Goal: Information Seeking & Learning: Learn about a topic

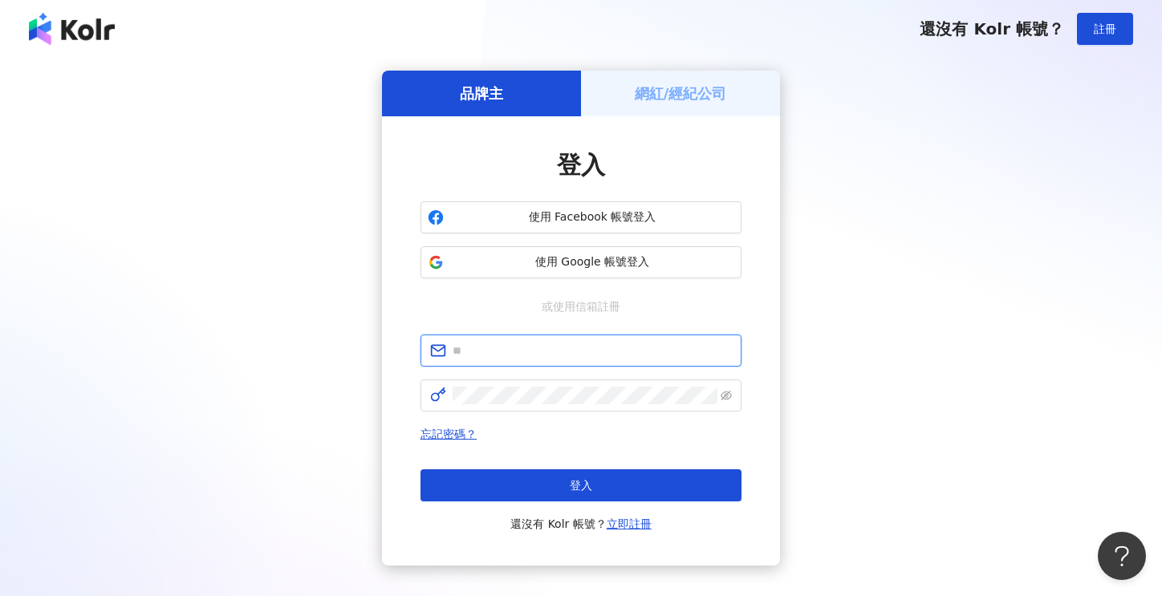
click at [524, 352] on input "text" at bounding box center [592, 351] width 279 height 18
type input "**********"
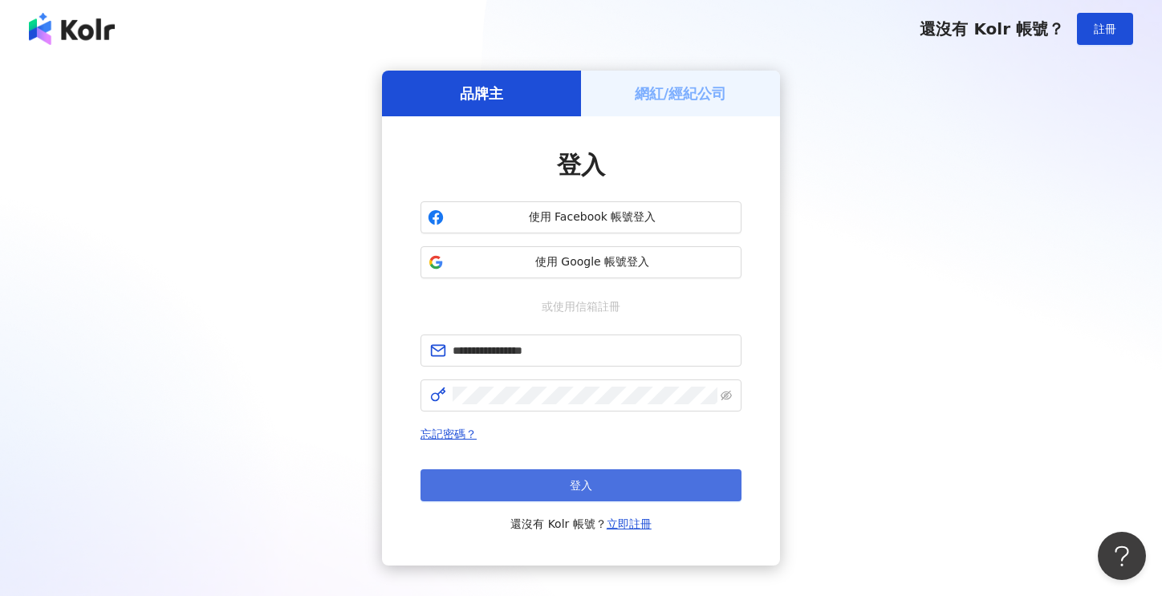
click at [562, 482] on button "登入" at bounding box center [580, 485] width 321 height 32
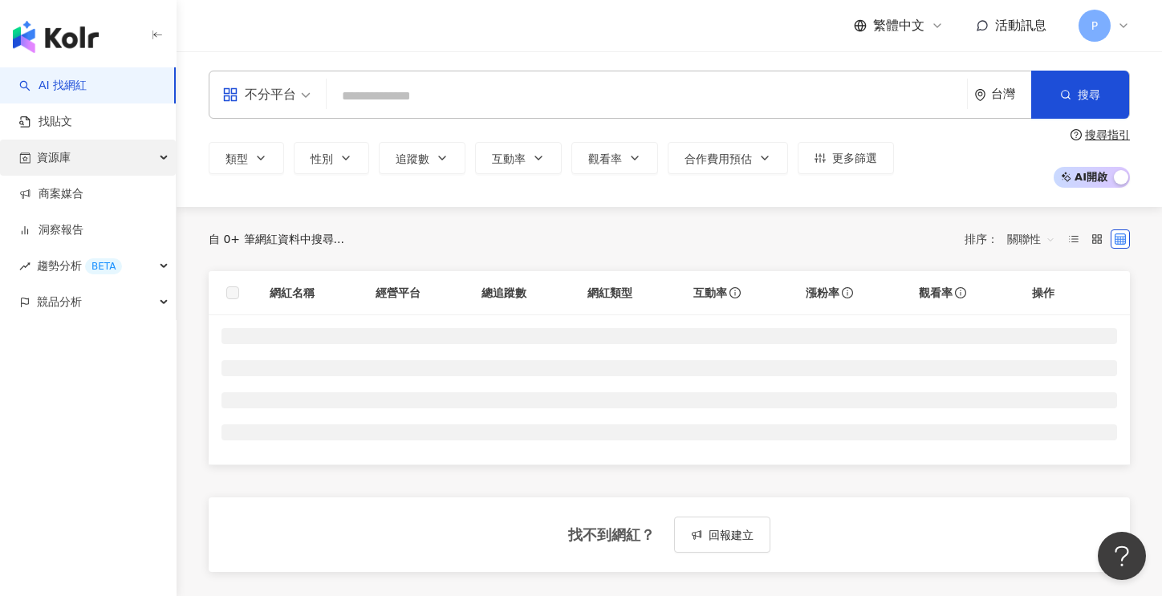
click at [58, 154] on span "資源庫" at bounding box center [54, 158] width 34 height 36
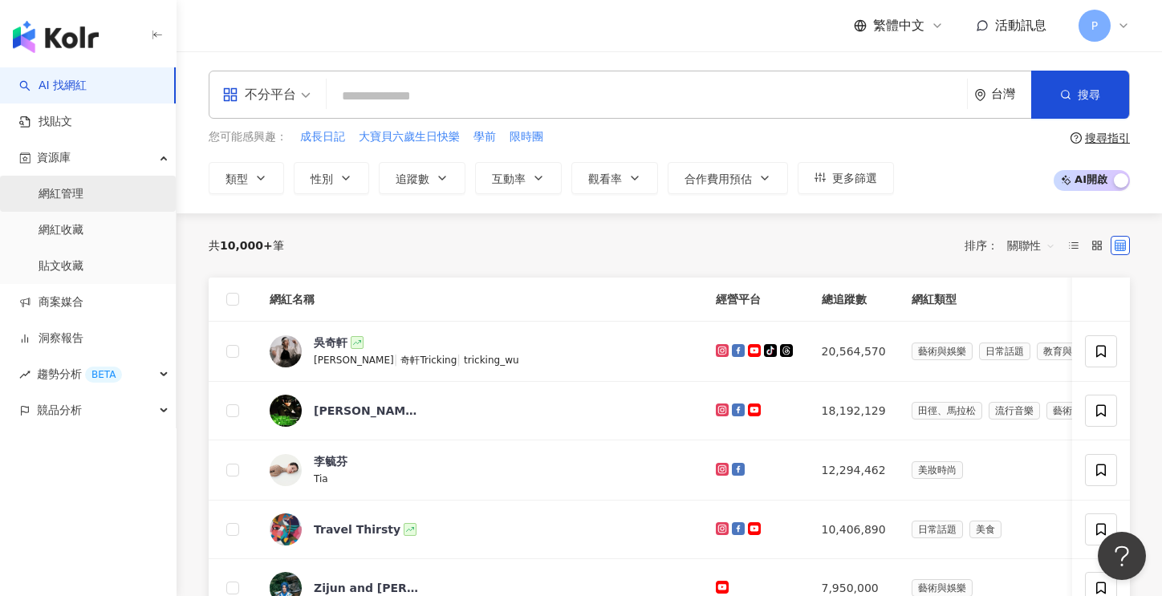
click at [58, 188] on link "網紅管理" at bounding box center [61, 194] width 45 height 16
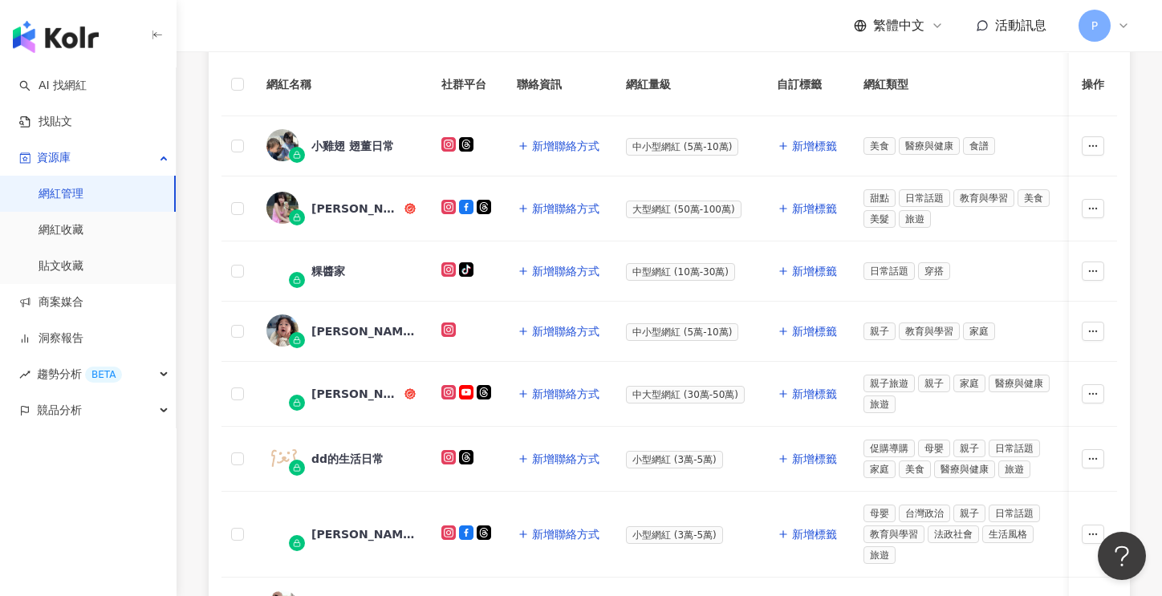
scroll to position [321, 0]
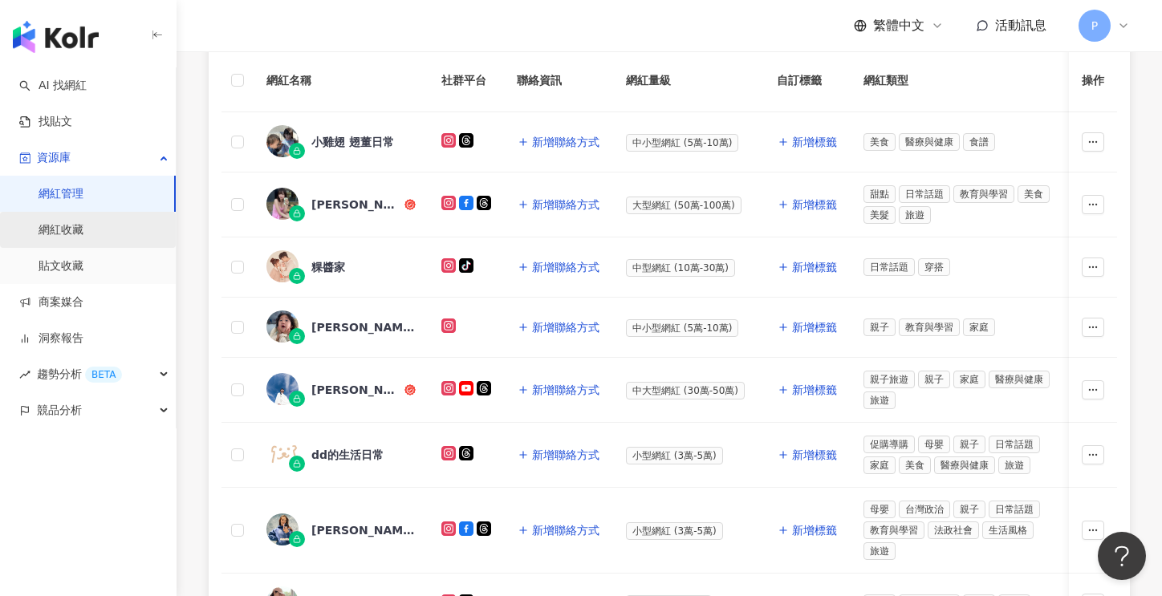
click at [71, 229] on link "網紅收藏" at bounding box center [61, 230] width 45 height 16
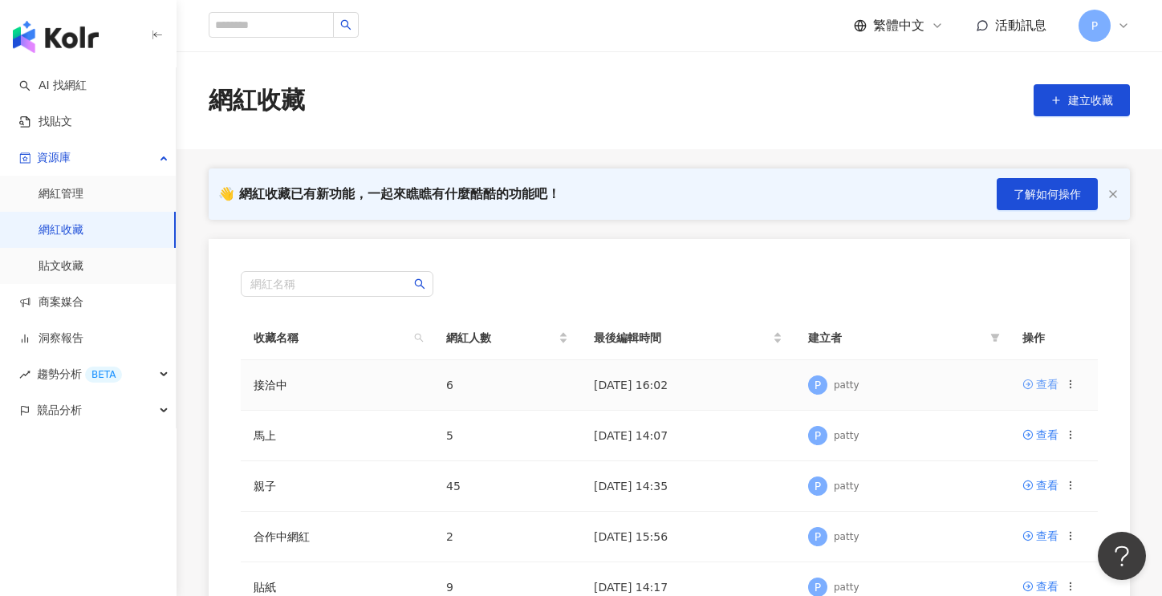
click at [1042, 388] on div "查看" at bounding box center [1047, 385] width 22 height 18
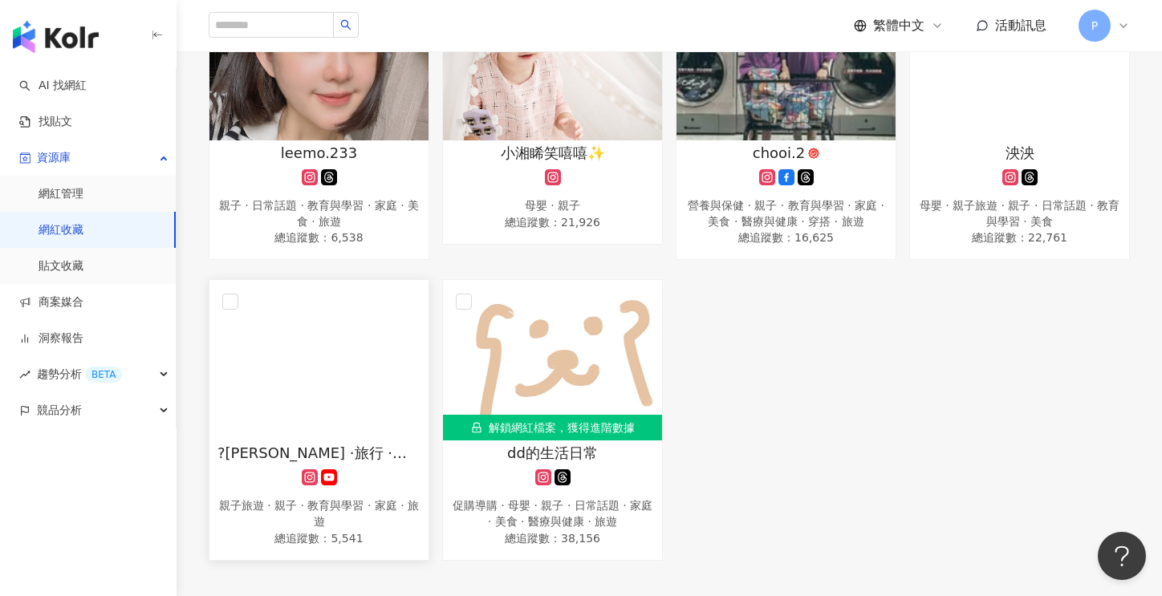
scroll to position [321, 0]
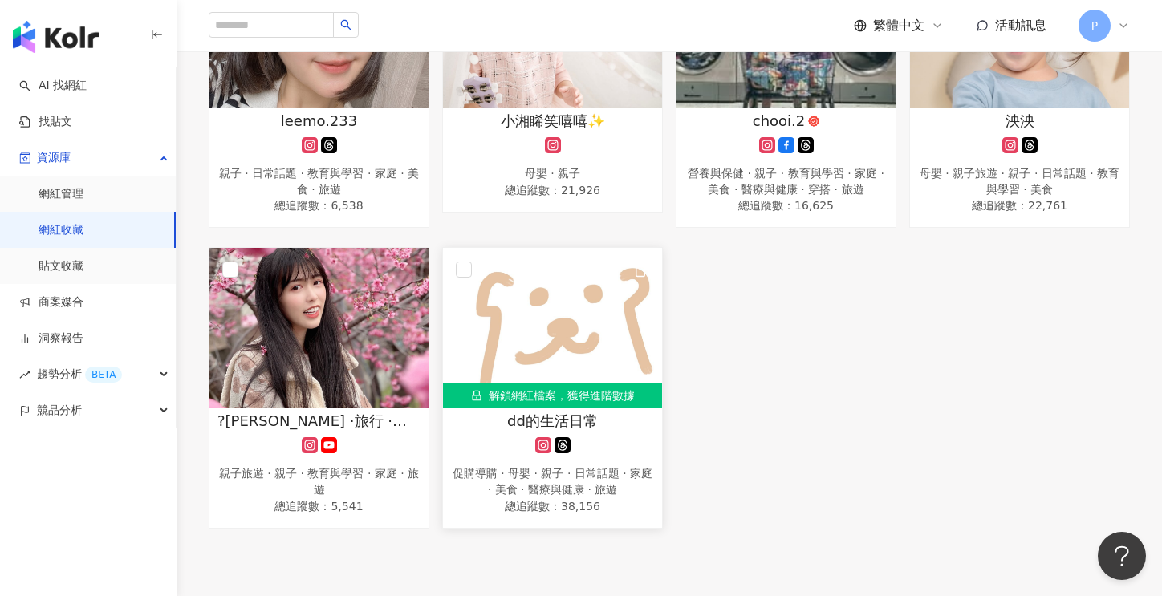
click at [569, 420] on span "dd的生活日常" at bounding box center [552, 421] width 91 height 20
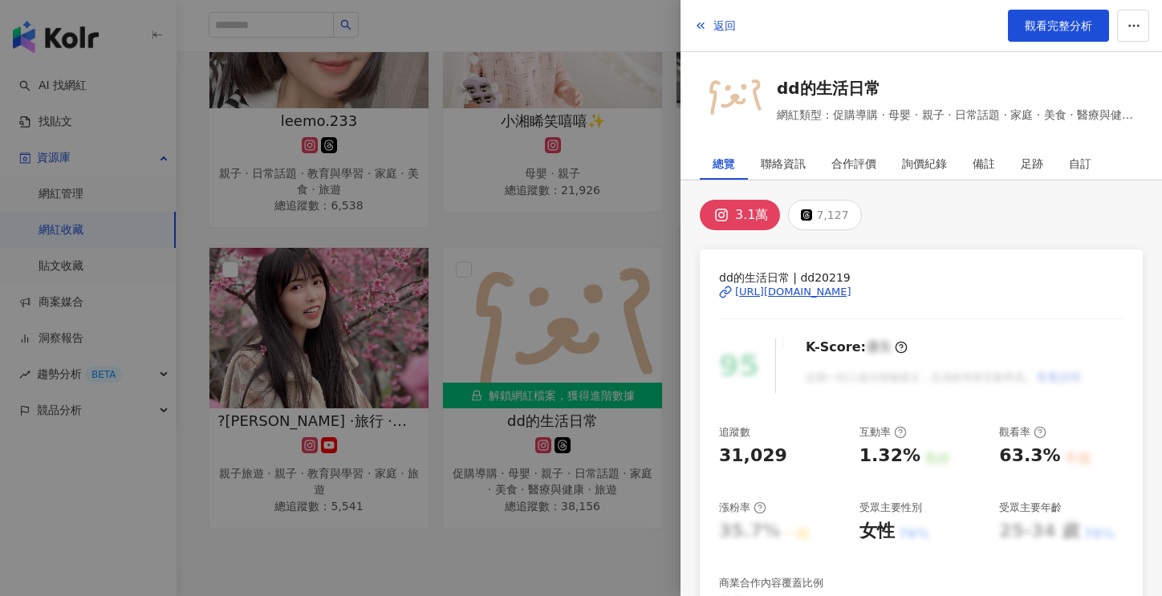
click at [802, 290] on div "https://www.instagram.com/dd20219/" at bounding box center [793, 292] width 116 height 14
click at [1044, 24] on span "觀看完整分析" at bounding box center [1058, 25] width 67 height 13
click at [708, 20] on button "返回" at bounding box center [714, 26] width 43 height 32
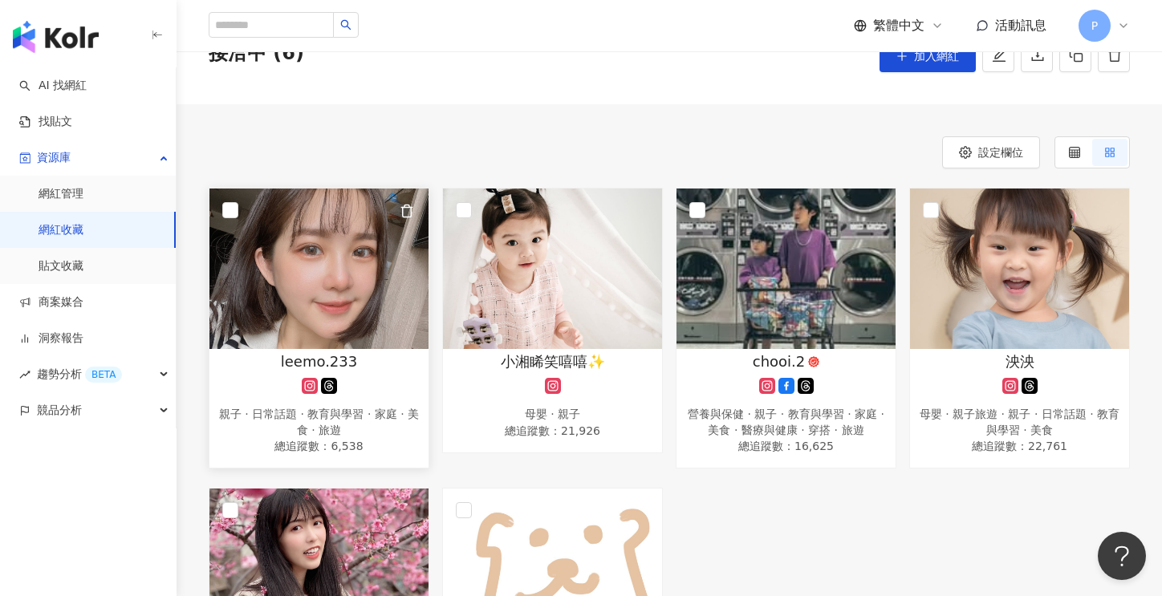
scroll to position [0, 0]
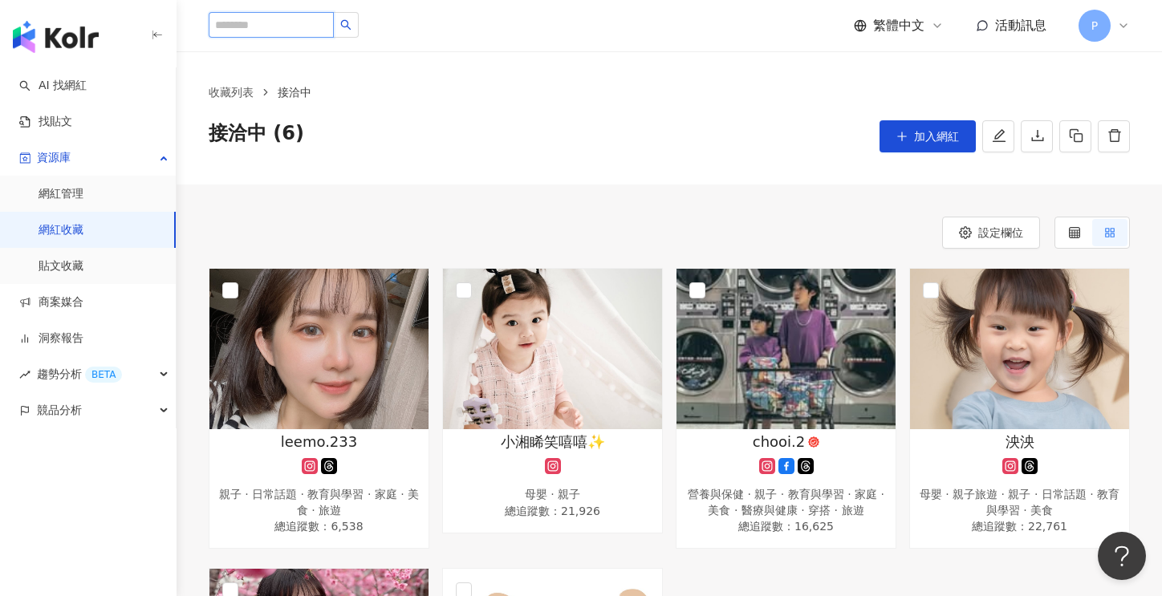
click at [254, 18] on input "search" at bounding box center [271, 25] width 125 height 26
click at [64, 94] on link "AI 找網紅" at bounding box center [52, 86] width 67 height 16
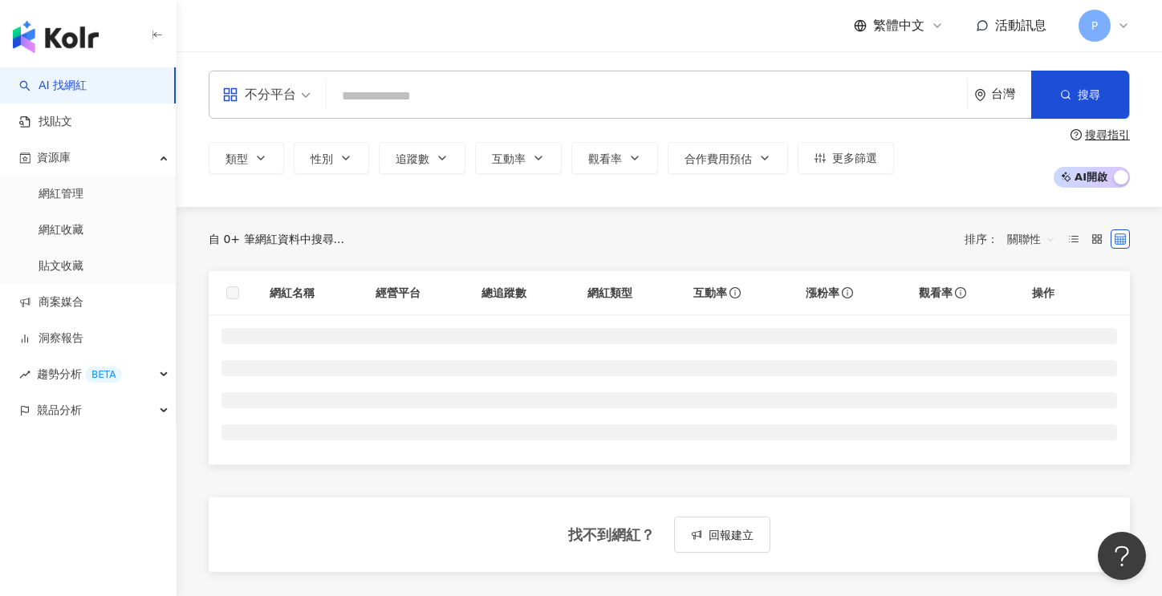
click at [384, 92] on input "search" at bounding box center [647, 96] width 628 height 30
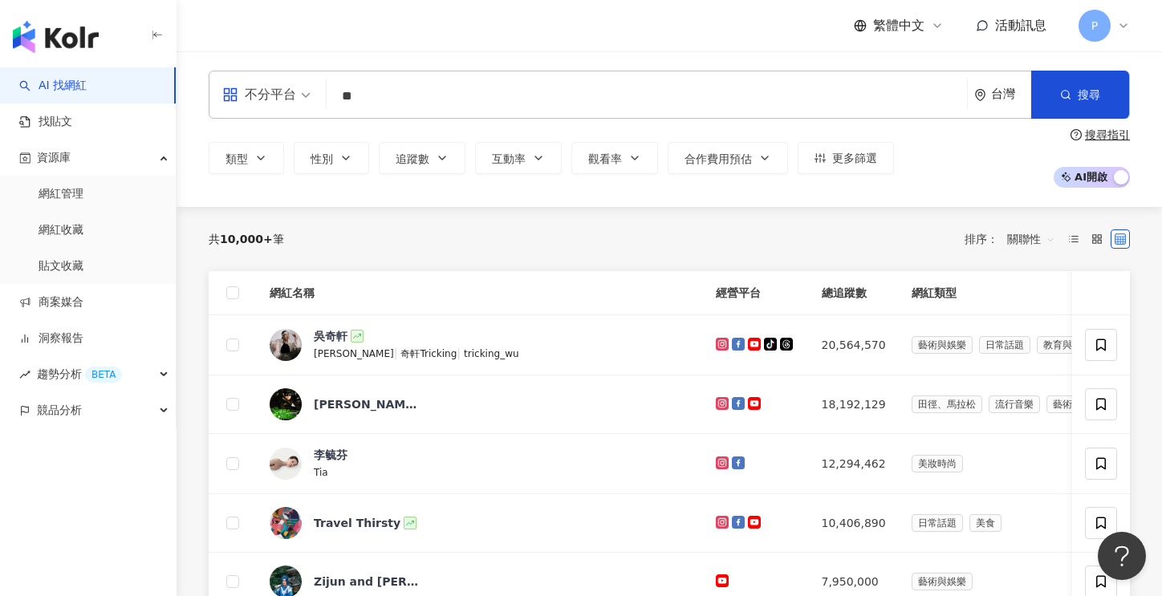
type input "*"
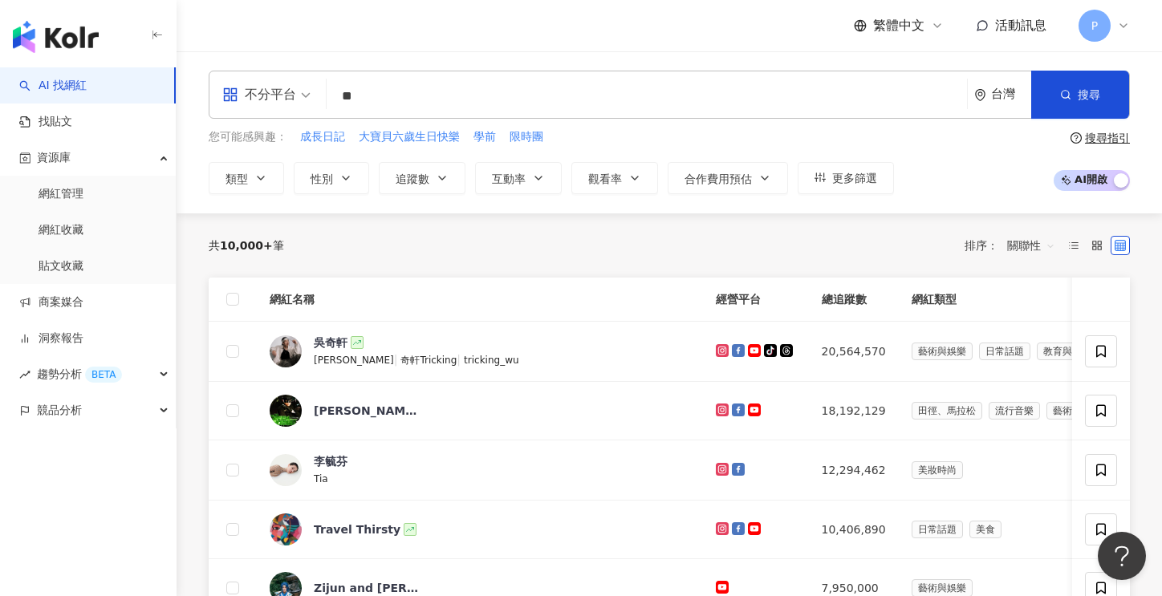
type input "*"
type input "****"
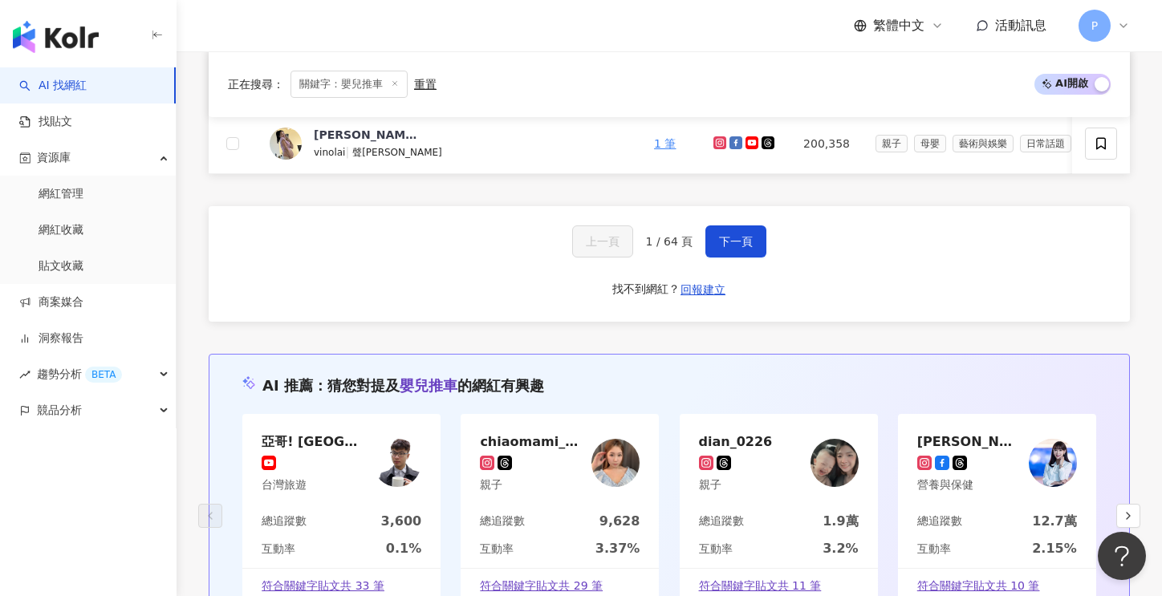
scroll to position [471, 0]
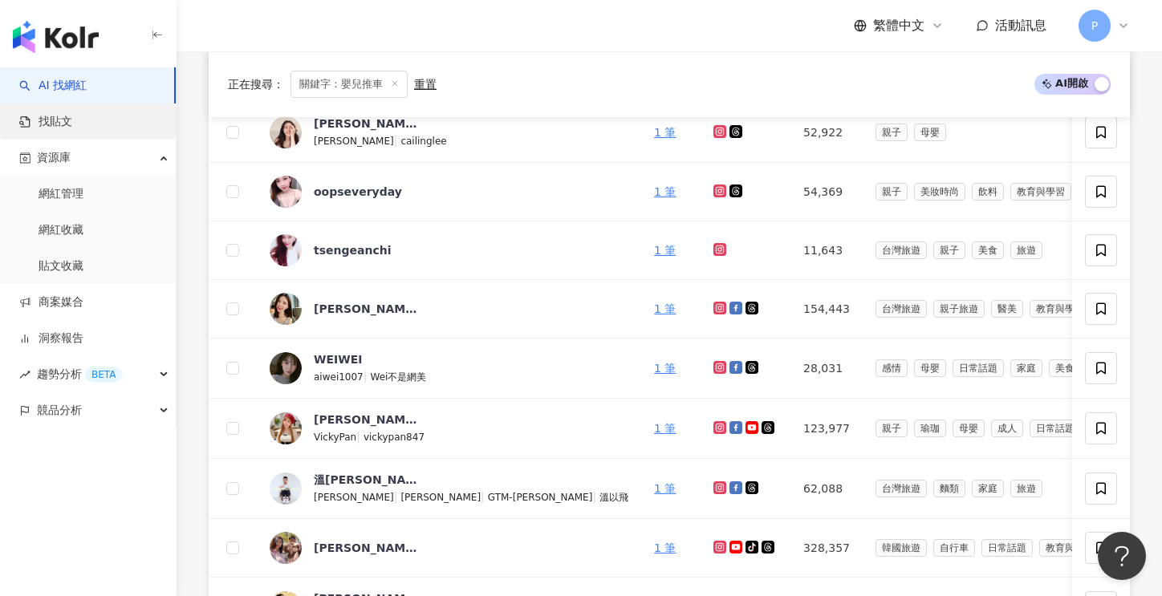
drag, startPoint x: 55, startPoint y: 129, endPoint x: 122, endPoint y: 135, distance: 67.6
click at [55, 129] on link "找貼文" at bounding box center [45, 122] width 53 height 16
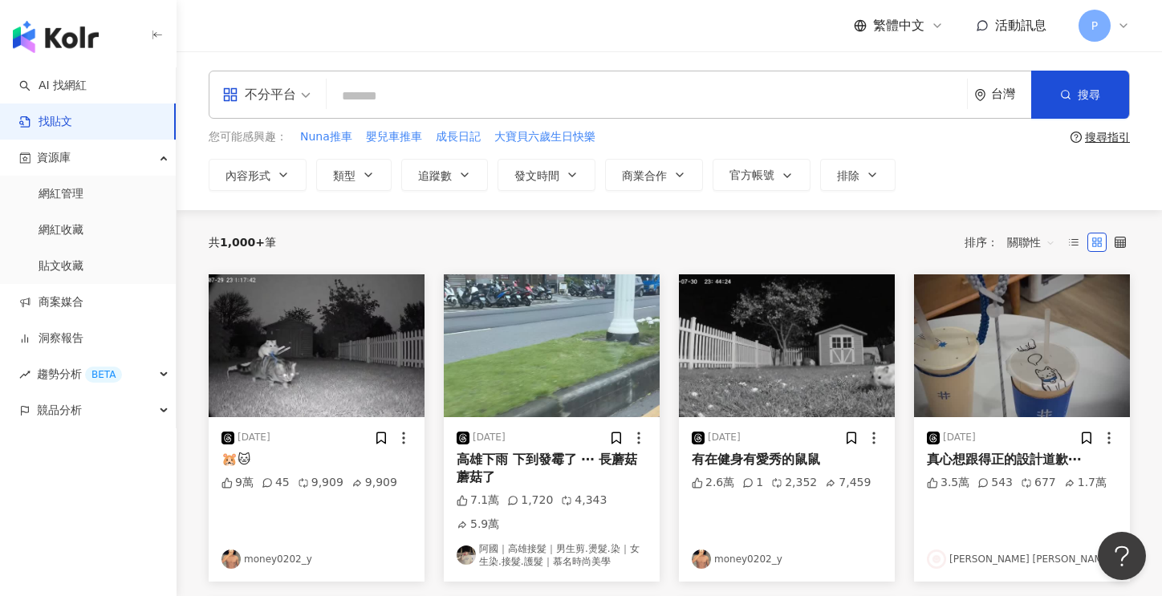
click at [440, 91] on input "search" at bounding box center [647, 96] width 628 height 35
click at [390, 140] on span "嬰兒車推車" at bounding box center [394, 137] width 56 height 16
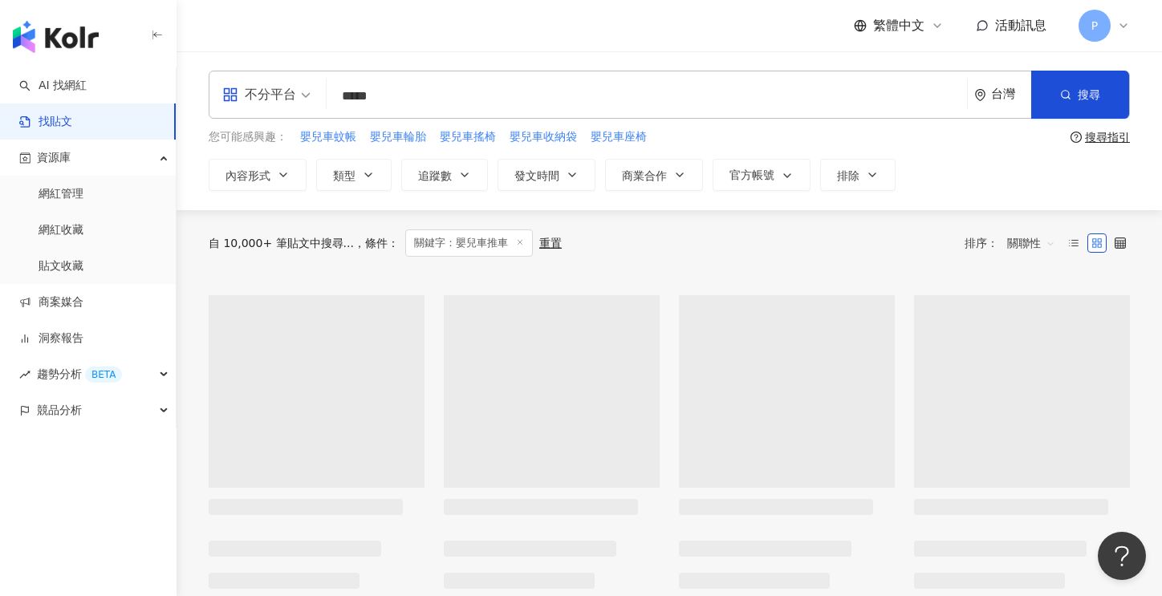
click at [440, 92] on input "*****" at bounding box center [647, 96] width 628 height 35
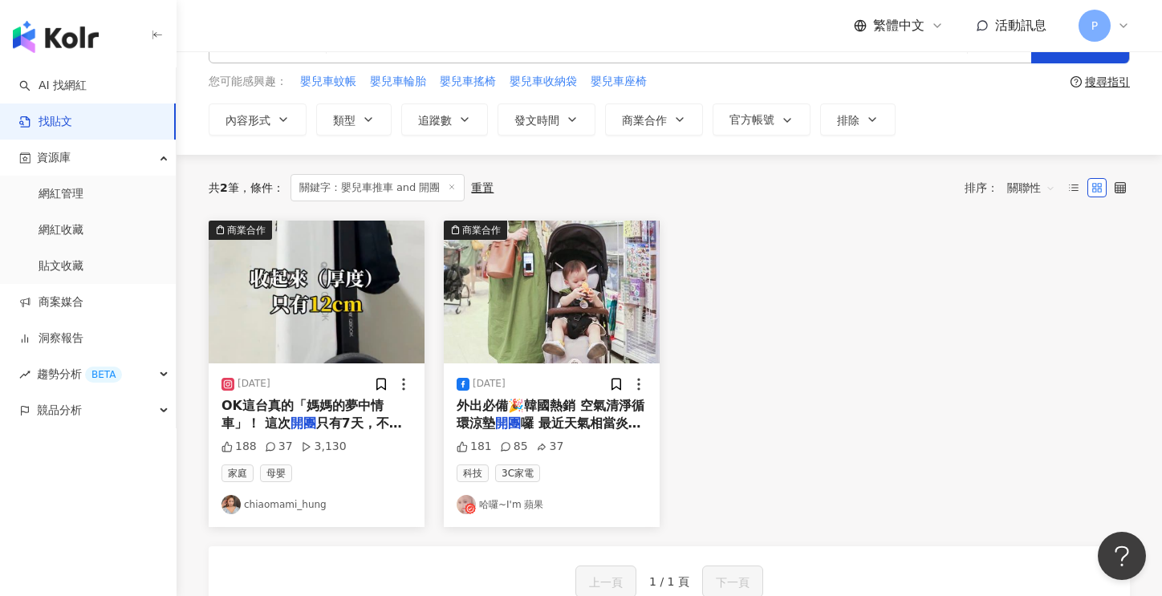
scroll to position [160, 0]
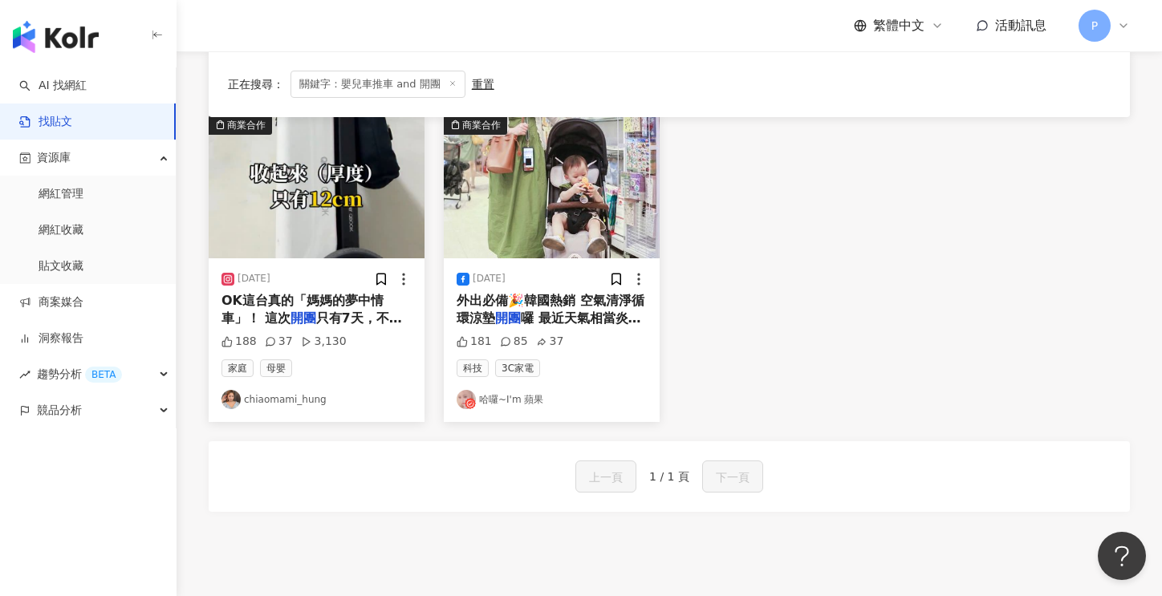
click at [299, 320] on mark "開團" at bounding box center [303, 318] width 26 height 15
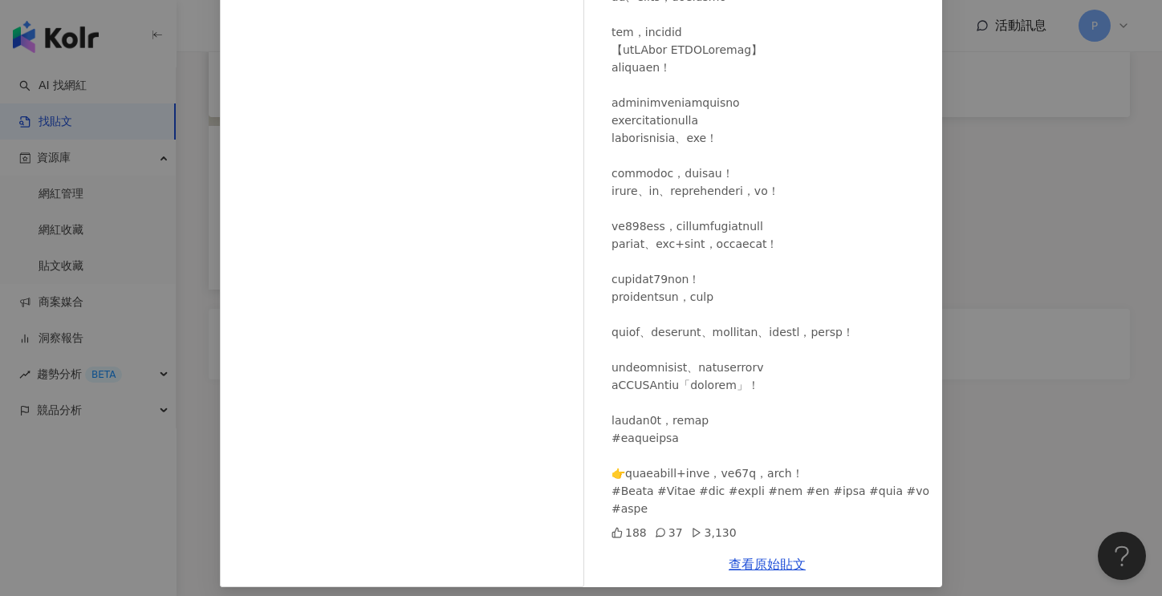
scroll to position [125, 0]
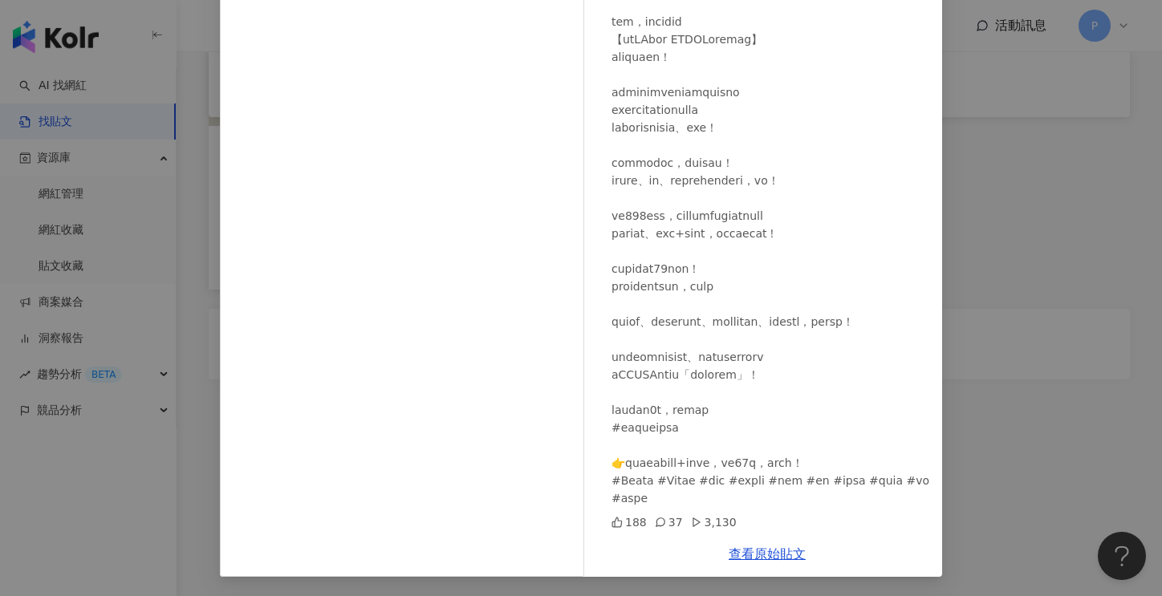
click at [665, 522] on div "37" at bounding box center [669, 523] width 28 height 18
click at [655, 518] on icon at bounding box center [660, 522] width 11 height 11
click at [773, 543] on div "查看原始貼文" at bounding box center [767, 554] width 350 height 46
click at [770, 551] on link "查看原始貼文" at bounding box center [767, 553] width 77 height 15
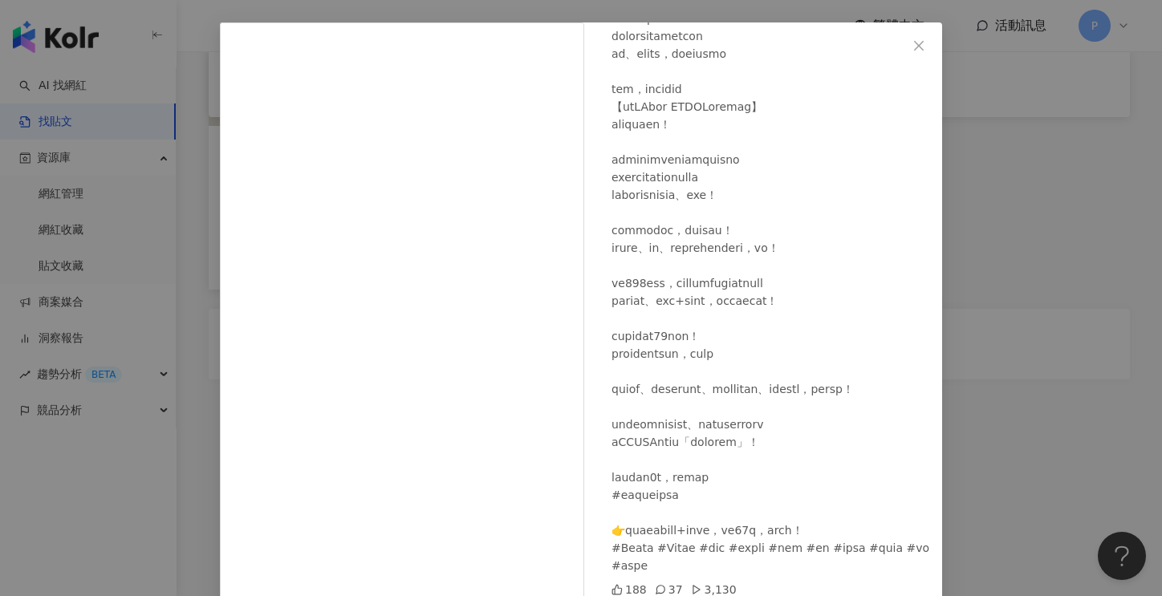
scroll to position [0, 0]
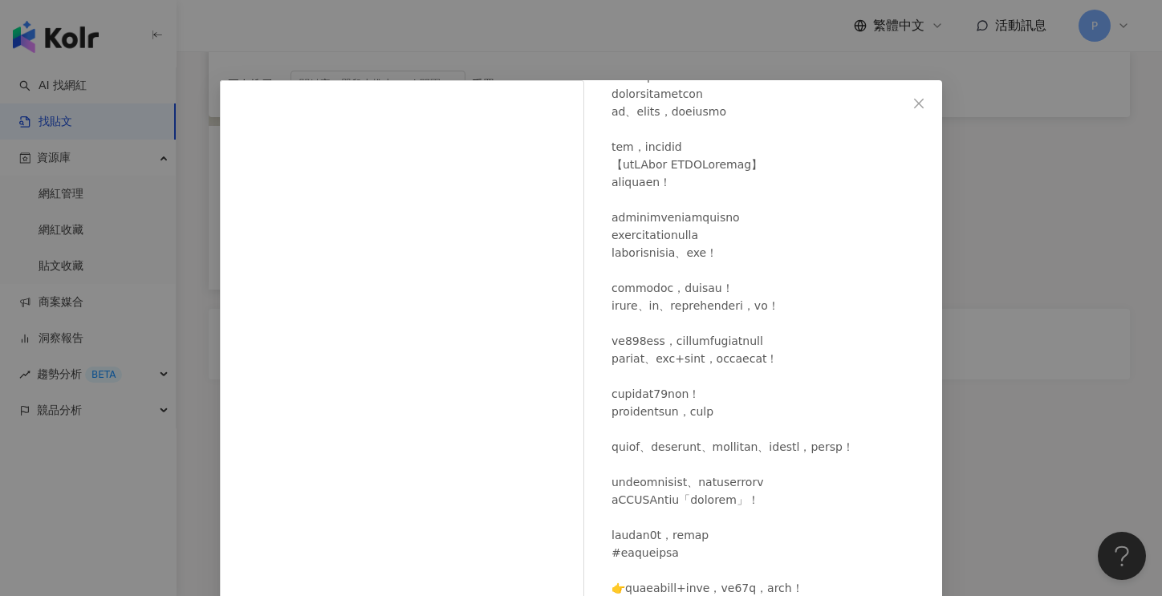
click at [908, 97] on button "Close" at bounding box center [919, 103] width 32 height 32
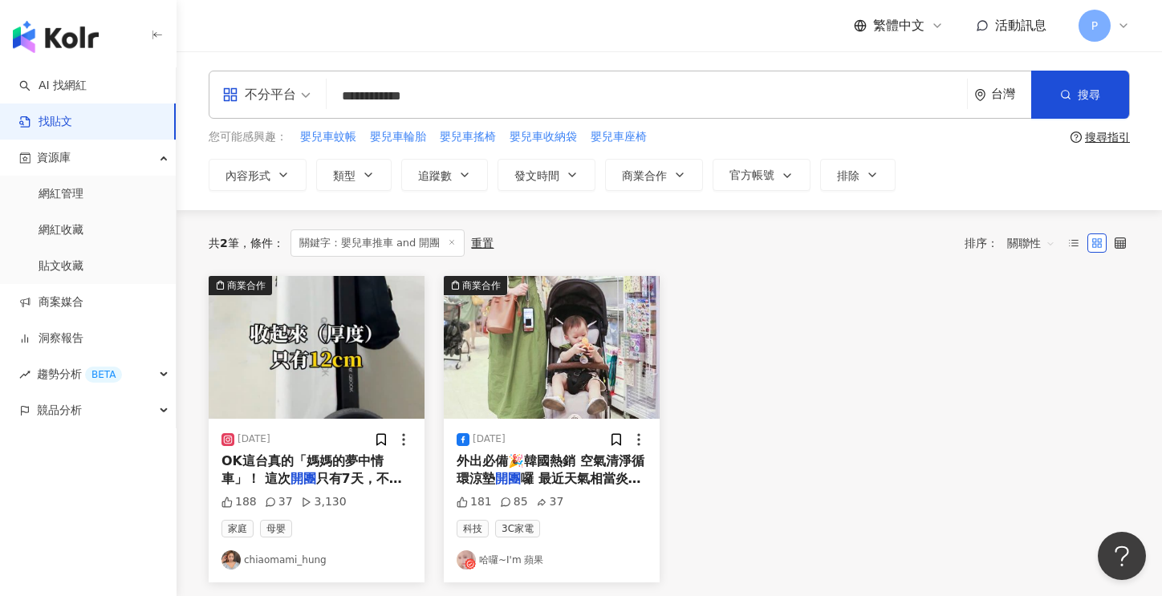
click at [481, 96] on input "**********" at bounding box center [647, 96] width 628 height 35
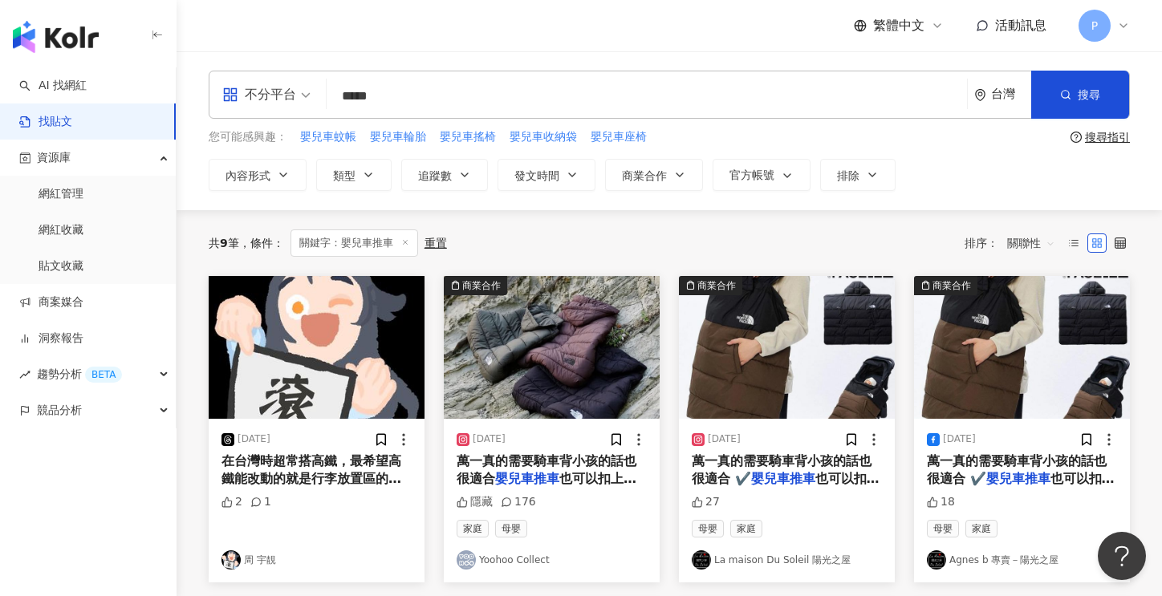
click at [502, 560] on link "Yoohoo Collect" at bounding box center [552, 559] width 190 height 19
click at [382, 96] on input "*****" at bounding box center [647, 96] width 628 height 35
type input "****"
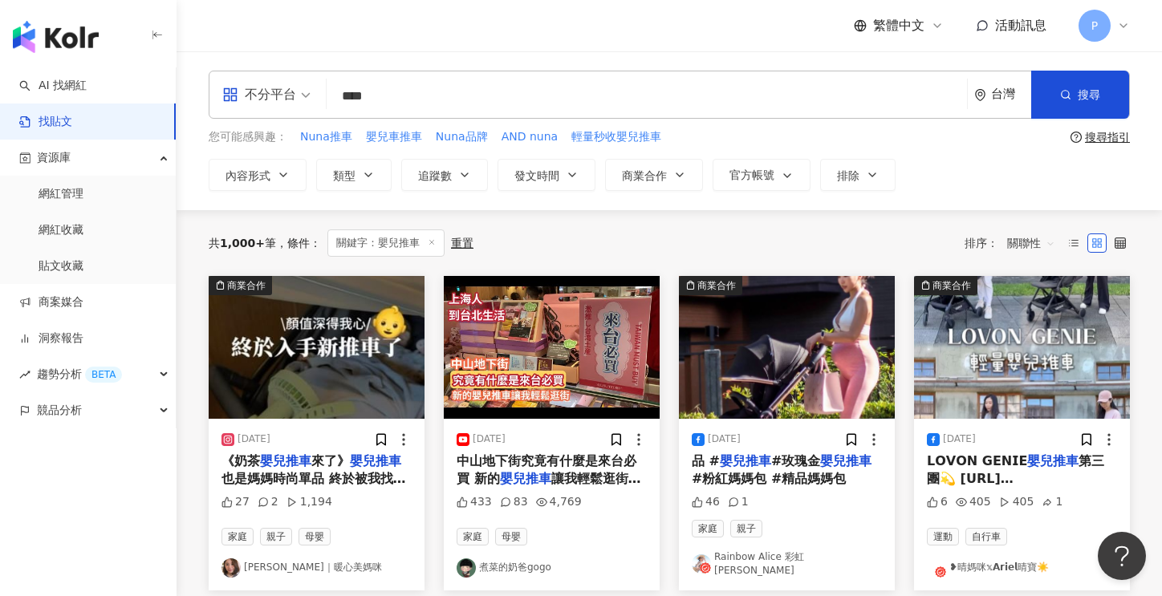
scroll to position [160, 0]
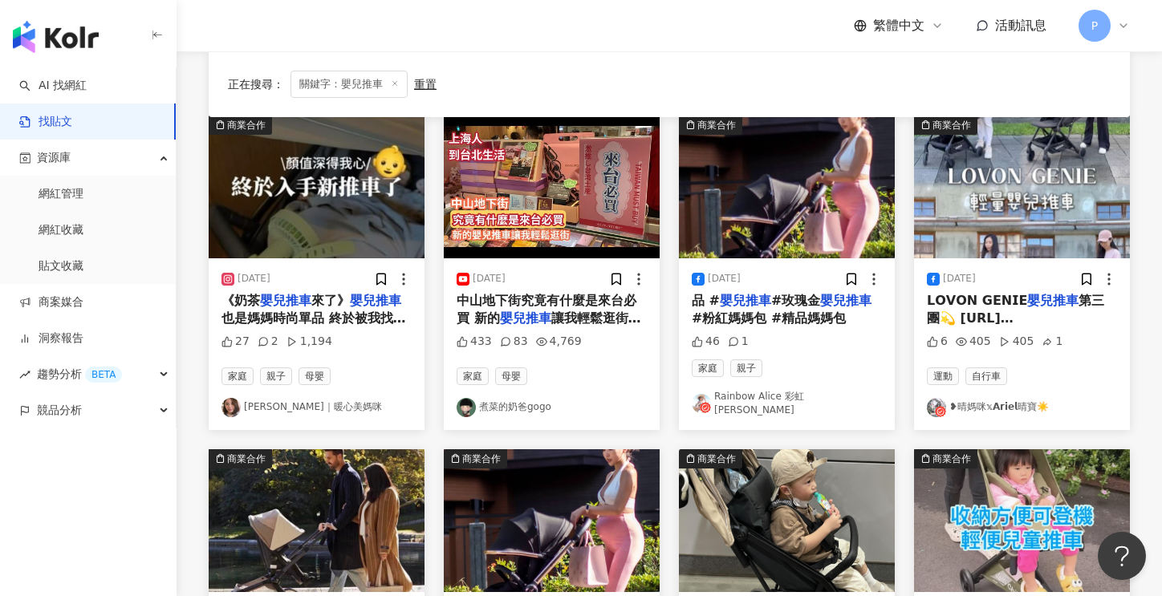
click at [1002, 399] on link "❥晴媽咪𝕩𝗔𝗿𝗶𝗲𝗹晴寶☀️" at bounding box center [1022, 407] width 190 height 19
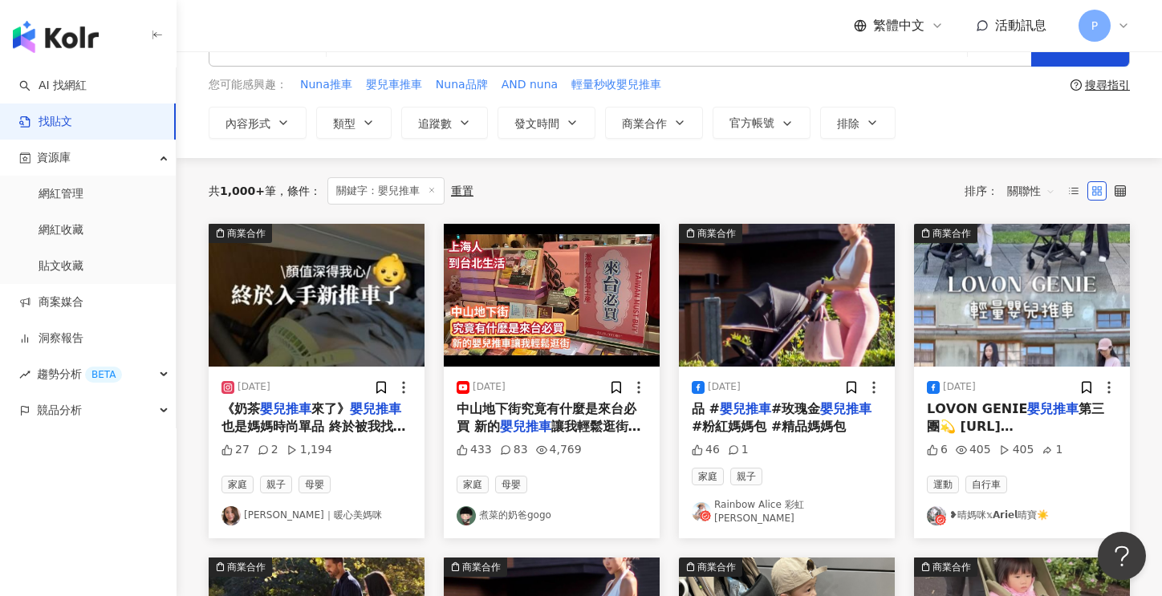
scroll to position [80, 0]
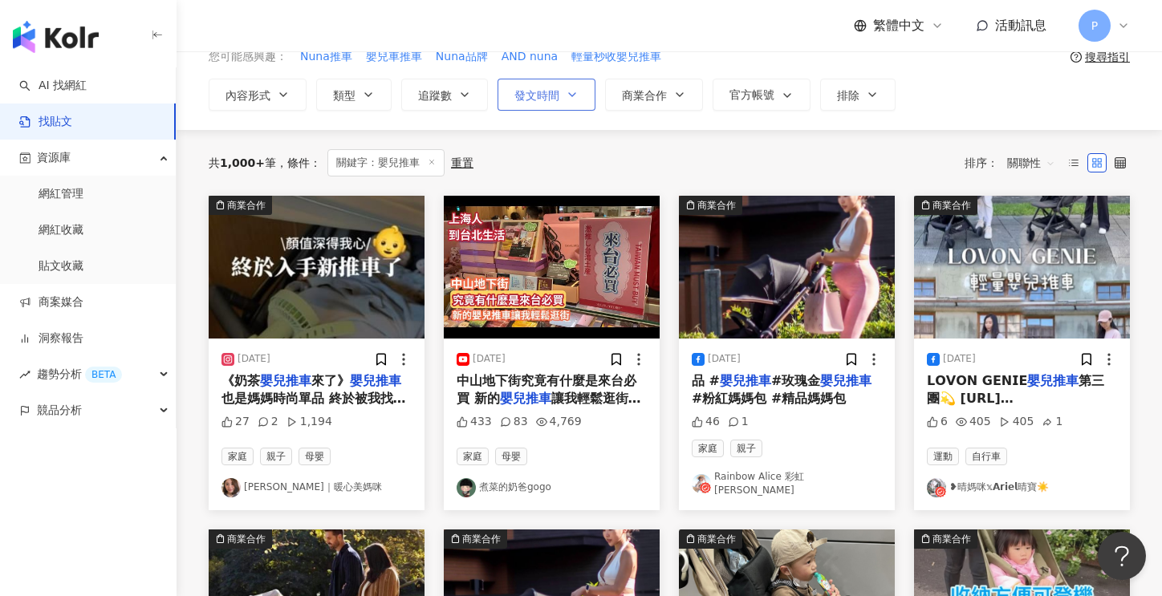
click at [559, 91] on button "發文時間" at bounding box center [547, 95] width 98 height 32
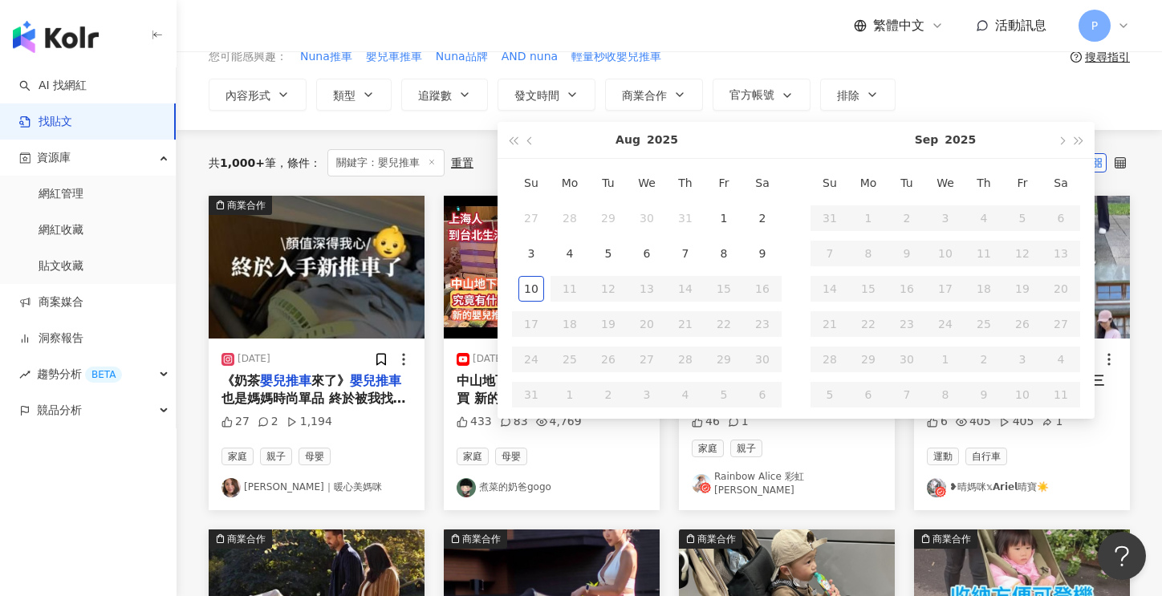
click at [613, 124] on div "Aug 2025" at bounding box center [646, 140] width 213 height 36
type input "**********"
click at [994, 80] on div "內容形式 類型 追蹤數 發文時間 Aug 2025 Su Mo Tu We Th Fr Sa 27 28 29 30 31 1 2 3 4 5 6 7 8 9…" at bounding box center [669, 95] width 921 height 32
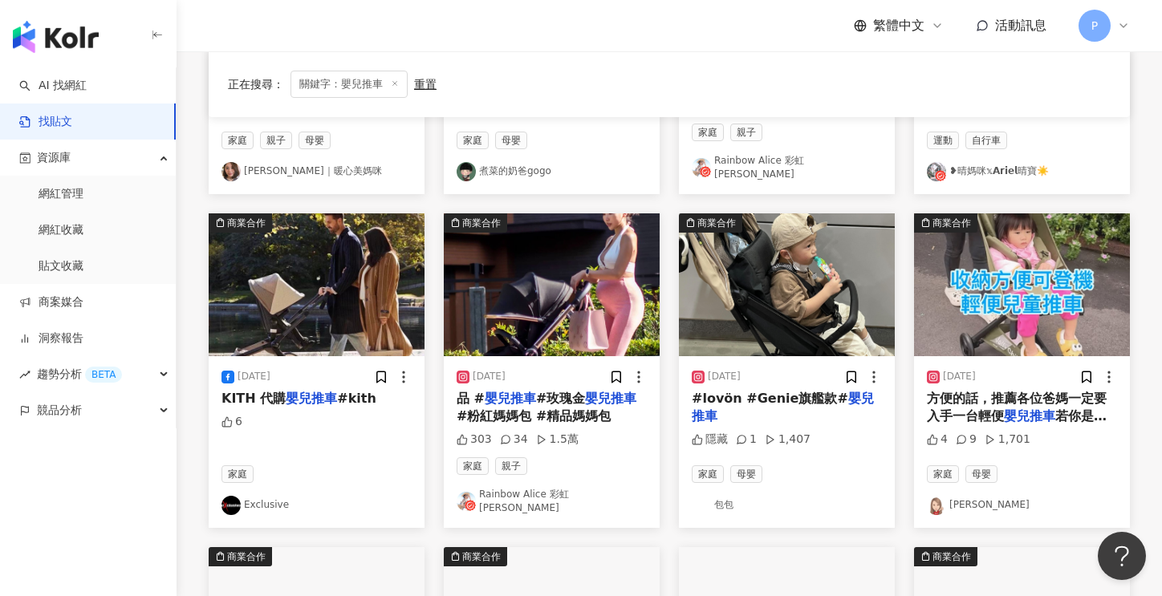
scroll to position [0, 0]
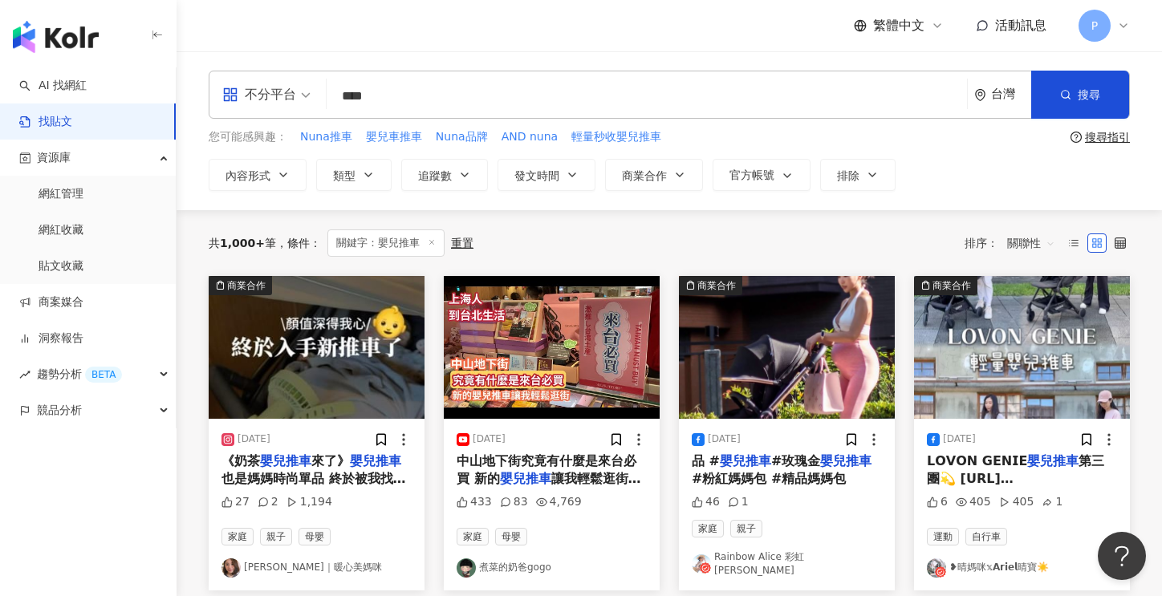
click at [473, 96] on input "****" at bounding box center [647, 96] width 628 height 35
type input "*"
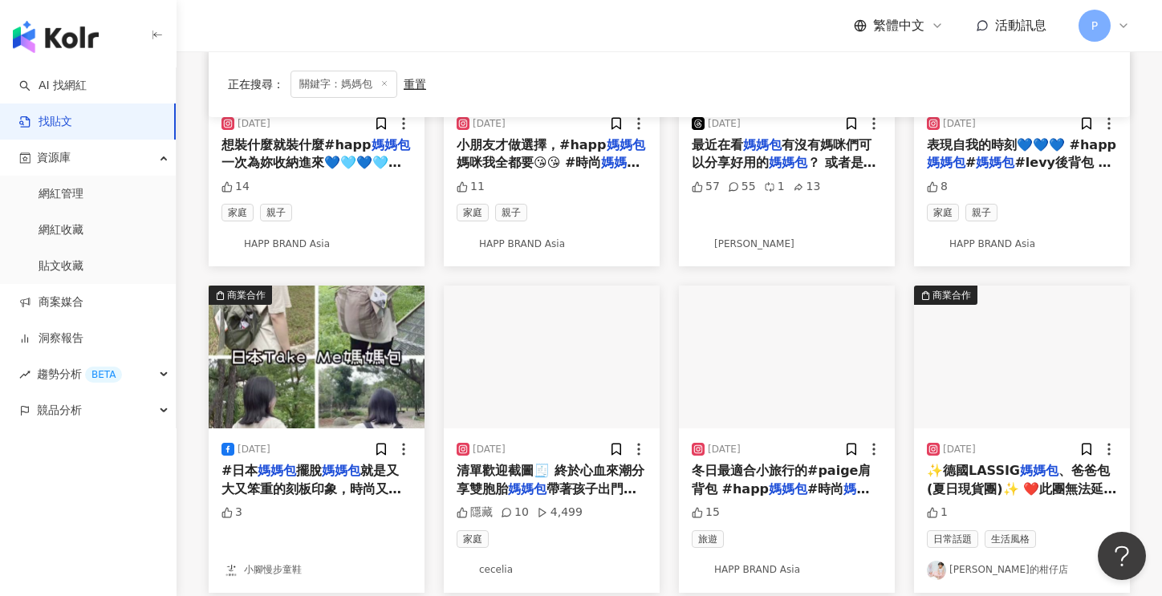
scroll to position [944, 0]
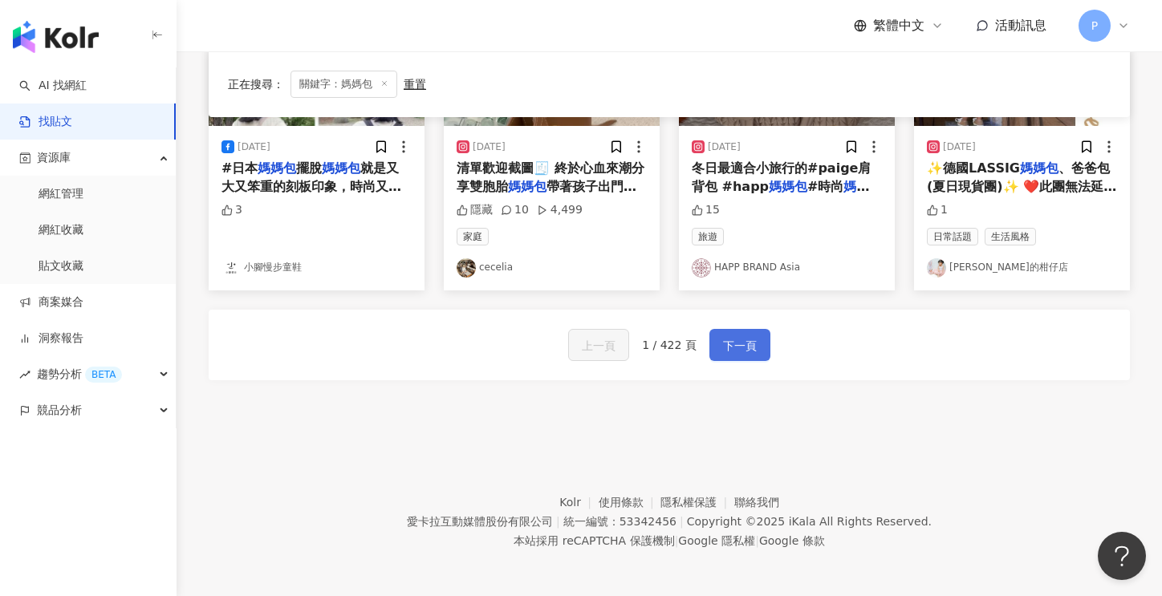
click at [723, 347] on span "下一頁" at bounding box center [740, 345] width 34 height 19
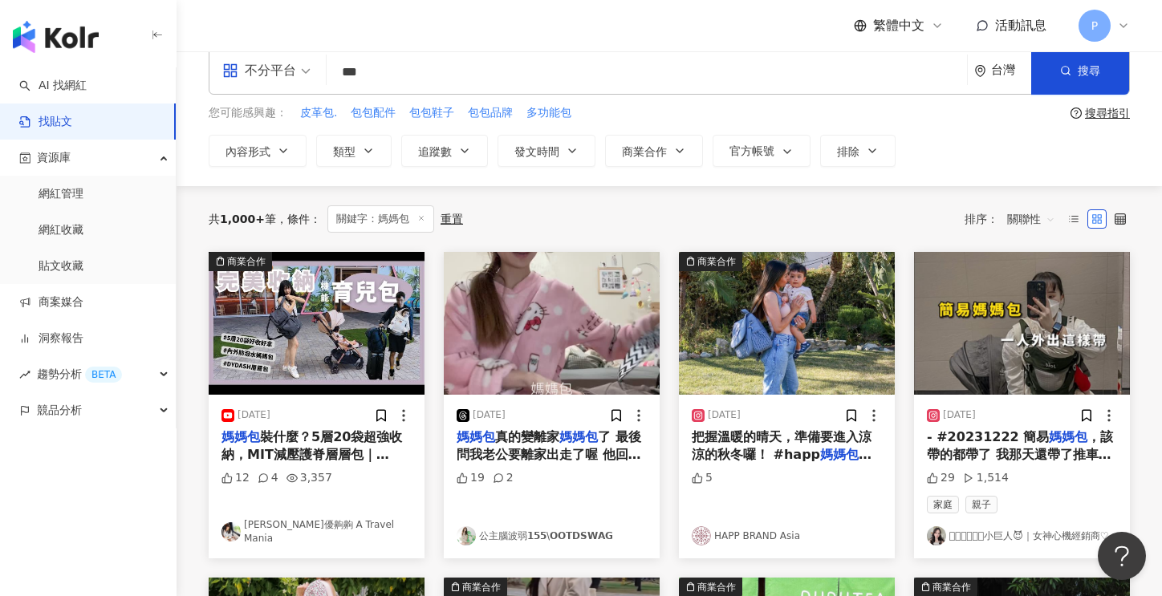
scroll to position [0, 0]
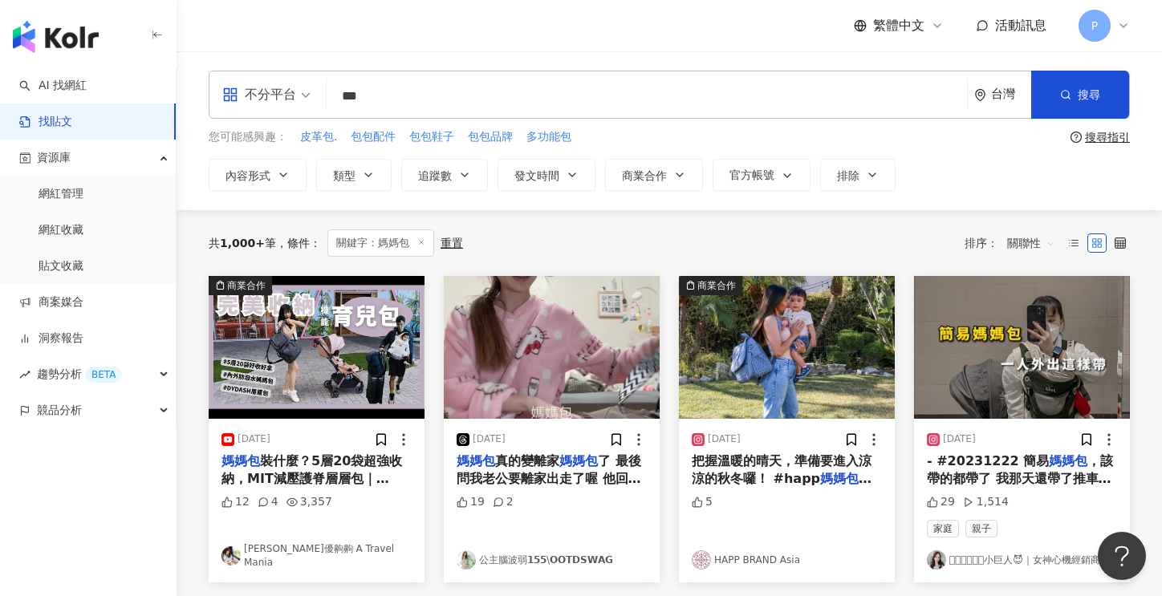
click at [437, 104] on input "***" at bounding box center [647, 96] width 628 height 35
type input "*"
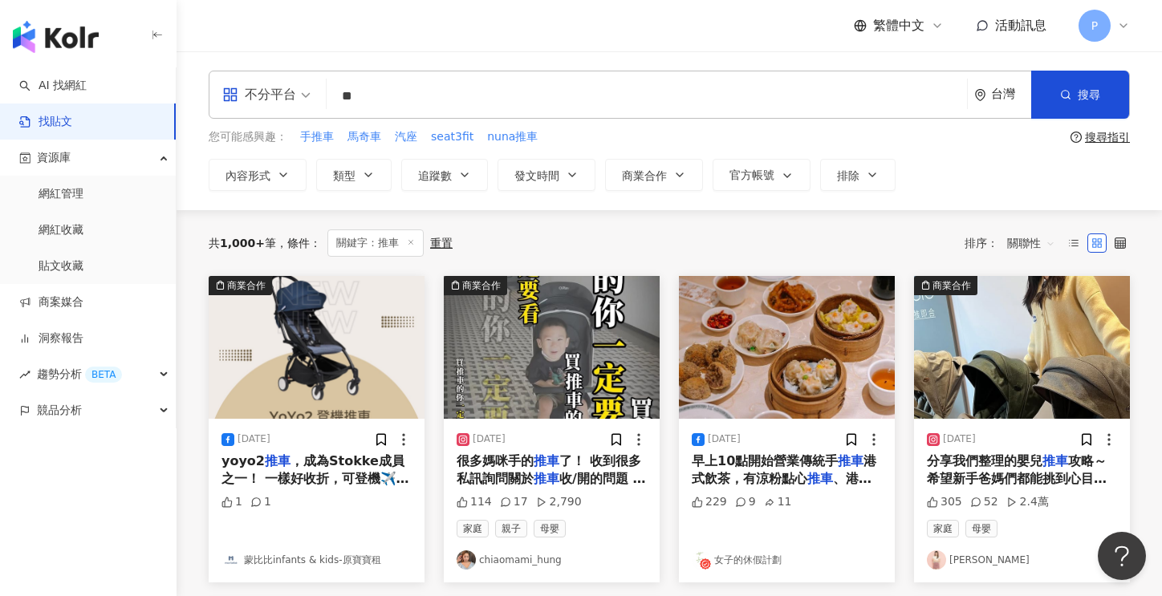
click at [997, 465] on span "分享我們整理的嬰兒" at bounding box center [985, 460] width 116 height 15
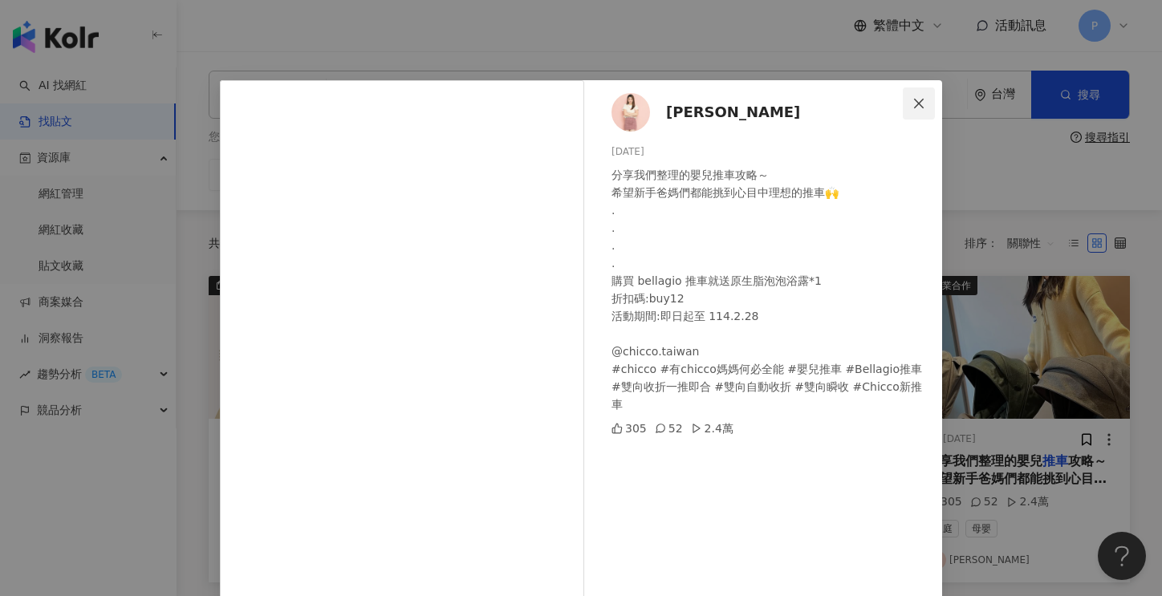
click at [912, 104] on icon "close" at bounding box center [918, 103] width 13 height 13
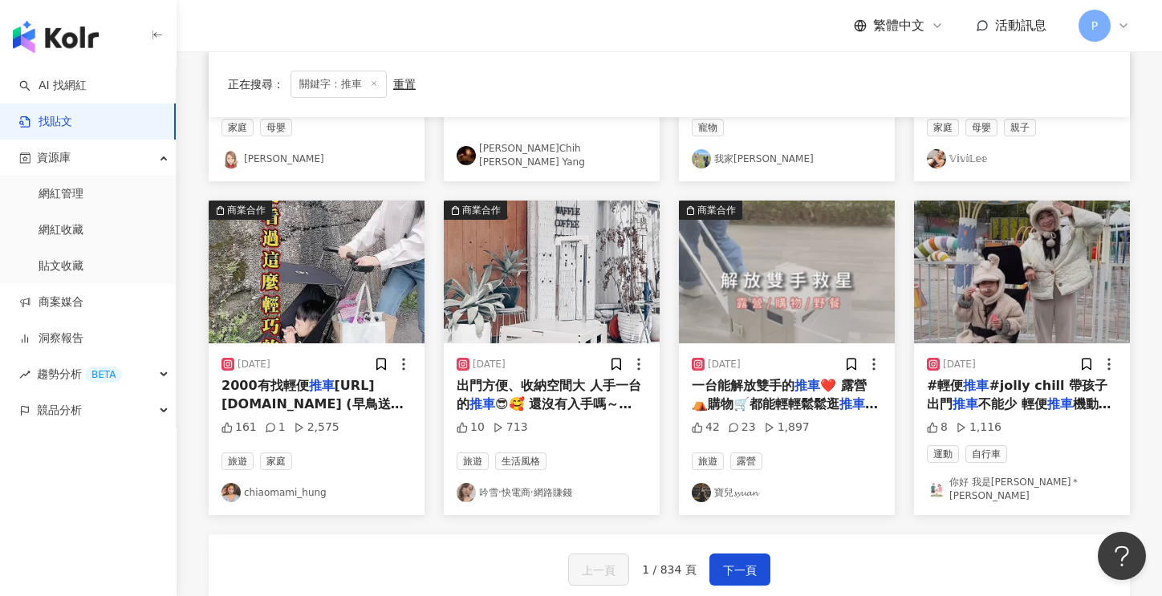
scroll to position [802, 0]
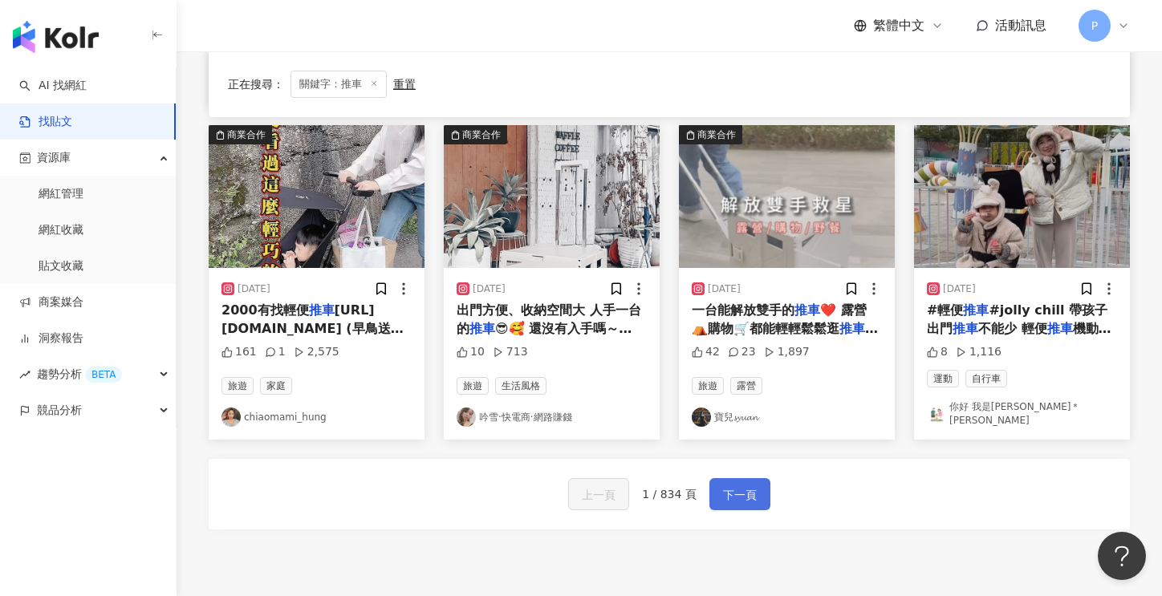
click at [723, 485] on span "下一頁" at bounding box center [740, 494] width 34 height 19
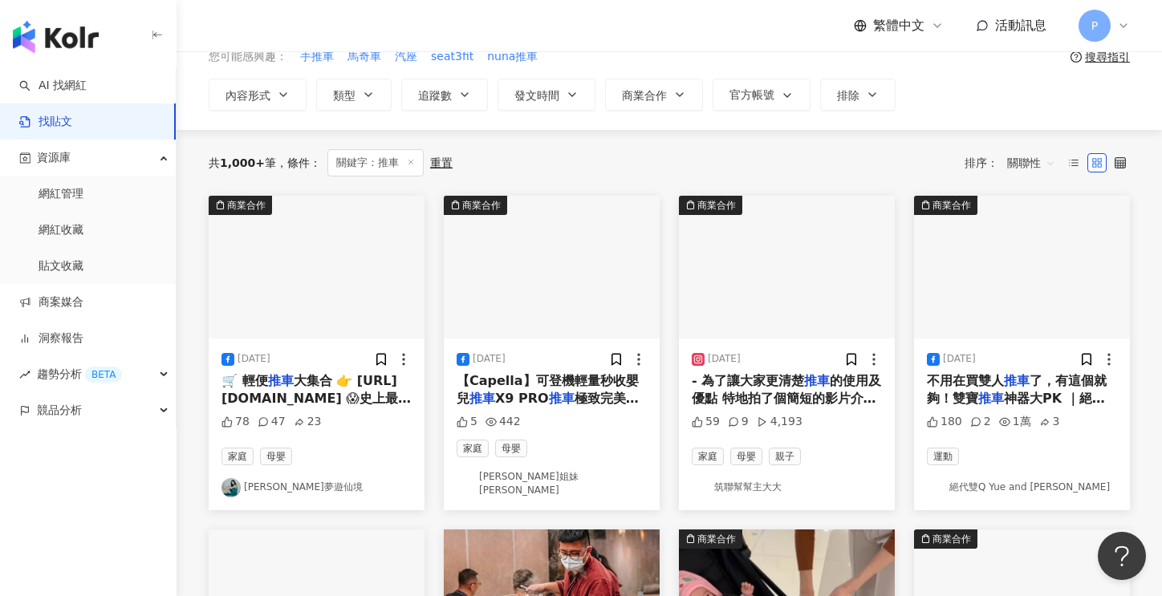
scroll to position [0, 0]
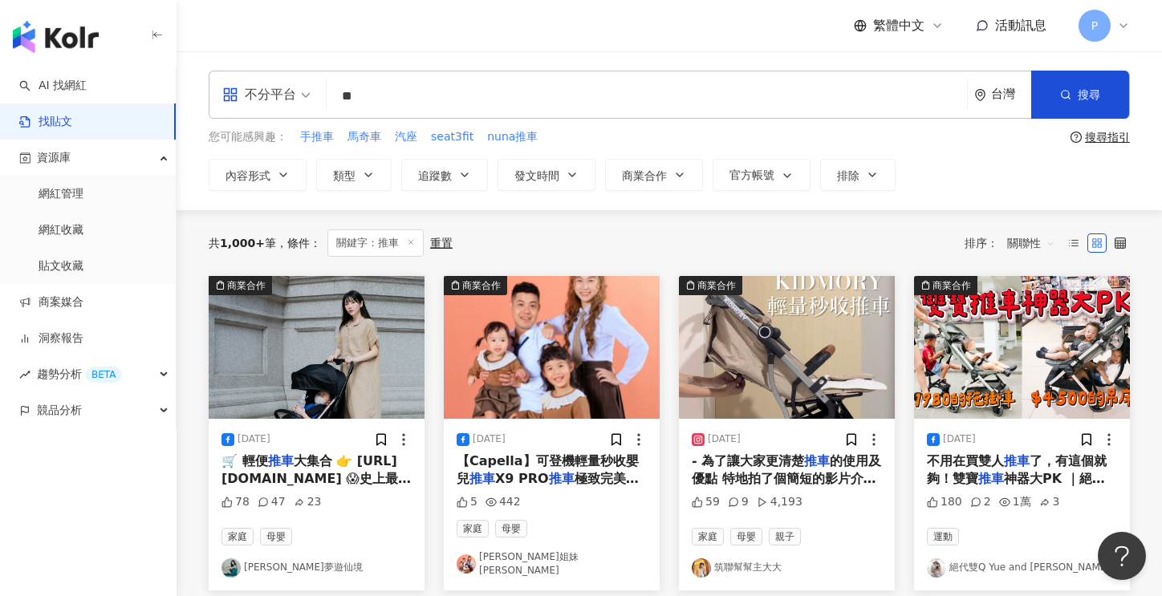
click at [441, 99] on input "**" at bounding box center [647, 96] width 628 height 35
type input "*"
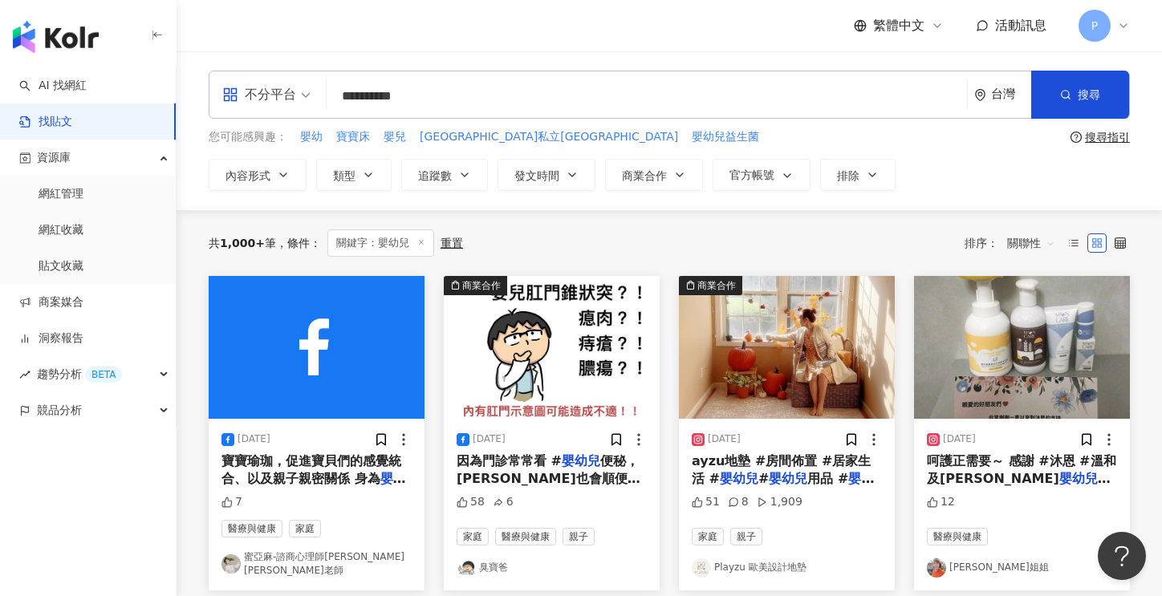
type input "**********"
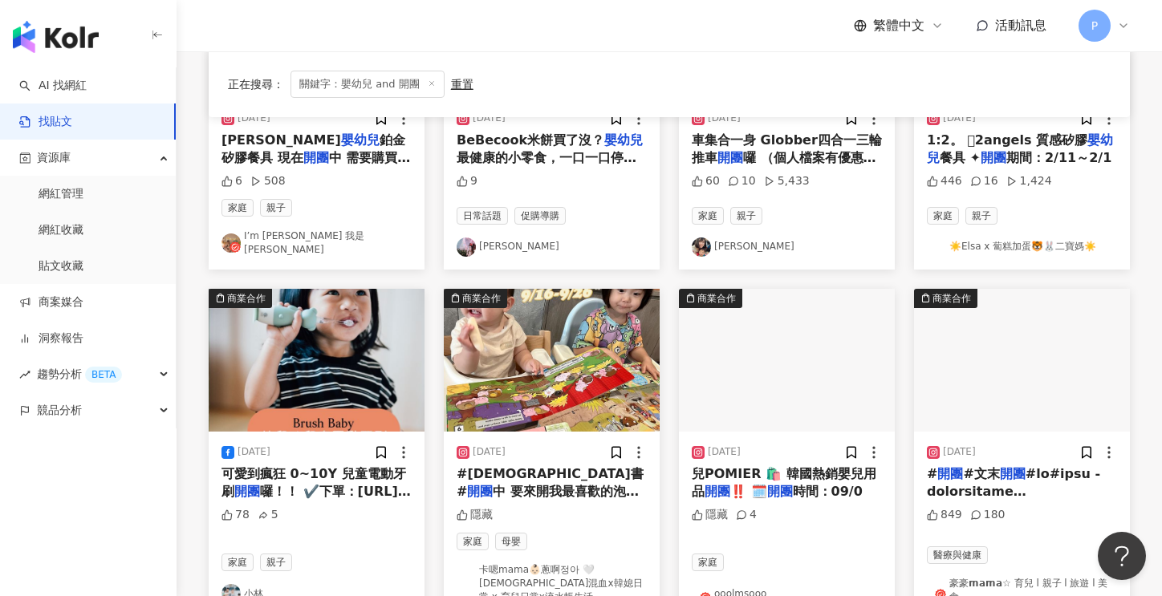
scroll to position [481, 0]
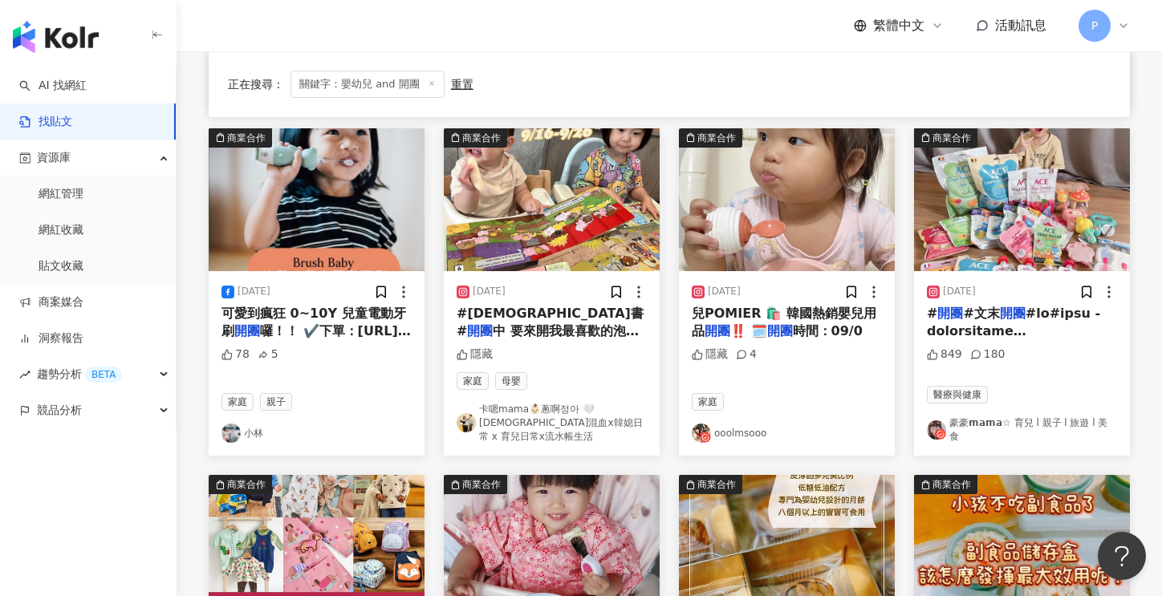
click at [255, 424] on link "小林" at bounding box center [316, 433] width 190 height 19
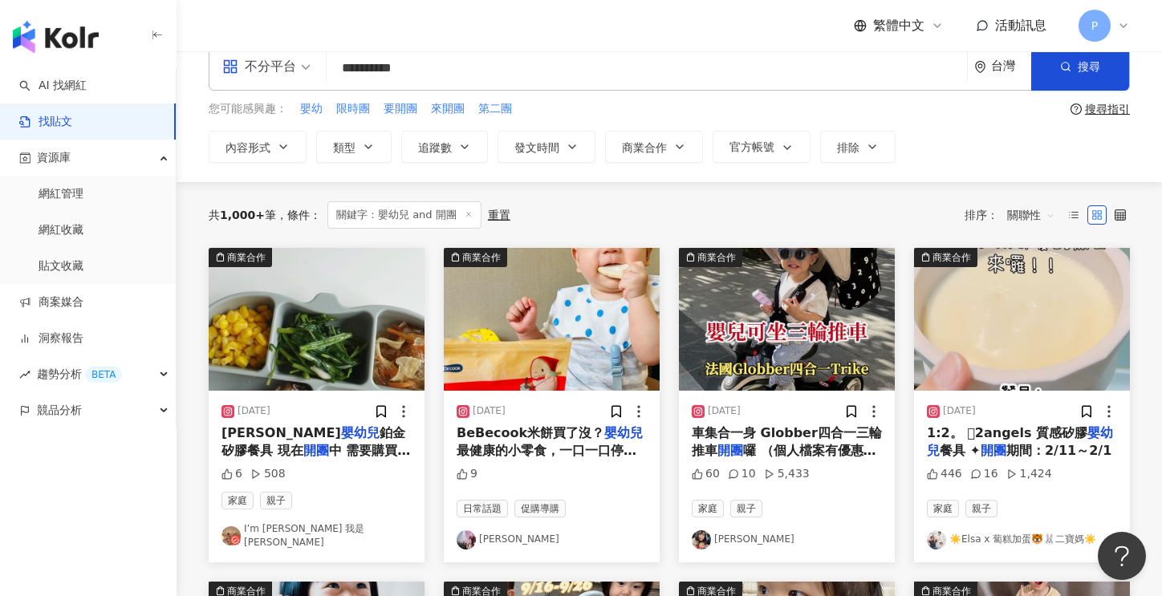
scroll to position [0, 0]
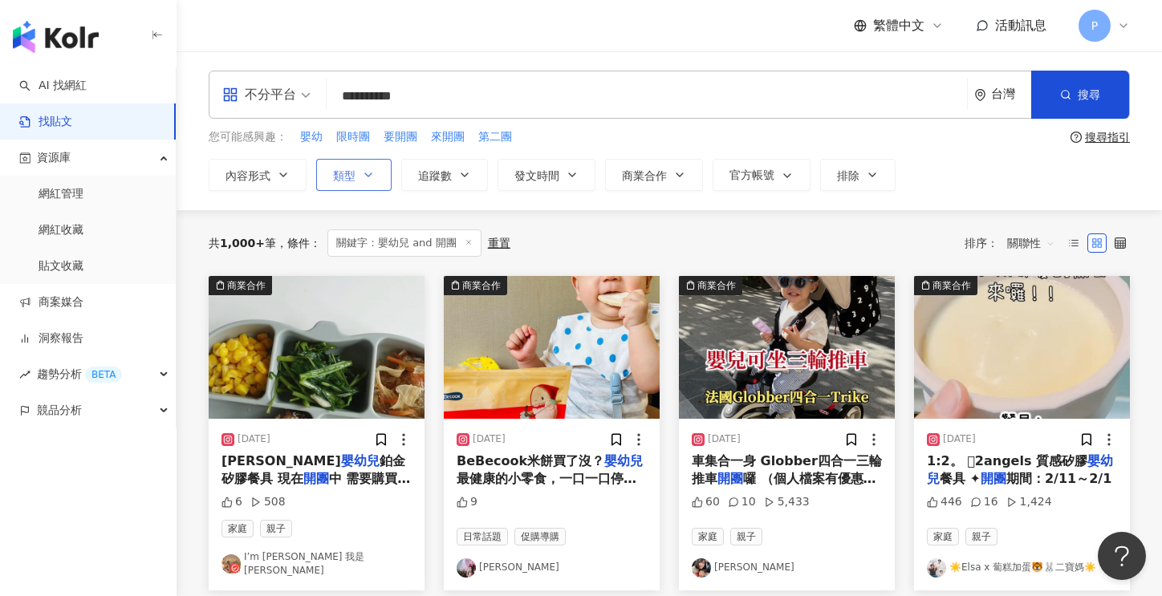
click at [359, 176] on button "類型" at bounding box center [353, 175] width 75 height 32
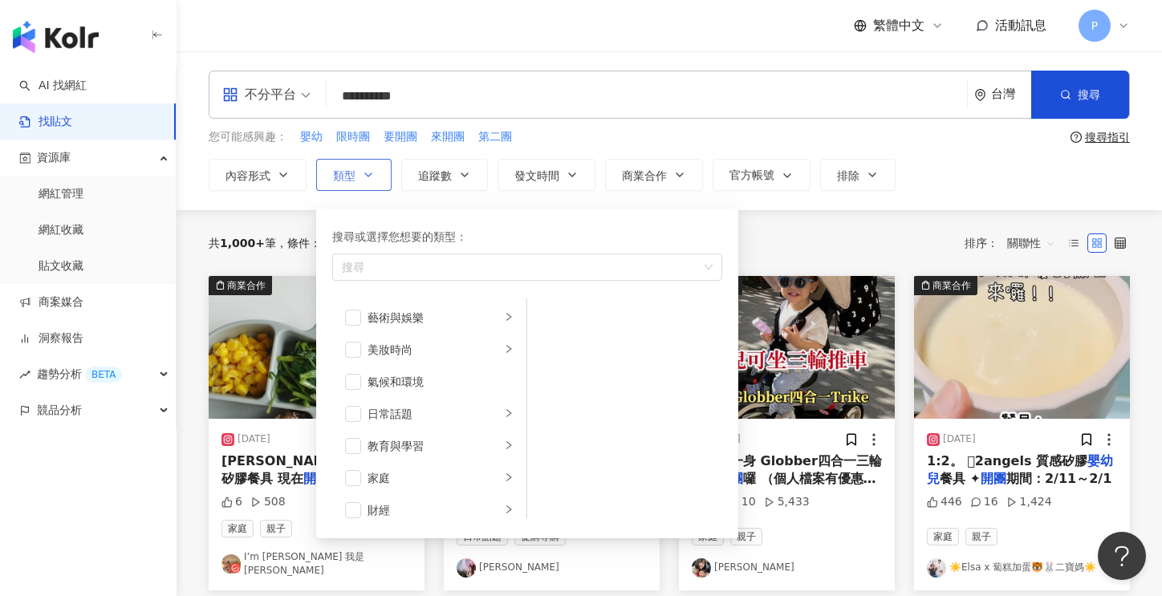
click at [359, 176] on button "類型 搜尋或選擇您想要的類型： 搜尋 藝術與娛樂 美妝時尚 氣候和環境 日常話題 教育與學習 家庭 財經 美食 命理占卜 遊戲 法政社會 生活風格 影視娛樂 …" at bounding box center [353, 175] width 75 height 32
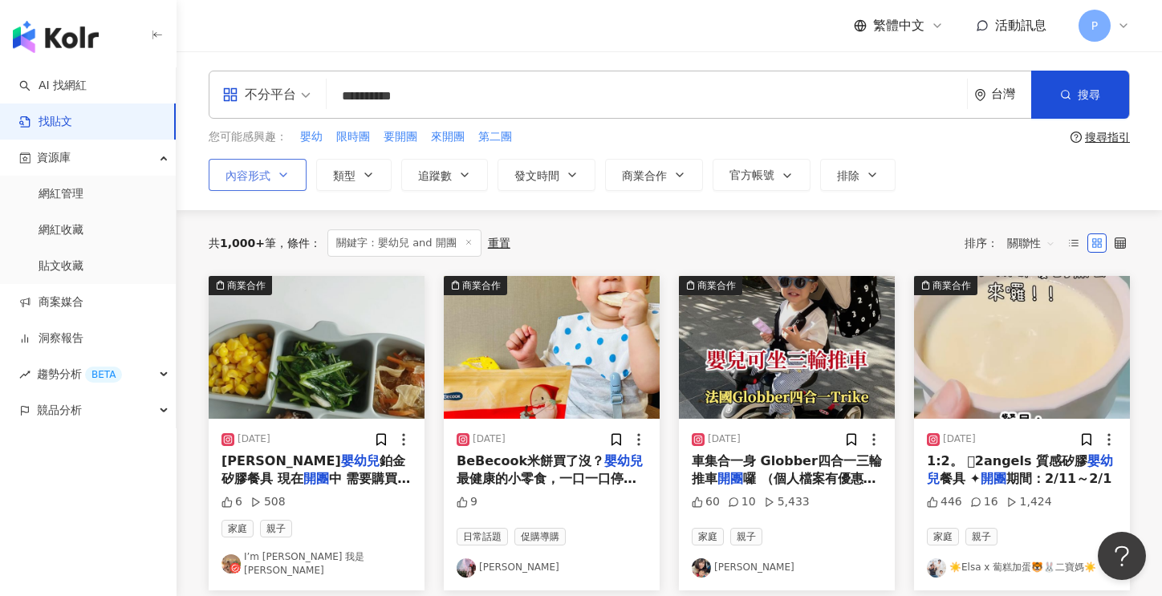
click at [292, 183] on button "內容形式" at bounding box center [258, 175] width 98 height 32
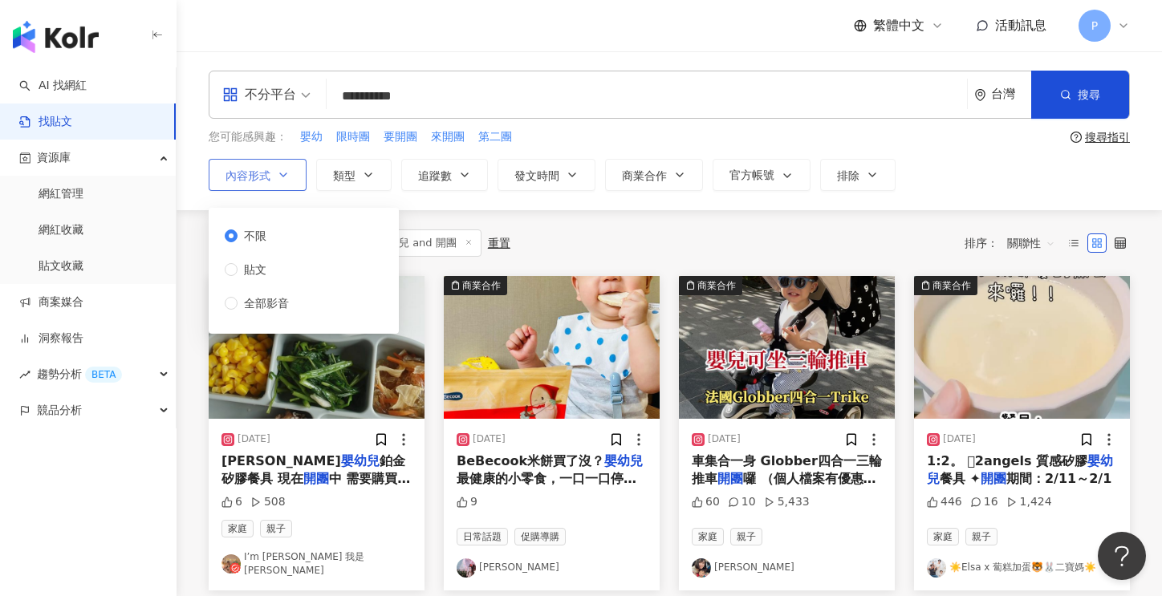
click at [292, 183] on button "內容形式" at bounding box center [258, 175] width 98 height 32
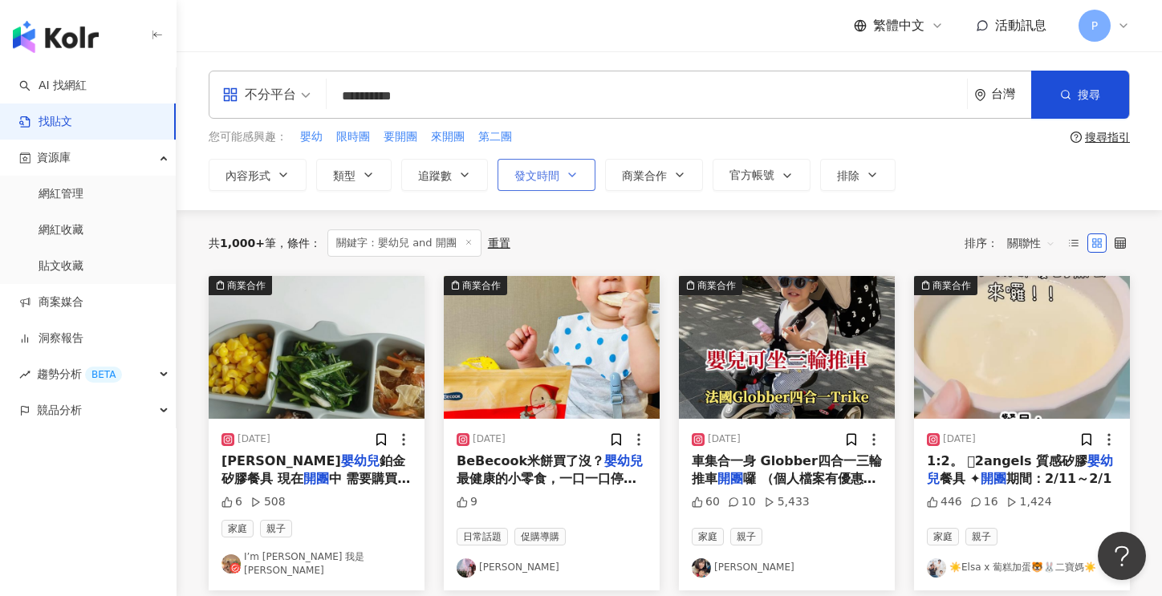
click at [561, 175] on button "發文時間" at bounding box center [547, 175] width 98 height 32
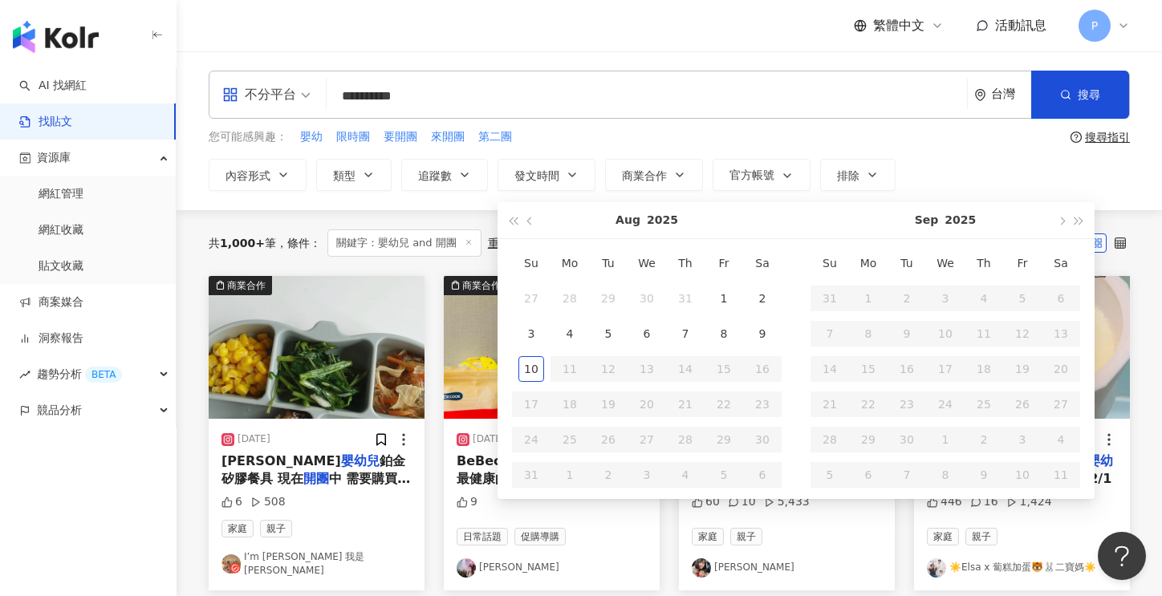
click at [616, 221] on div "Aug 2025" at bounding box center [646, 220] width 213 height 36
click at [632, 218] on button "Aug" at bounding box center [627, 220] width 25 height 36
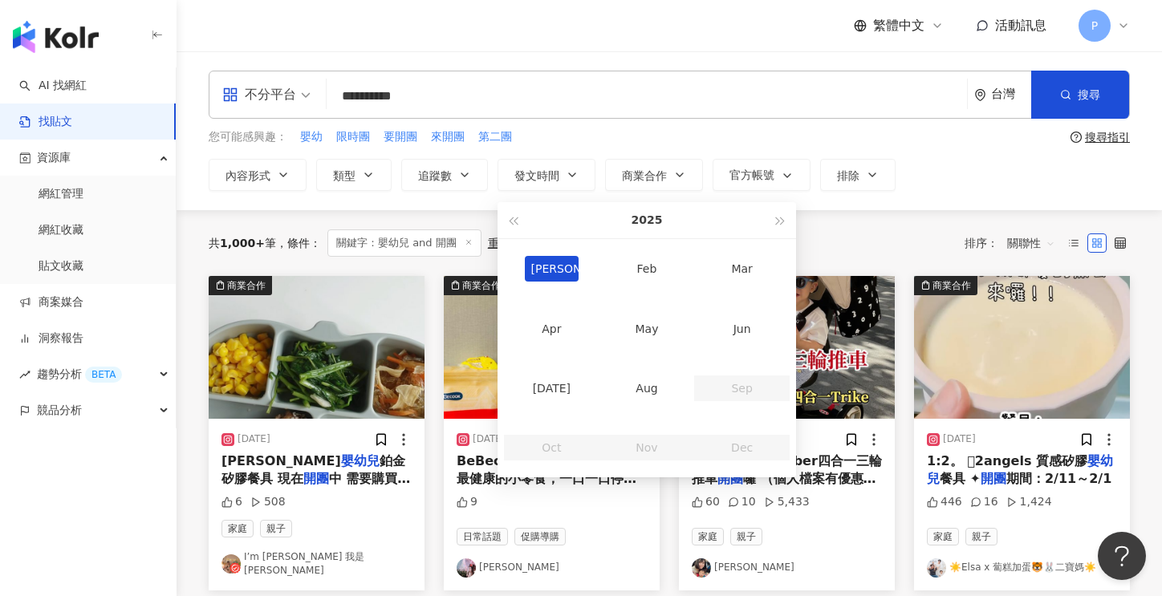
click at [546, 263] on div "Jan" at bounding box center [552, 269] width 55 height 26
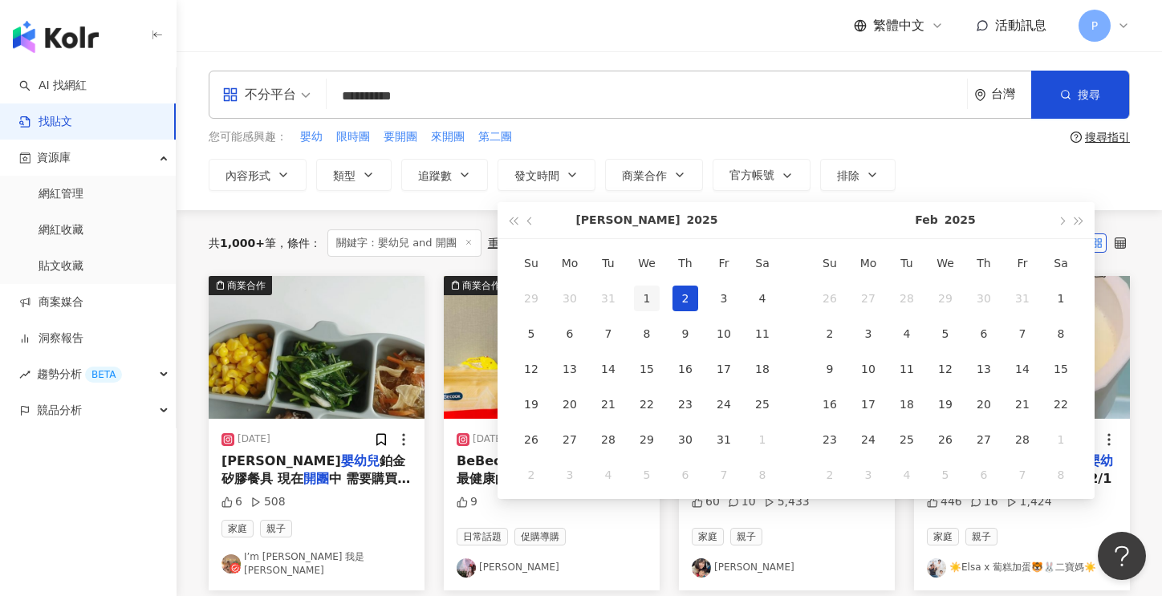
type input "**********"
click at [652, 298] on div "1" at bounding box center [647, 299] width 26 height 26
click at [648, 296] on div "1" at bounding box center [647, 299] width 26 height 26
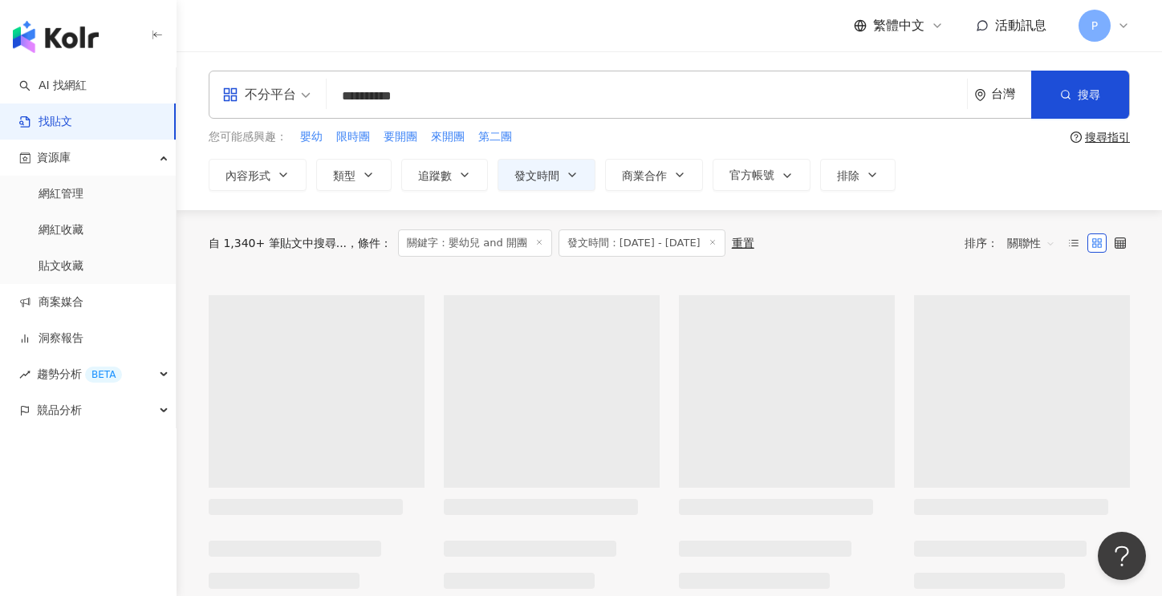
type input "**********"
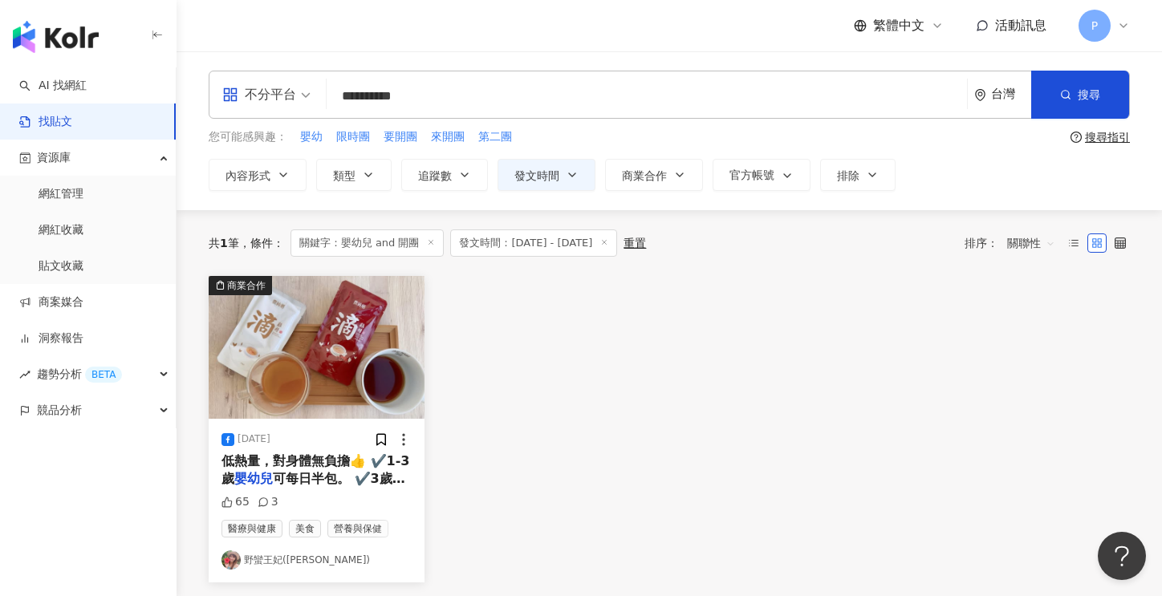
click at [584, 244] on span "發文時間：2025/1/1 - 2025/1/1" at bounding box center [533, 243] width 167 height 27
click at [640, 244] on div "重置" at bounding box center [635, 243] width 22 height 13
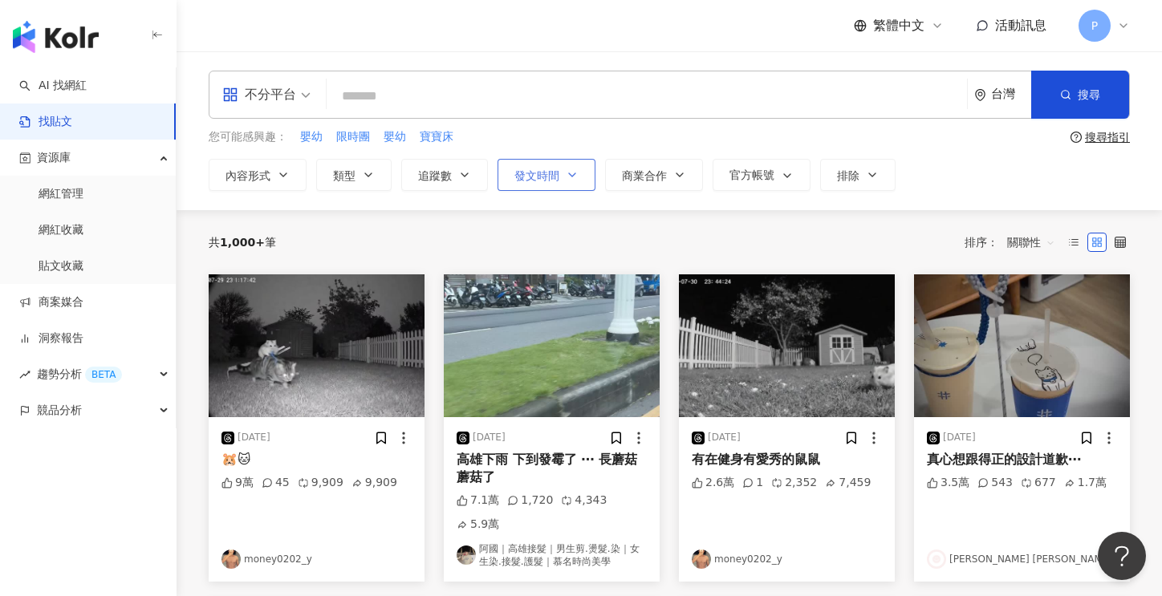
click at [560, 173] on button "發文時間" at bounding box center [547, 175] width 98 height 32
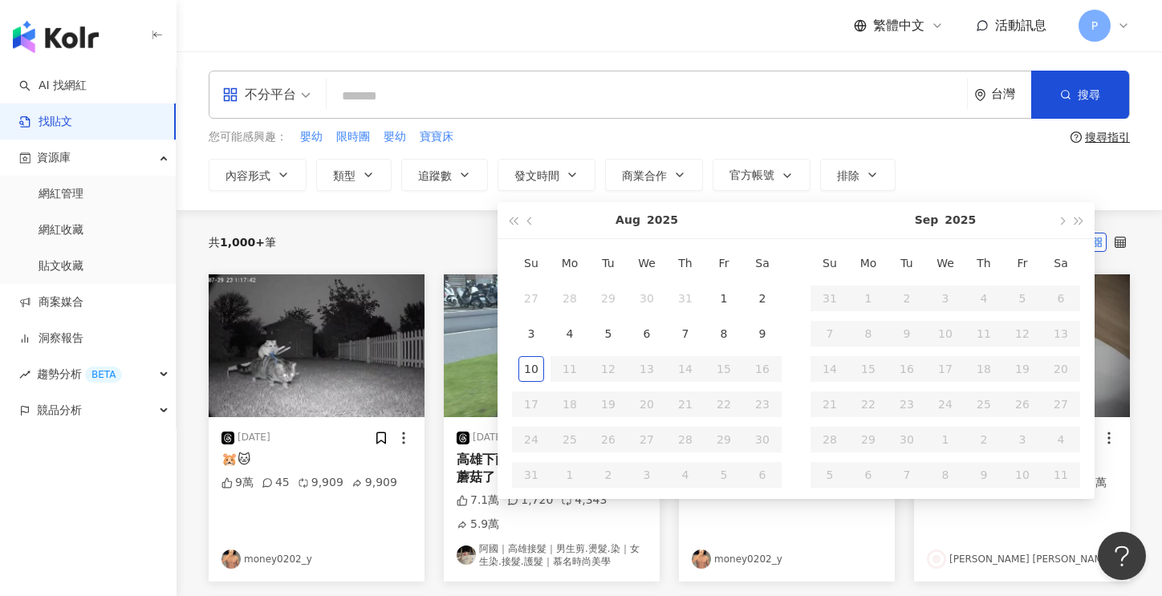
click at [388, 95] on input "search" at bounding box center [647, 96] width 628 height 35
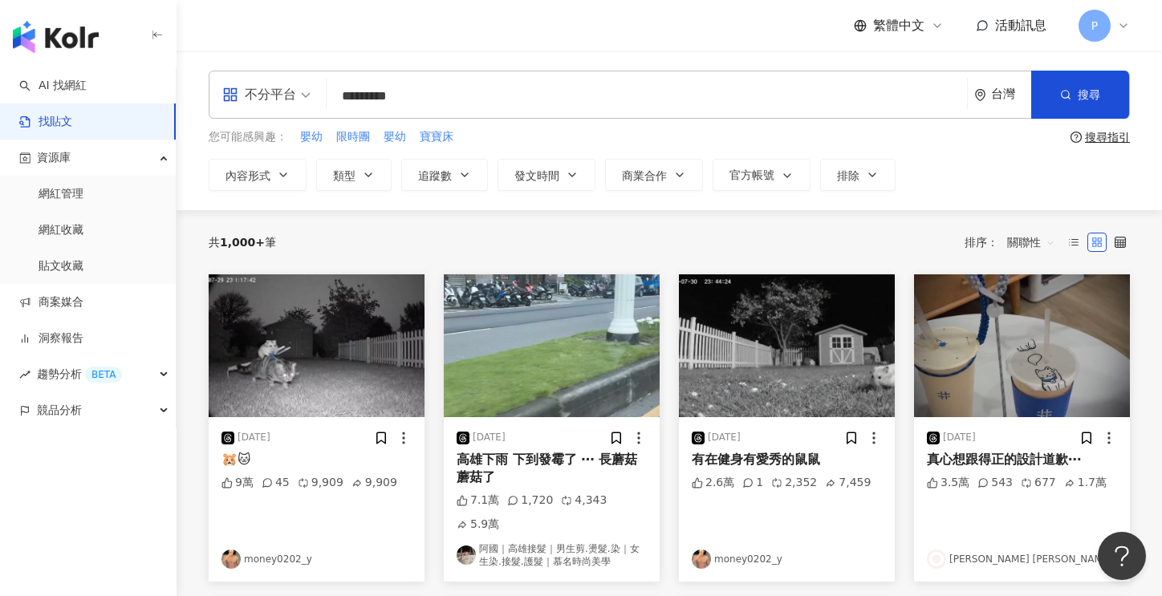
type input "*********"
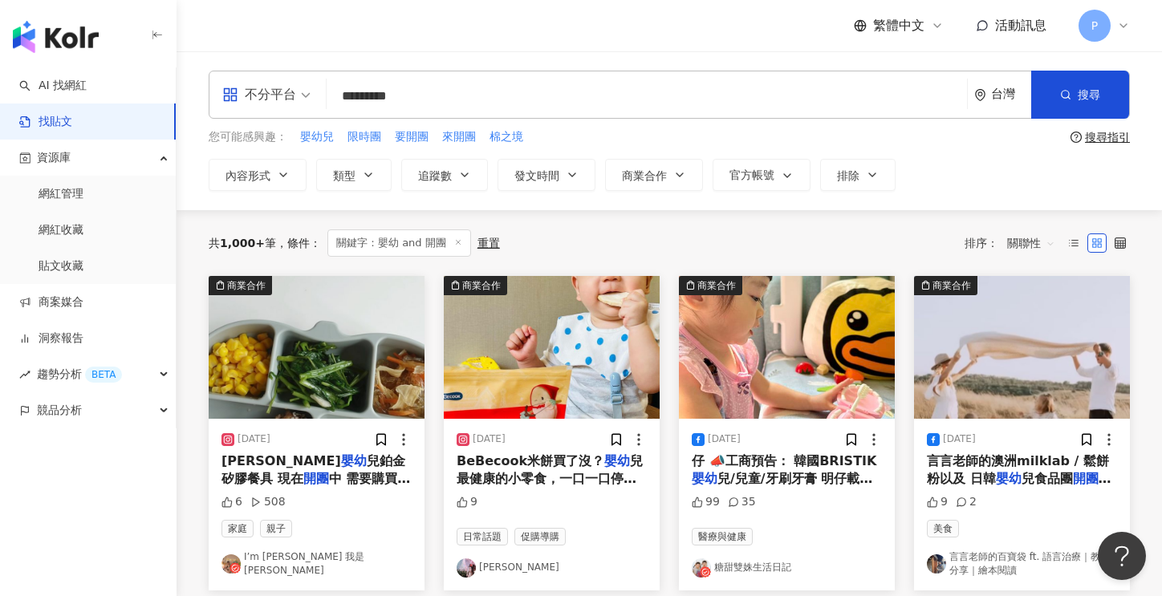
click at [320, 95] on div "不分平台 嬰幼 and 開團 ********* 台灣 搜尋 searchOperator 插入語法 完全符合 "" 聯集 OR 交集 AND 排除 - 群組…" at bounding box center [669, 95] width 921 height 48
click at [305, 97] on span "不分平台" at bounding box center [266, 95] width 88 height 26
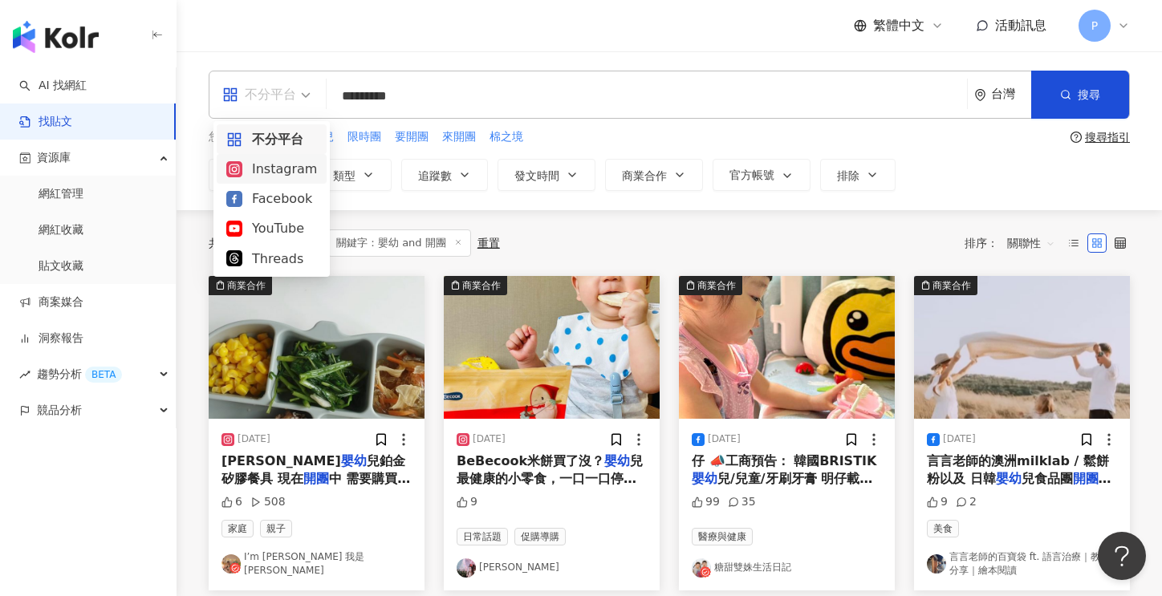
click at [270, 171] on div "Instagram" at bounding box center [271, 169] width 91 height 20
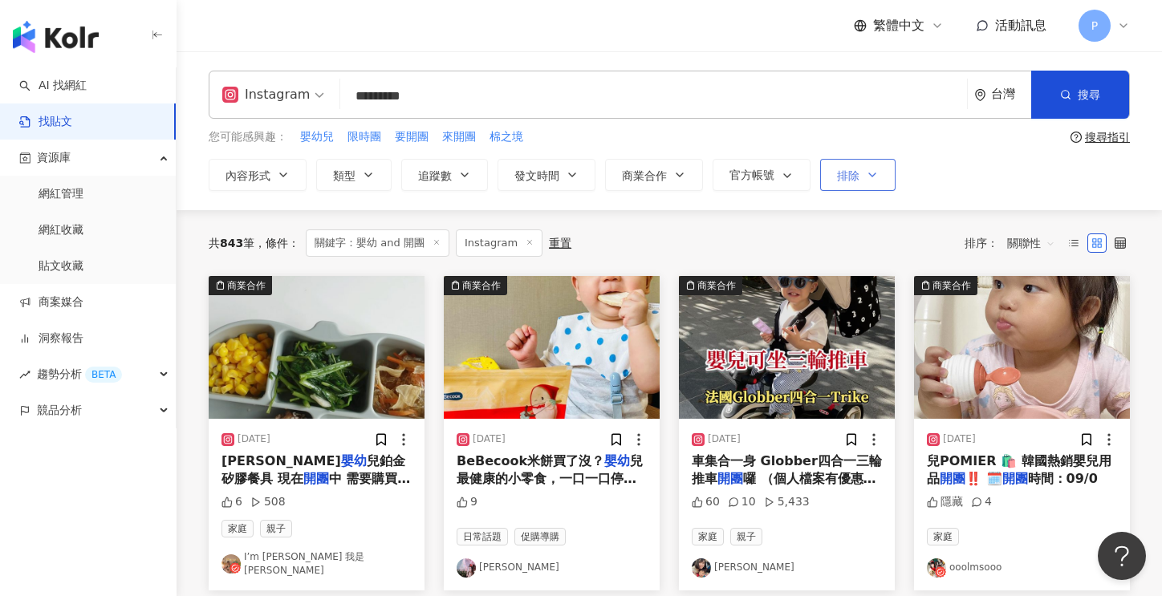
click at [870, 173] on icon "button" at bounding box center [872, 175] width 13 height 13
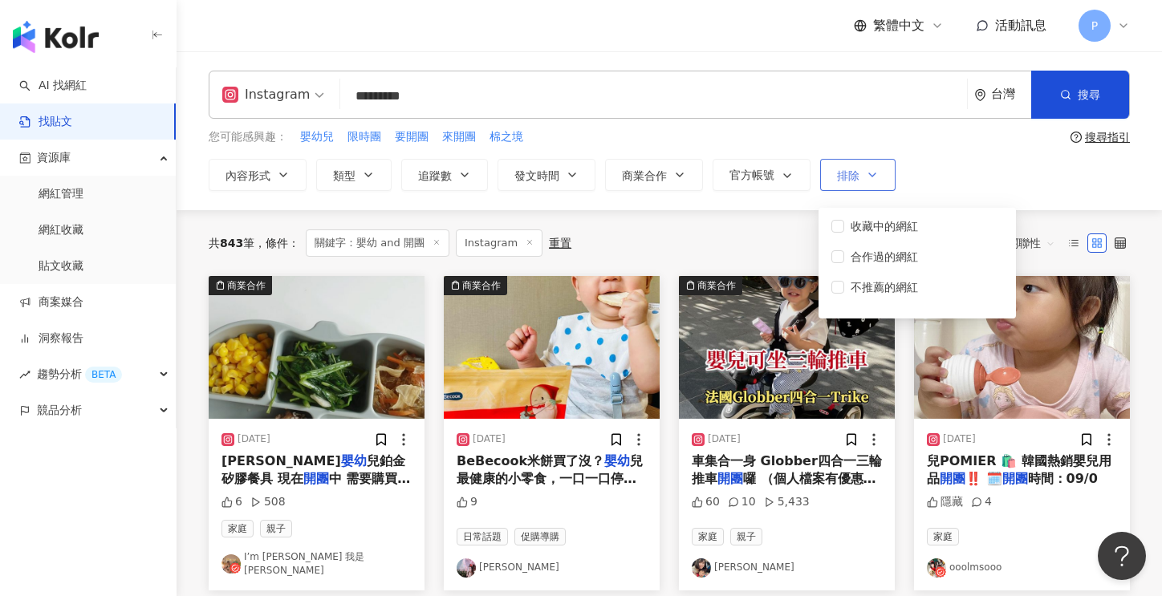
click at [870, 173] on icon "button" at bounding box center [872, 175] width 13 height 13
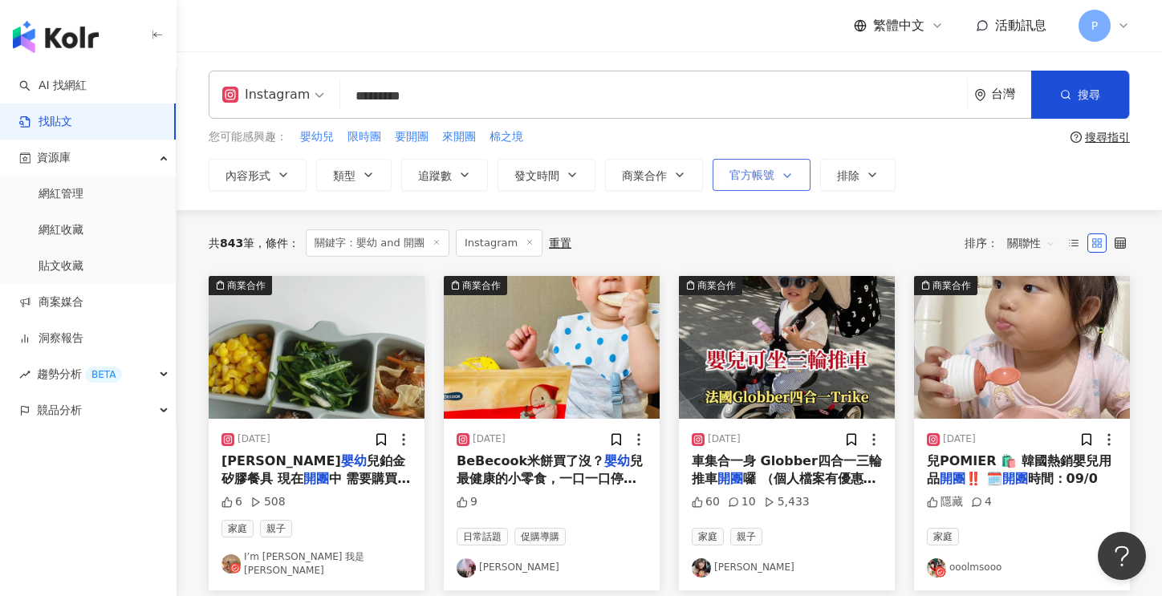
click at [781, 181] on icon "button" at bounding box center [787, 175] width 13 height 13
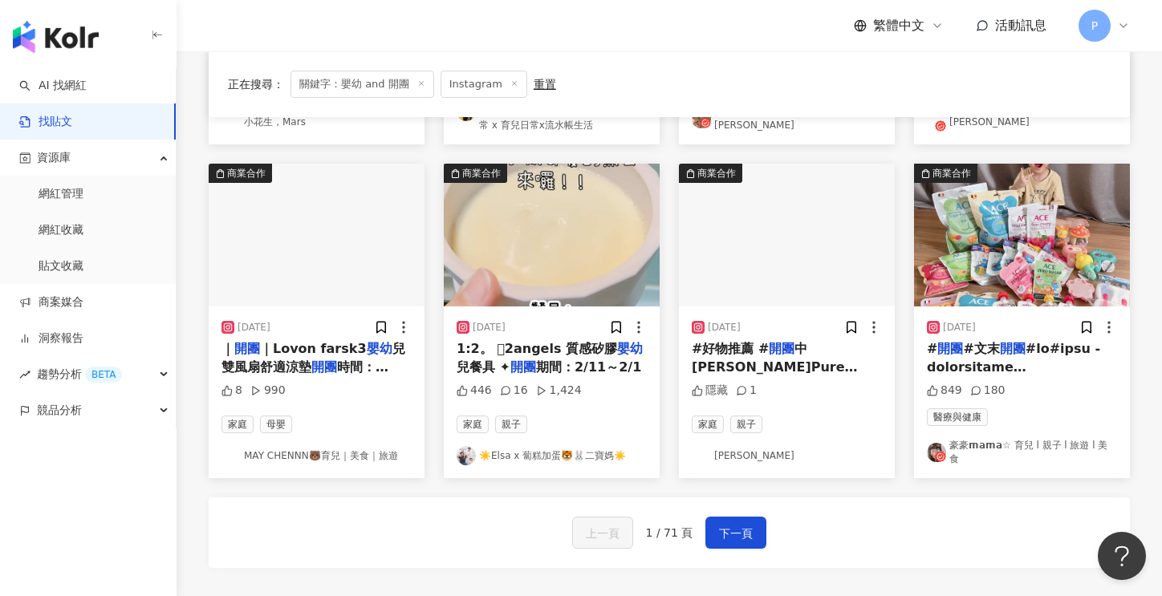
scroll to position [802, 0]
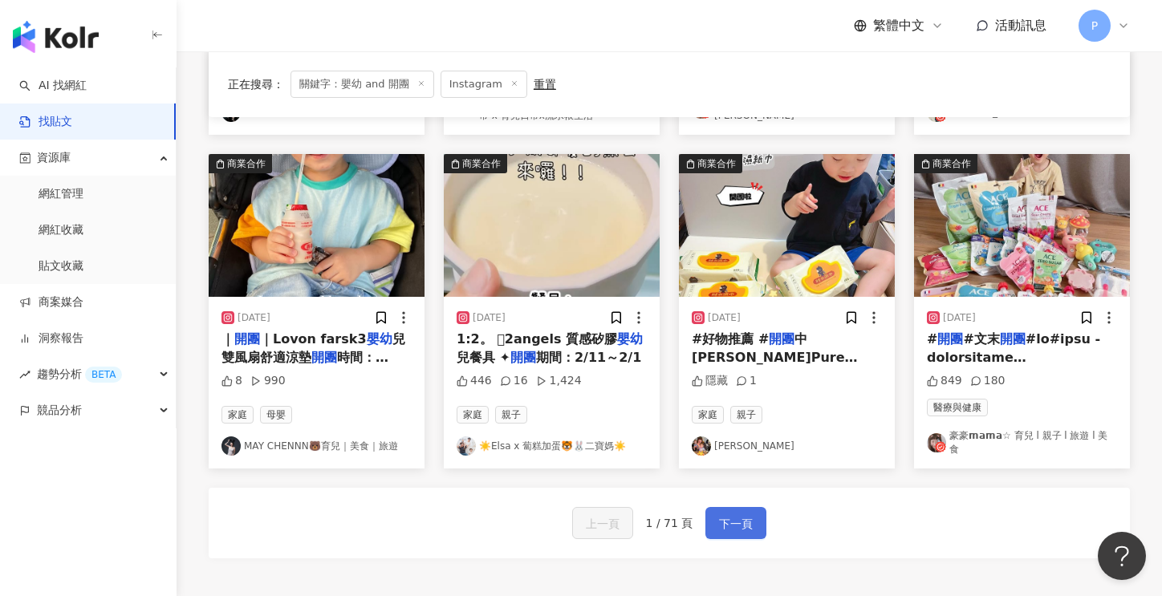
click at [725, 514] on span "下一頁" at bounding box center [736, 523] width 34 height 19
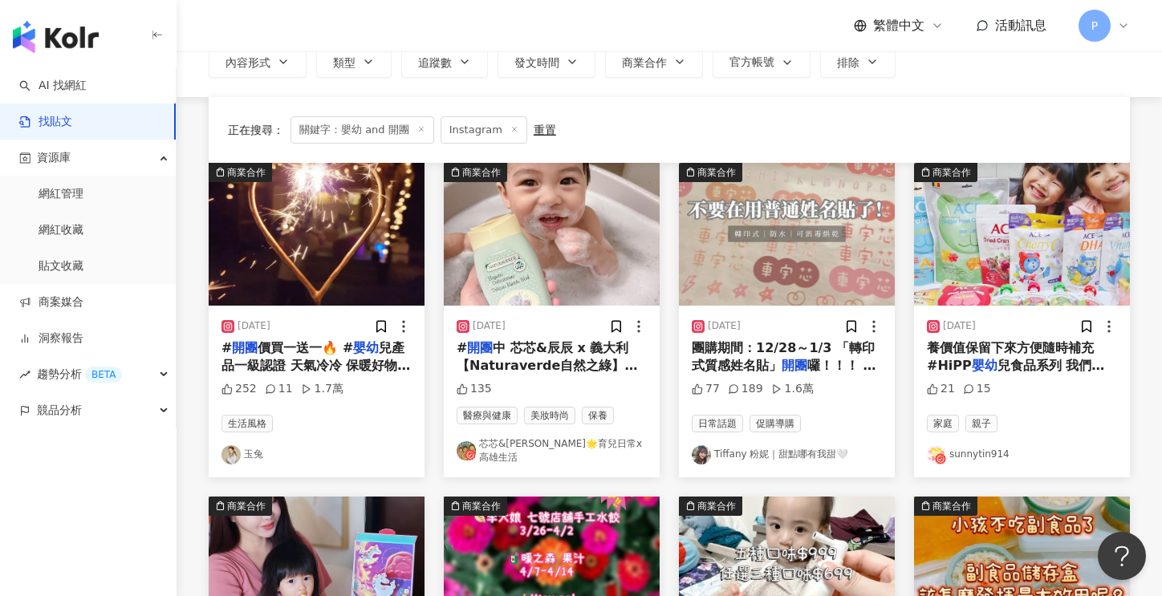
scroll to position [72, 0]
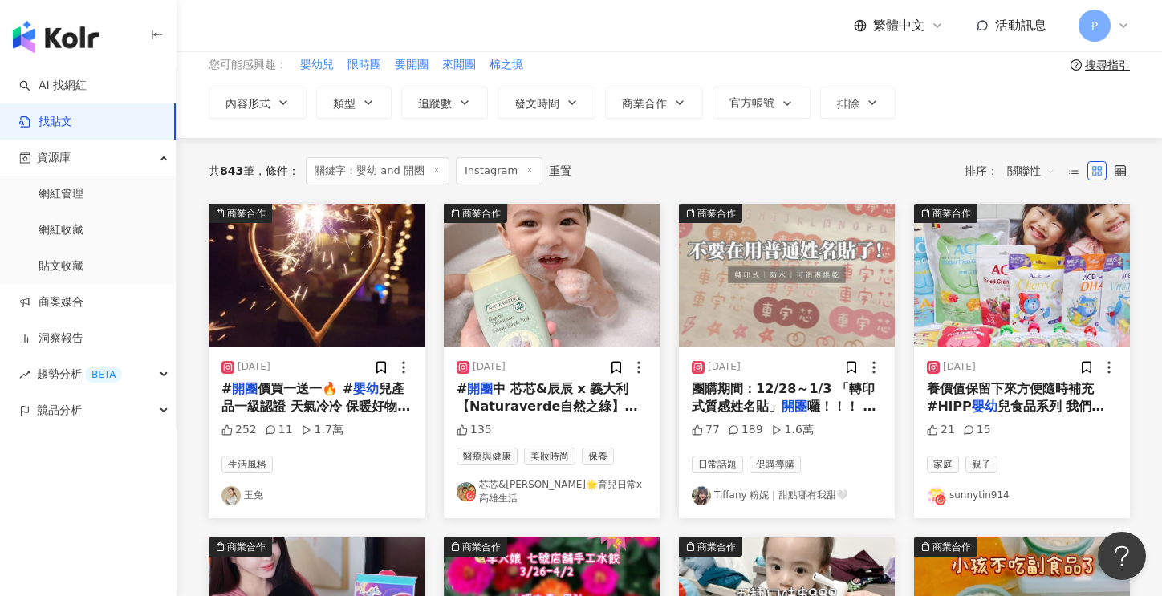
click at [775, 487] on link "Tiffany 粉妮｜甜點哪有我甜🤍" at bounding box center [787, 495] width 190 height 19
click at [847, 422] on div "77 189 1.6萬" at bounding box center [787, 433] width 190 height 23
click at [822, 404] on span "囉！！！ 各種材質ok! 轉印式的設計真的超有質感～ 揮別以前醜醜的姓名貼！ 防油！防水！不翹邊！ 還可以進消毒鍋～ 有托嬰、幼兒園的寶貝們都超需要！ 留言+…" at bounding box center [786, 496] width 189 height 195
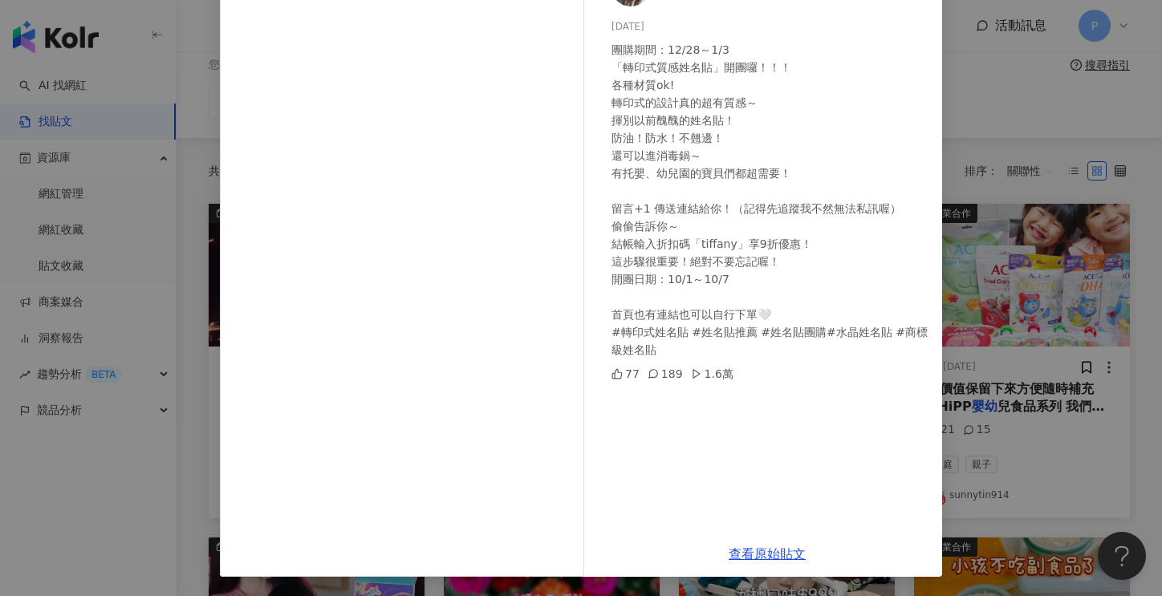
scroll to position [0, 0]
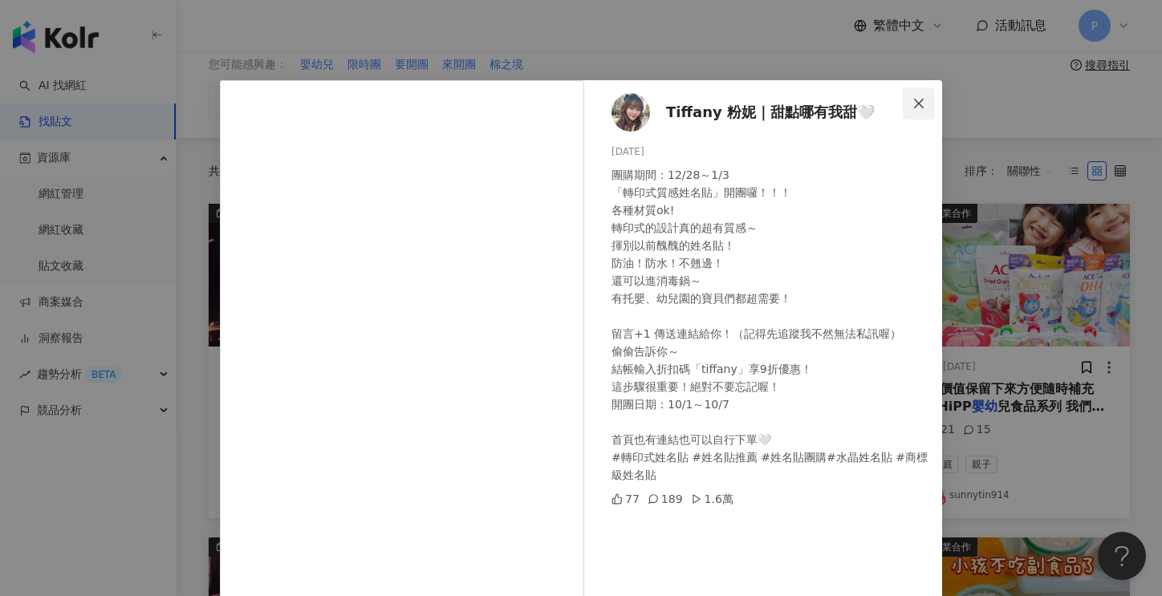
click at [912, 104] on icon "close" at bounding box center [918, 103] width 13 height 13
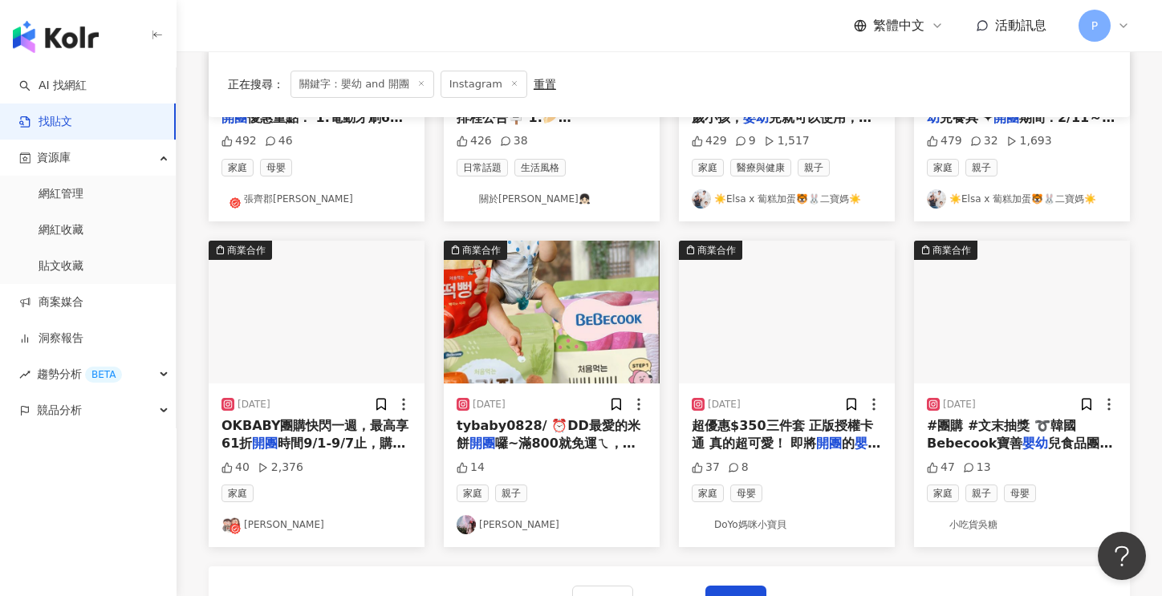
scroll to position [794, 0]
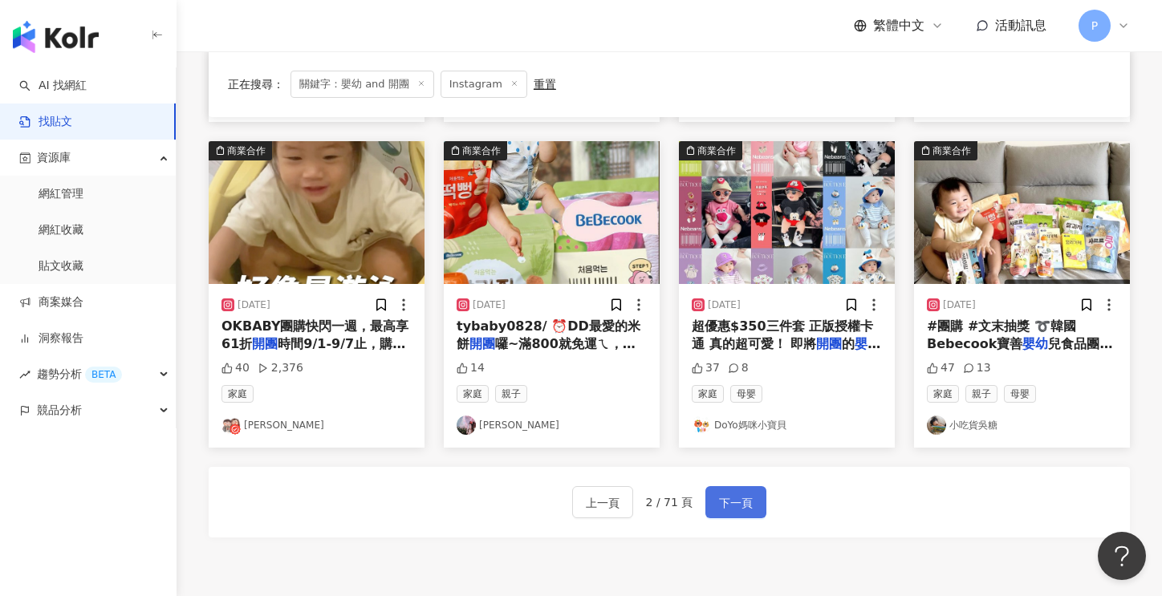
click at [729, 498] on span "下一頁" at bounding box center [736, 503] width 34 height 19
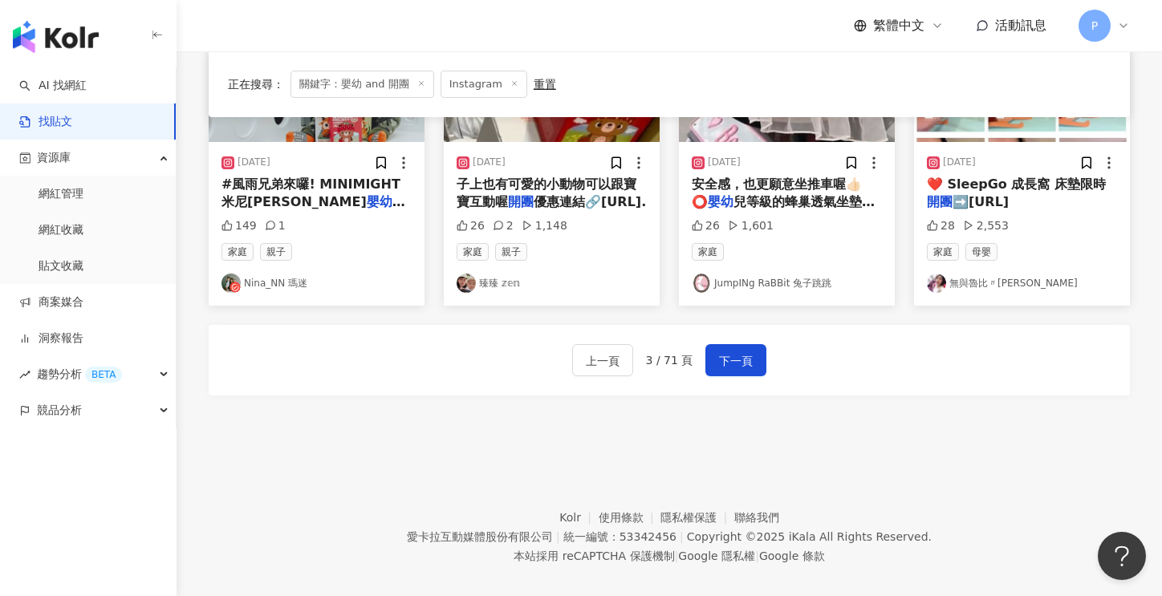
scroll to position [953, 0]
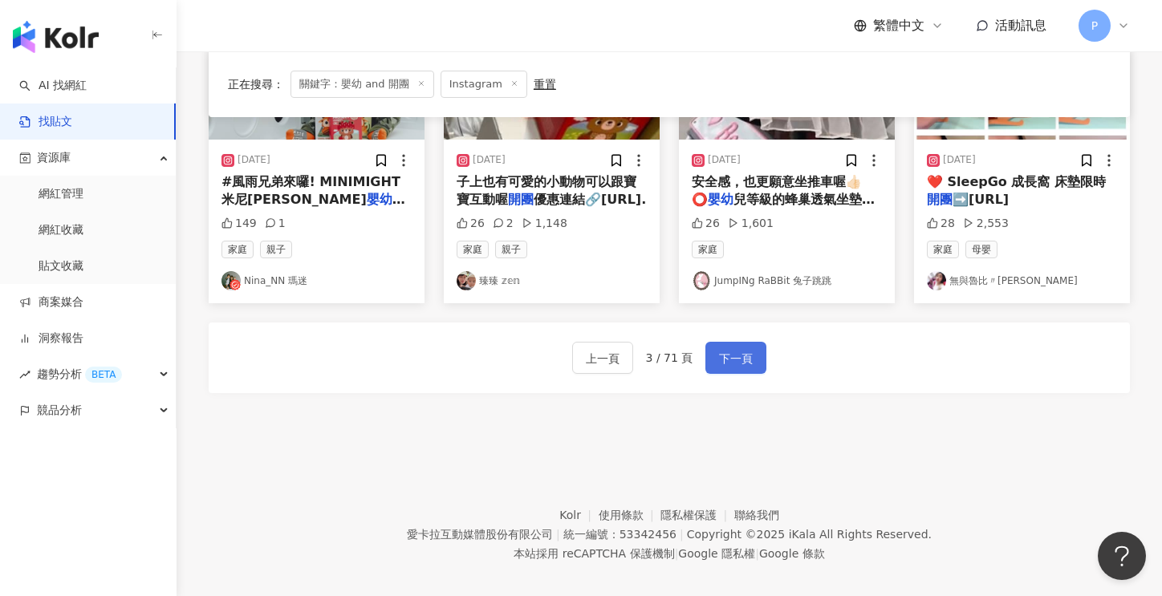
click at [741, 349] on span "下一頁" at bounding box center [736, 358] width 34 height 19
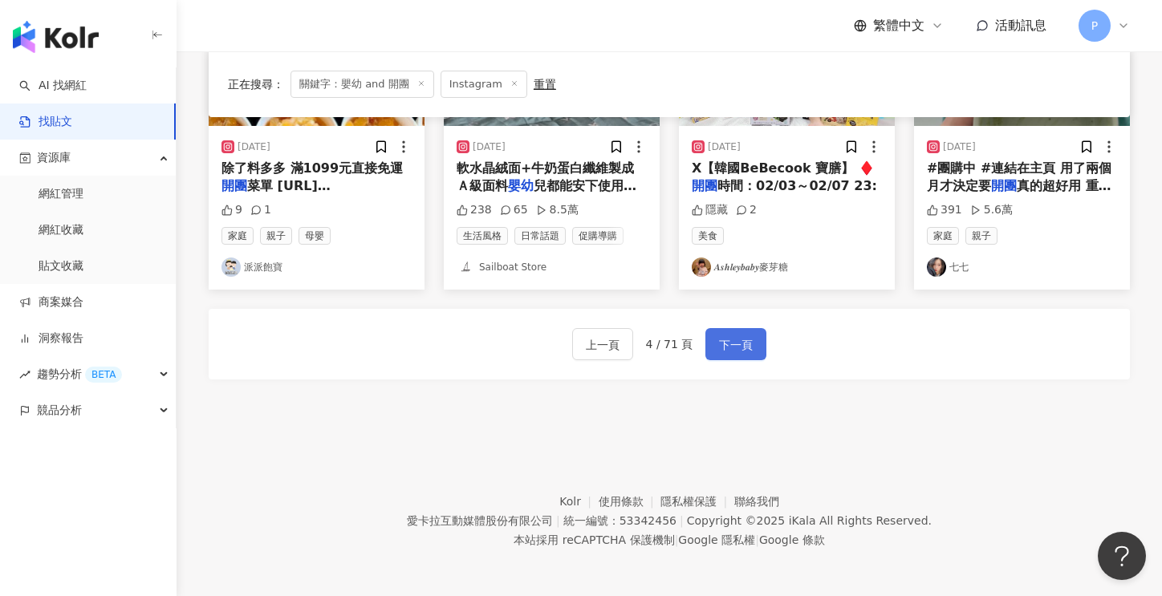
click at [738, 351] on span "下一頁" at bounding box center [736, 344] width 34 height 19
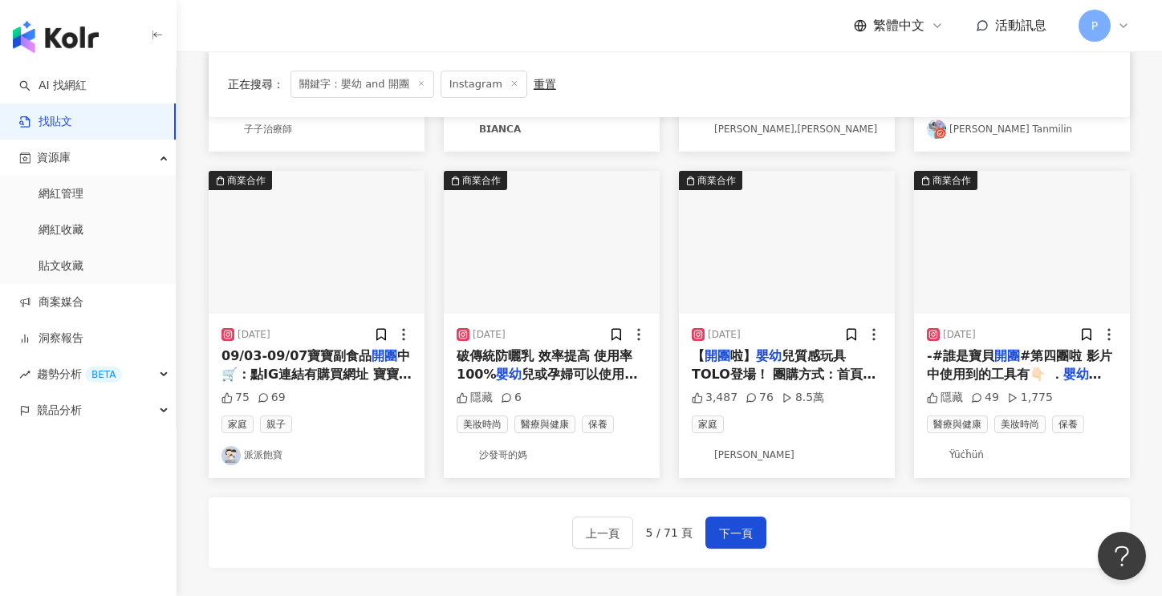
scroll to position [784, 0]
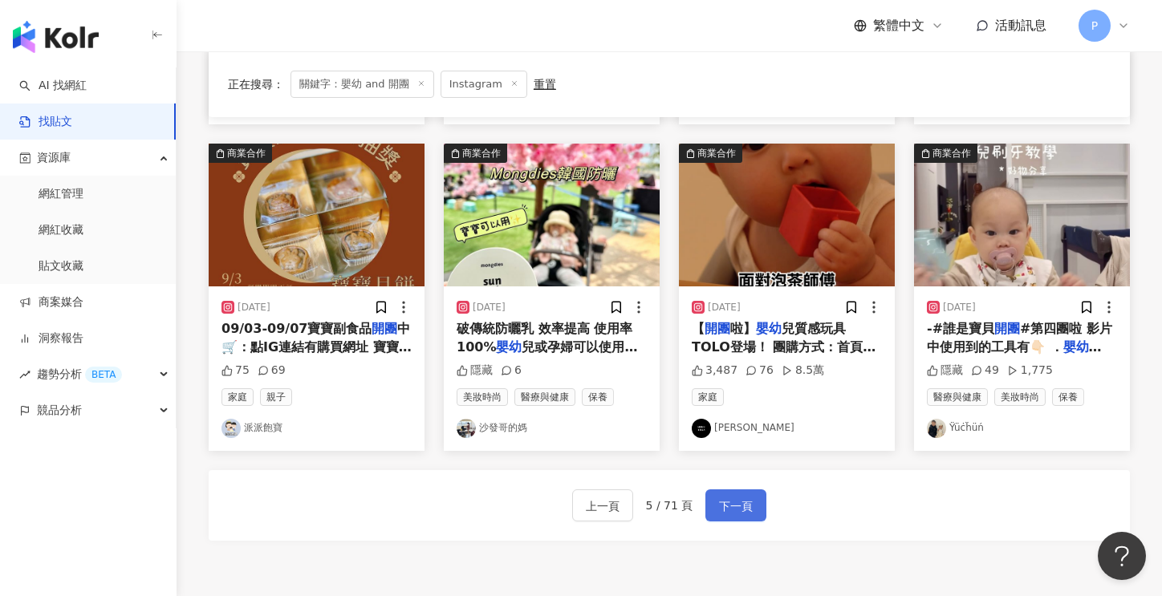
click at [730, 503] on span "下一頁" at bounding box center [736, 506] width 34 height 19
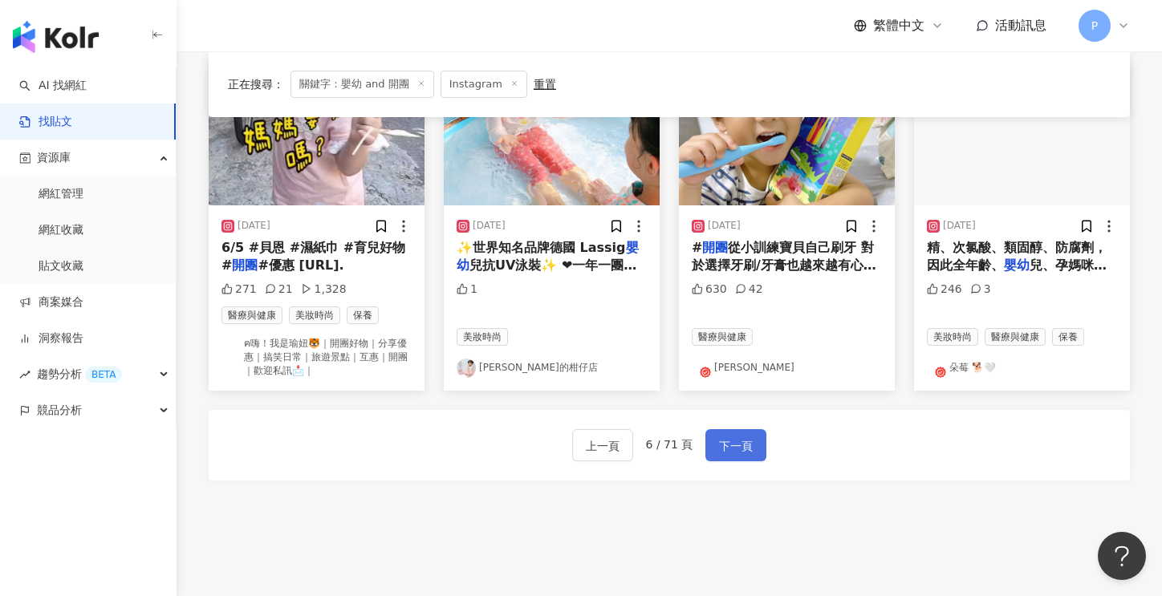
scroll to position [973, 0]
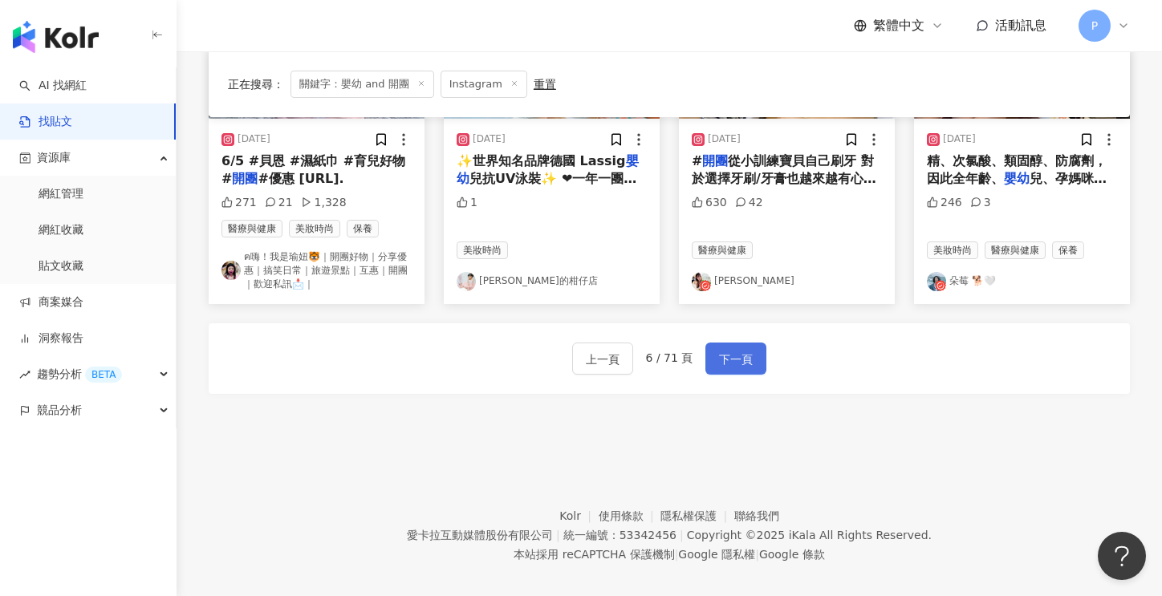
click at [737, 350] on span "下一頁" at bounding box center [736, 359] width 34 height 19
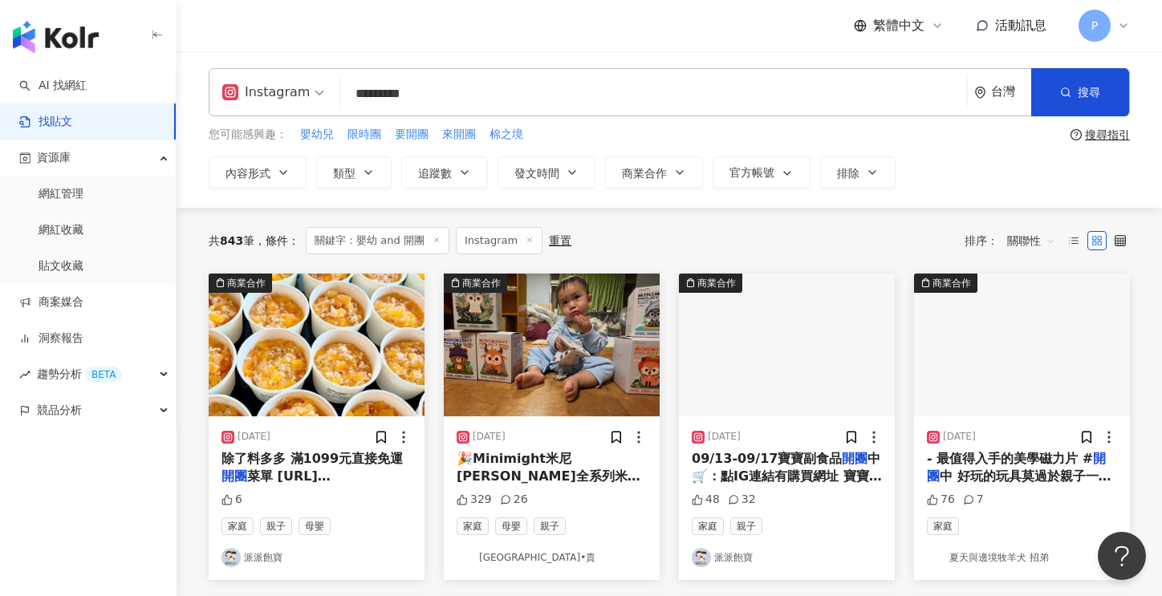
scroll to position [0, 0]
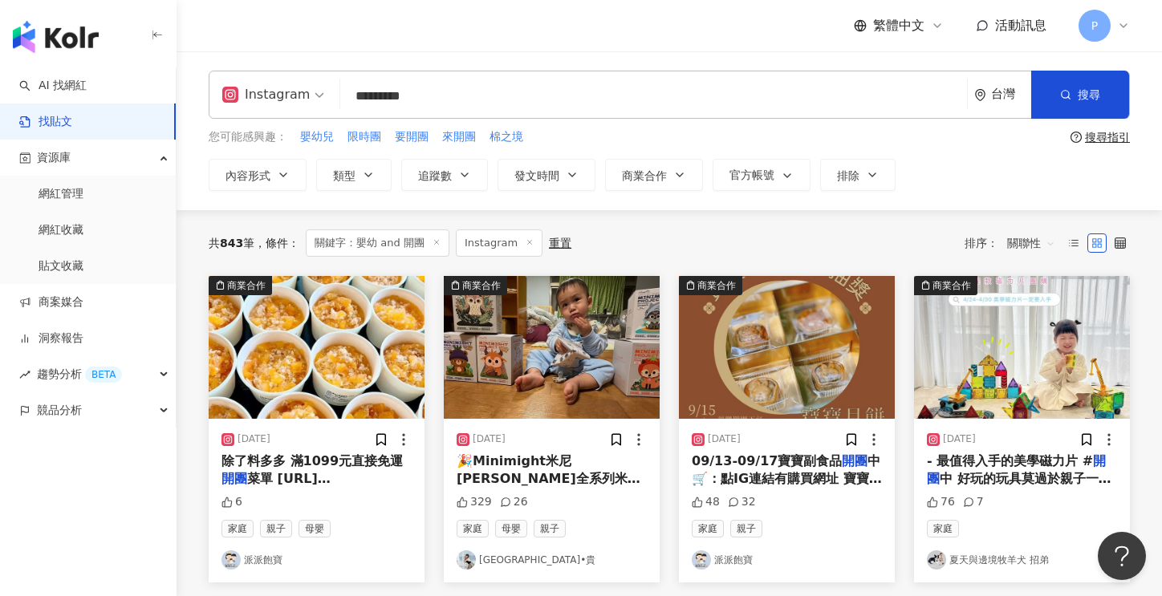
click at [985, 558] on link "夏天與邊境牧羊犬 招弟" at bounding box center [1022, 559] width 190 height 19
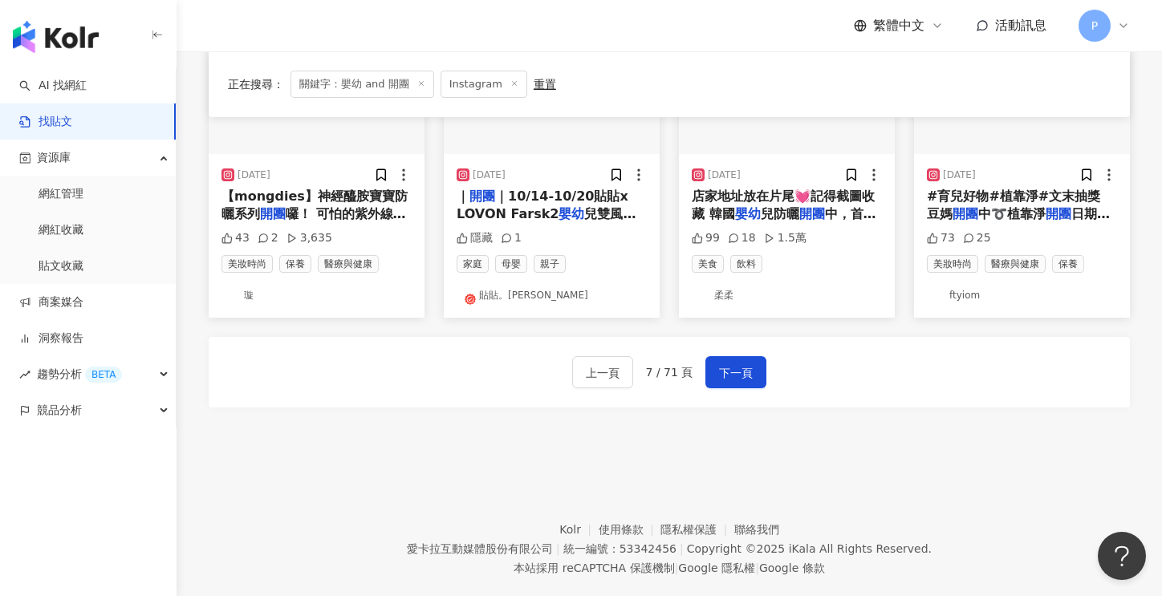
scroll to position [944, 0]
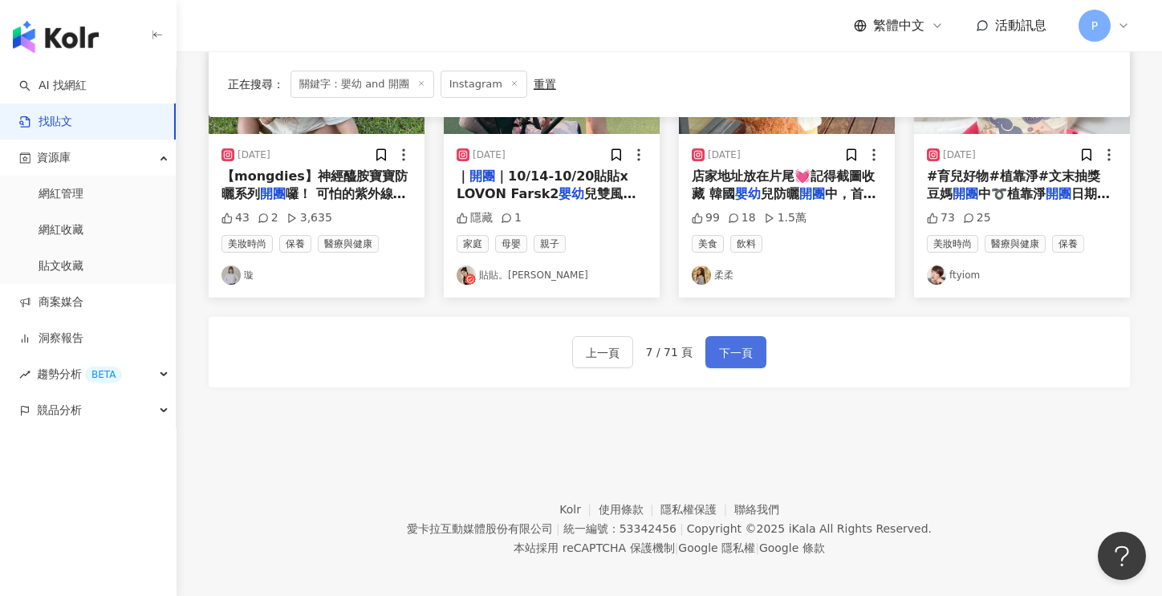
click at [719, 343] on span "下一頁" at bounding box center [736, 352] width 34 height 19
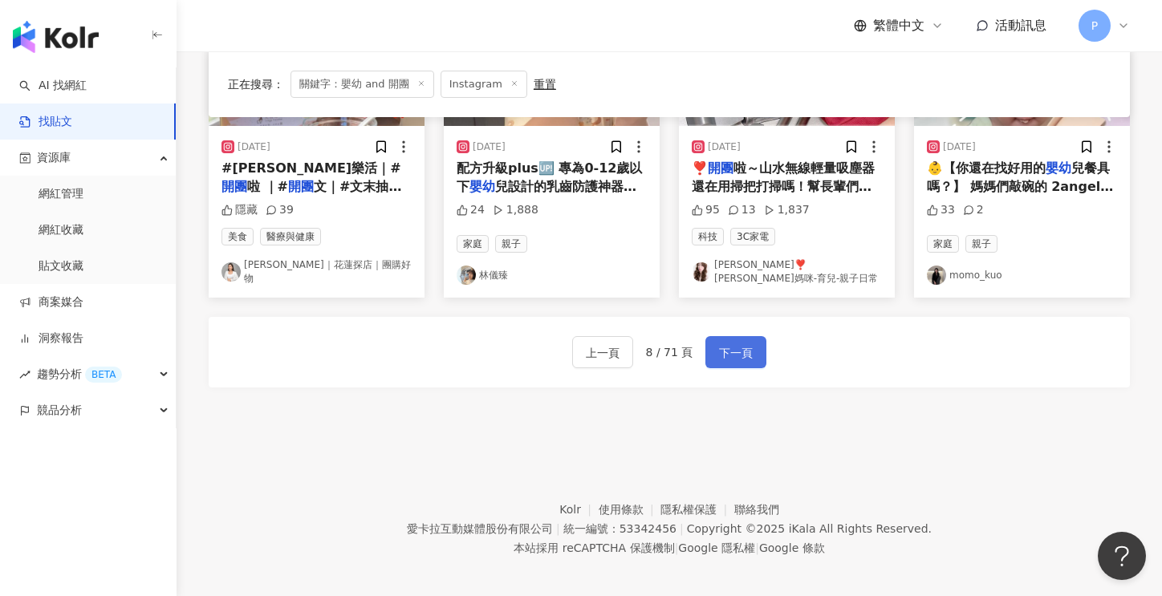
click at [736, 343] on span "下一頁" at bounding box center [736, 352] width 34 height 19
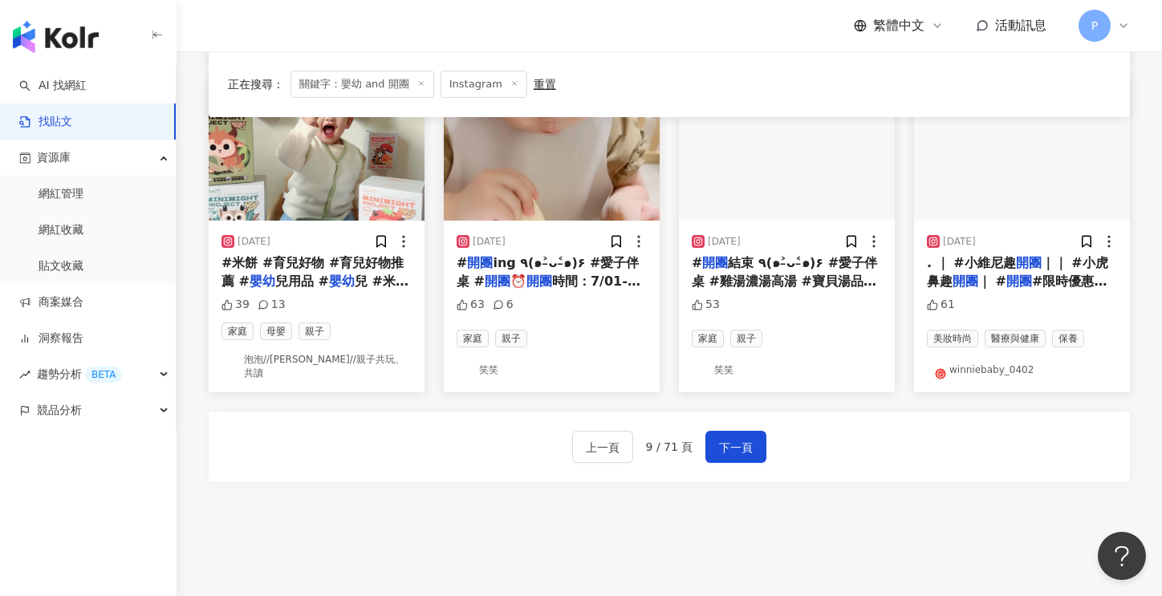
scroll to position [704, 0]
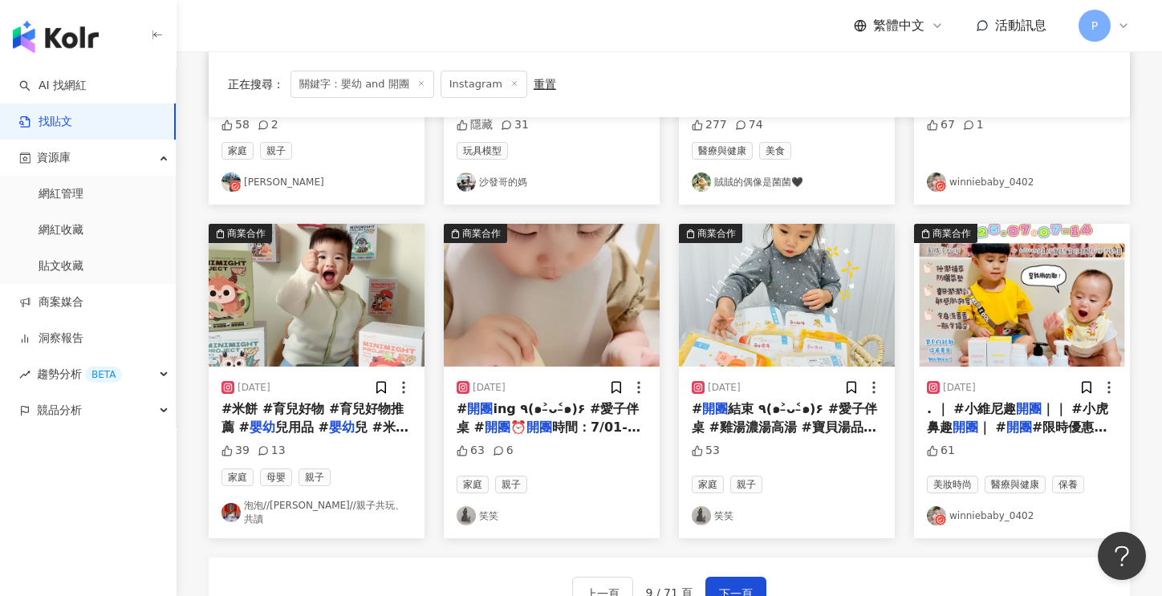
click at [538, 420] on span "時間：7/01-7/07 📣" at bounding box center [549, 436] width 184 height 33
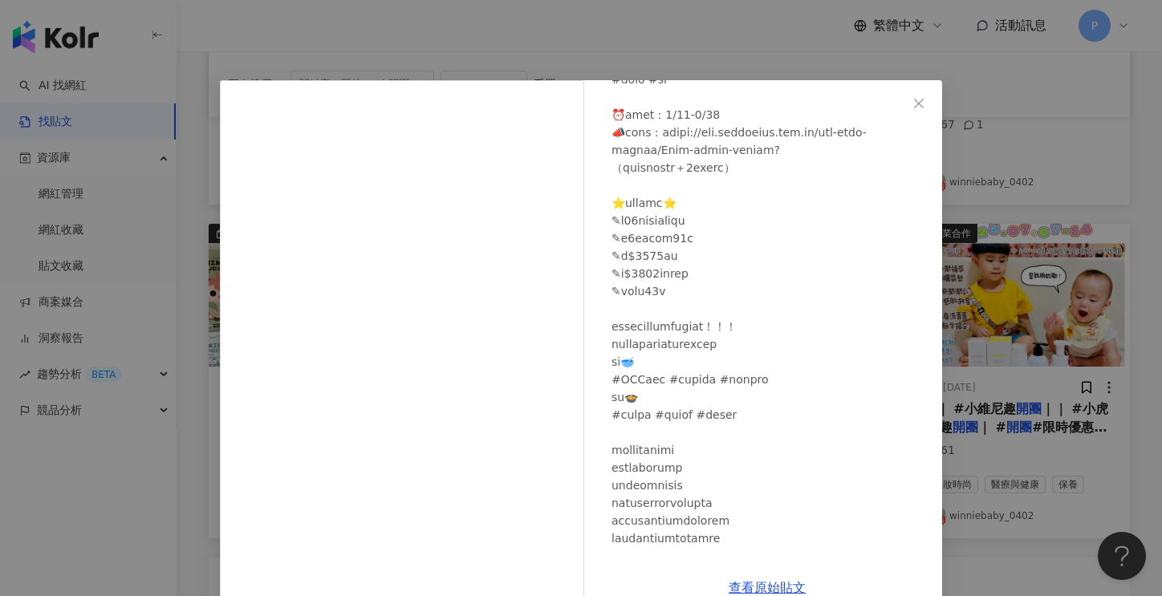
scroll to position [0, 0]
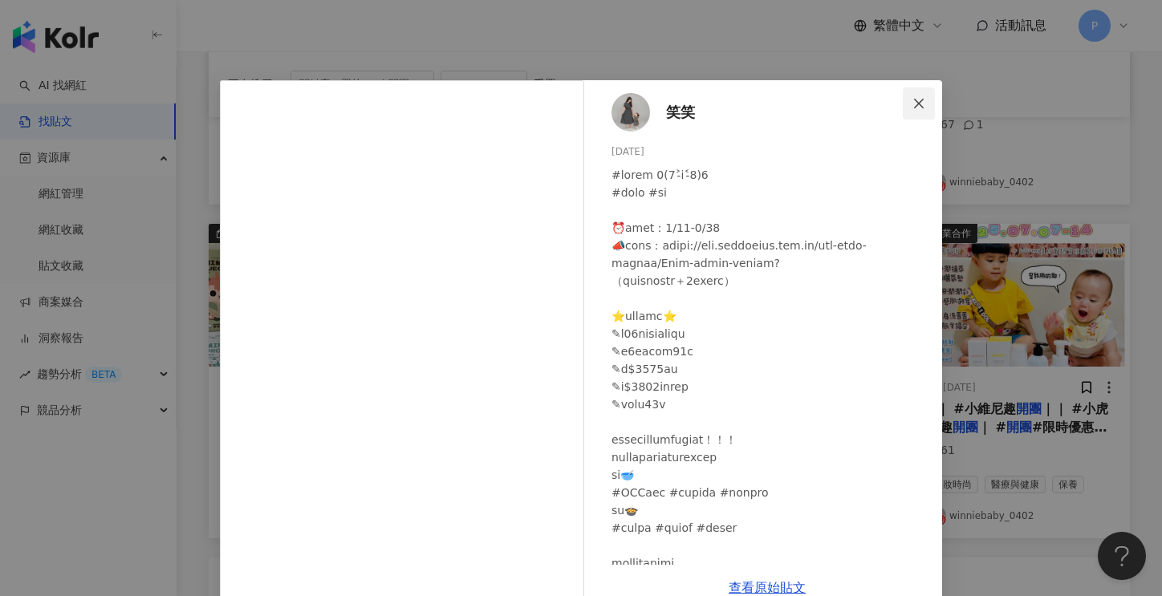
click at [913, 101] on icon "close" at bounding box center [918, 103] width 13 height 13
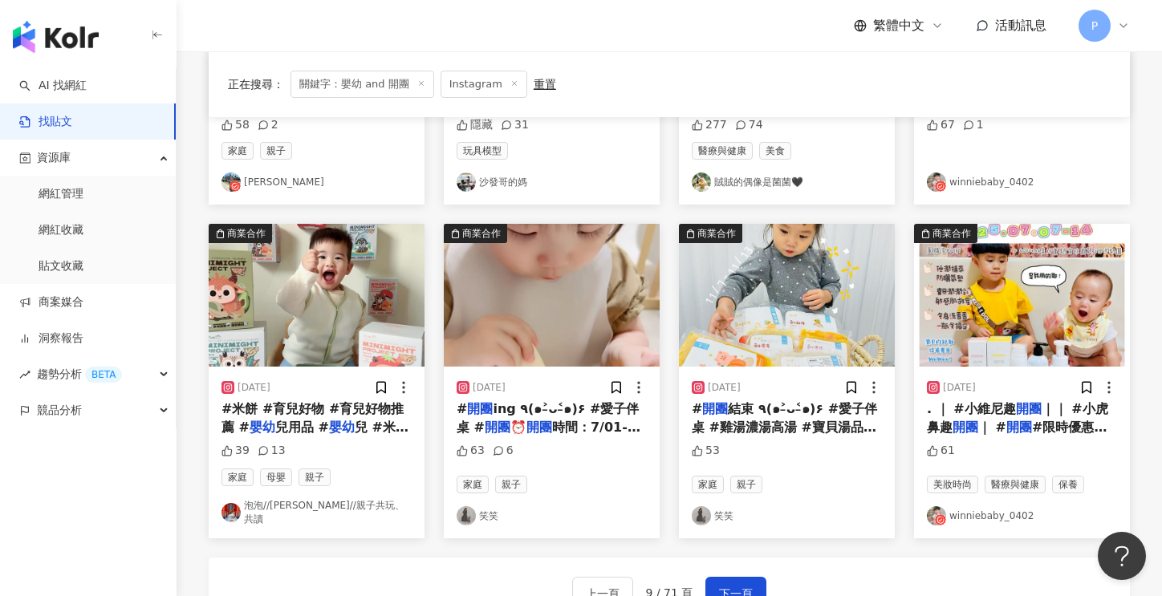
click at [477, 506] on link "笑笑" at bounding box center [552, 515] width 190 height 19
click at [973, 506] on link "winniebaby_0402" at bounding box center [1022, 515] width 190 height 19
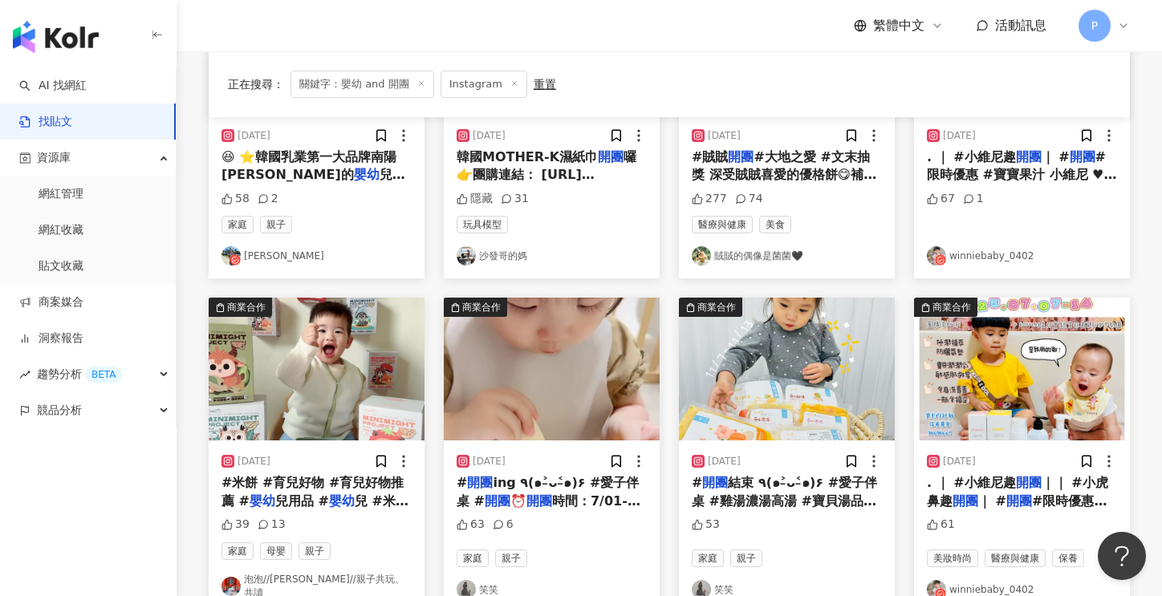
scroll to position [383, 0]
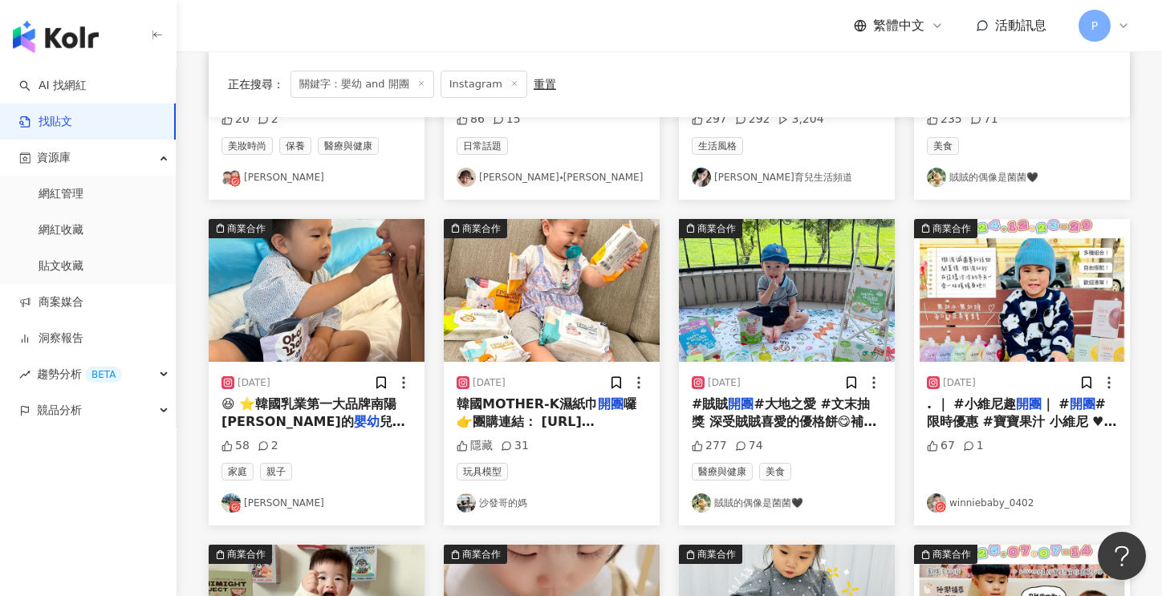
click at [506, 502] on link "沙發哥的媽" at bounding box center [552, 503] width 190 height 19
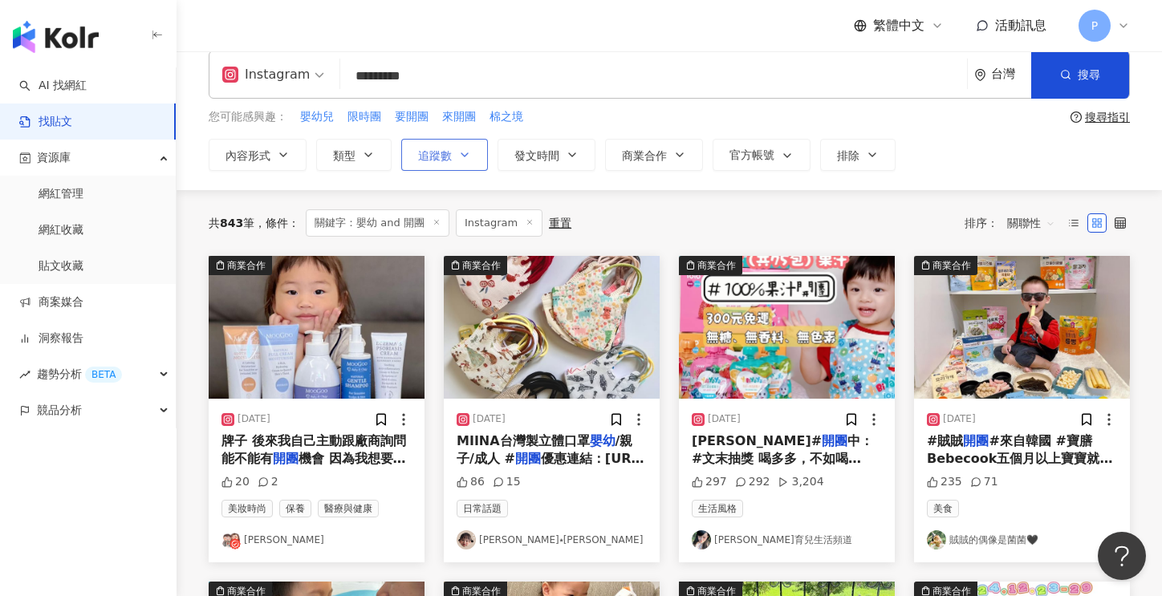
scroll to position [0, 0]
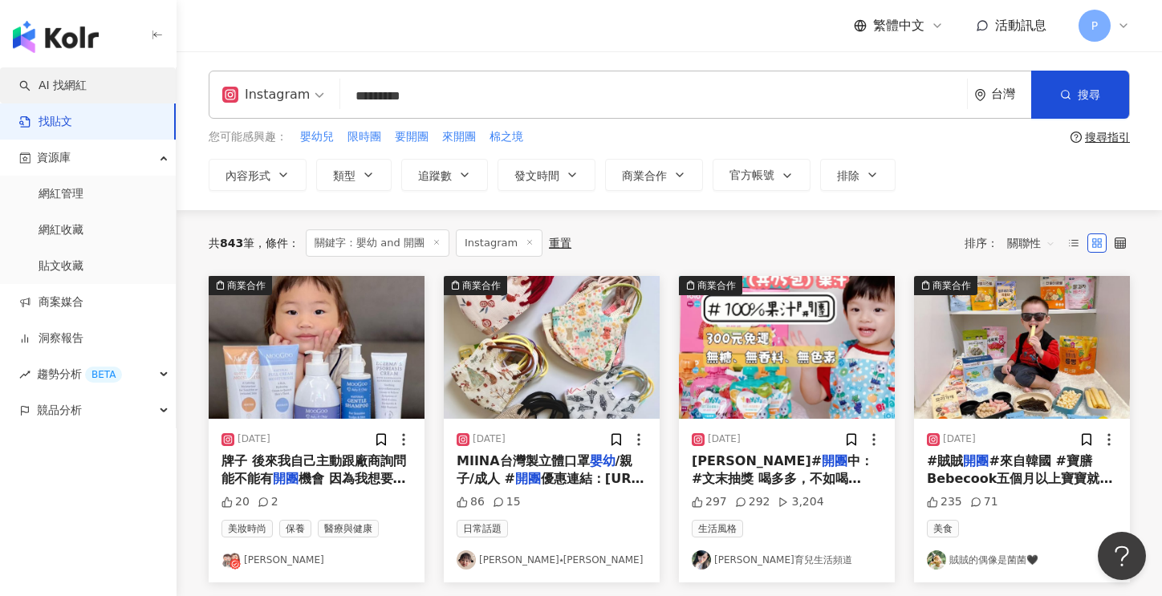
click at [67, 81] on link "AI 找網紅" at bounding box center [52, 86] width 67 height 16
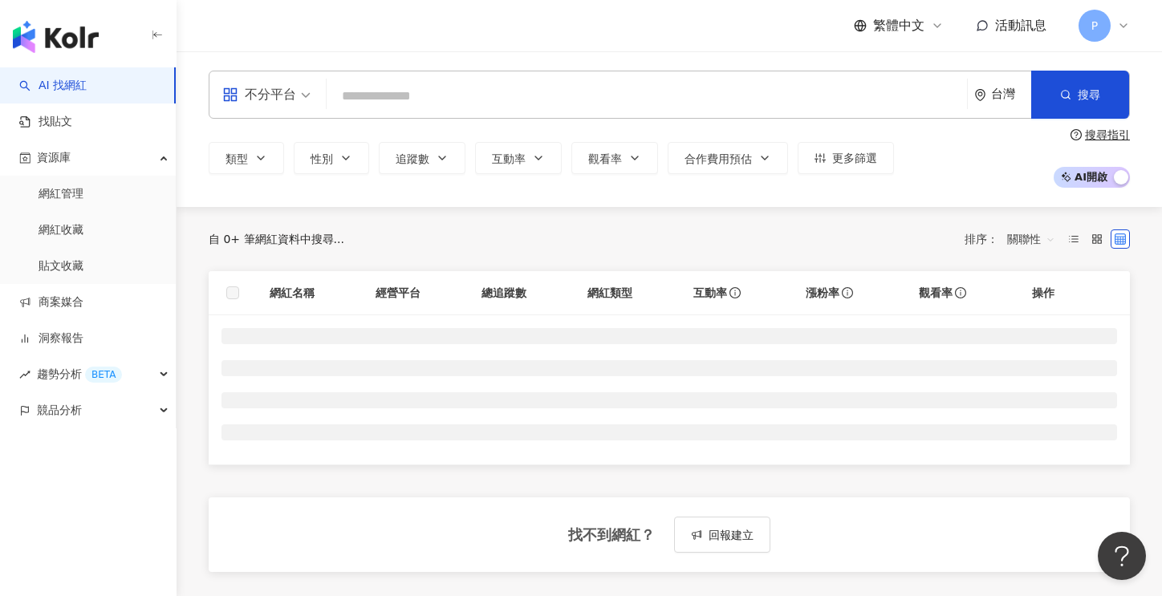
click at [433, 89] on input "search" at bounding box center [647, 96] width 628 height 30
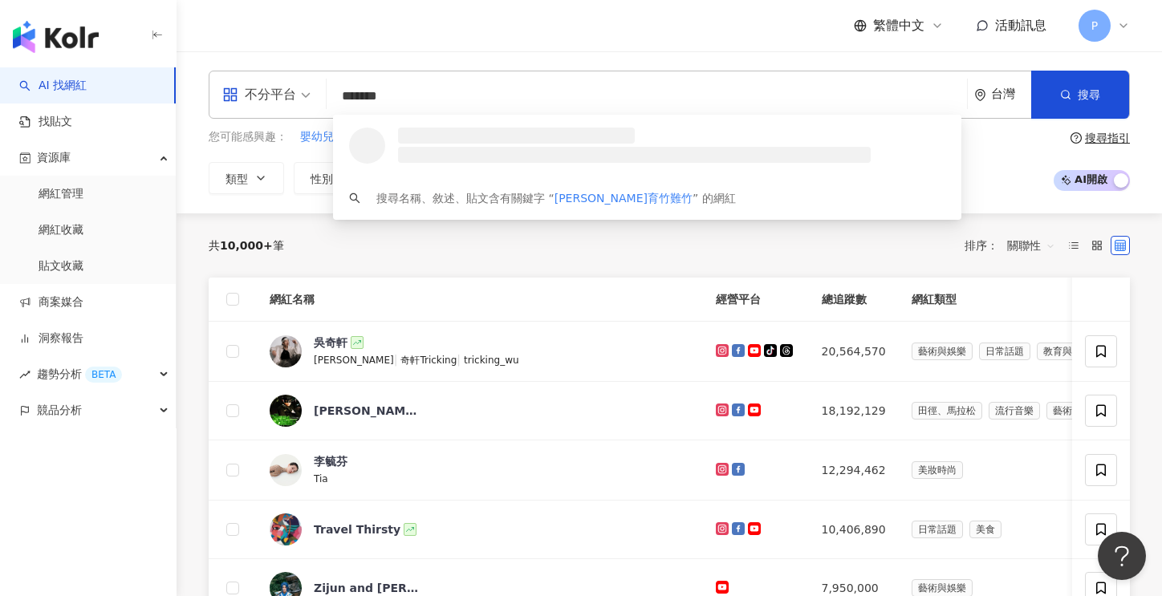
type input "****"
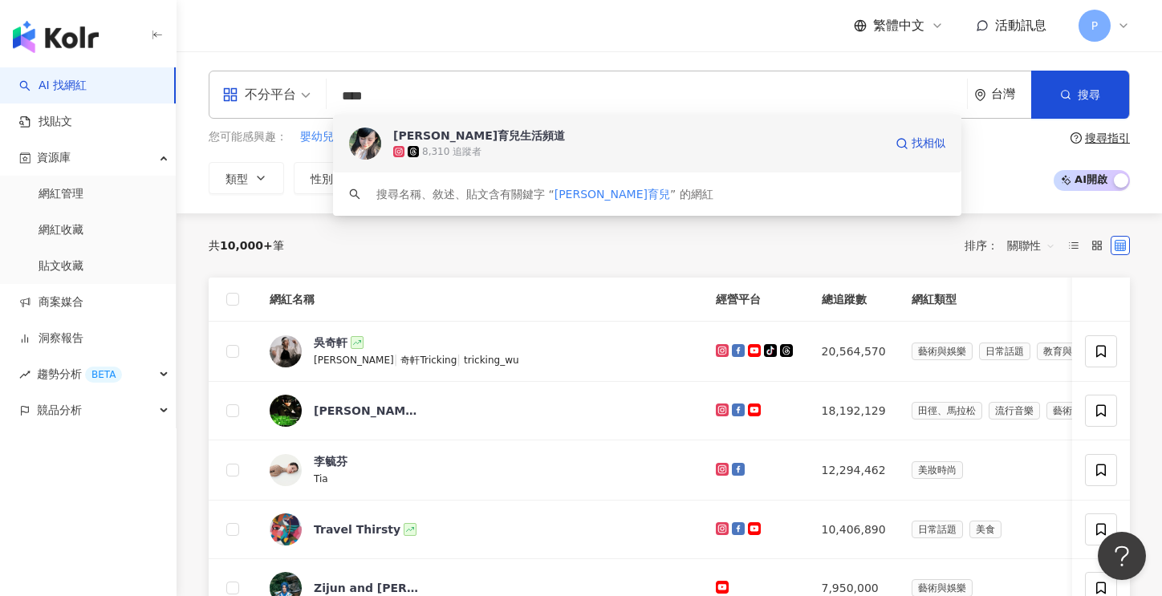
click at [449, 128] on div "凱特育兒生活頻道" at bounding box center [479, 136] width 172 height 16
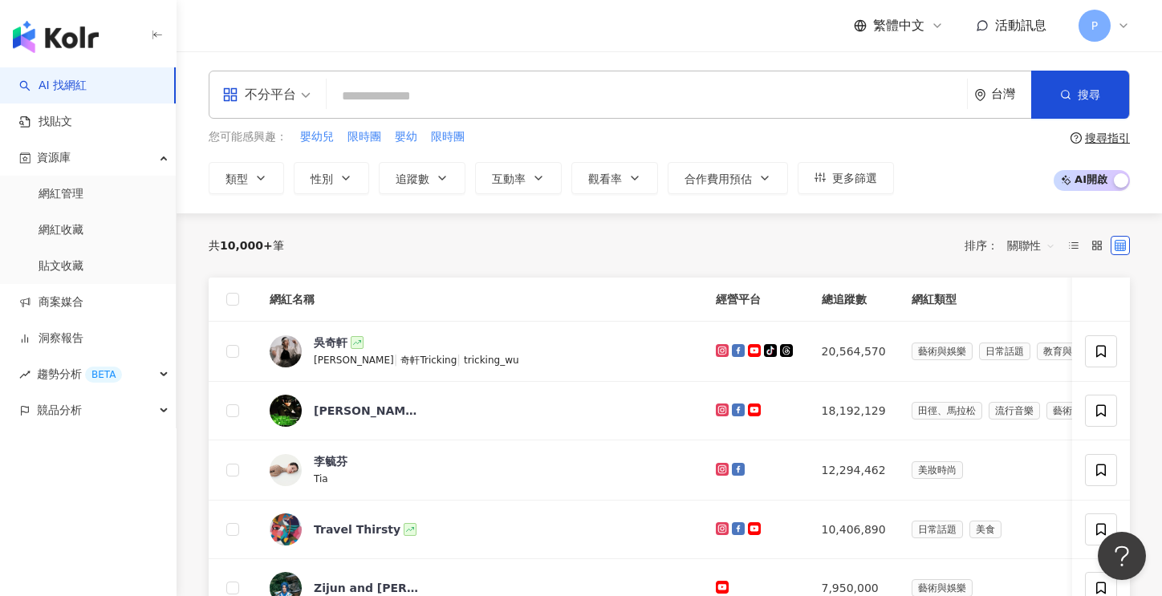
click at [398, 91] on input "search" at bounding box center [647, 96] width 628 height 30
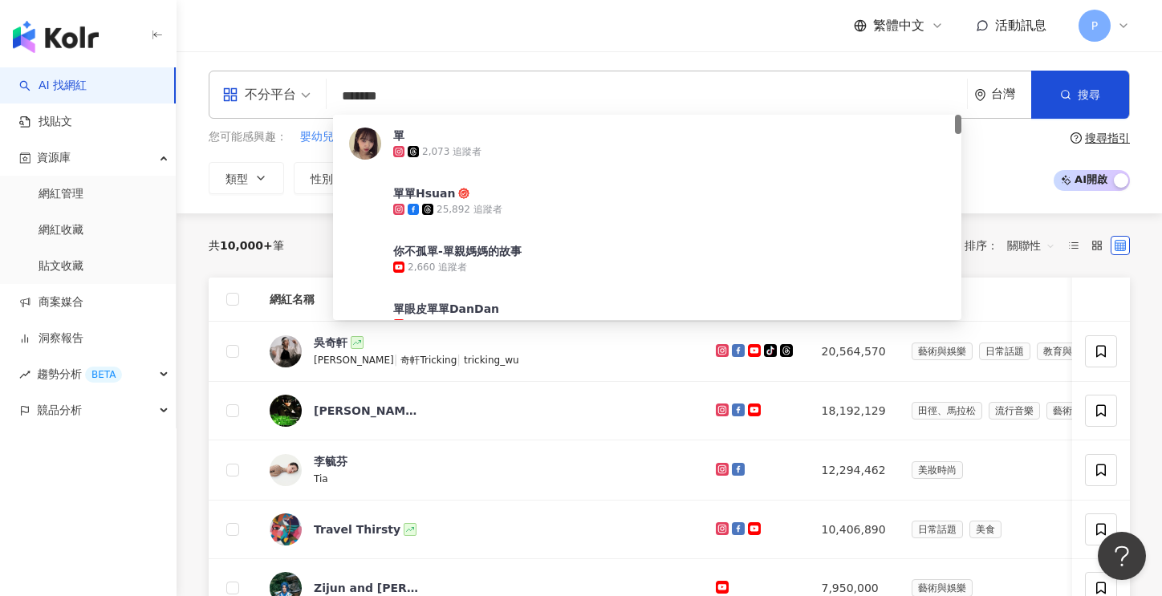
type input "****"
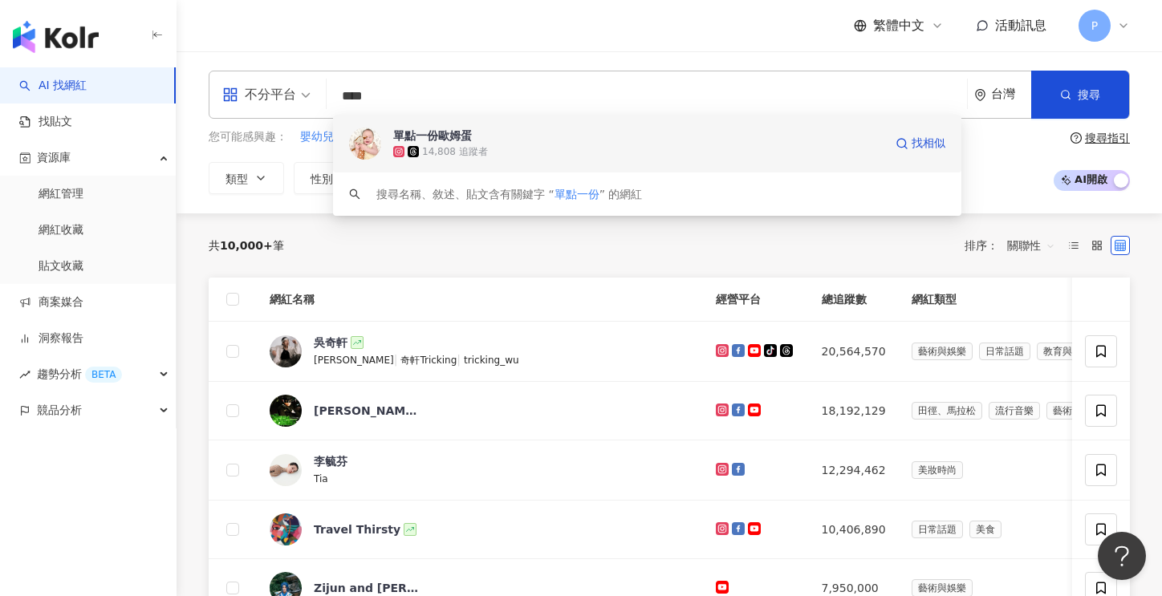
click at [538, 140] on span "單點一份歐姆蛋" at bounding box center [638, 136] width 490 height 16
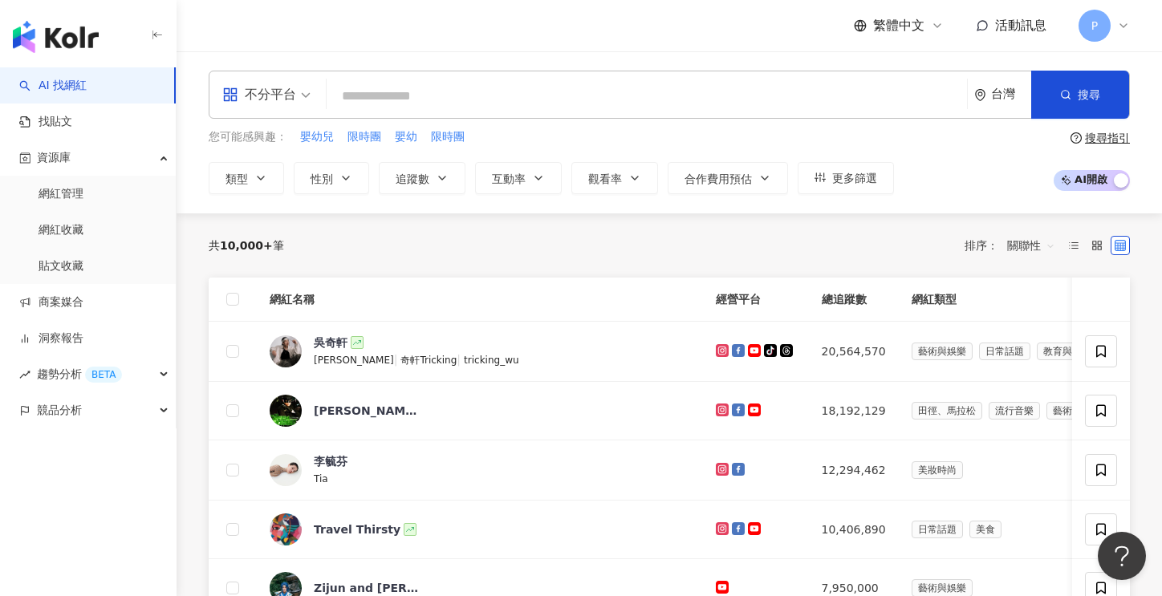
type input "*"
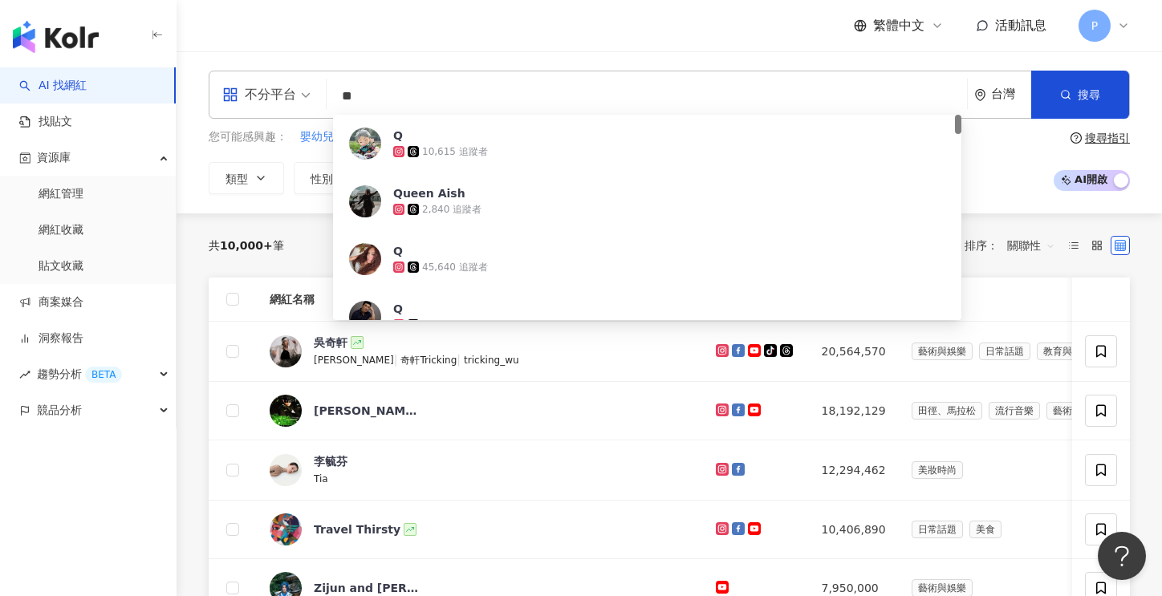
type input "*"
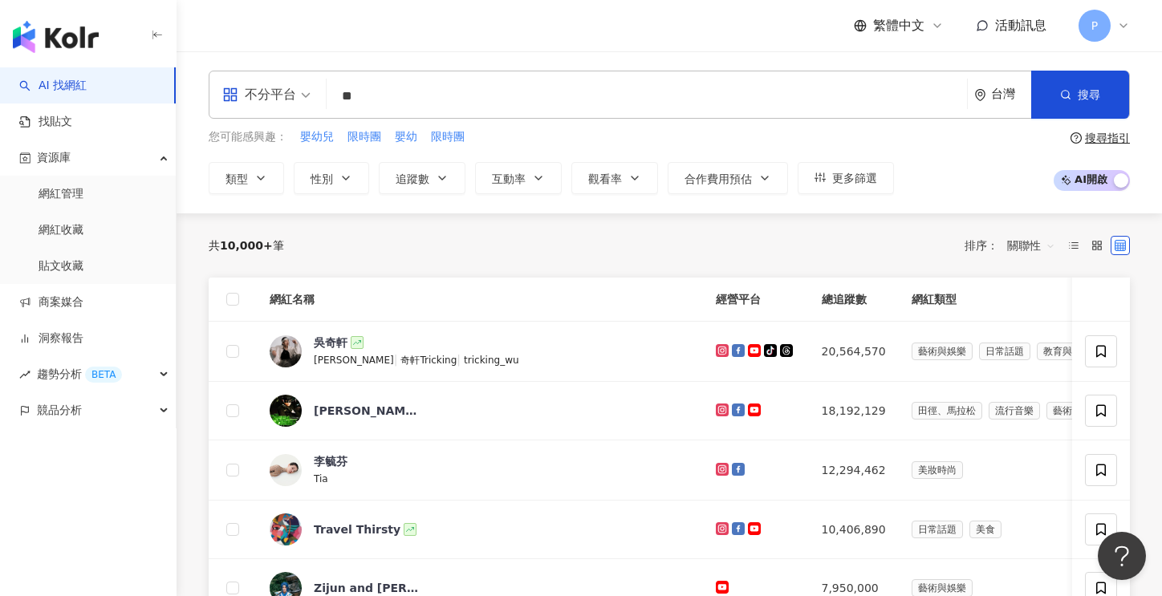
type input "*"
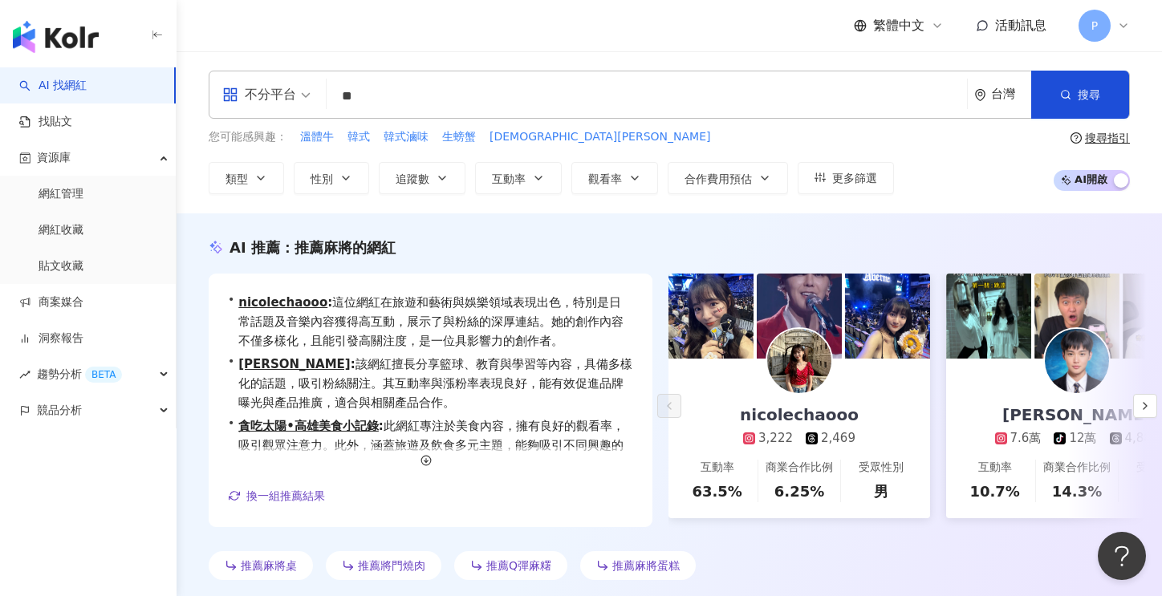
click at [441, 99] on input "**" at bounding box center [647, 96] width 628 height 30
type input "*****"
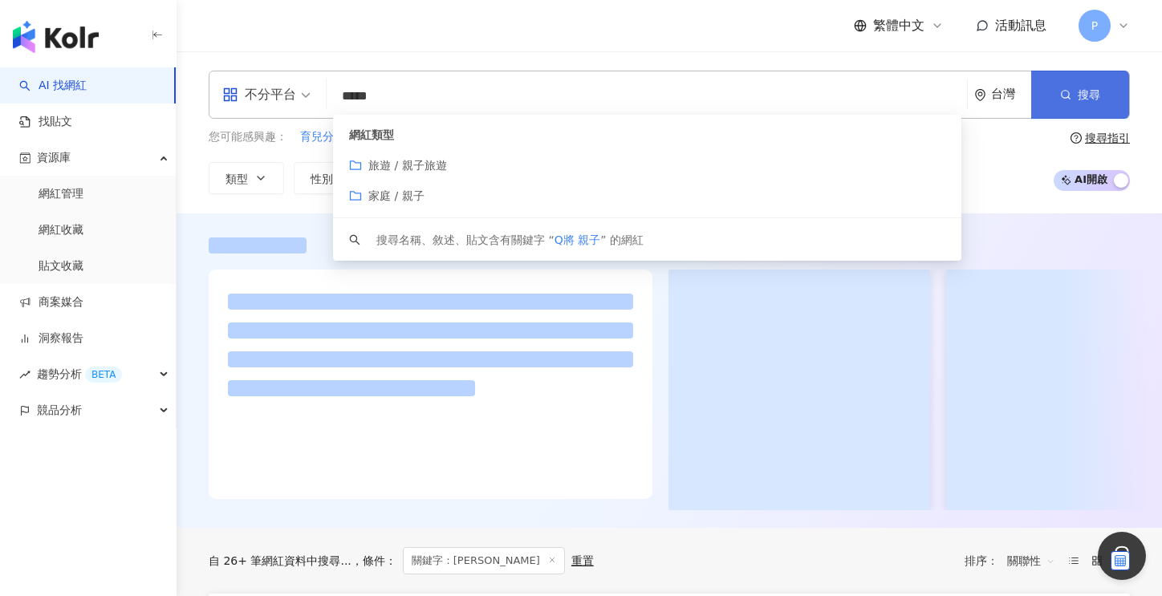
click at [1086, 88] on span "搜尋" at bounding box center [1089, 94] width 22 height 13
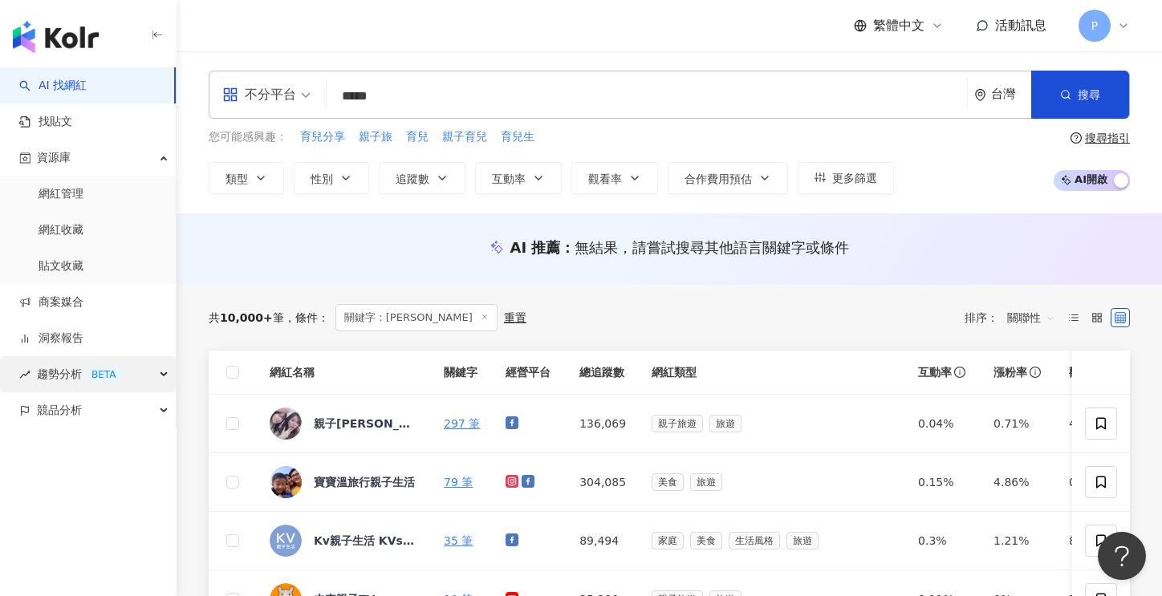
click at [165, 369] on div "趨勢分析 BETA" at bounding box center [88, 374] width 176 height 36
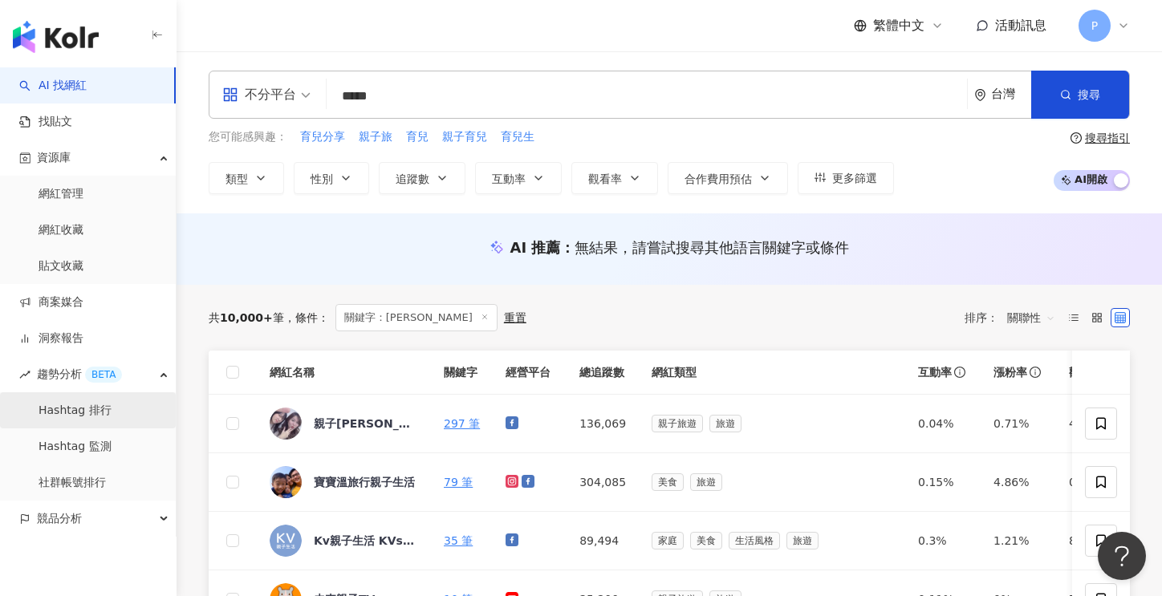
click at [67, 417] on link "Hashtag 排行" at bounding box center [75, 411] width 73 height 16
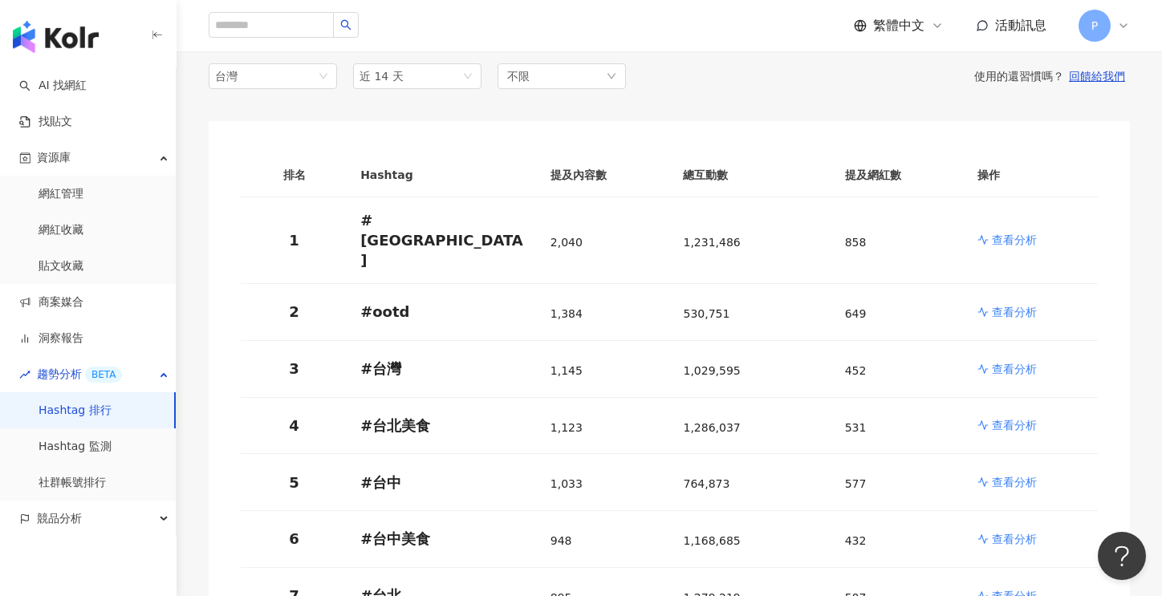
scroll to position [71, 0]
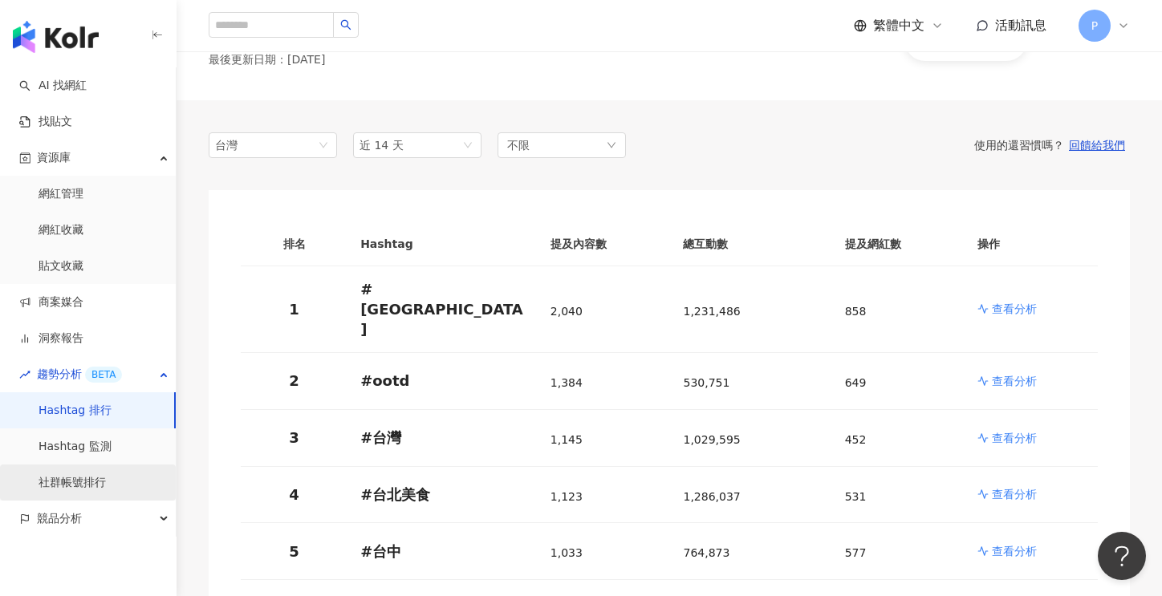
click at [92, 475] on link "社群帳號排行" at bounding box center [72, 483] width 67 height 16
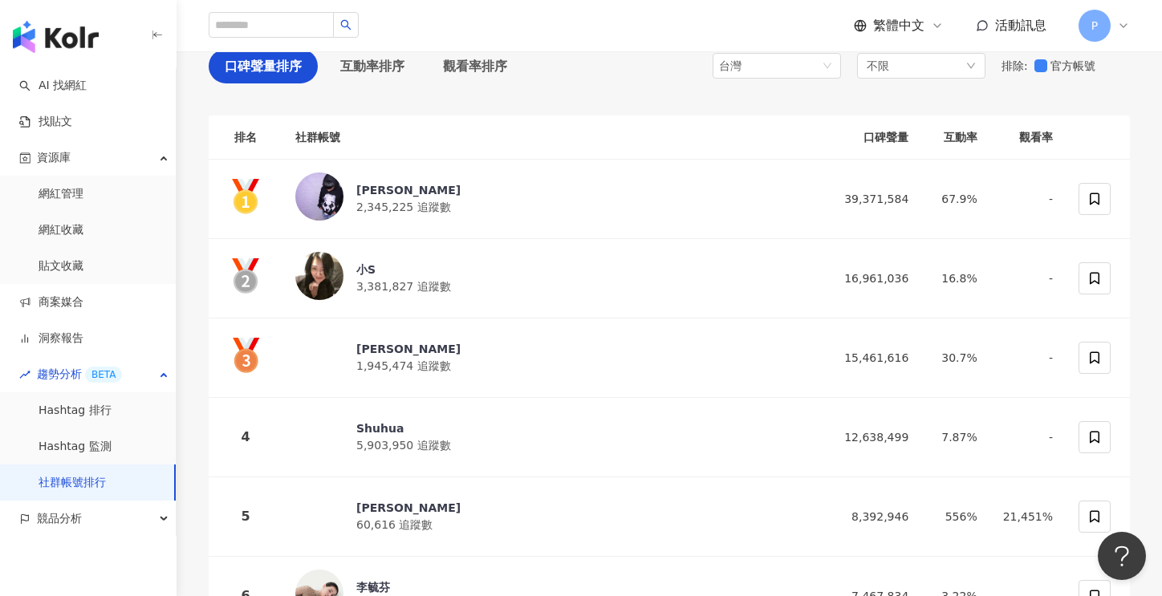
scroll to position [160, 0]
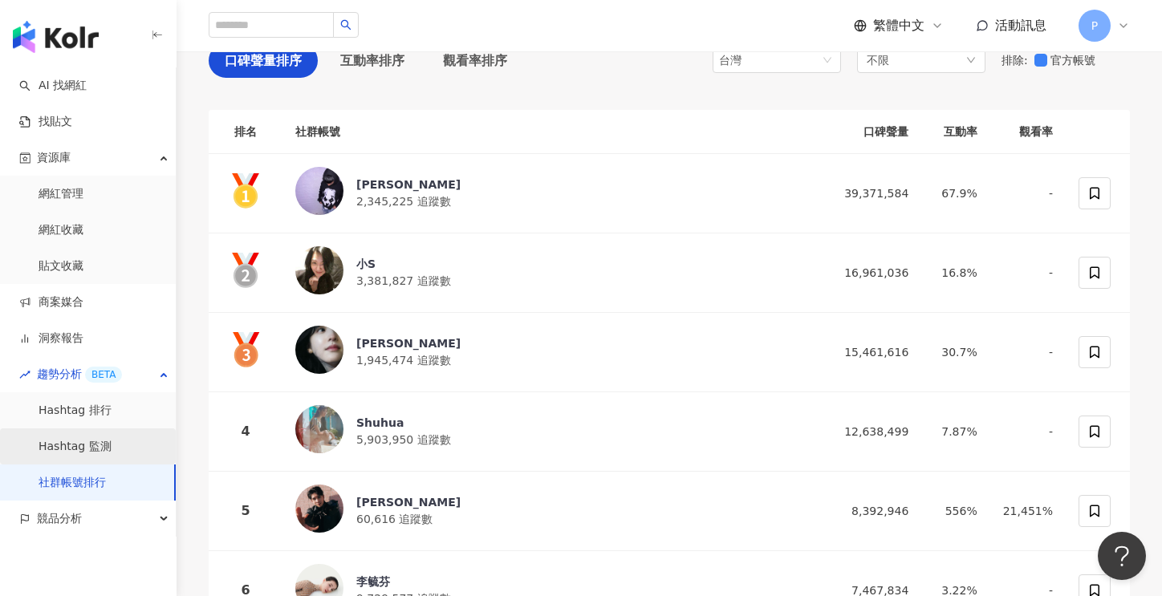
click at [55, 439] on link "Hashtag 監測" at bounding box center [75, 447] width 73 height 16
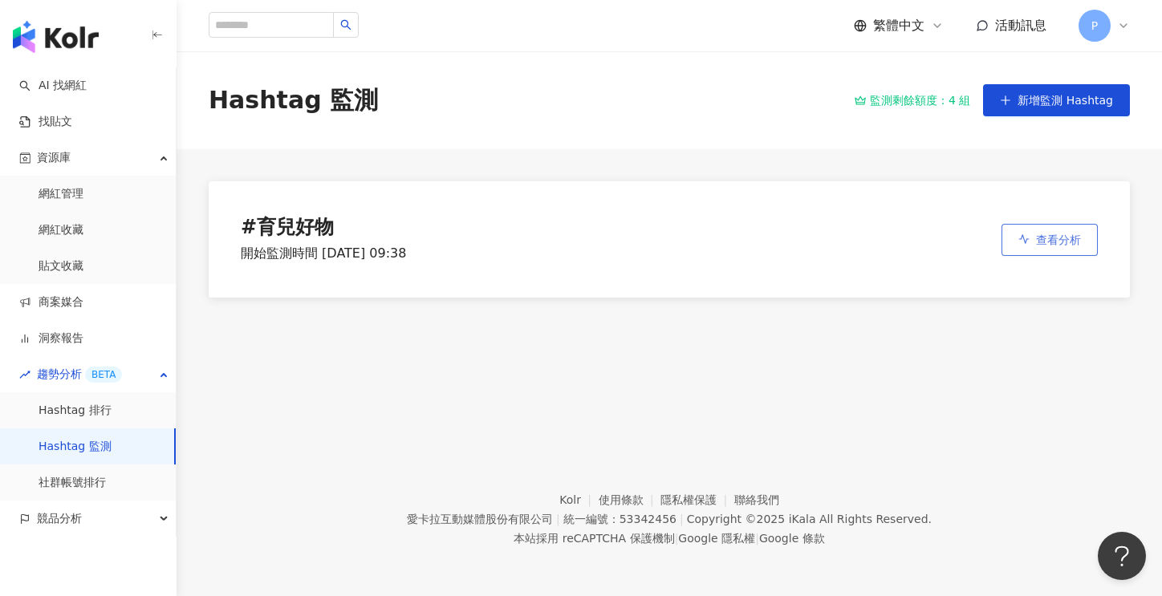
click at [1035, 242] on button "查看分析" at bounding box center [1049, 240] width 96 height 32
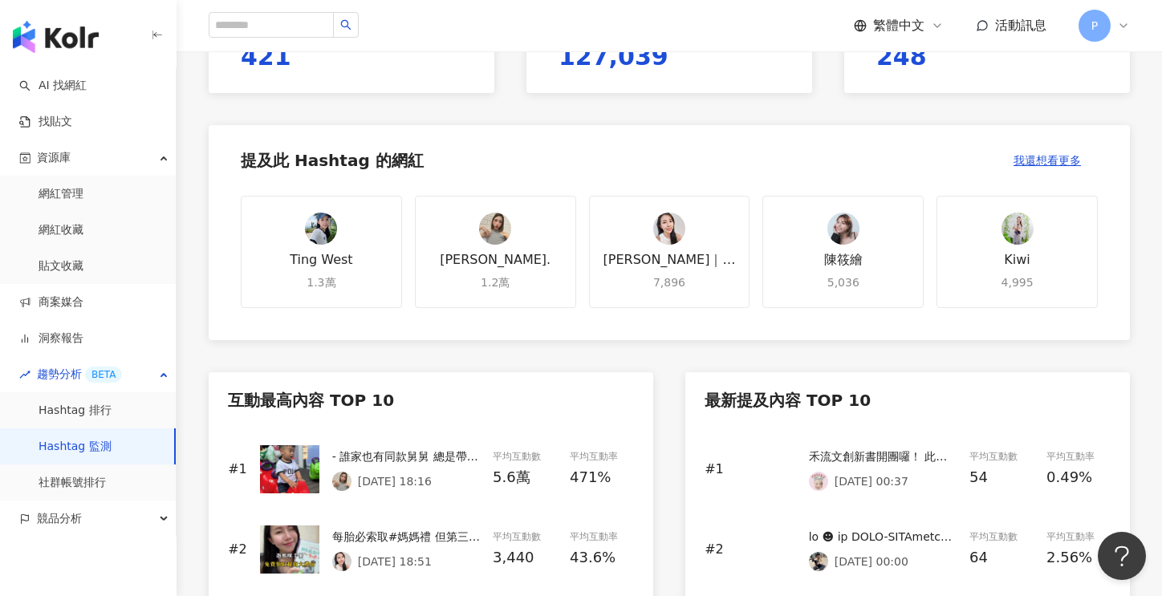
scroll to position [562, 0]
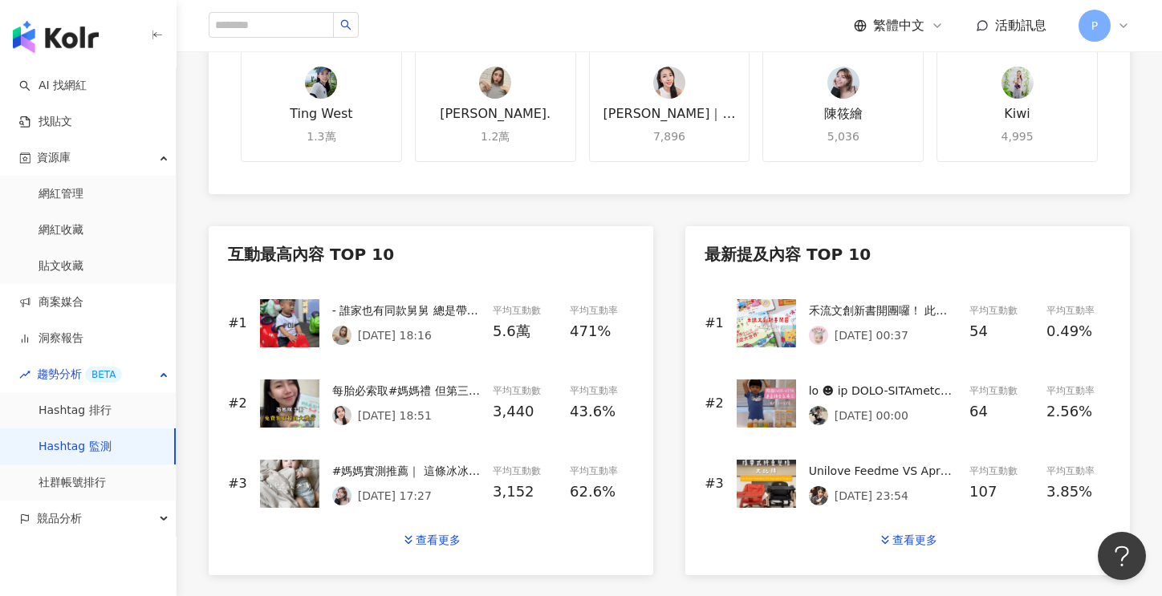
click at [889, 470] on div "Unilove Feedme VS Apramo flippa 兩大折疊式餐椅大比拼❤️‍🔥 Unilove Feedme 團購主頁進行中！ 留言傳連結給你✨…" at bounding box center [883, 471] width 148 height 18
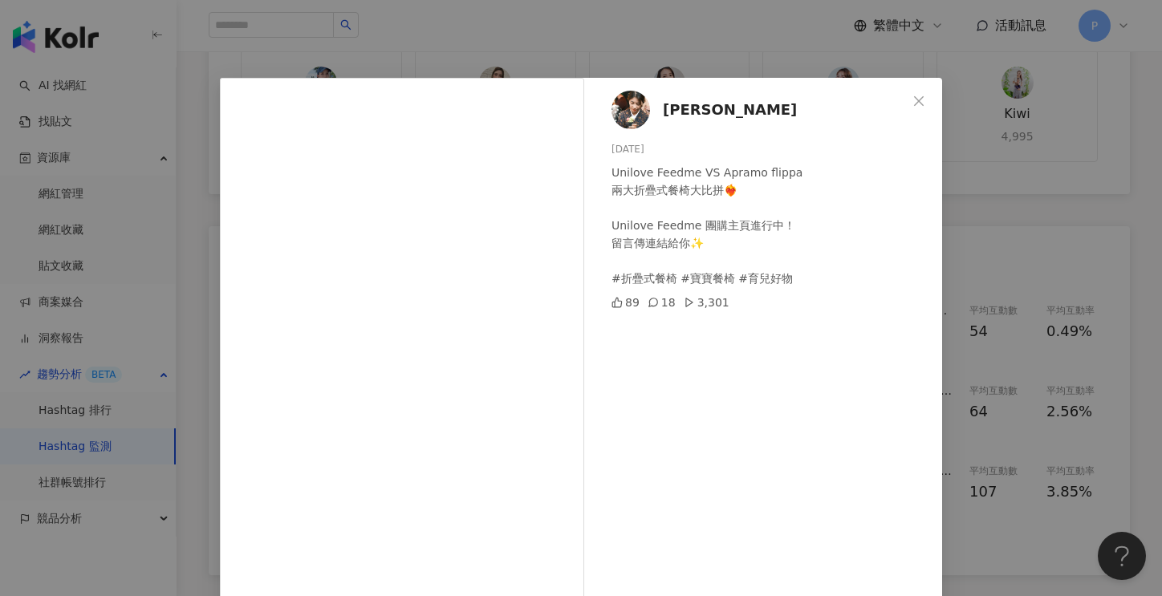
scroll to position [0, 0]
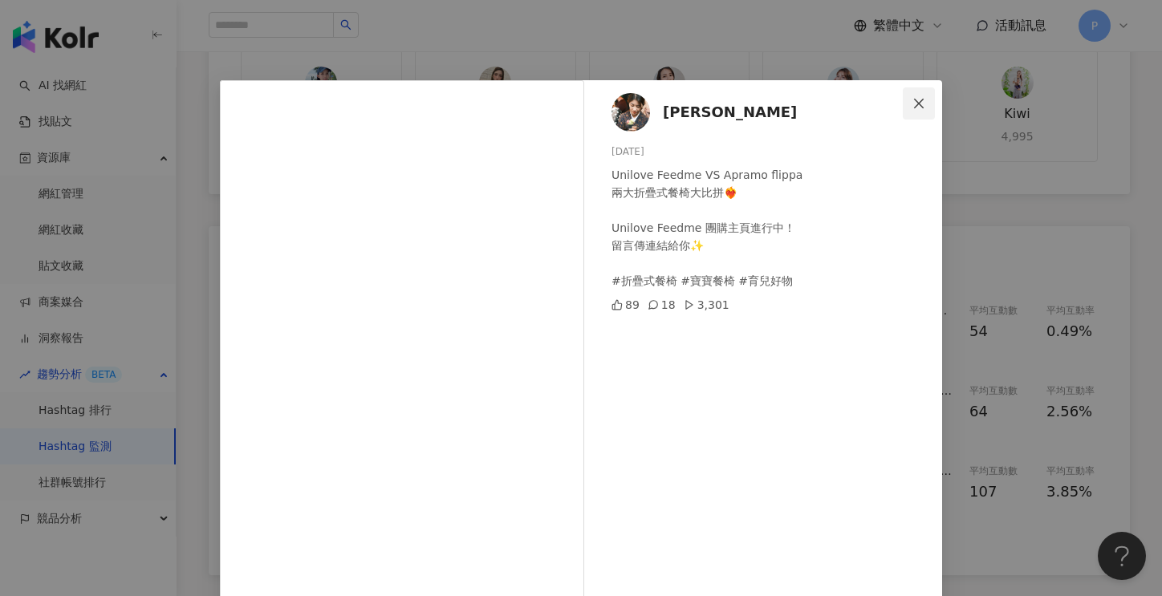
click at [904, 104] on span "Close" at bounding box center [919, 103] width 32 height 13
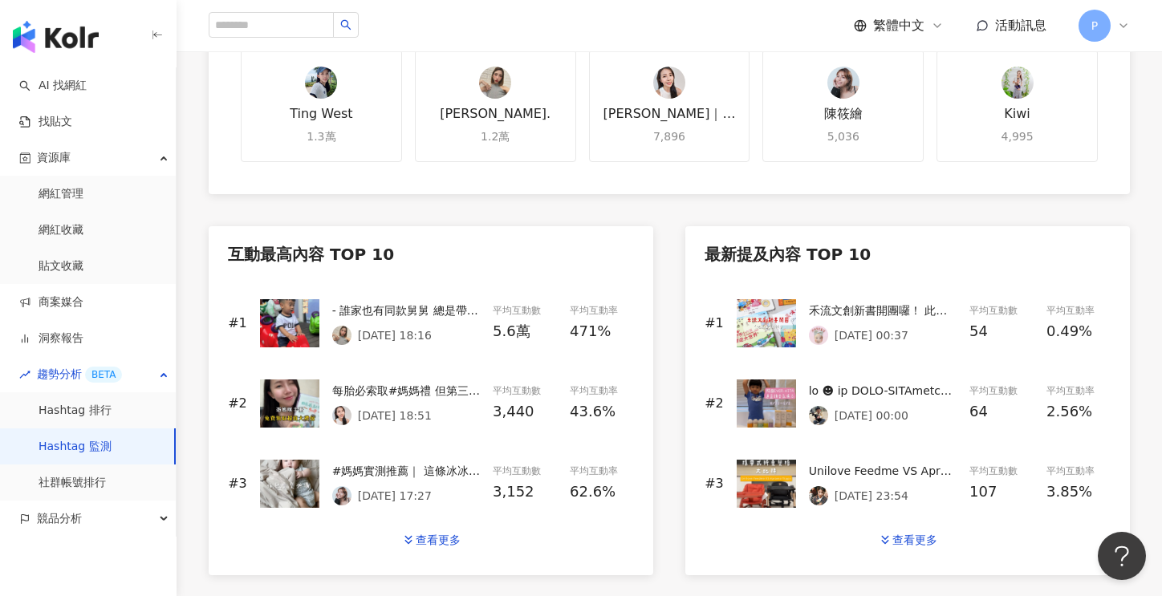
click at [874, 384] on div at bounding box center [883, 391] width 148 height 18
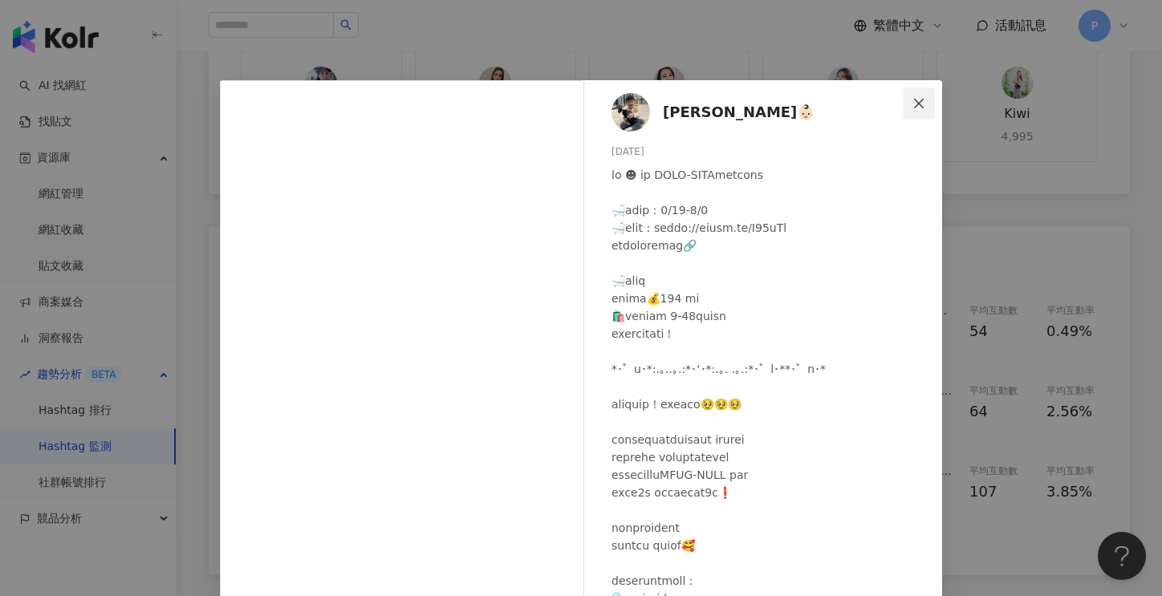
click at [914, 100] on icon "close" at bounding box center [919, 103] width 10 height 10
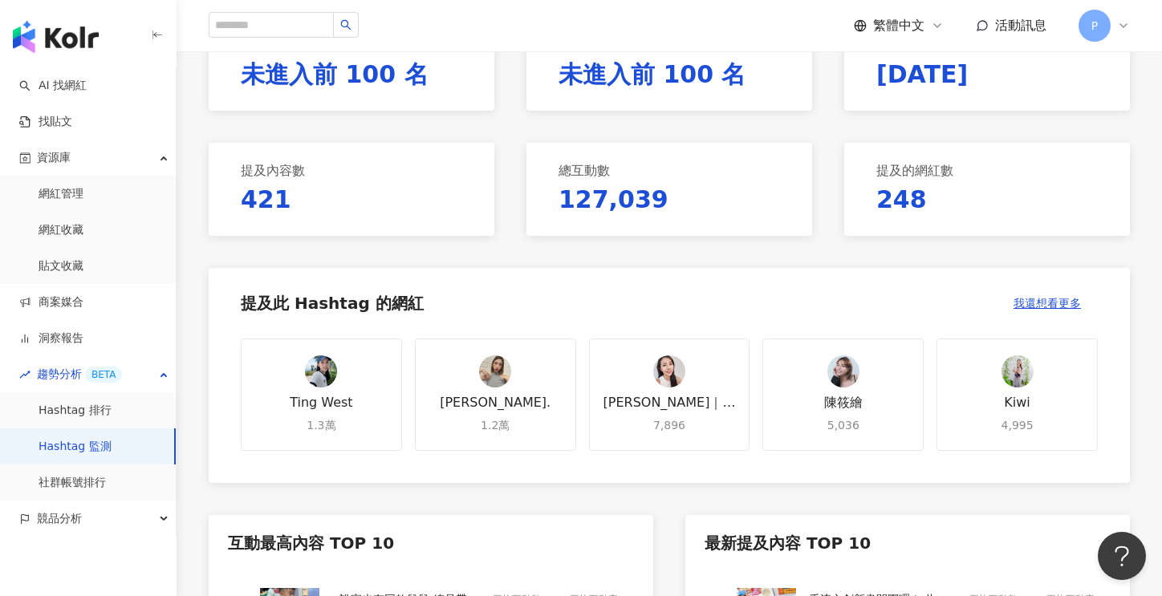
scroll to position [321, 0]
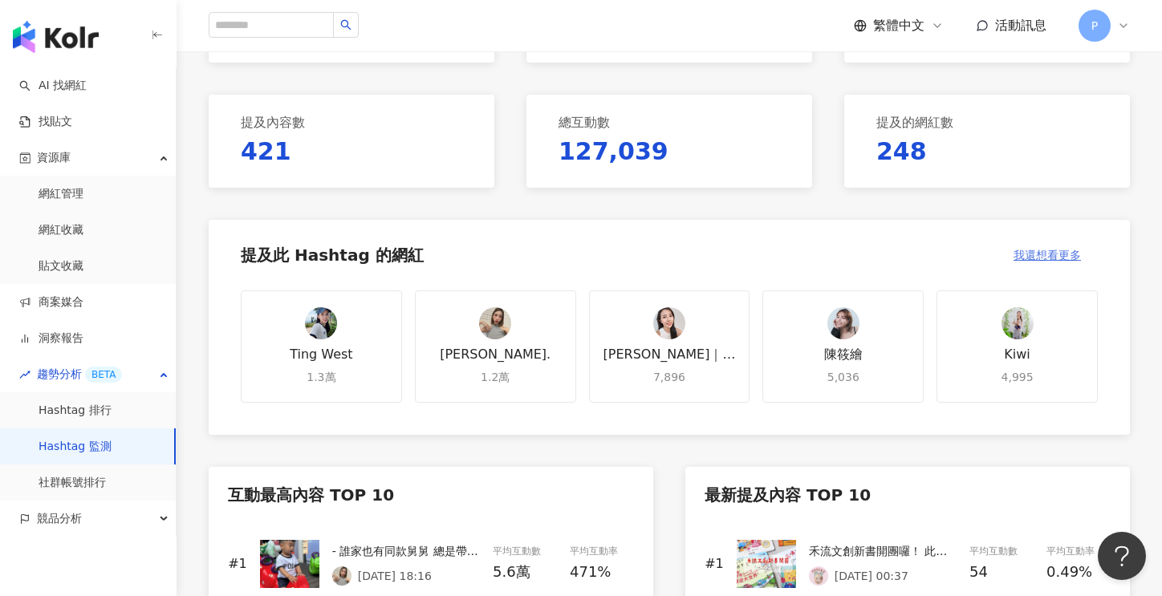
click at [1053, 258] on span "我還想看更多" at bounding box center [1046, 255] width 67 height 13
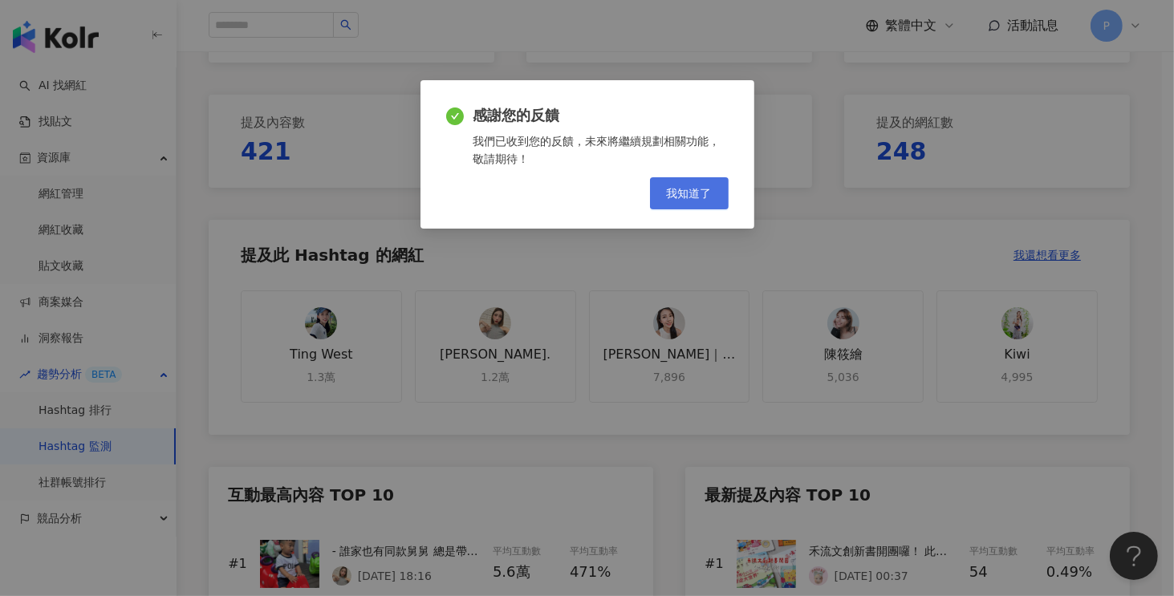
click at [690, 198] on span "我知道了" at bounding box center [689, 193] width 45 height 13
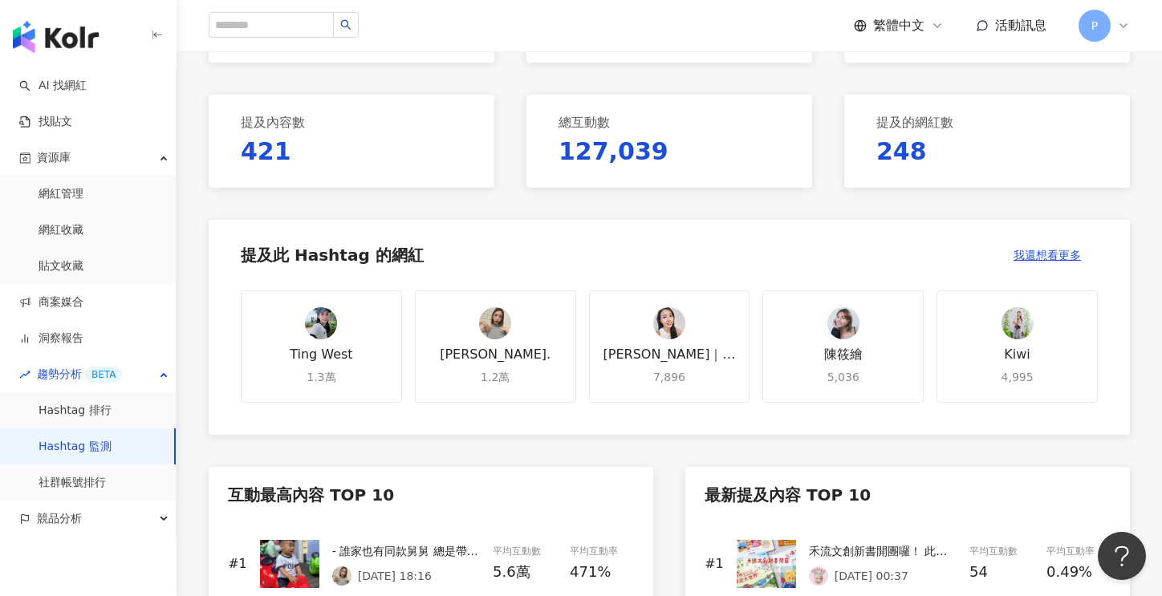
click at [671, 349] on div "橘子｜育兒知識分享｜親子教養｜夫妻日常｜" at bounding box center [669, 355] width 140 height 18
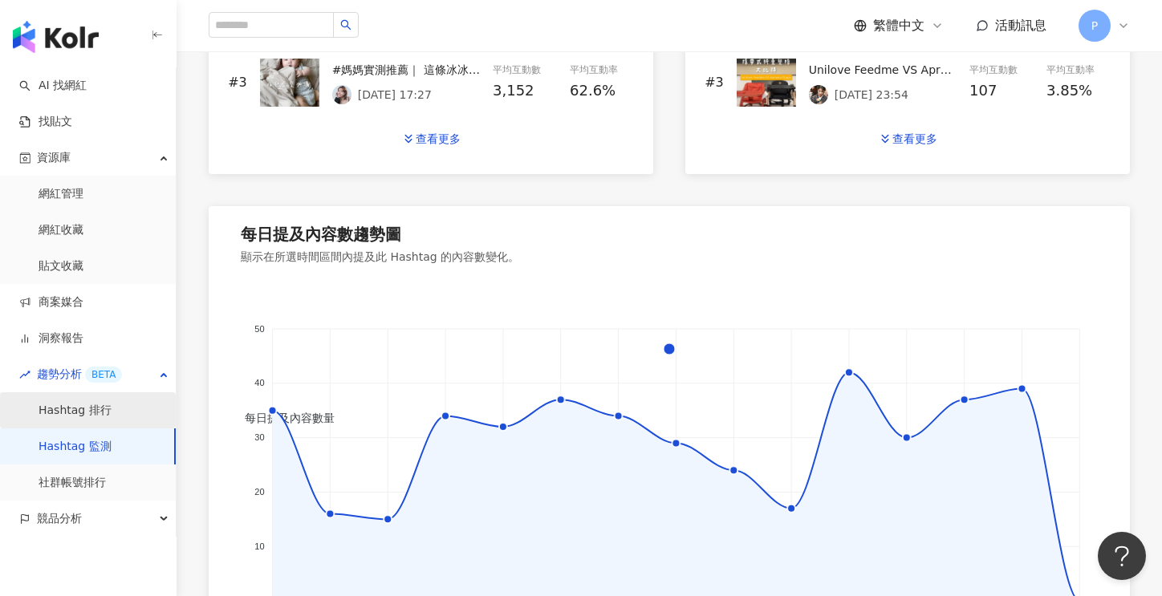
scroll to position [1123, 0]
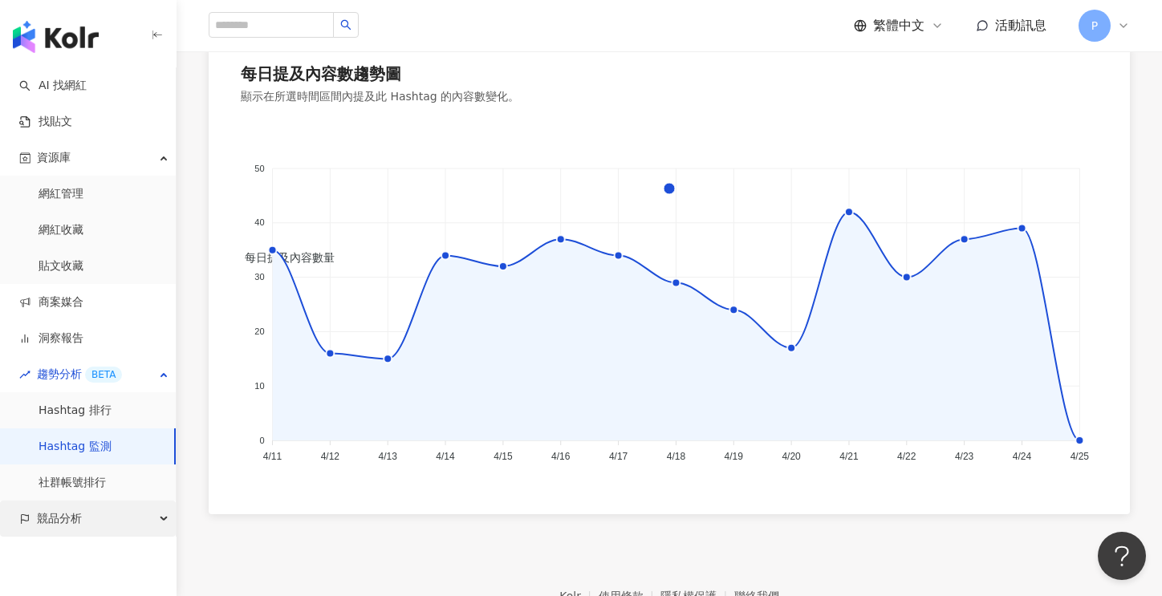
click at [64, 514] on span "競品分析" at bounding box center [59, 519] width 45 height 36
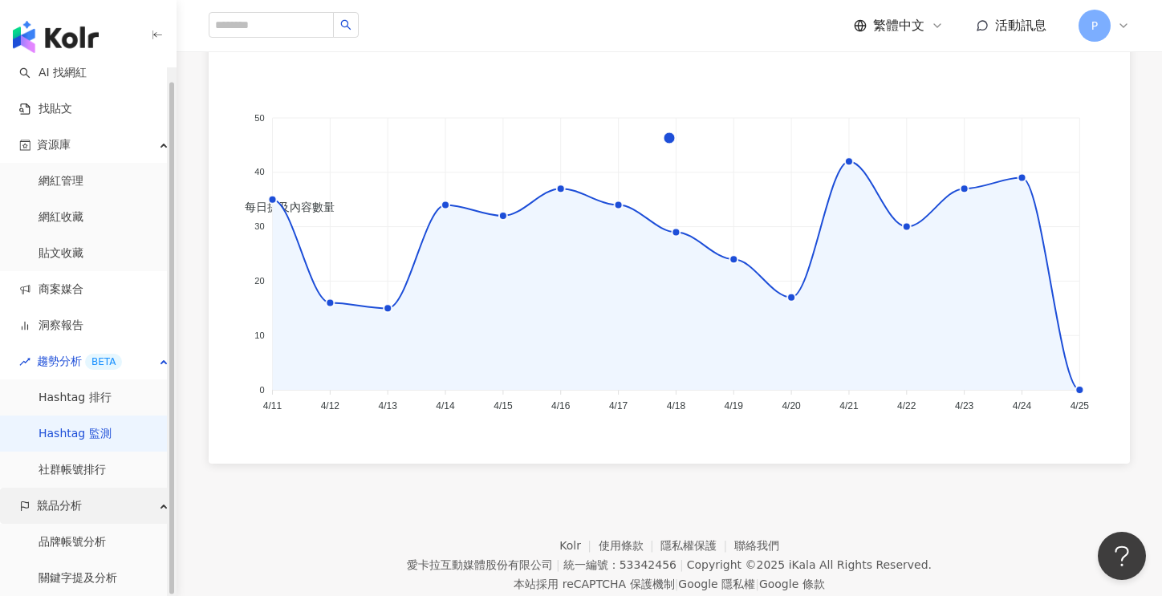
scroll to position [1217, 0]
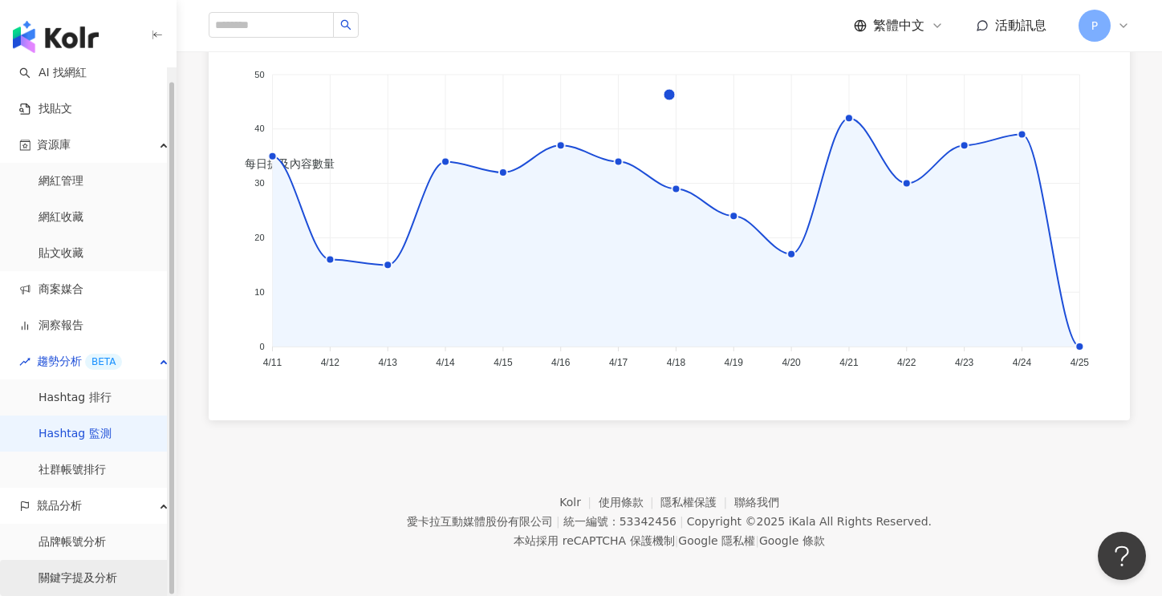
click at [78, 579] on link "關鍵字提及分析" at bounding box center [78, 579] width 79 height 16
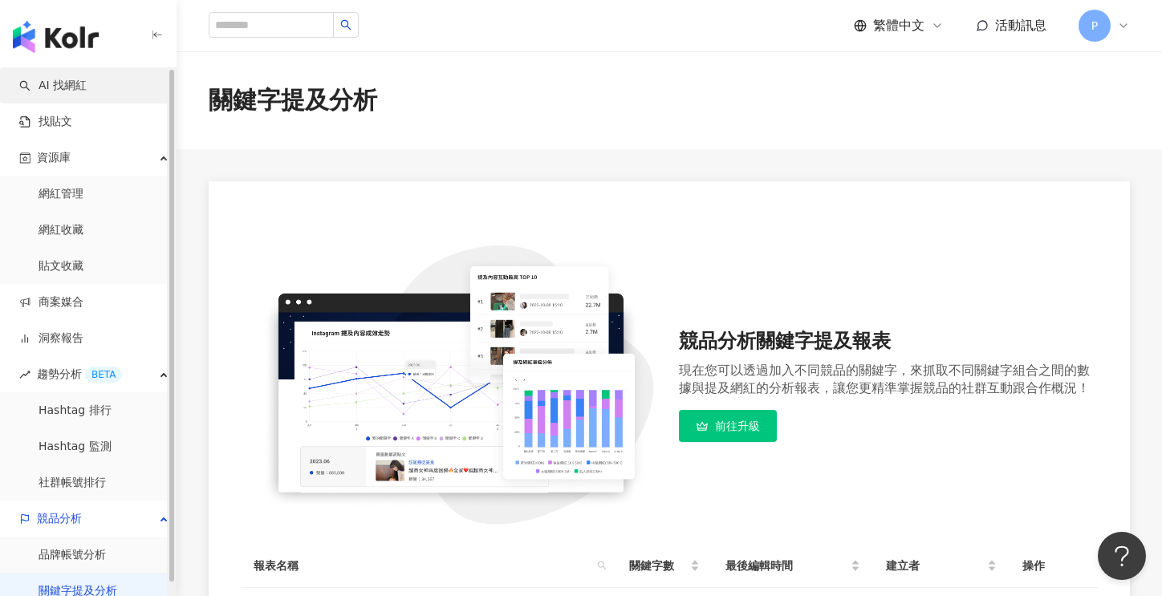
click at [80, 80] on link "AI 找網紅" at bounding box center [52, 86] width 67 height 16
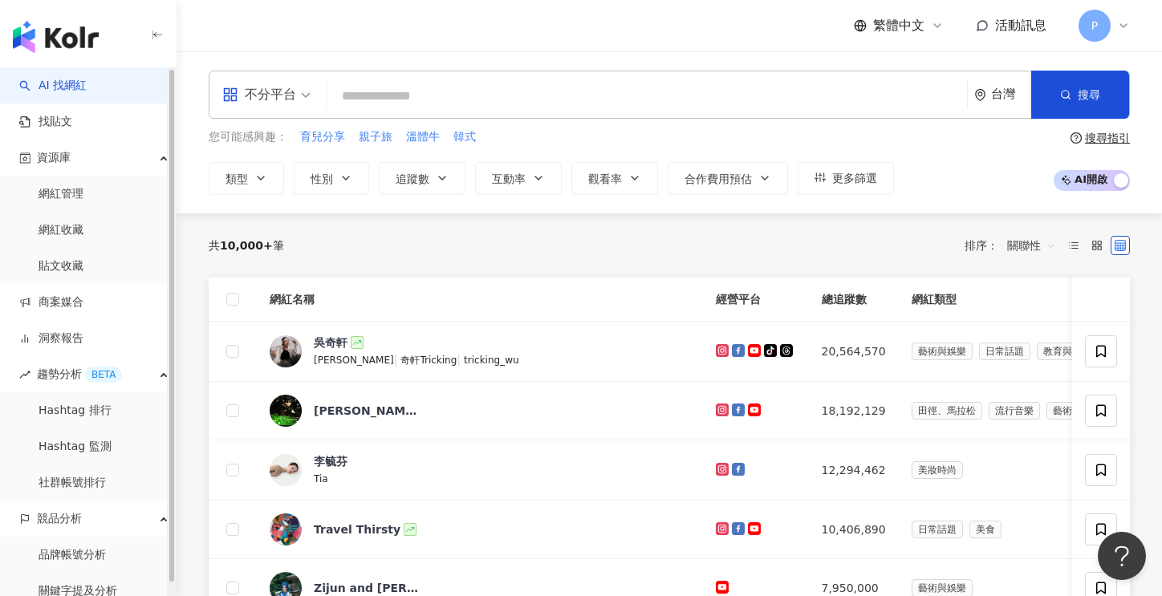
click at [433, 95] on input "search" at bounding box center [647, 96] width 628 height 30
click at [53, 120] on link "找貼文" at bounding box center [45, 122] width 53 height 16
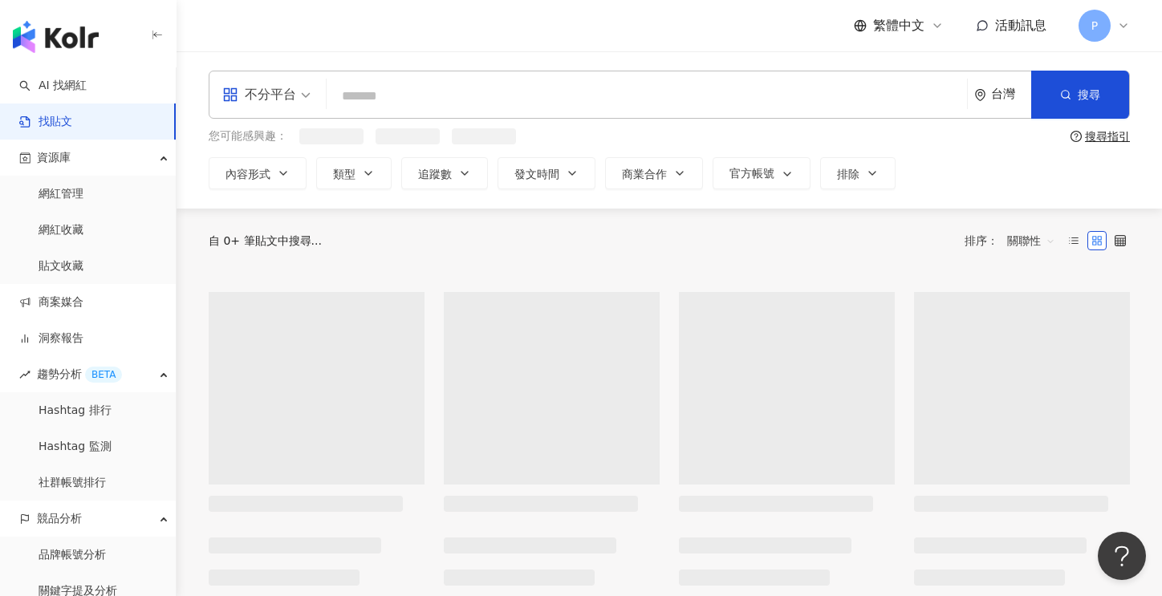
click at [427, 91] on input "search" at bounding box center [647, 96] width 628 height 35
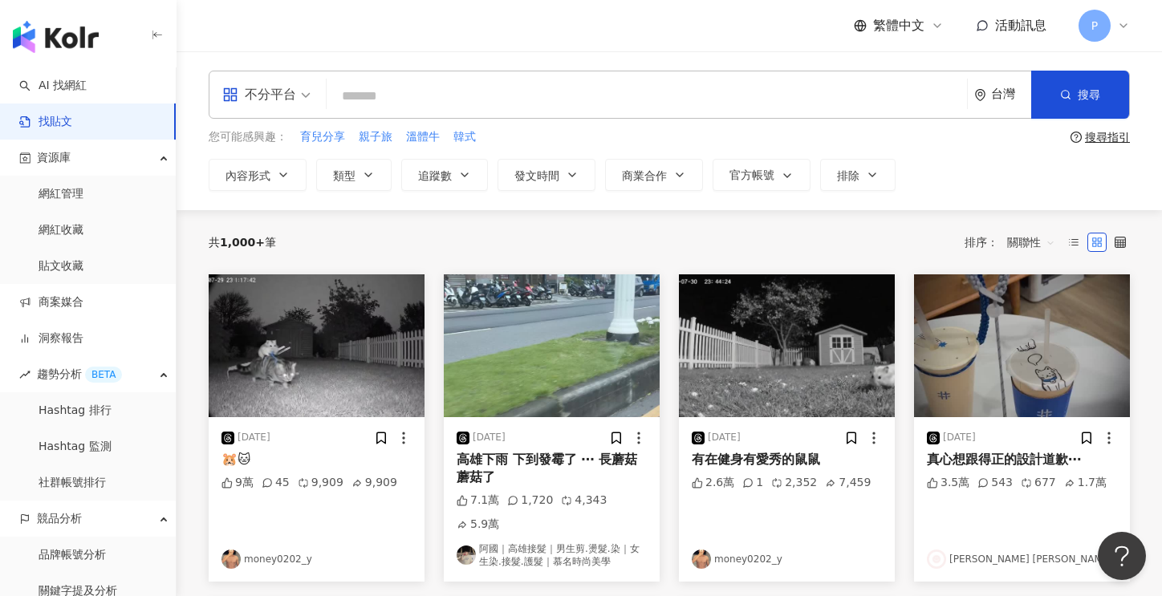
type input "*"
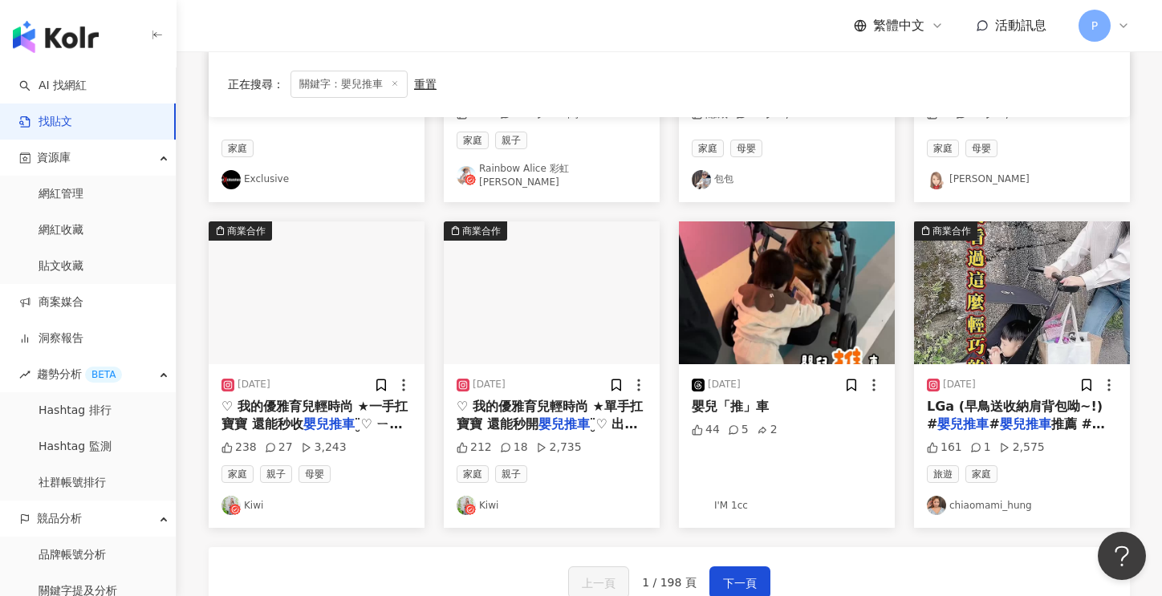
scroll to position [802, 0]
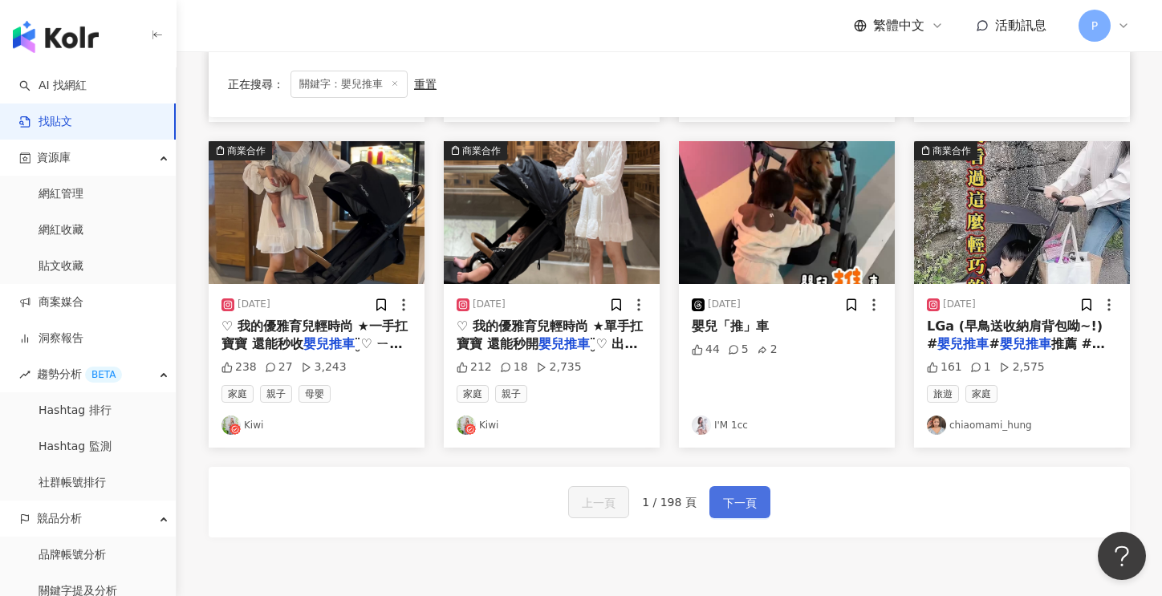
click at [735, 494] on span "下一頁" at bounding box center [740, 503] width 34 height 19
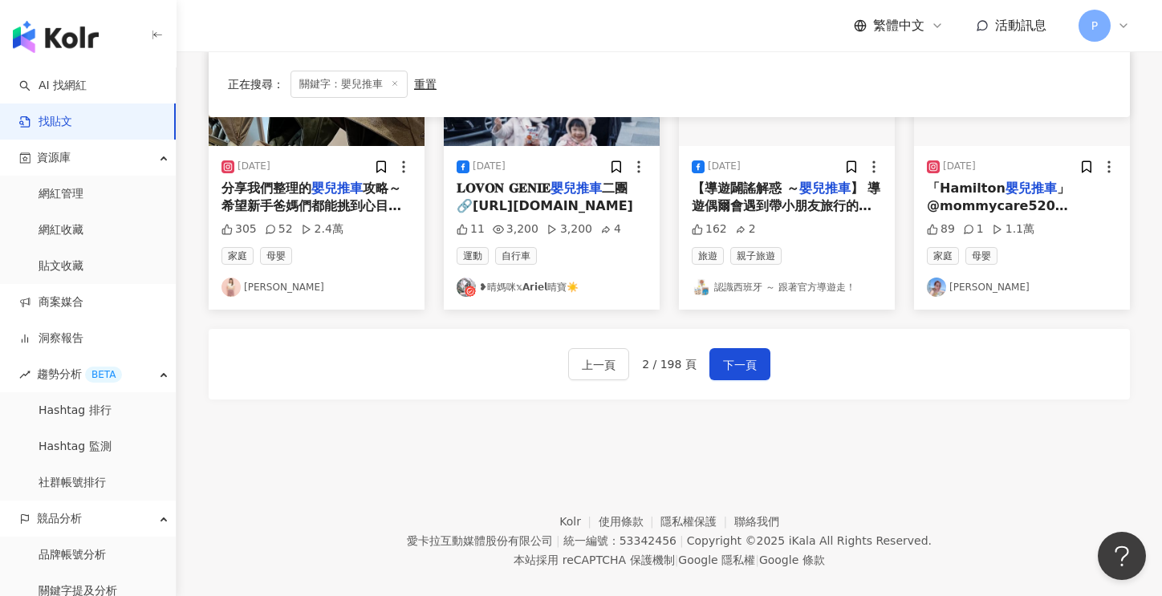
scroll to position [944, 0]
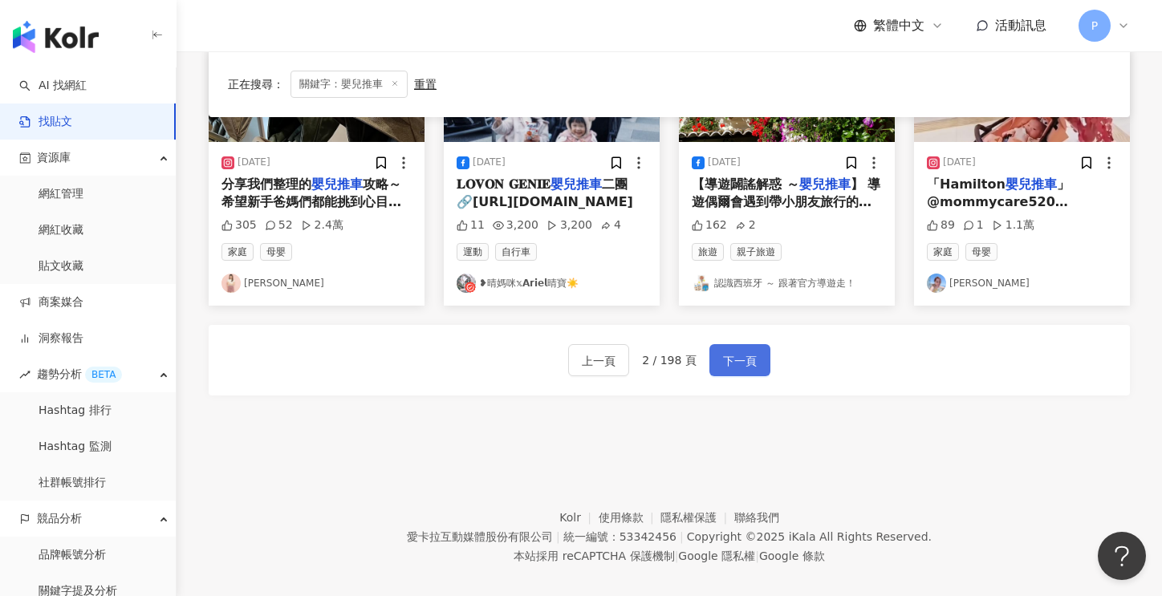
click at [748, 351] on span "下一頁" at bounding box center [740, 360] width 34 height 19
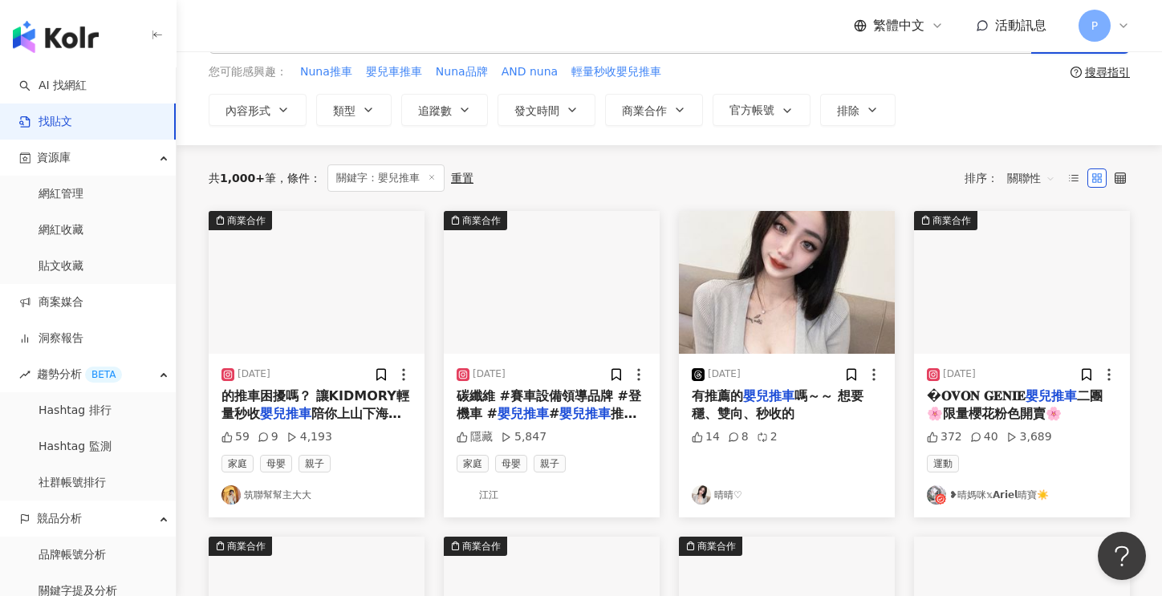
scroll to position [0, 0]
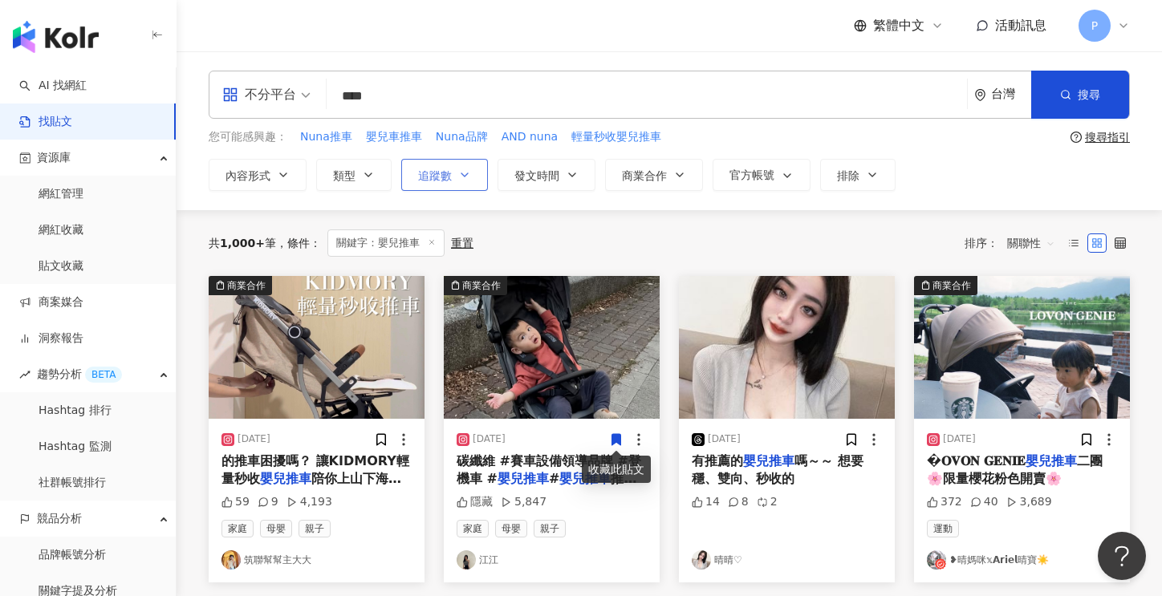
click at [468, 169] on icon "button" at bounding box center [464, 175] width 13 height 13
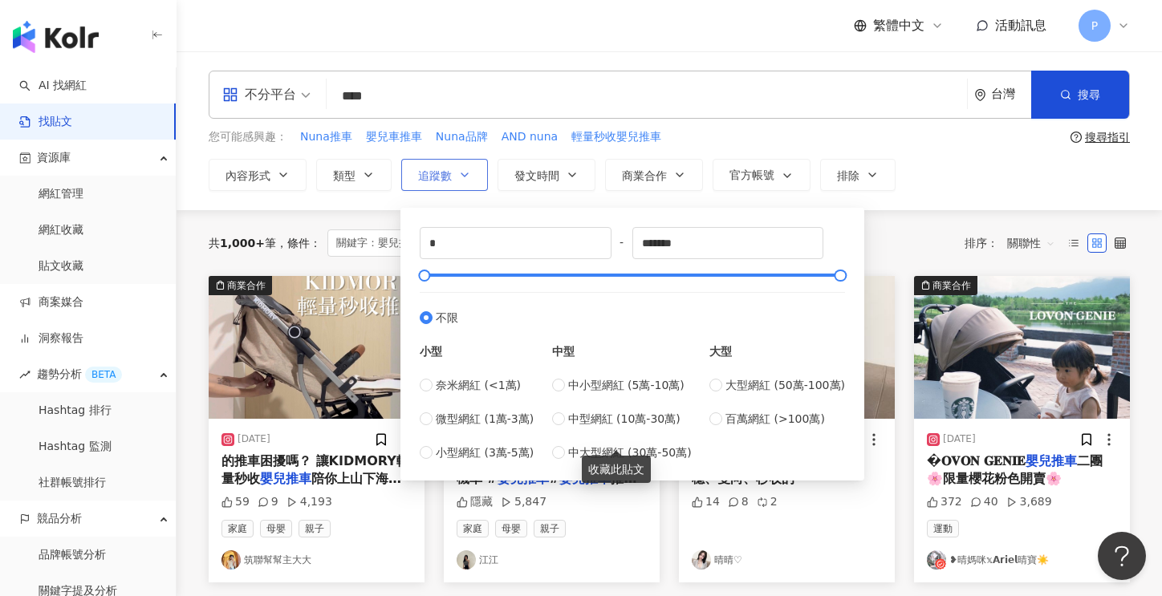
click at [468, 169] on icon "button" at bounding box center [464, 175] width 13 height 13
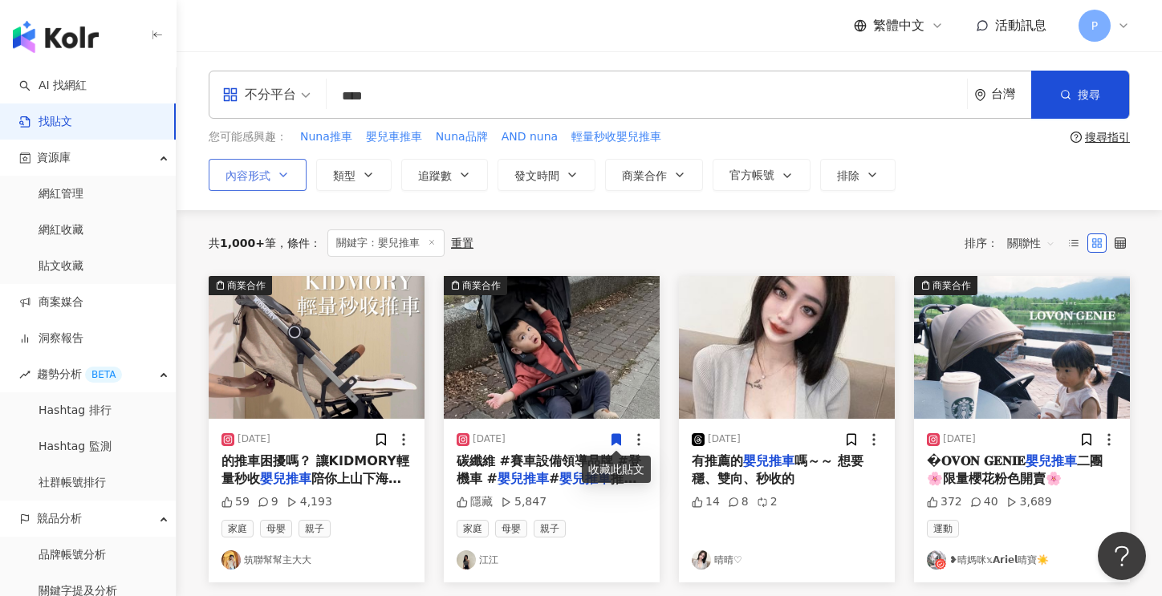
click at [297, 166] on button "內容形式" at bounding box center [258, 175] width 98 height 32
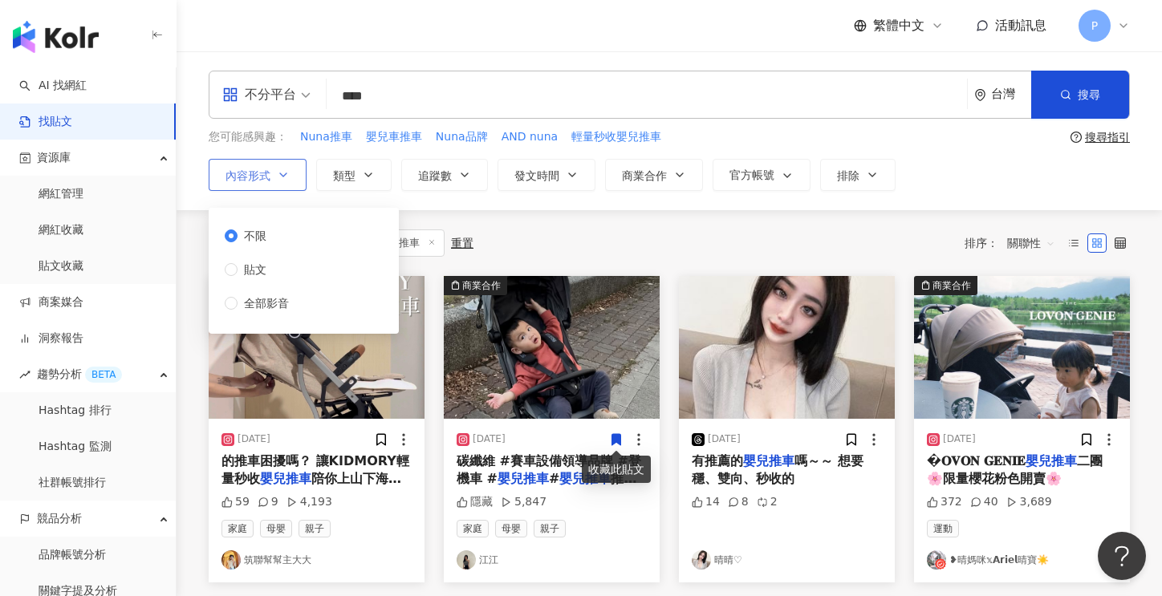
click at [297, 166] on button "內容形式" at bounding box center [258, 175] width 98 height 32
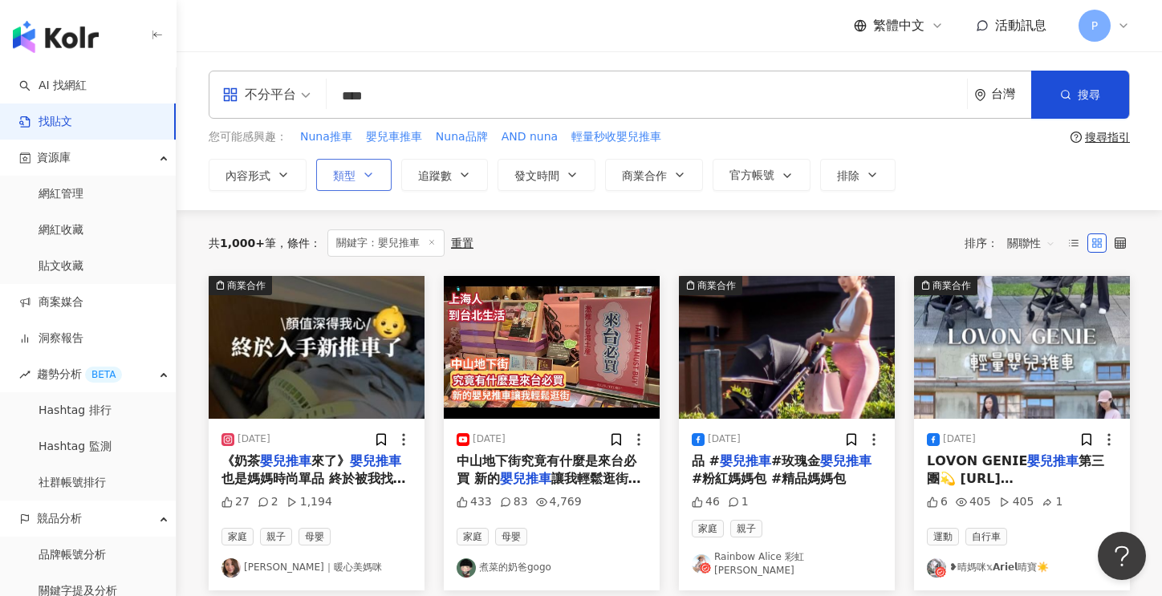
click at [355, 181] on button "類型" at bounding box center [353, 175] width 75 height 32
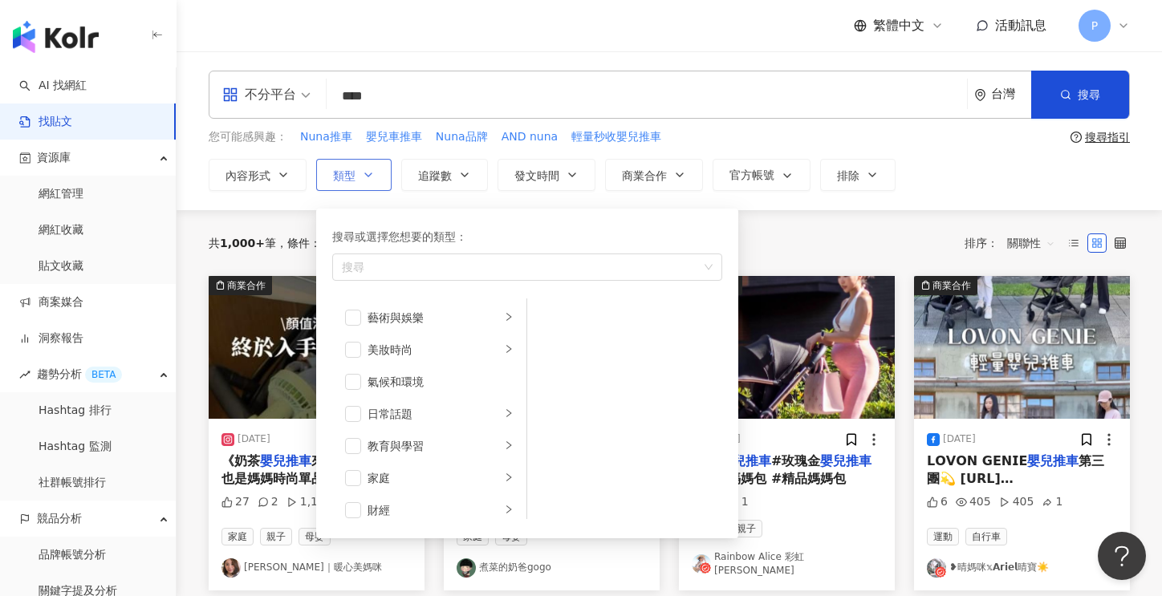
click at [363, 169] on icon "button" at bounding box center [368, 175] width 13 height 13
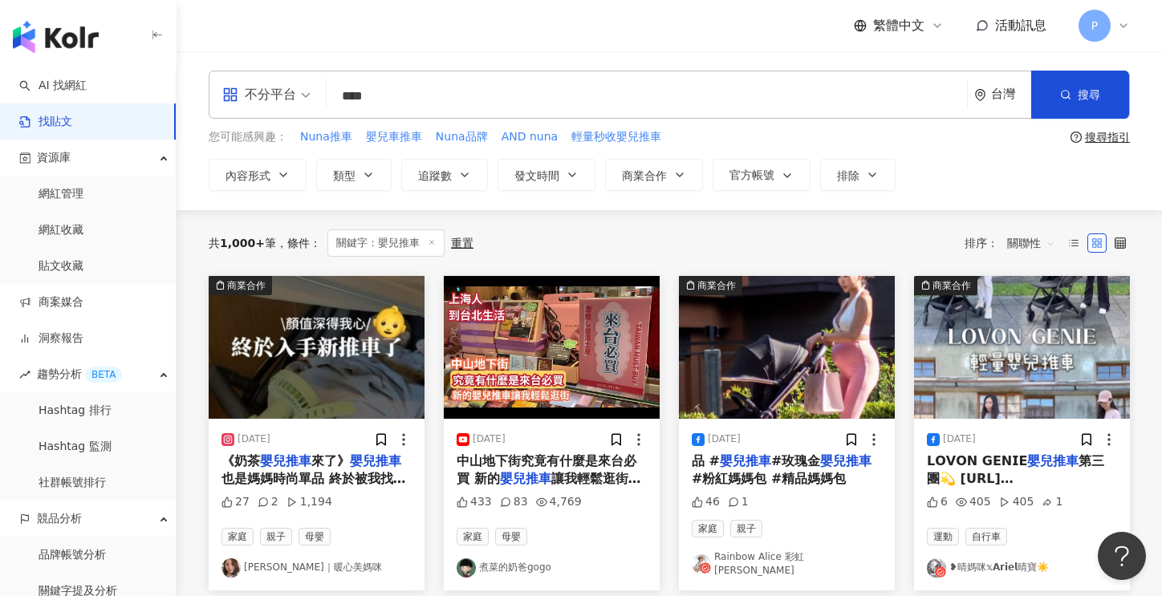
click at [369, 98] on input "****" at bounding box center [647, 96] width 628 height 35
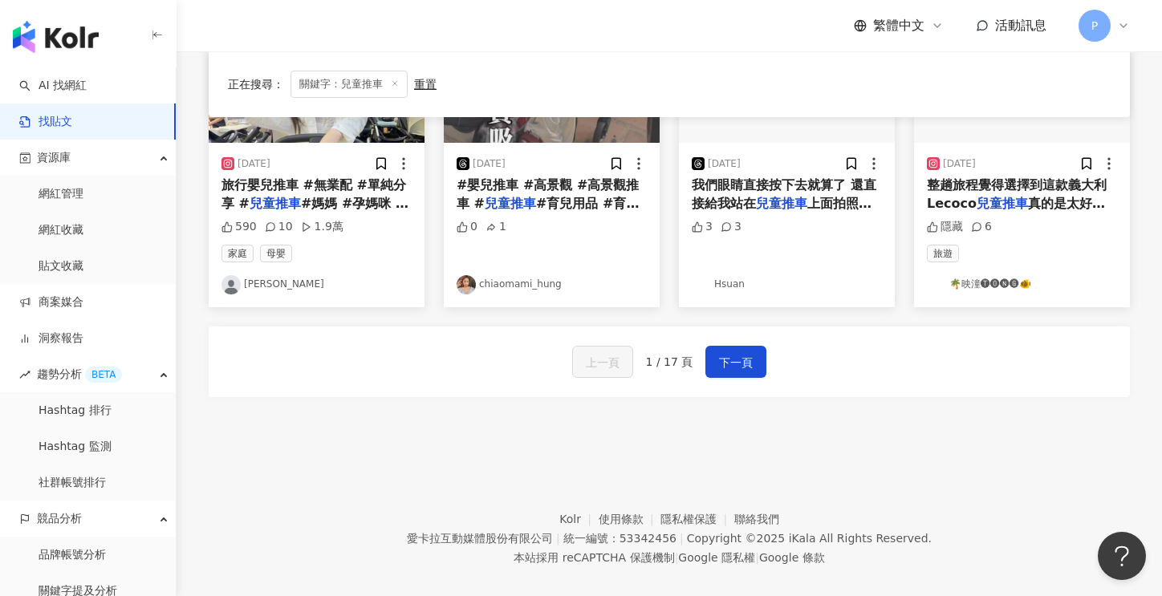
scroll to position [944, 0]
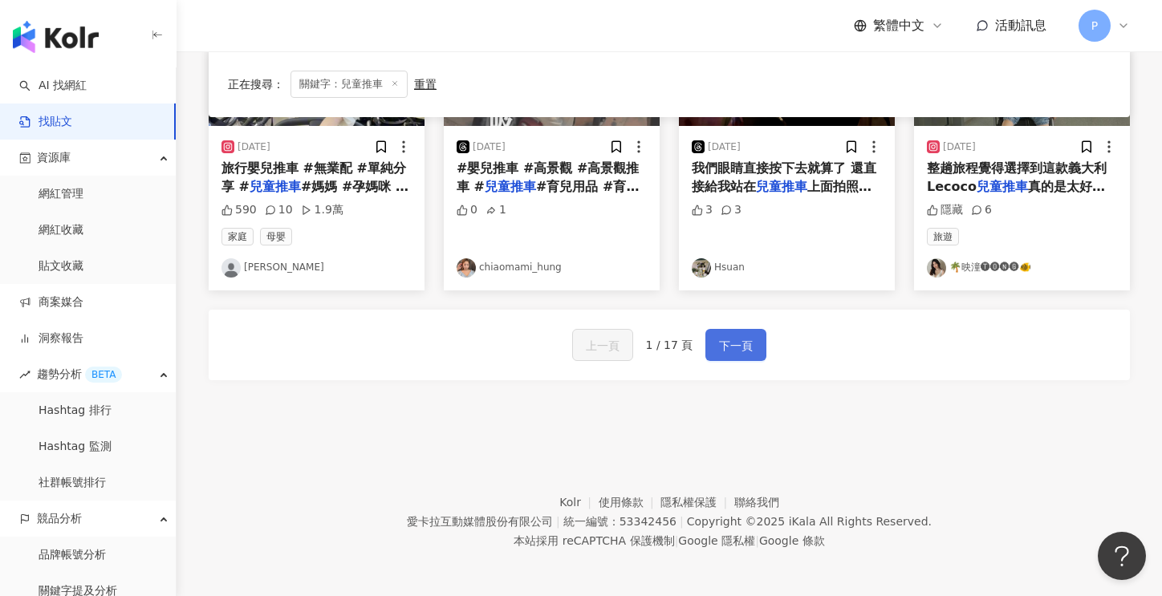
click at [740, 350] on span "下一頁" at bounding box center [736, 345] width 34 height 19
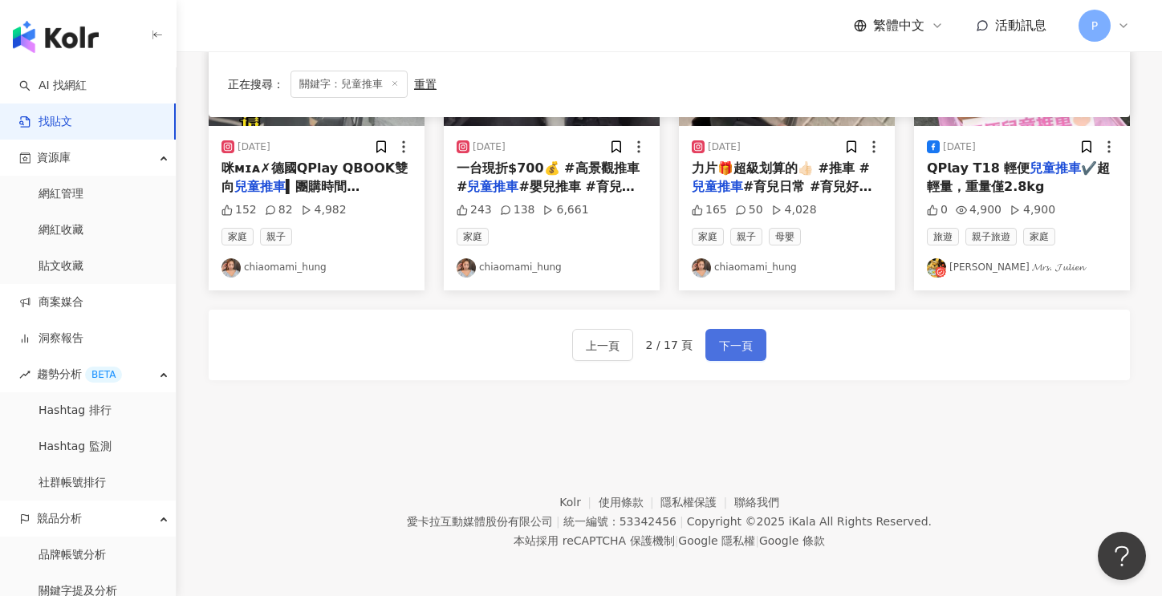
click at [737, 339] on span "下一頁" at bounding box center [736, 345] width 34 height 19
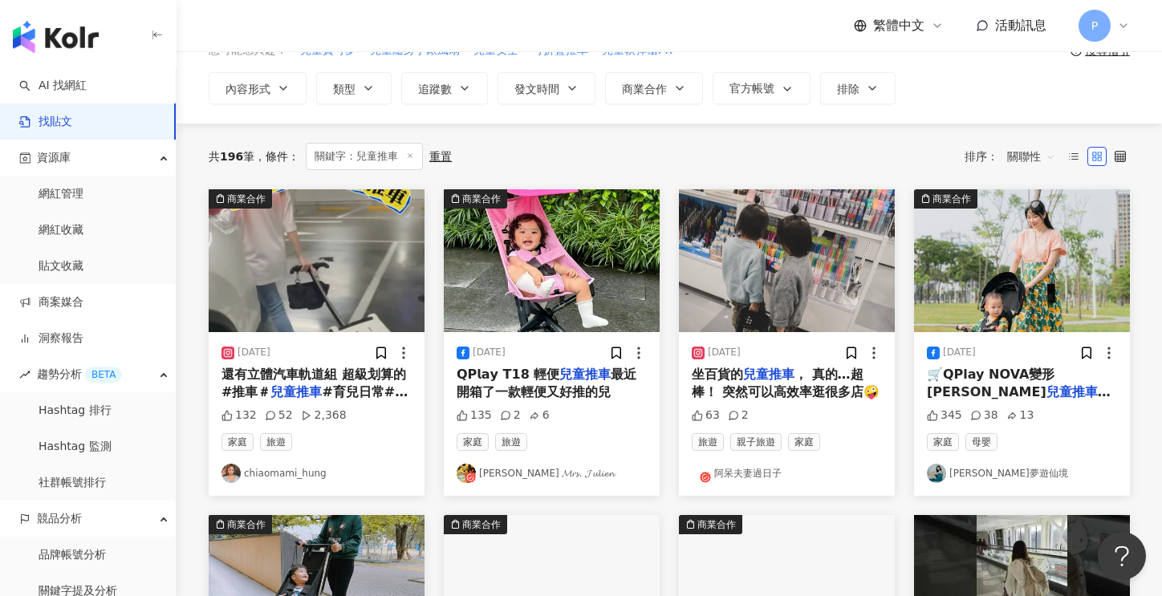
scroll to position [0, 0]
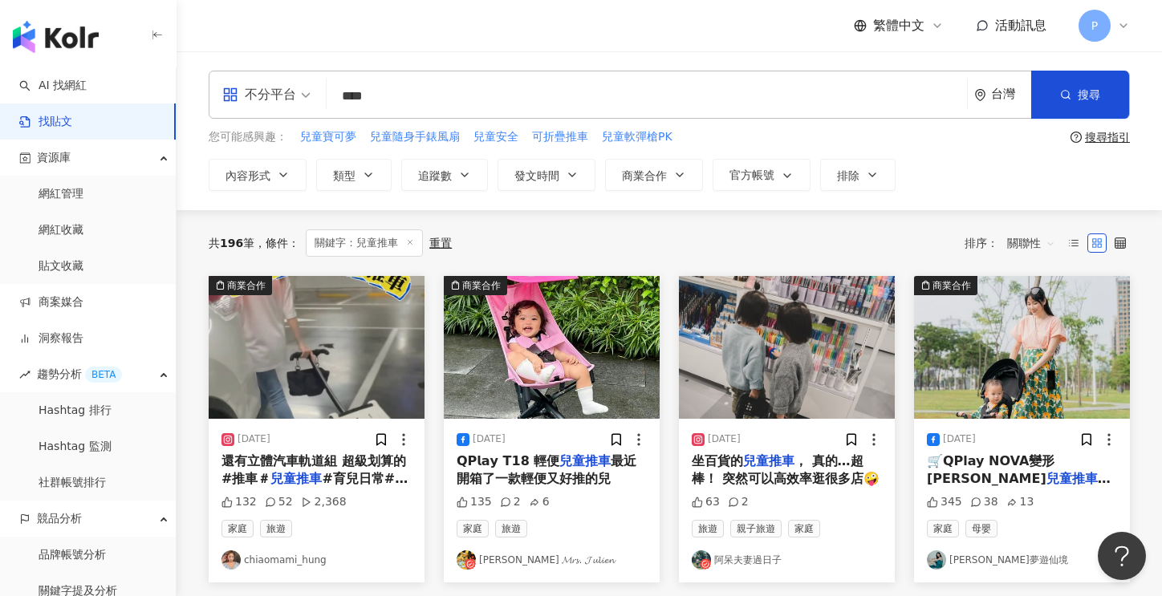
click at [329, 475] on span "#育兒日常#育兒好物 #育兒神" at bounding box center [314, 487] width 186 height 33
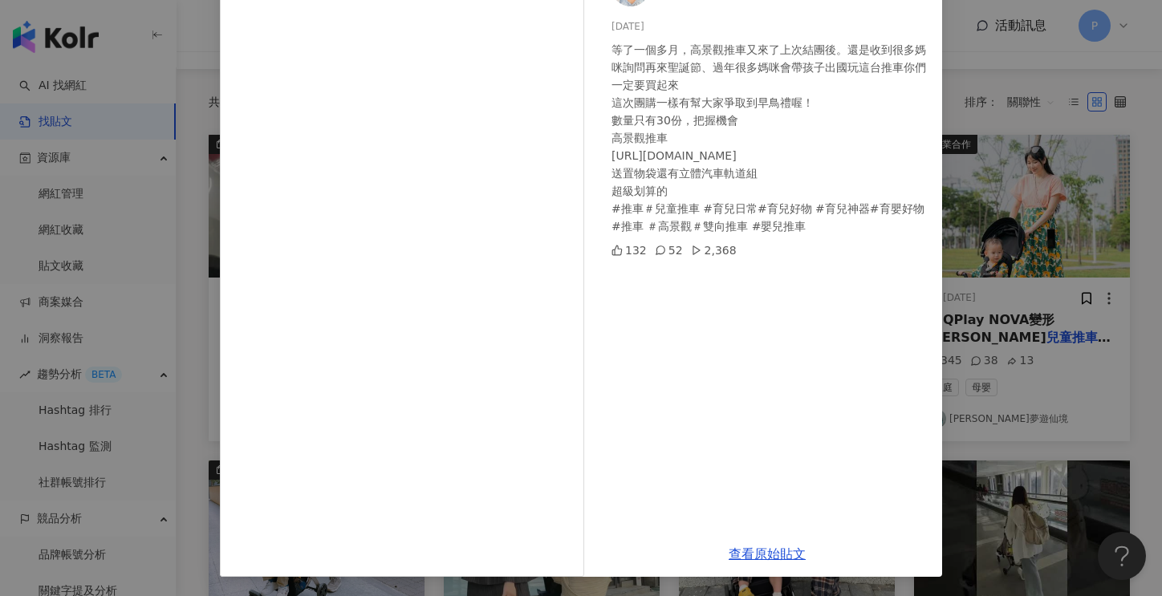
scroll to position [321, 0]
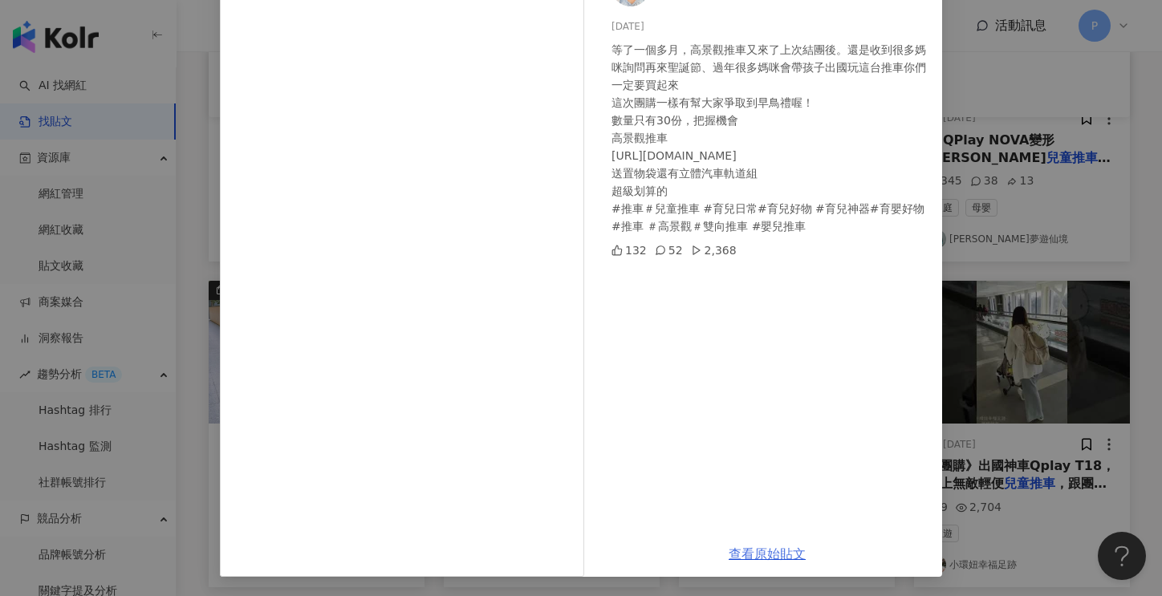
click at [743, 556] on link "查看原始貼文" at bounding box center [767, 553] width 77 height 15
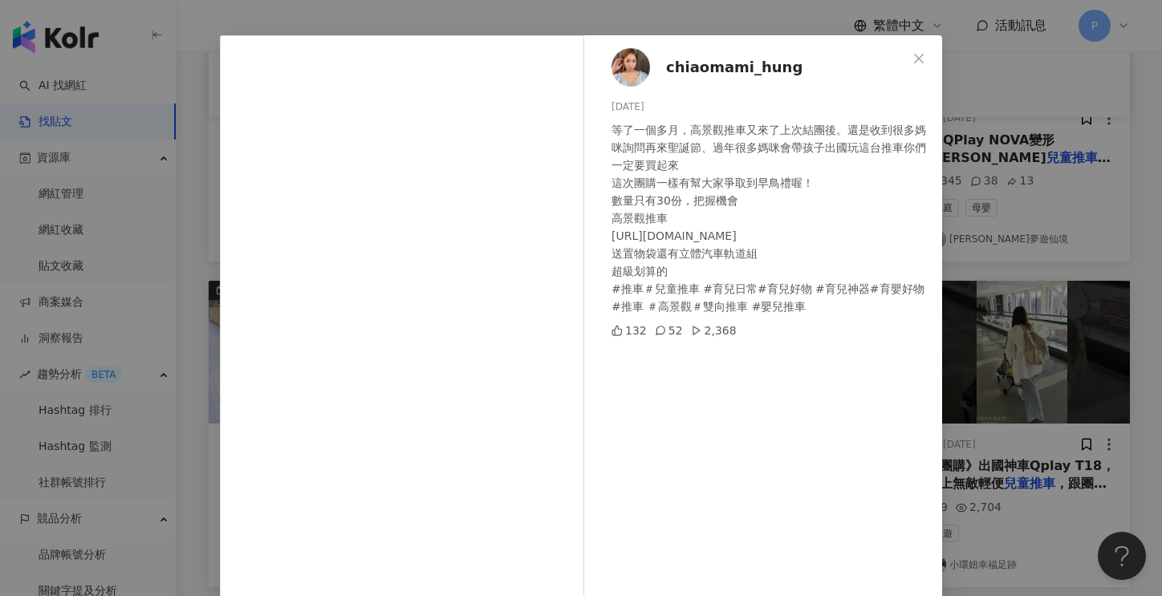
scroll to position [0, 0]
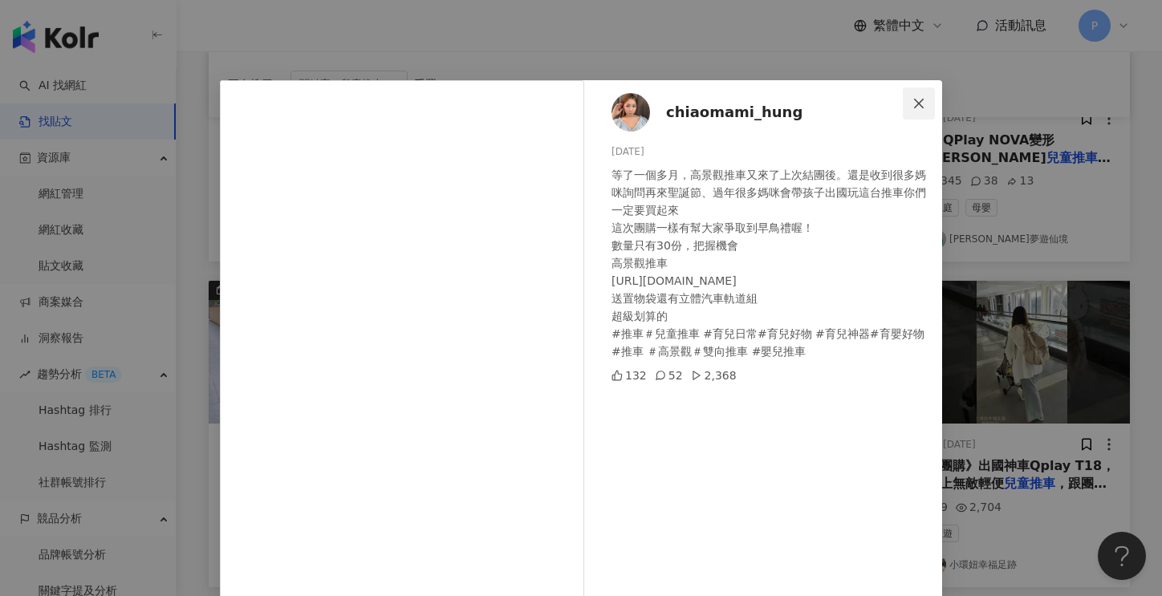
click at [915, 97] on icon "close" at bounding box center [918, 103] width 13 height 13
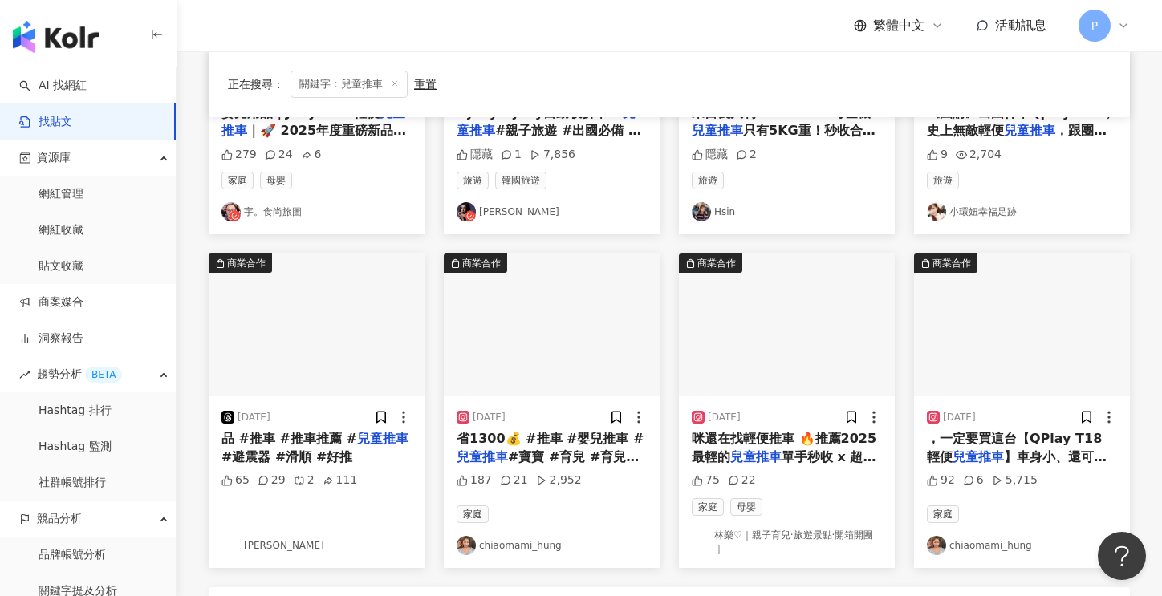
scroll to position [802, 0]
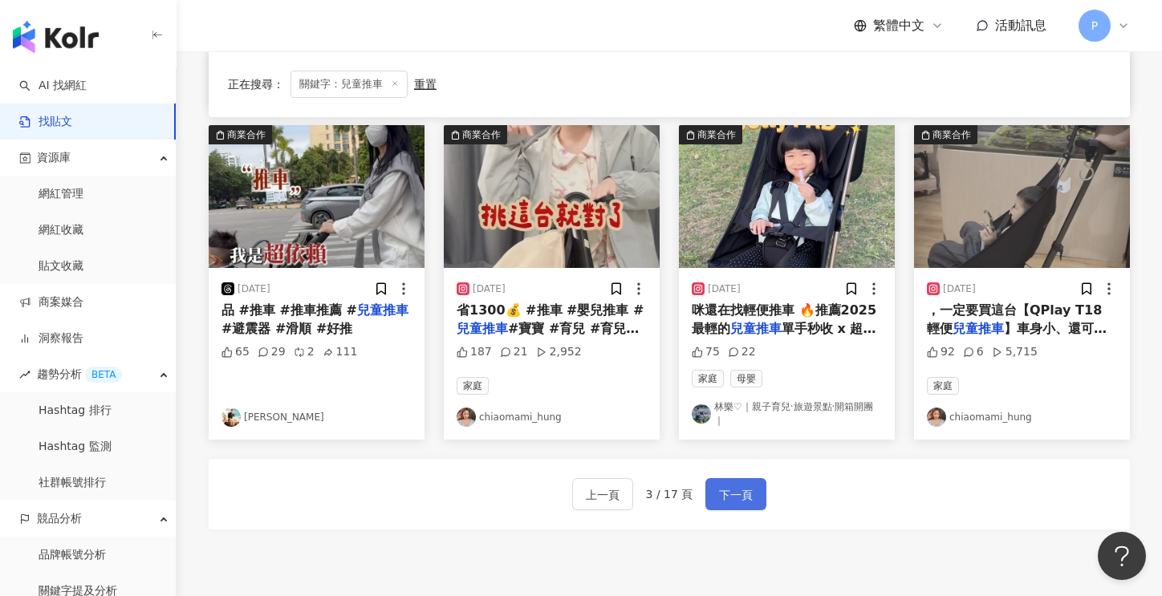
click at [733, 491] on span "下一頁" at bounding box center [736, 494] width 34 height 19
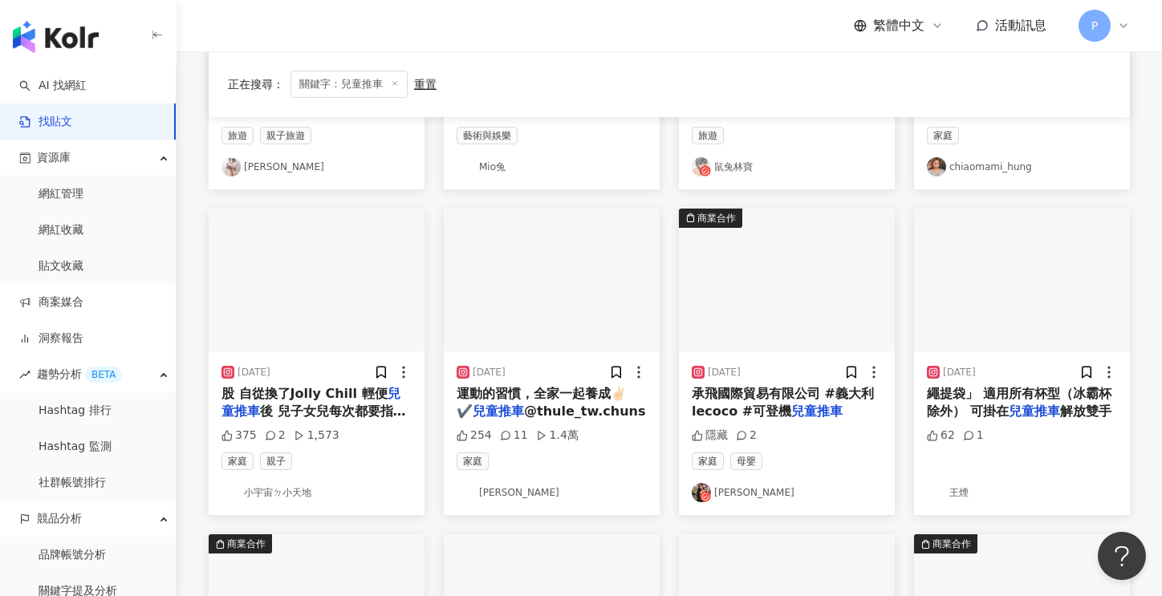
scroll to position [0, 0]
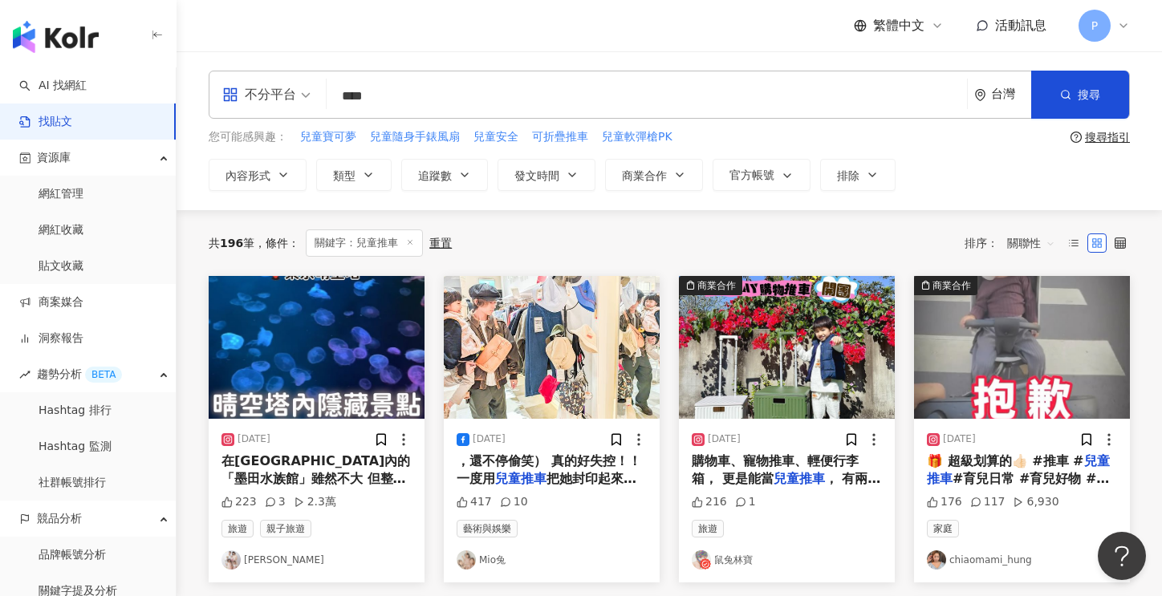
click at [413, 89] on input "****" at bounding box center [647, 96] width 628 height 35
type input "*"
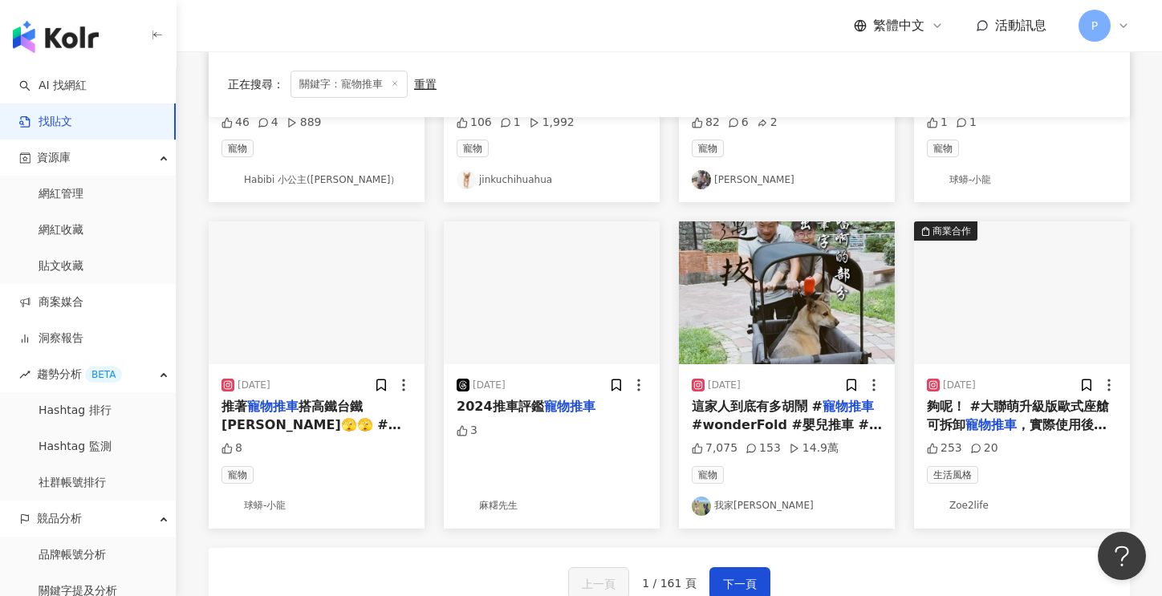
scroll to position [722, 0]
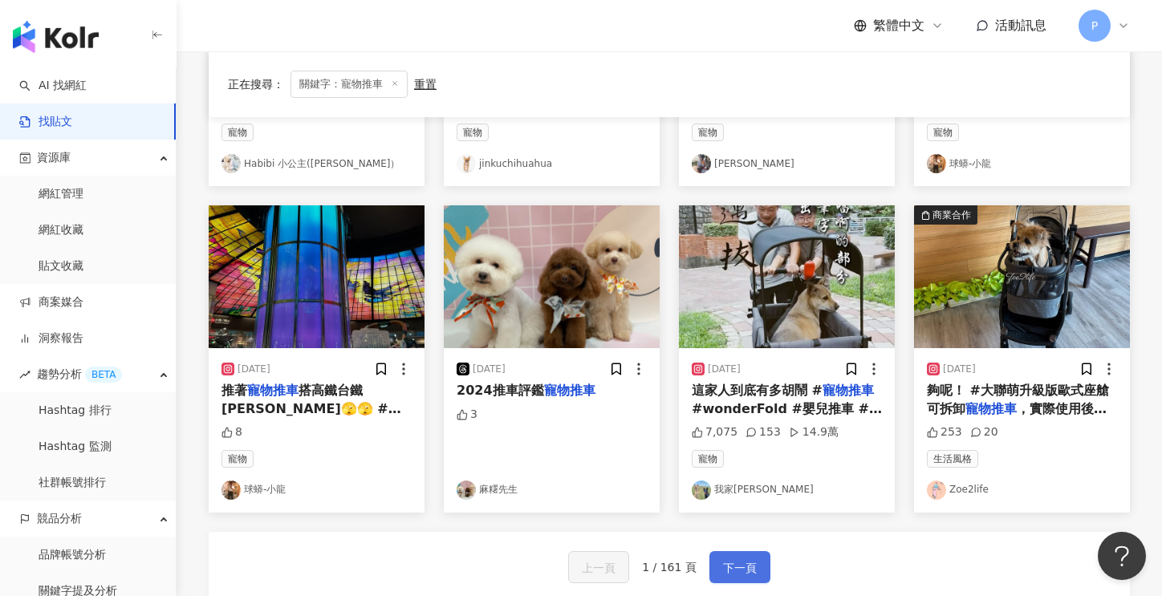
click at [734, 572] on span "下一頁" at bounding box center [740, 568] width 34 height 19
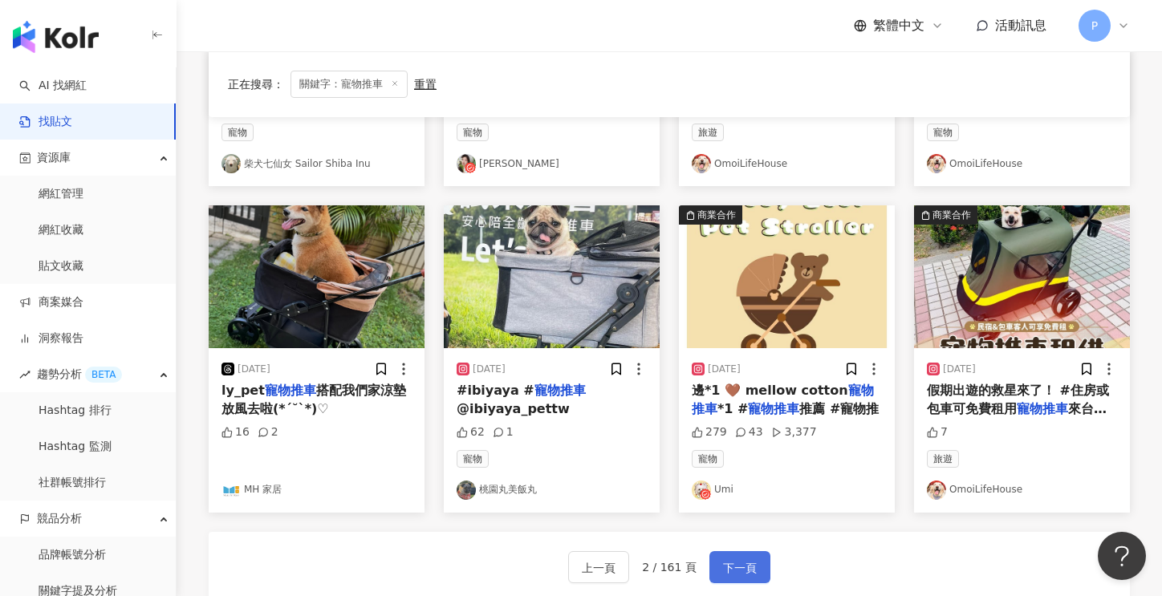
click at [733, 563] on span "下一頁" at bounding box center [740, 568] width 34 height 19
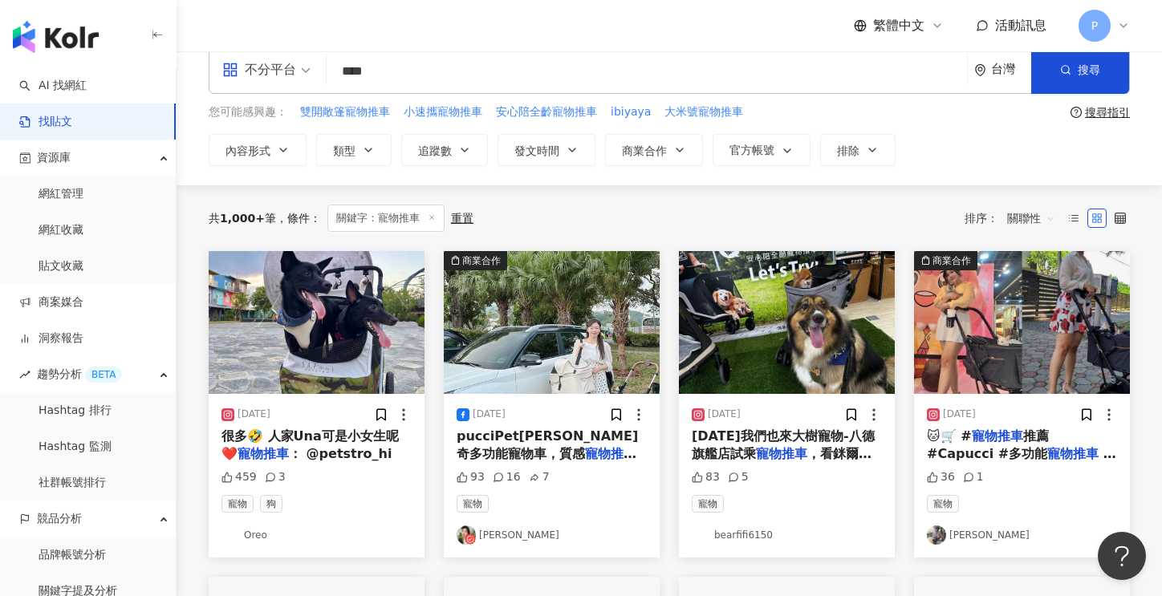
scroll to position [0, 0]
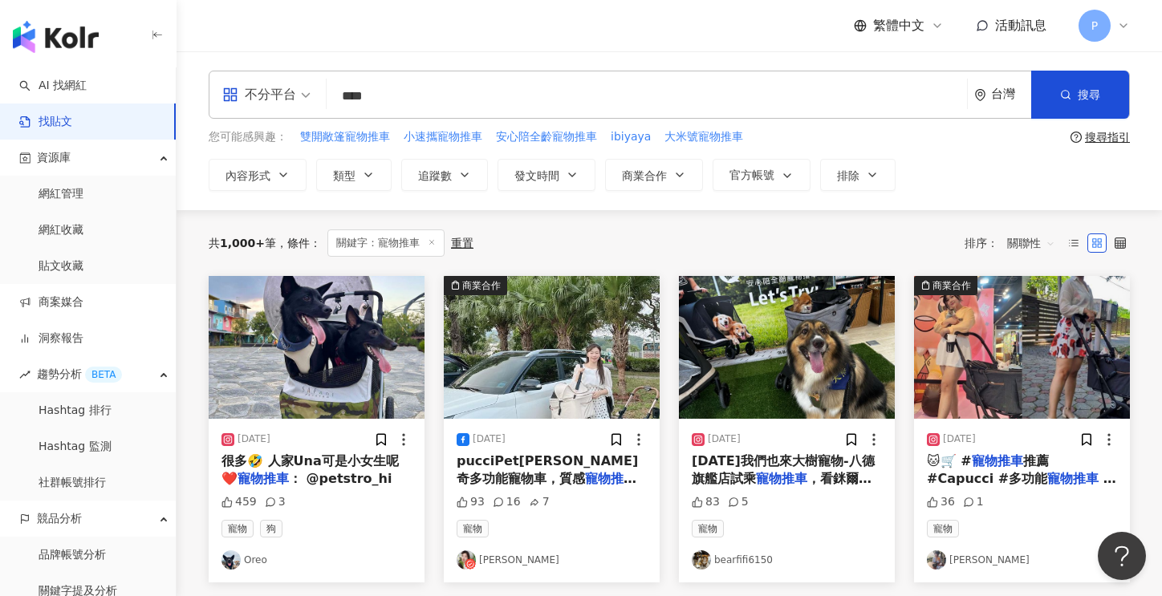
drag, startPoint x: 432, startPoint y: 95, endPoint x: 339, endPoint y: 95, distance: 93.1
click at [339, 95] on input "****" at bounding box center [647, 96] width 628 height 35
type input "***"
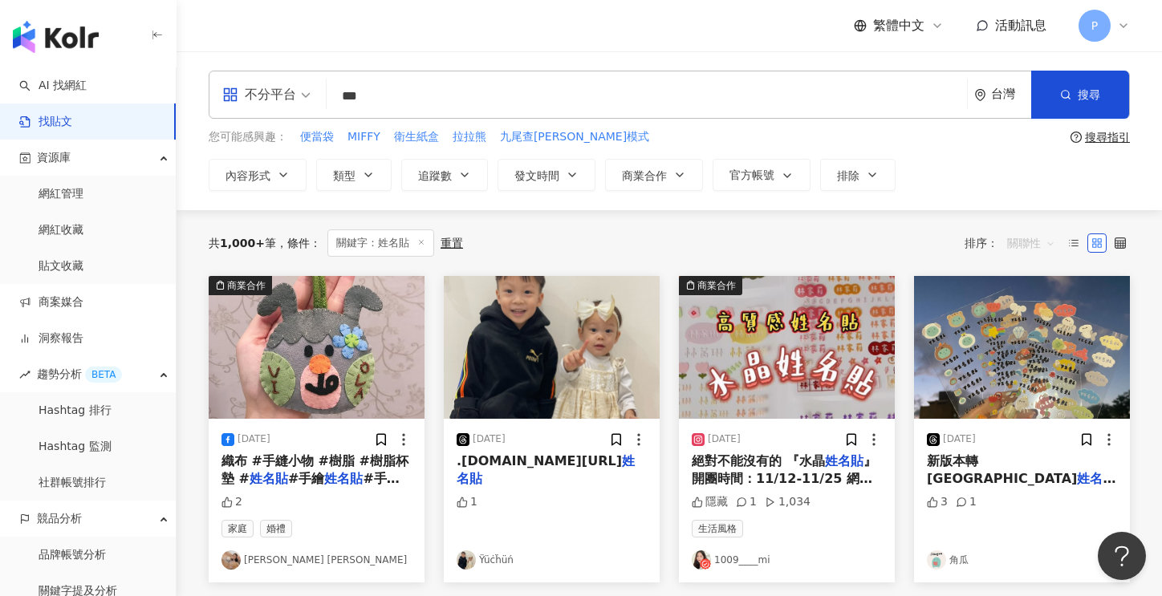
click at [1053, 238] on span "關聯性" at bounding box center [1031, 243] width 48 height 26
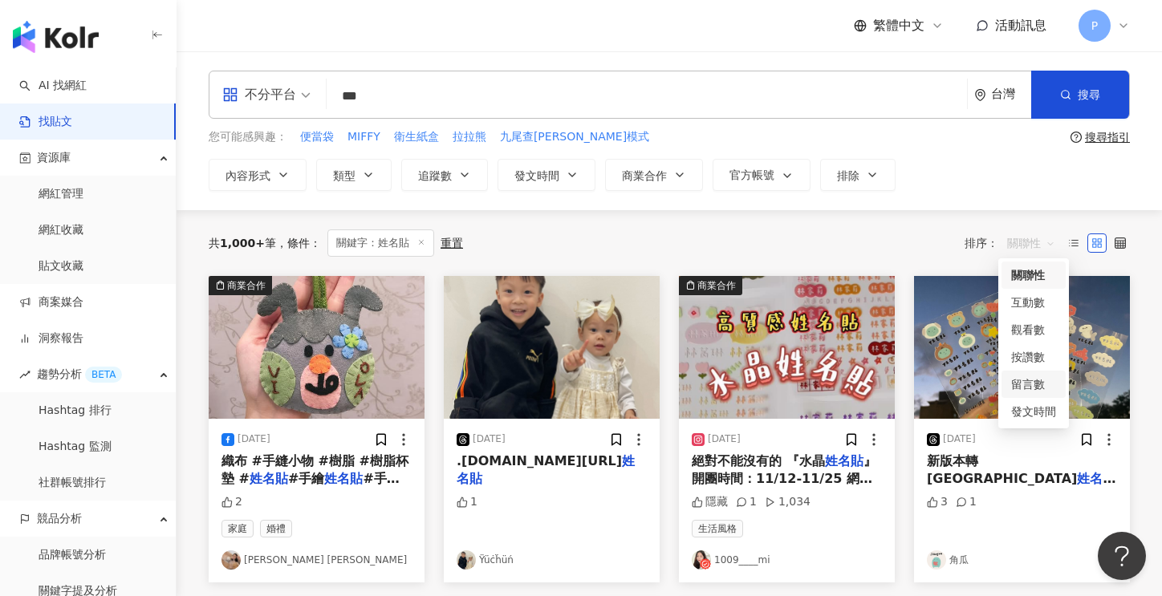
click at [1026, 380] on div "留言數" at bounding box center [1033, 385] width 45 height 18
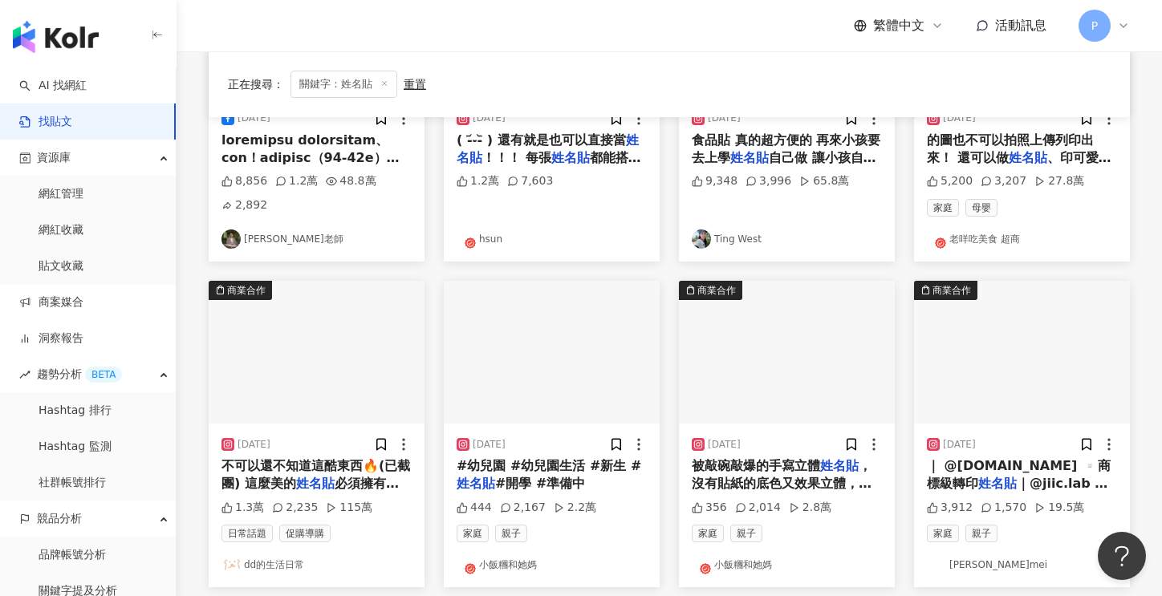
scroll to position [401, 0]
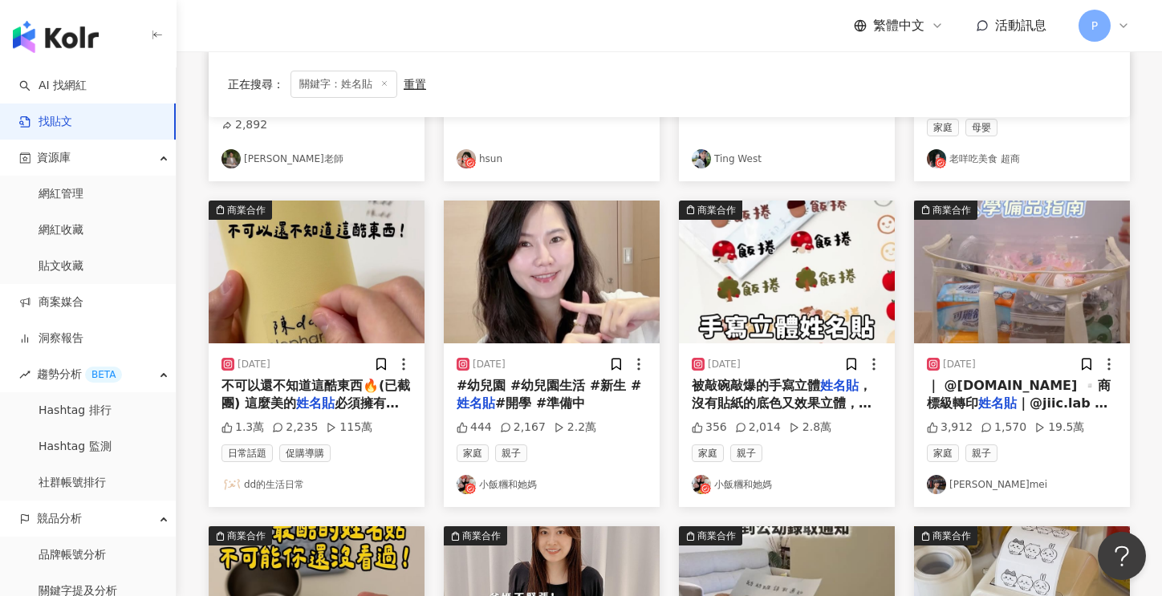
click at [969, 481] on link "玫mei" at bounding box center [1022, 484] width 190 height 19
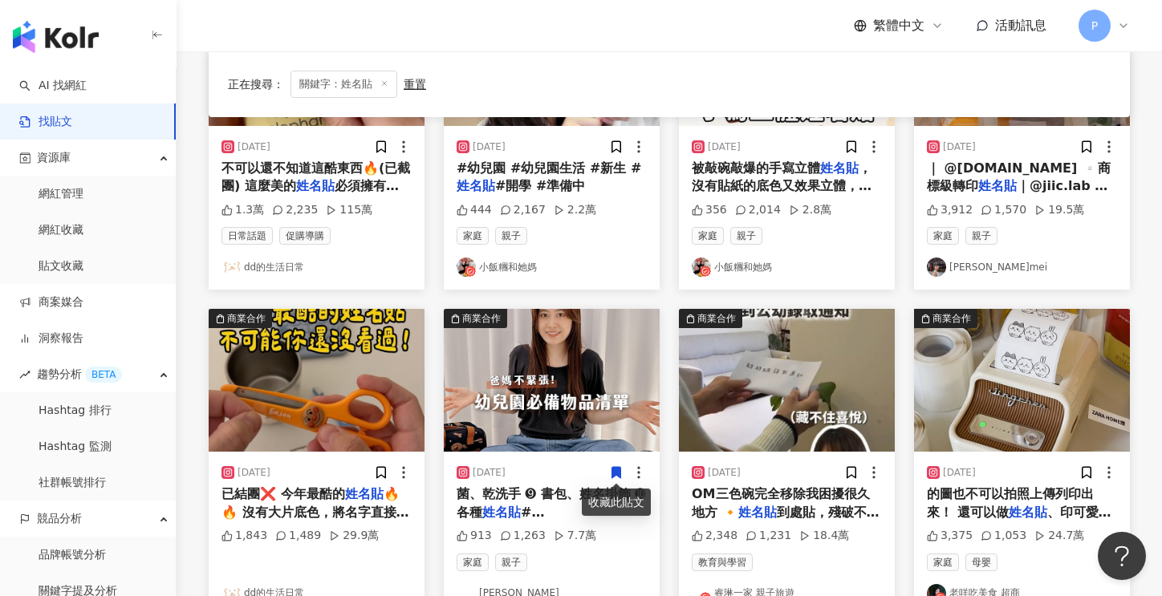
scroll to position [722, 0]
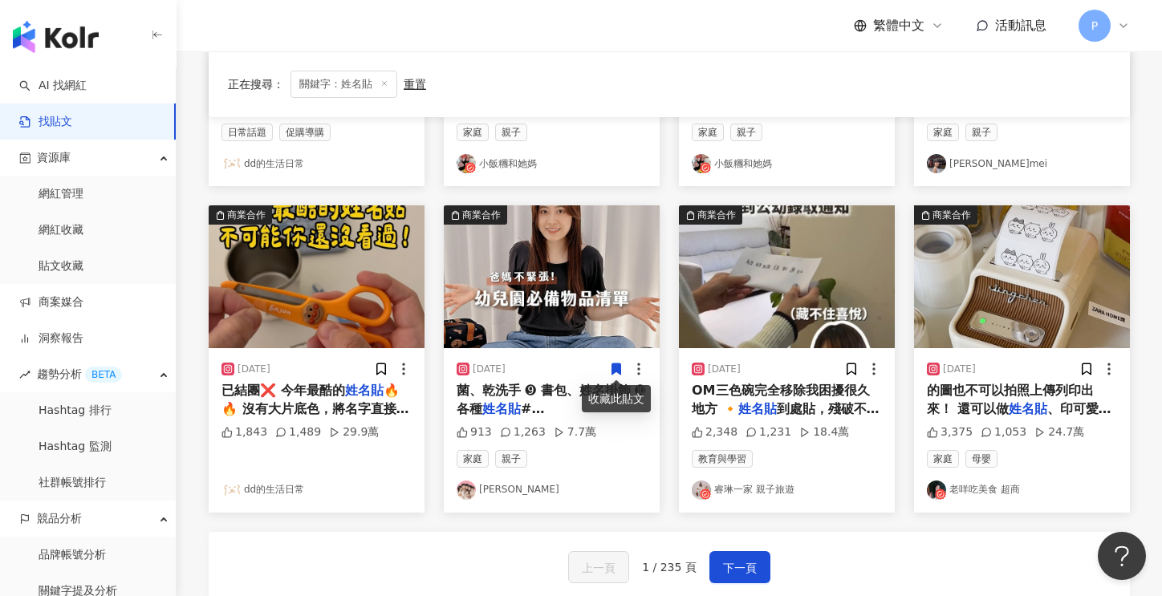
click at [788, 396] on span "OM三色碗完全移除我困擾很久地方 🔸️" at bounding box center [781, 399] width 178 height 33
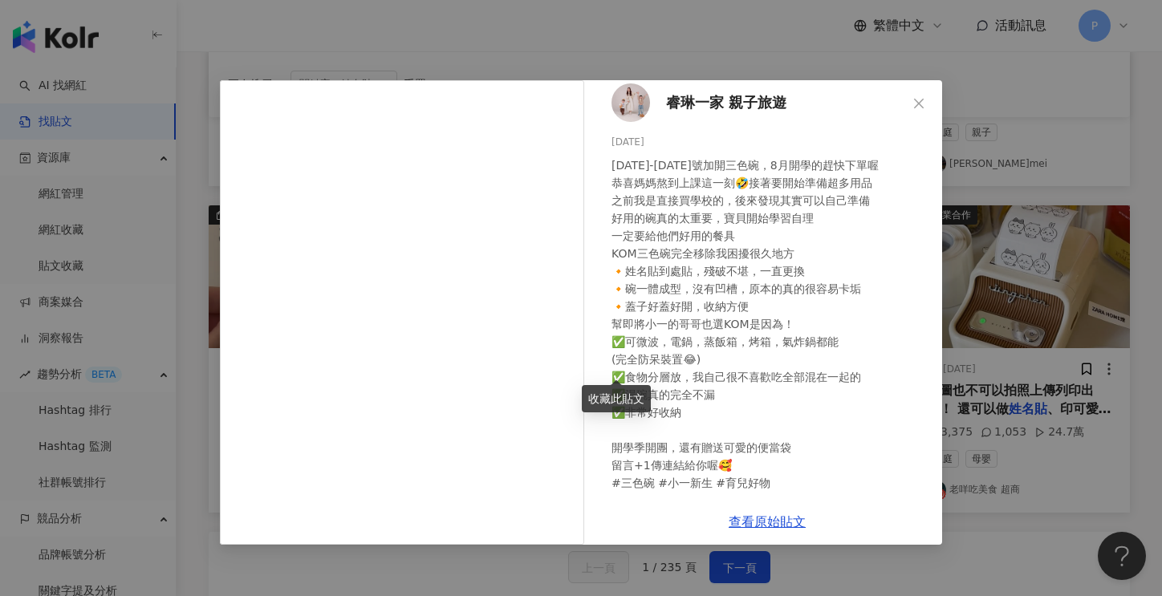
scroll to position [26, 0]
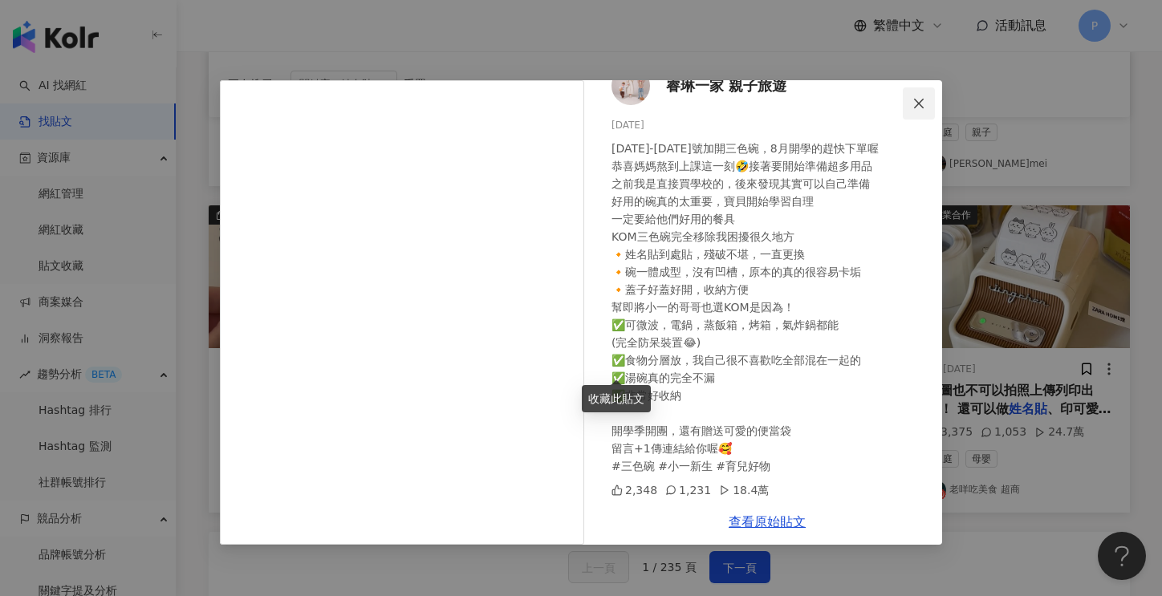
click at [918, 100] on icon "close" at bounding box center [918, 103] width 13 height 13
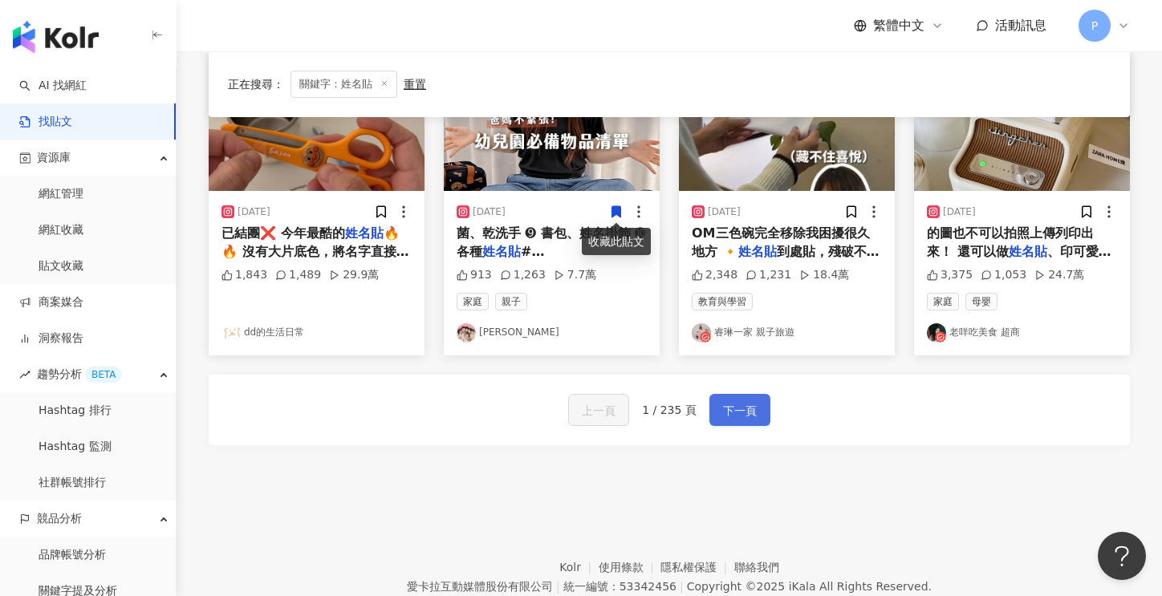
scroll to position [883, 0]
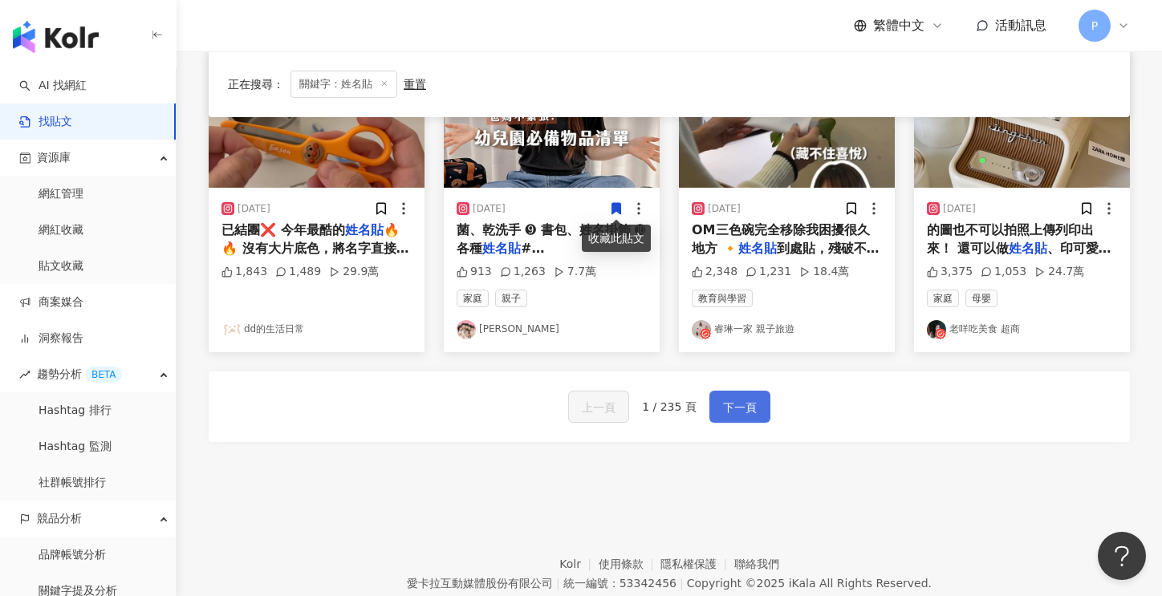
click at [735, 407] on span "下一頁" at bounding box center [740, 407] width 34 height 19
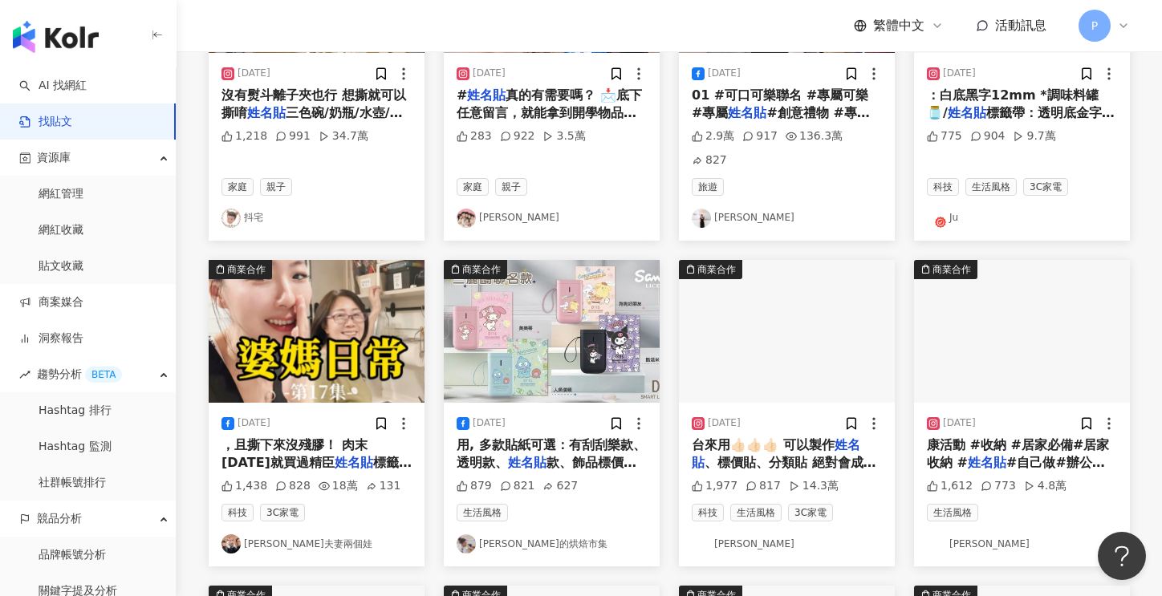
scroll to position [80, 0]
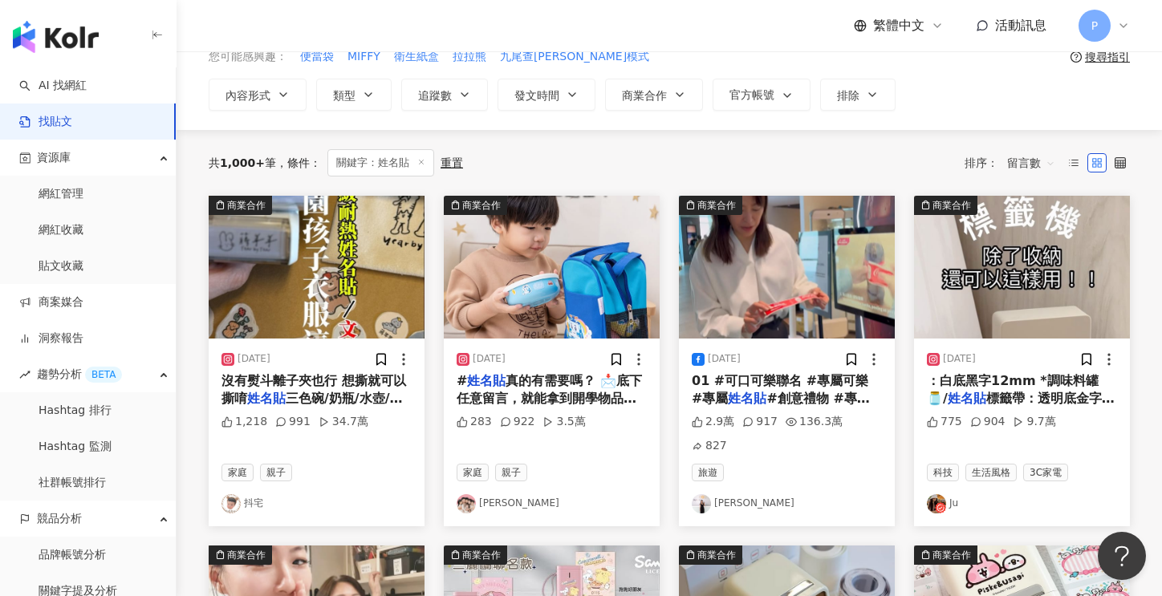
click at [295, 278] on img at bounding box center [317, 267] width 216 height 143
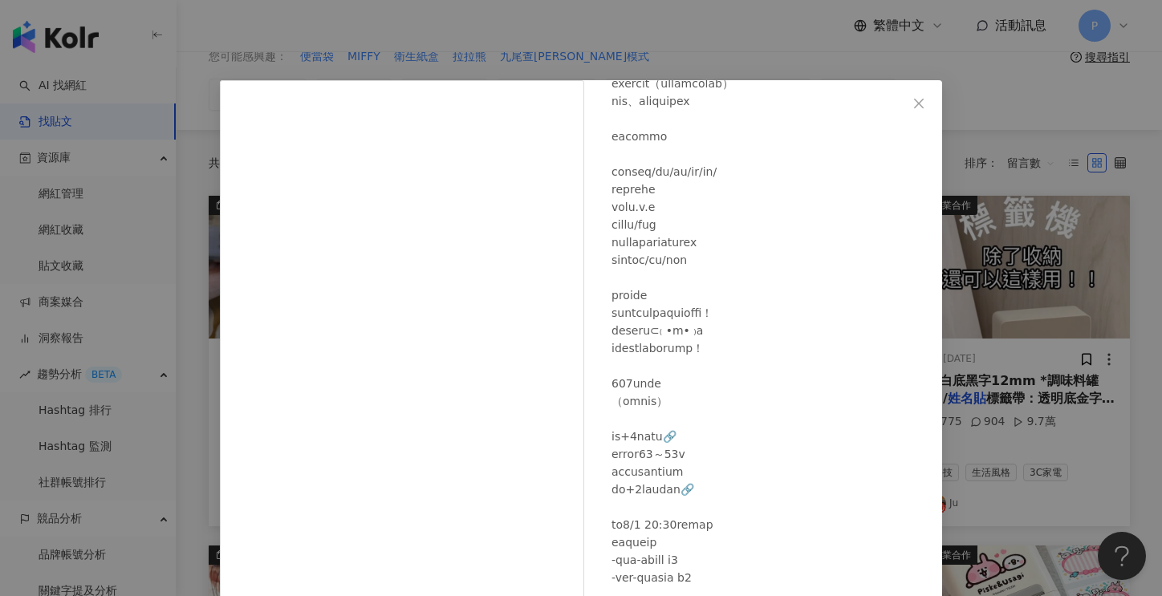
scroll to position [381, 0]
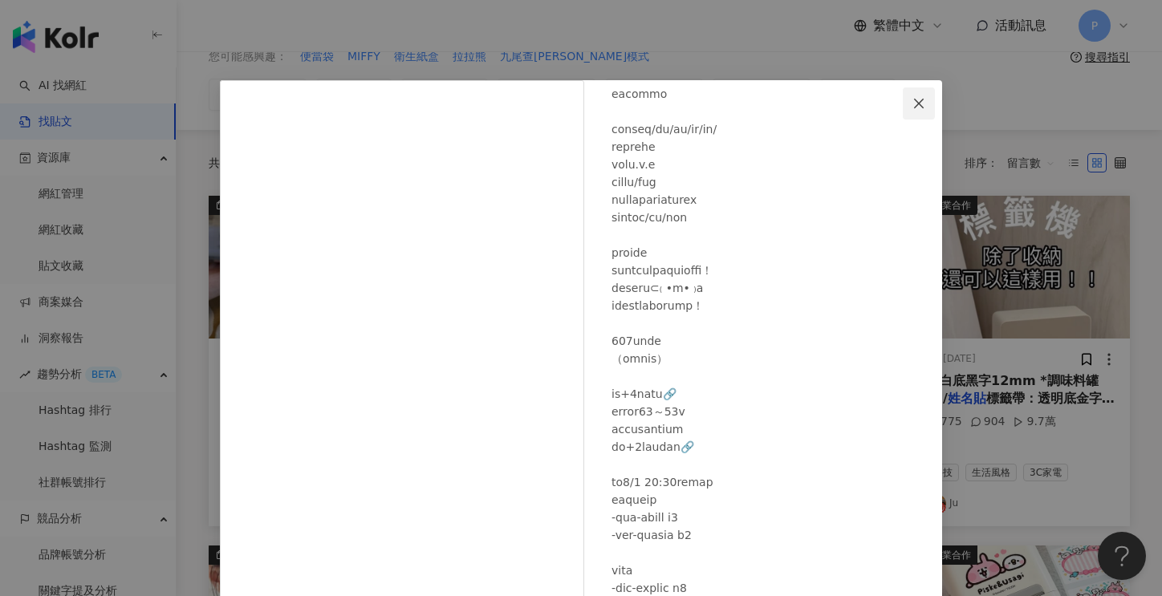
click at [911, 112] on button "Close" at bounding box center [919, 103] width 32 height 32
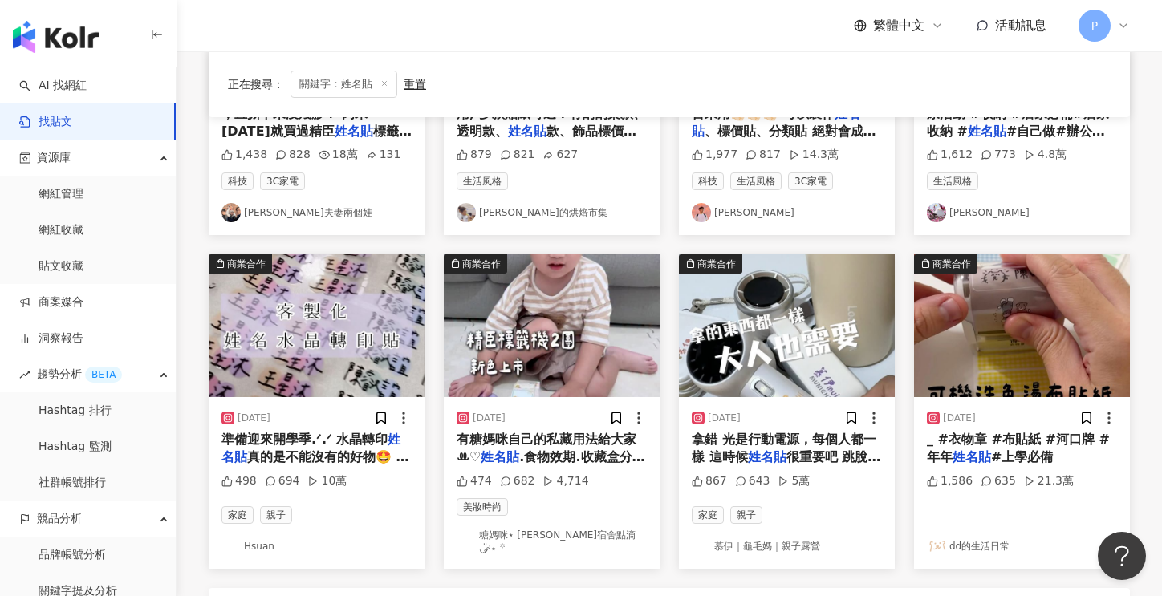
scroll to position [722, 0]
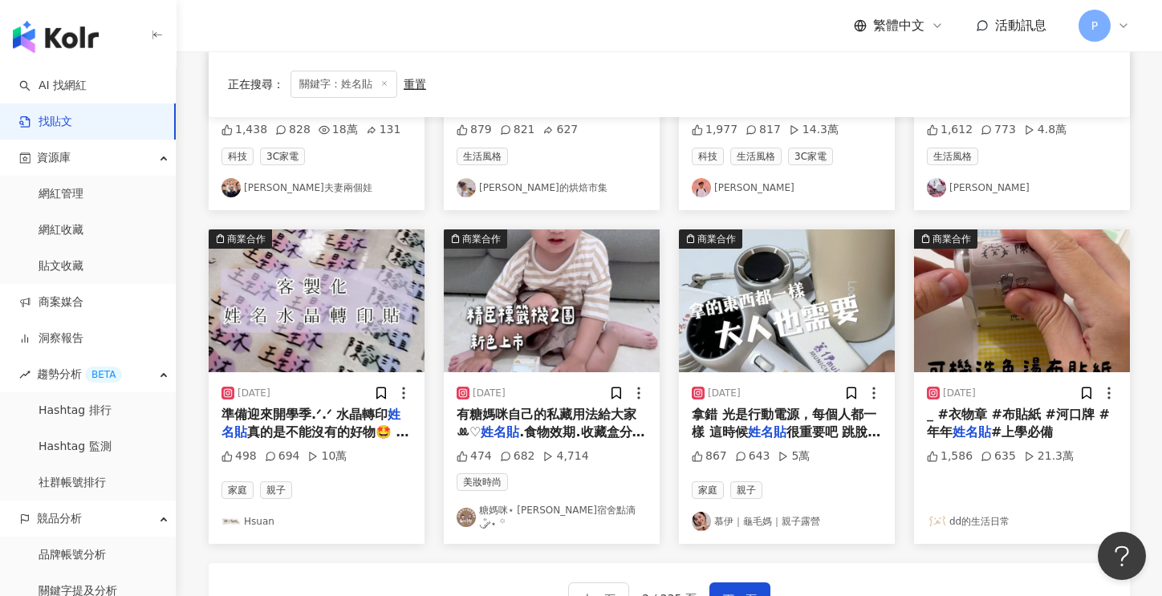
click at [777, 407] on span "拿錯 光是行動電源，每個人都一樣 這時候" at bounding box center [784, 423] width 185 height 33
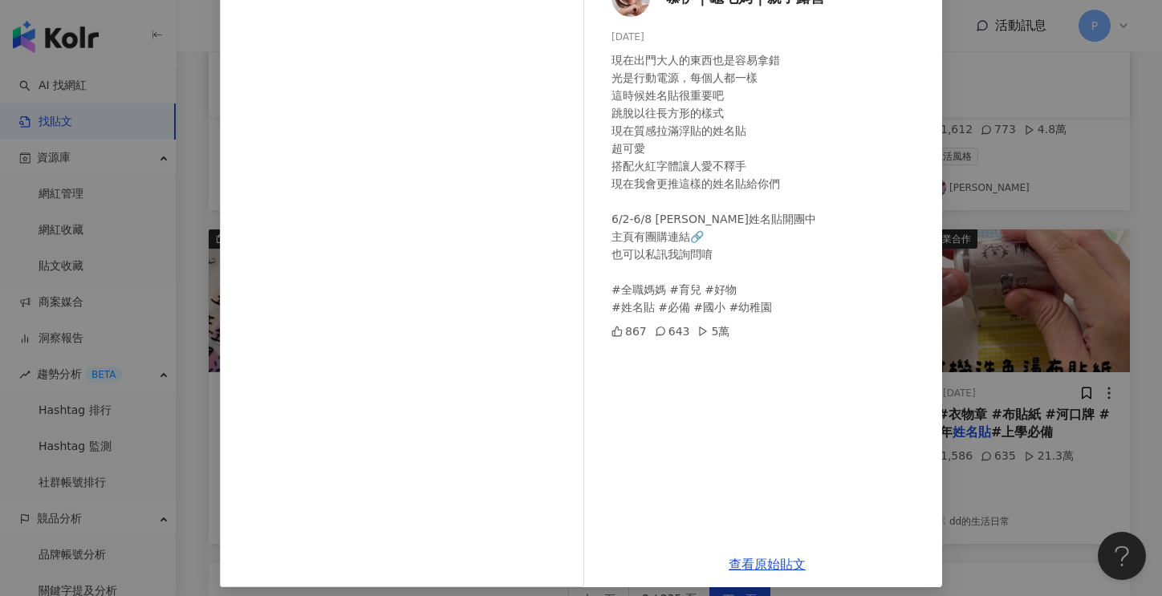
scroll to position [125, 0]
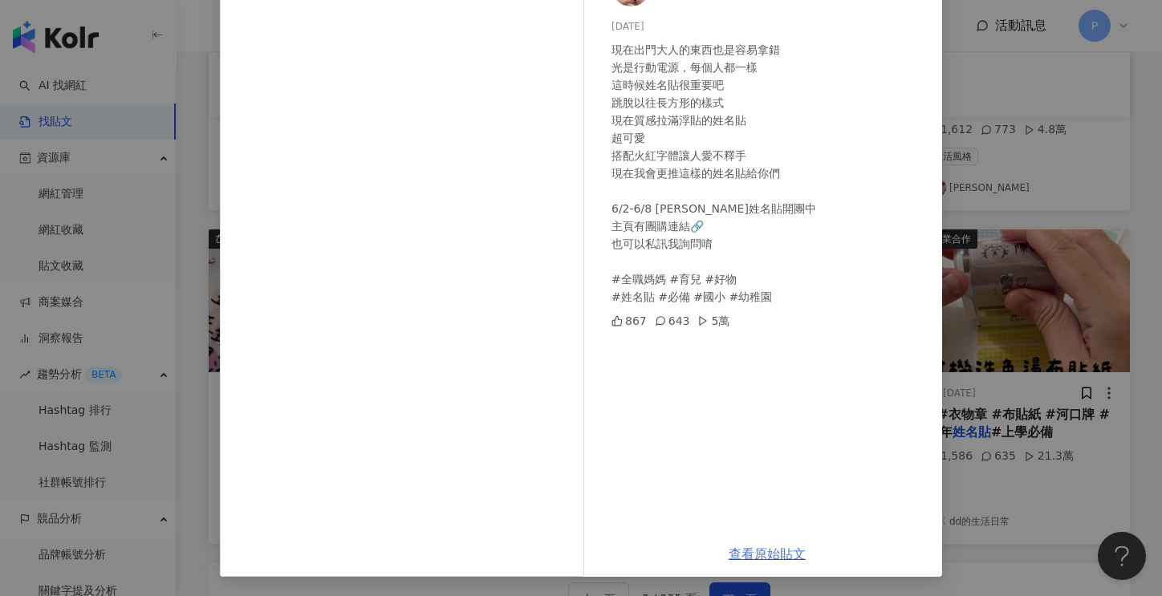
click at [753, 558] on link "查看原始貼文" at bounding box center [767, 553] width 77 height 15
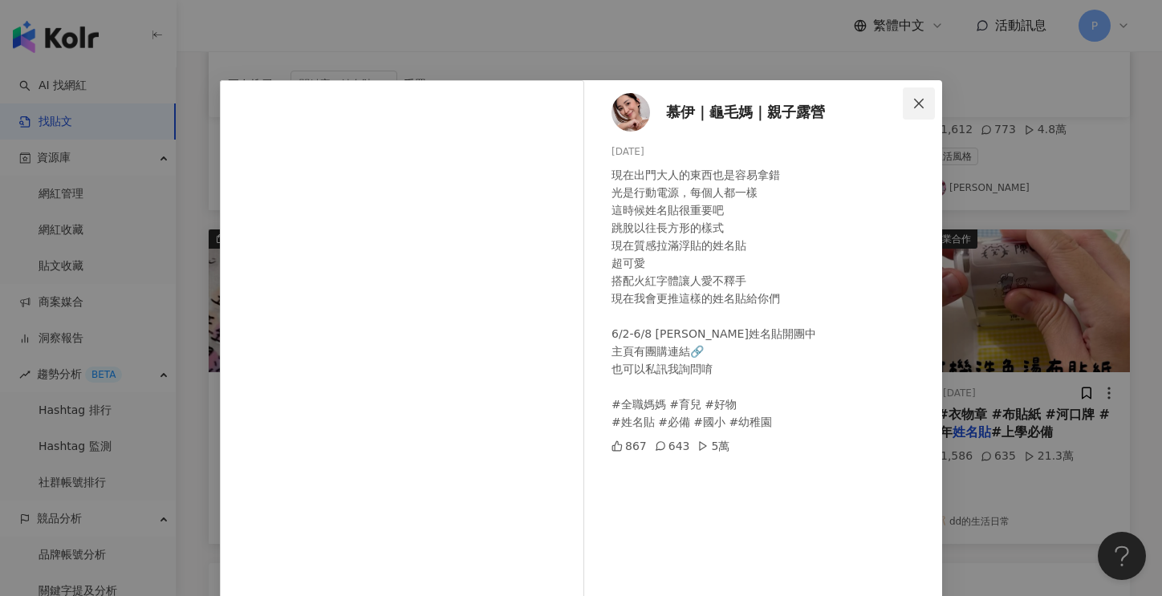
click at [917, 99] on icon "close" at bounding box center [919, 103] width 10 height 10
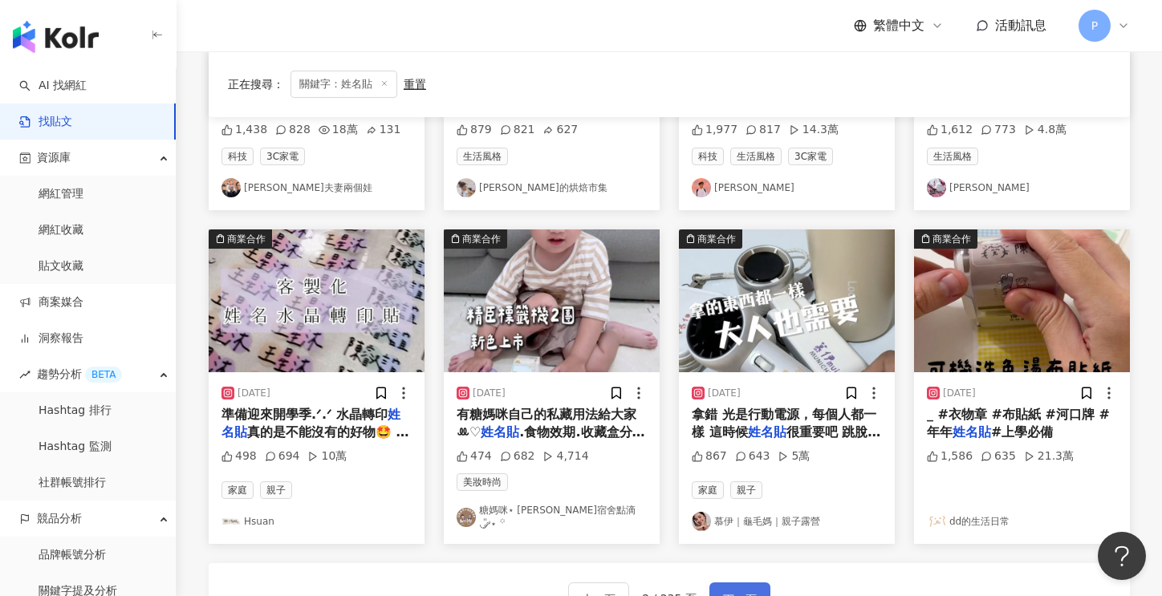
click at [733, 590] on span "下一頁" at bounding box center [740, 599] width 34 height 19
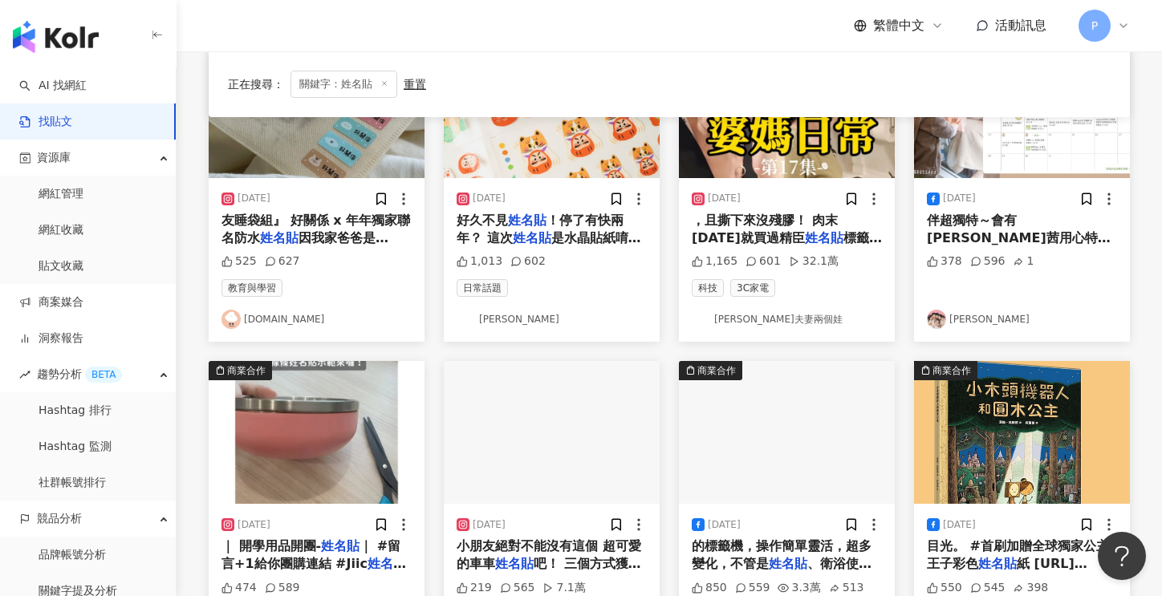
scroll to position [321, 0]
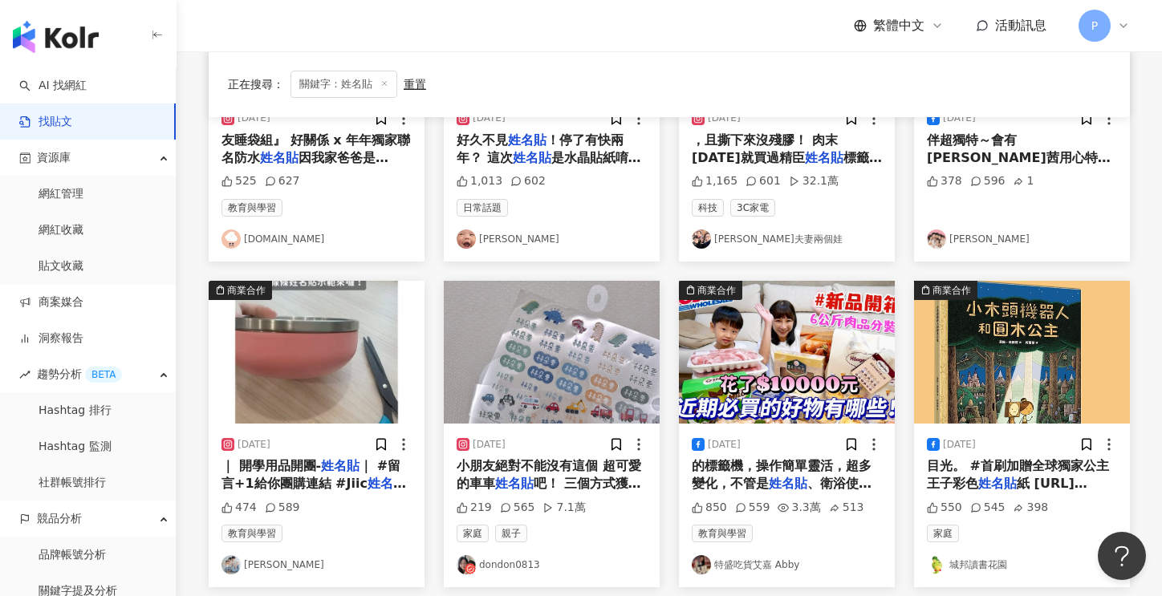
click at [506, 563] on link "dondon0813" at bounding box center [552, 564] width 190 height 19
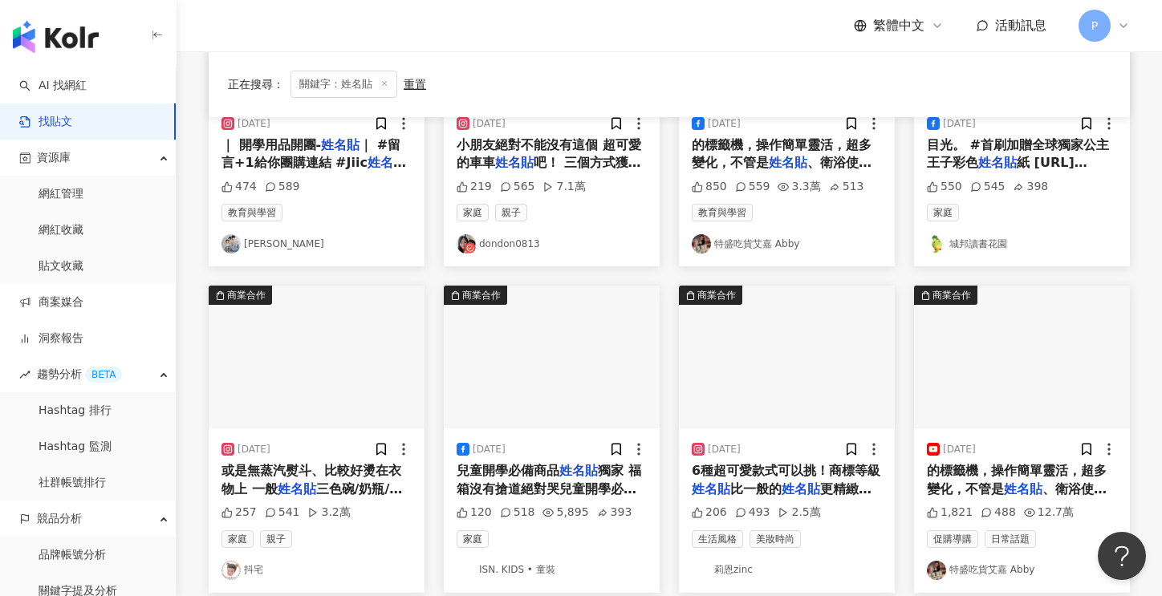
scroll to position [944, 0]
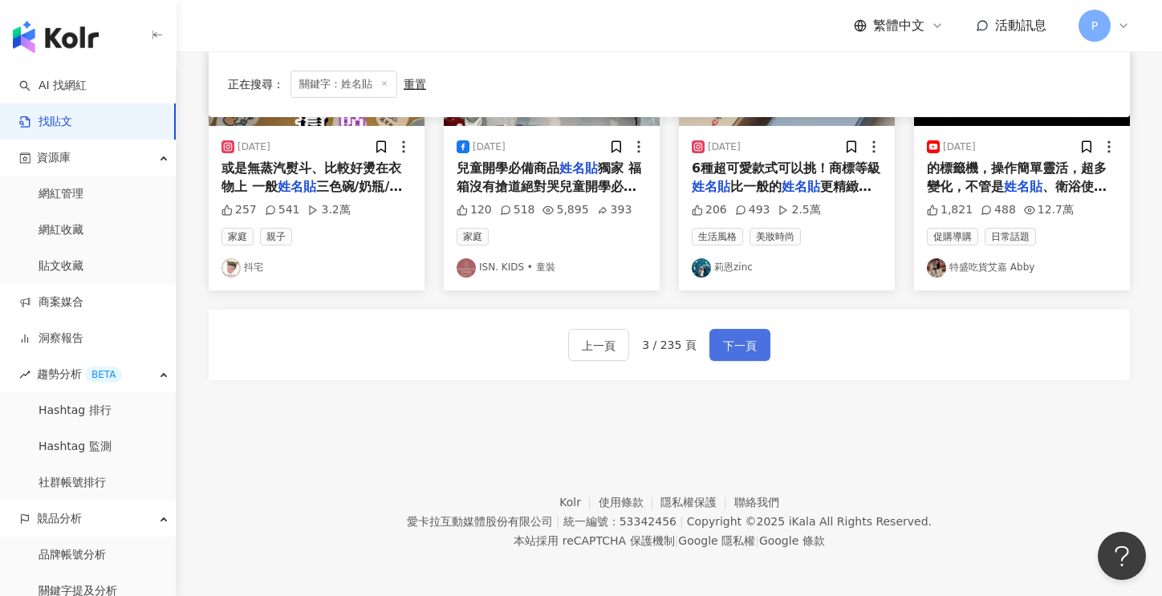
click at [745, 339] on span "下一頁" at bounding box center [740, 345] width 34 height 19
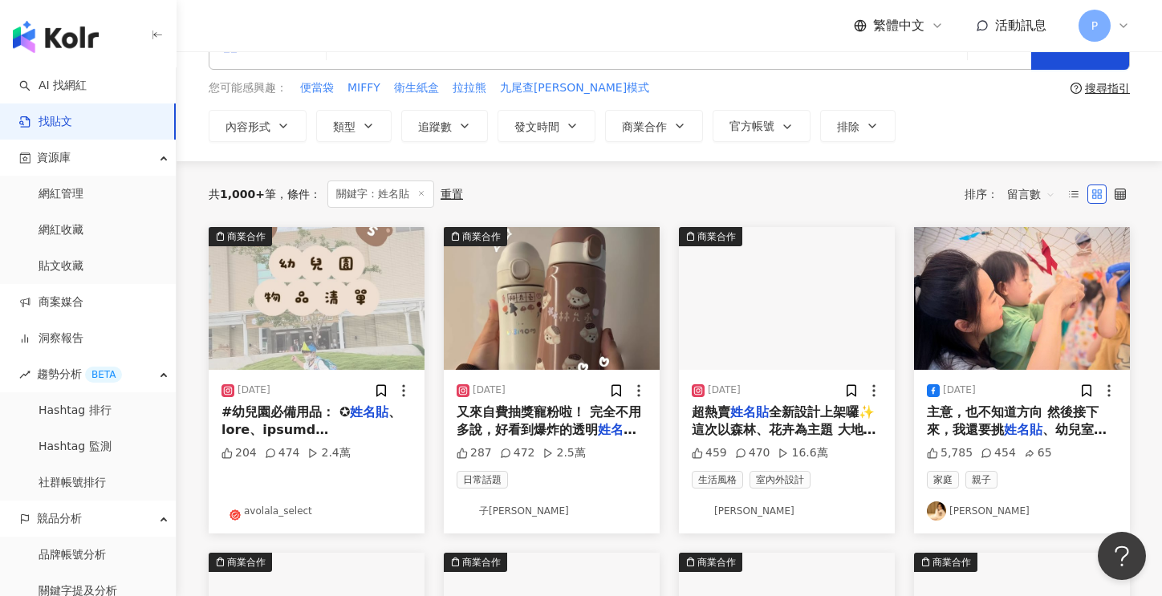
scroll to position [0, 0]
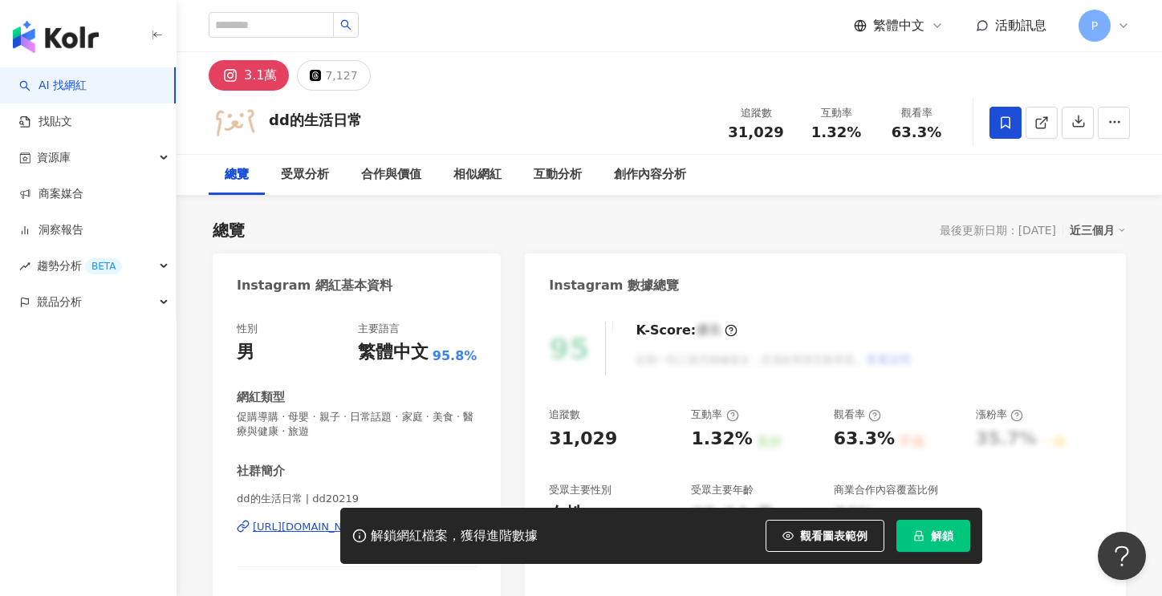
click at [942, 533] on span "解鎖" at bounding box center [942, 536] width 22 height 13
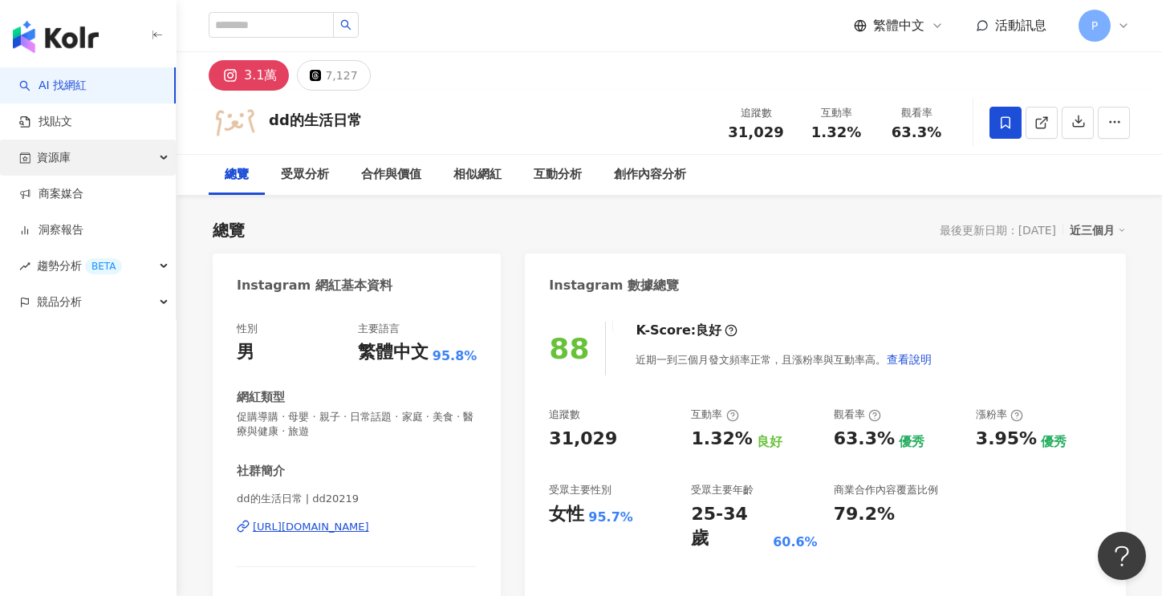
click at [73, 152] on div "資源庫" at bounding box center [88, 158] width 176 height 36
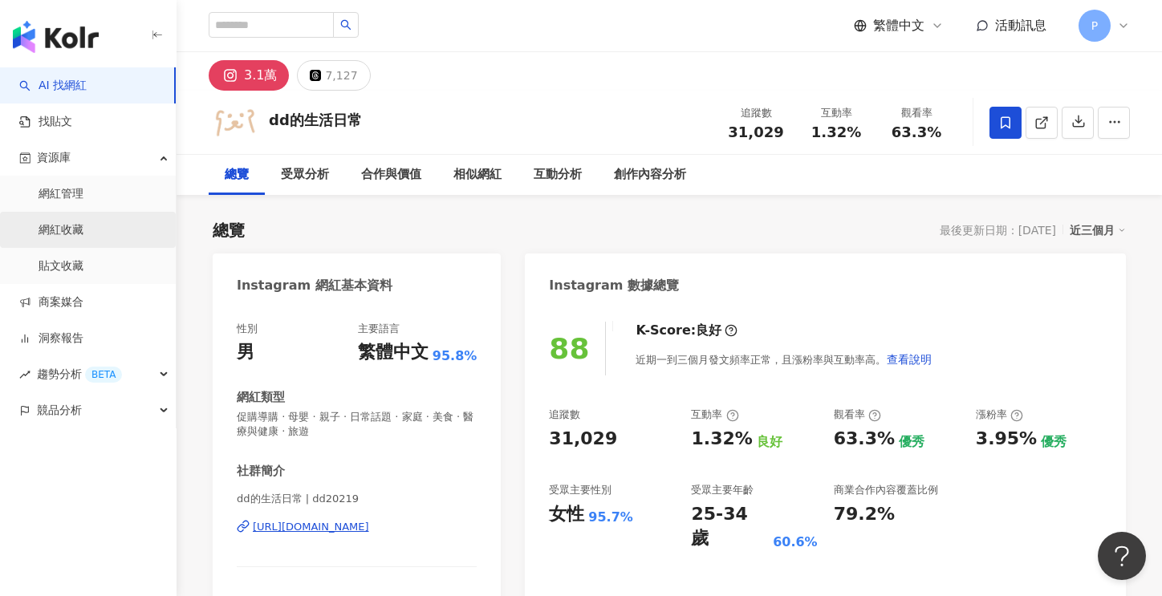
click at [58, 222] on link "網紅收藏" at bounding box center [61, 230] width 45 height 16
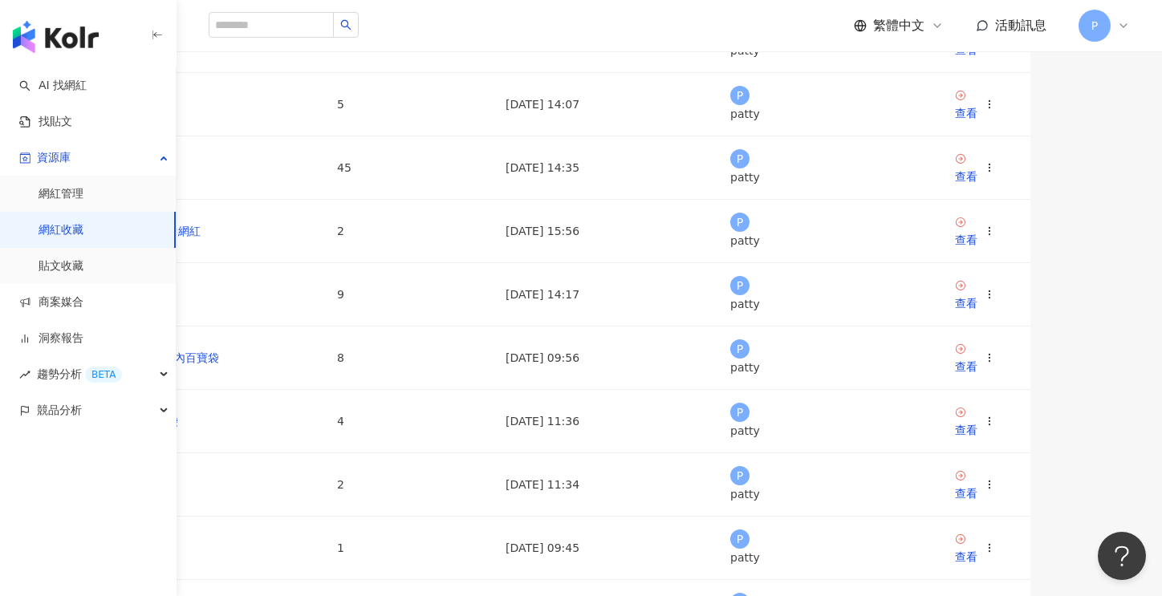
scroll to position [160, 0]
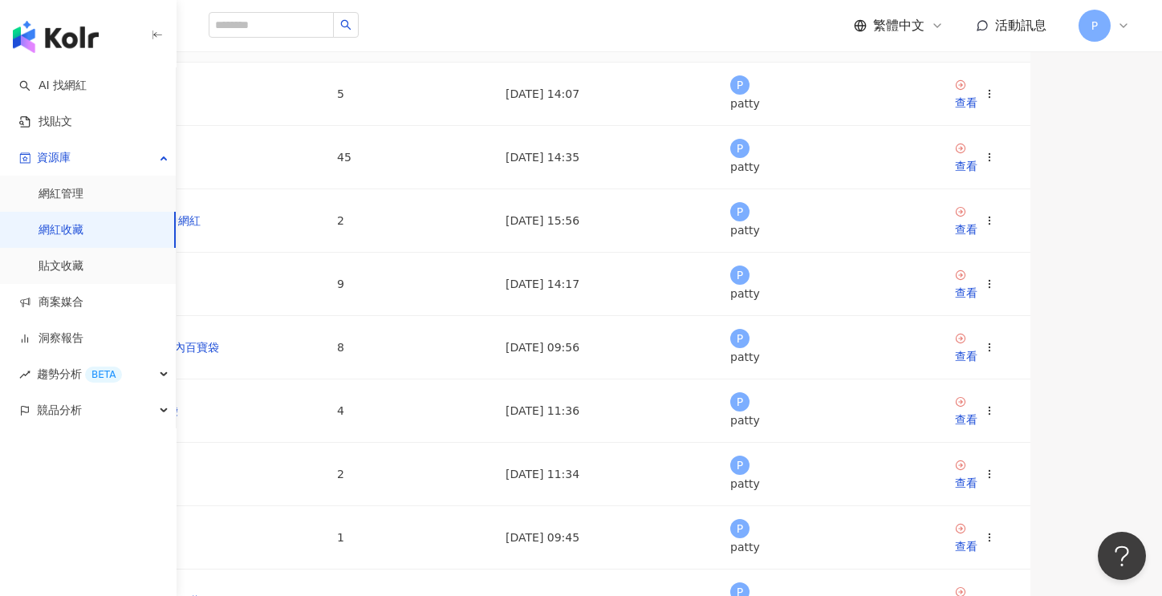
click at [977, 48] on div "查看" at bounding box center [966, 39] width 22 height 18
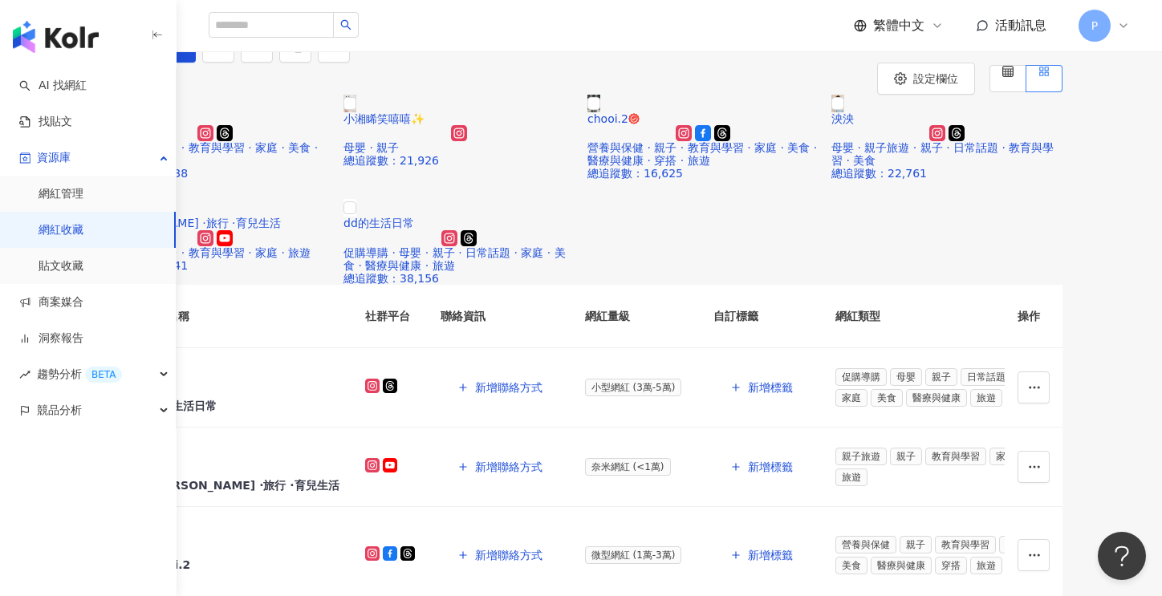
click at [51, 227] on link "網紅收藏" at bounding box center [61, 230] width 45 height 16
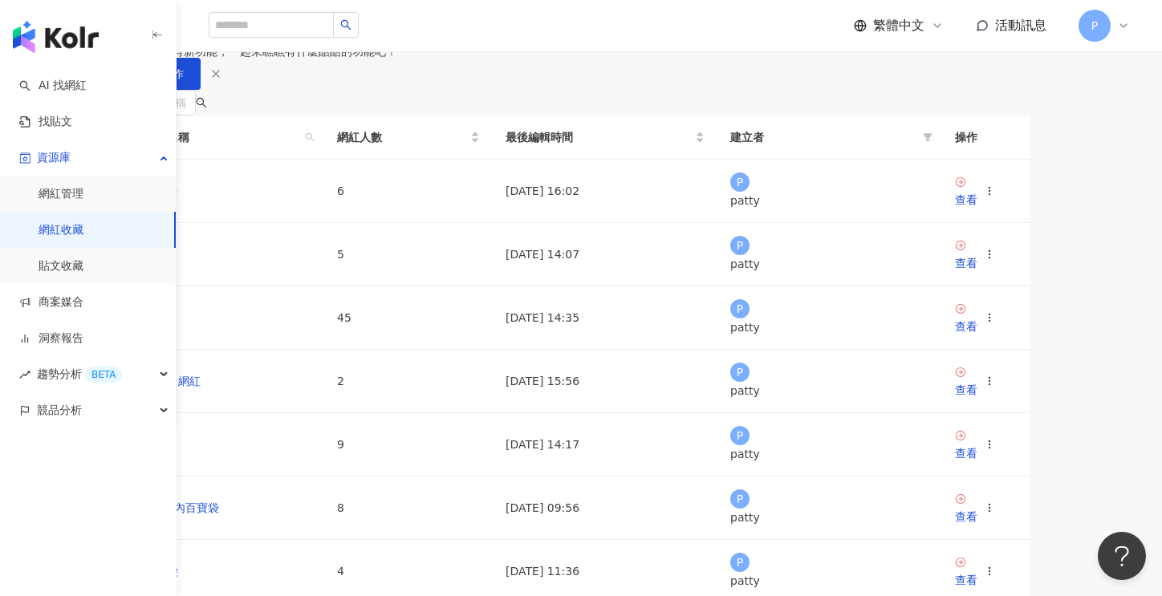
scroll to position [160, 0]
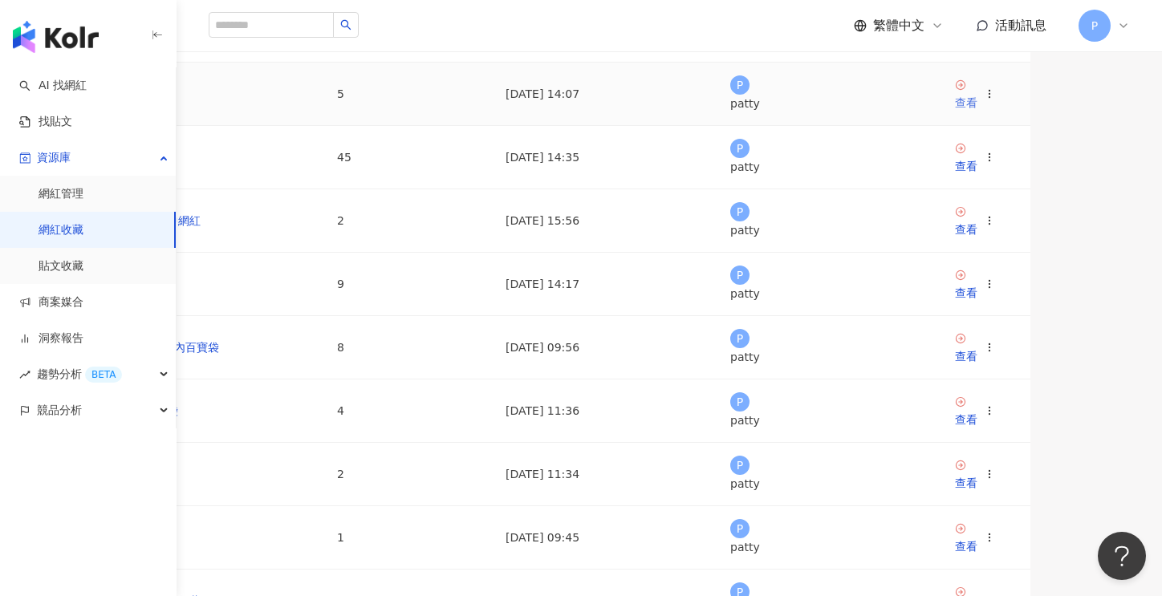
click at [977, 112] on div "查看" at bounding box center [966, 103] width 22 height 18
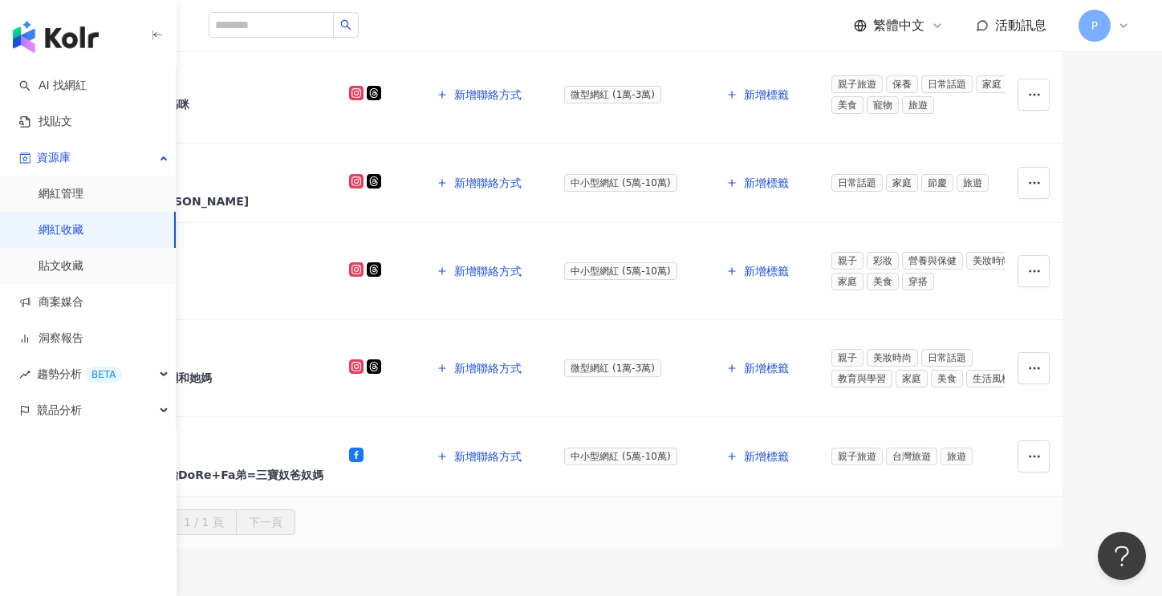
scroll to position [429, 0]
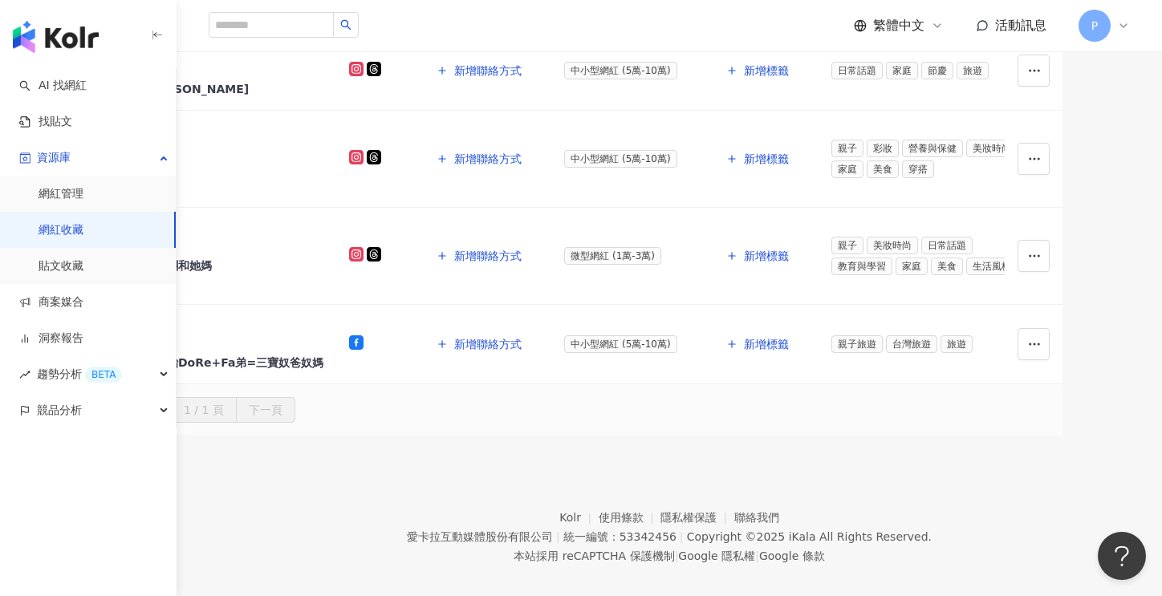
drag, startPoint x: 392, startPoint y: 319, endPoint x: 554, endPoint y: 350, distance: 165.9
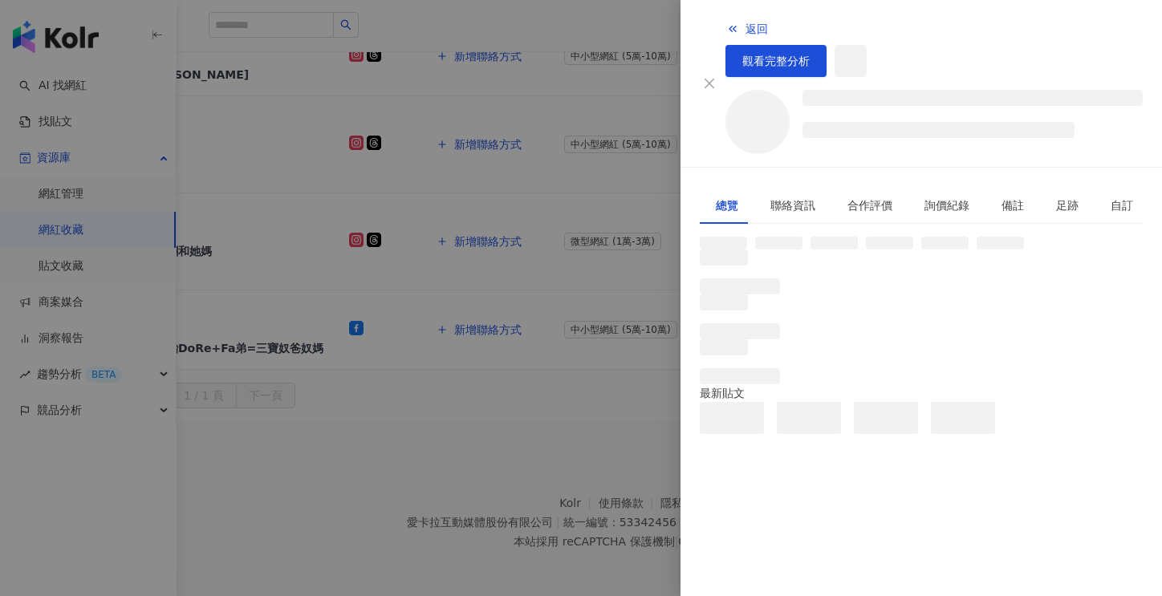
click at [431, 345] on div at bounding box center [581, 298] width 1162 height 596
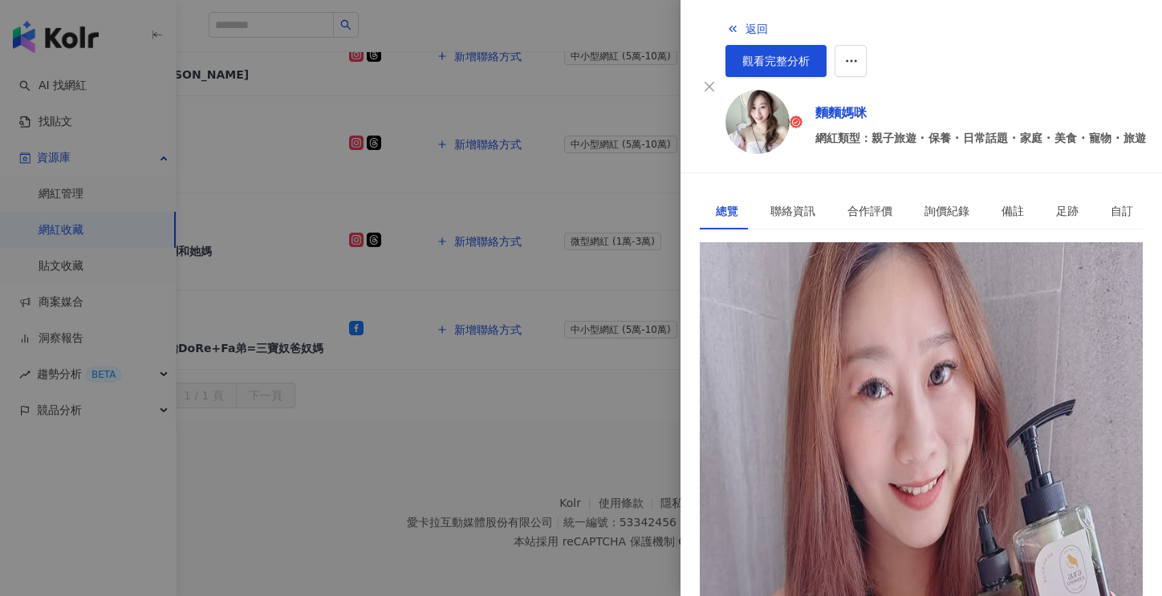
click at [493, 358] on div at bounding box center [581, 298] width 1162 height 596
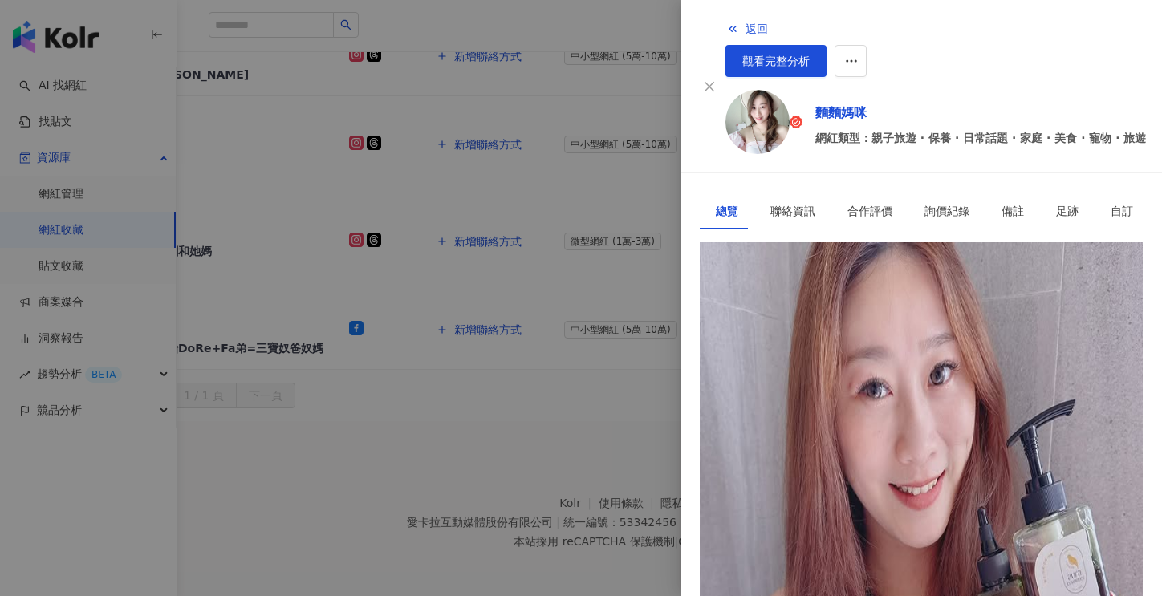
click at [617, 304] on div at bounding box center [581, 298] width 1162 height 596
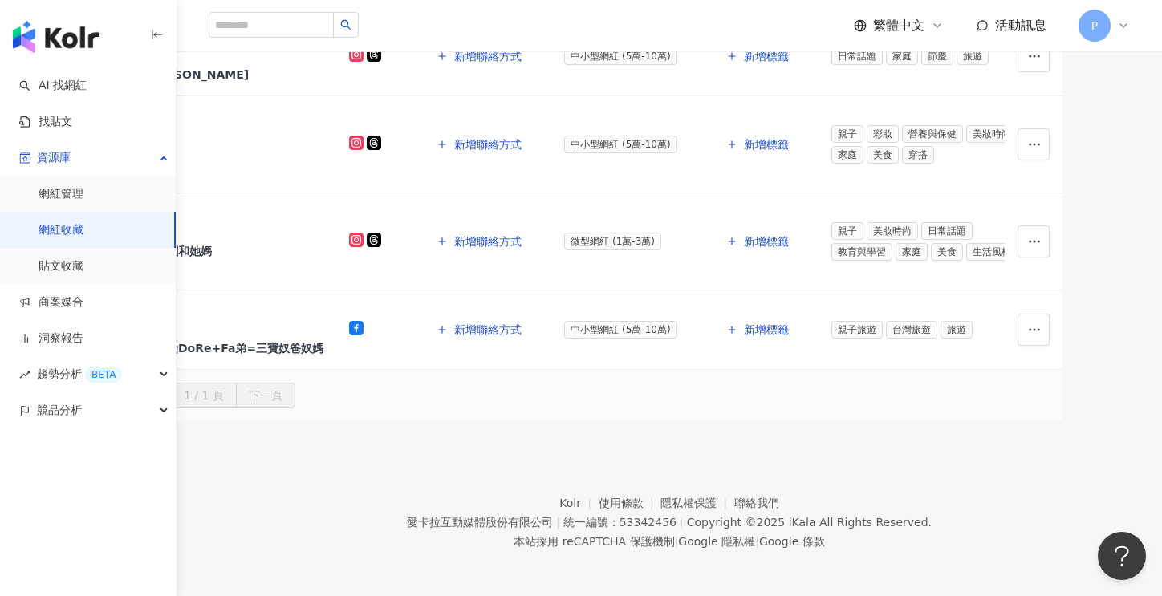
scroll to position [188, 0]
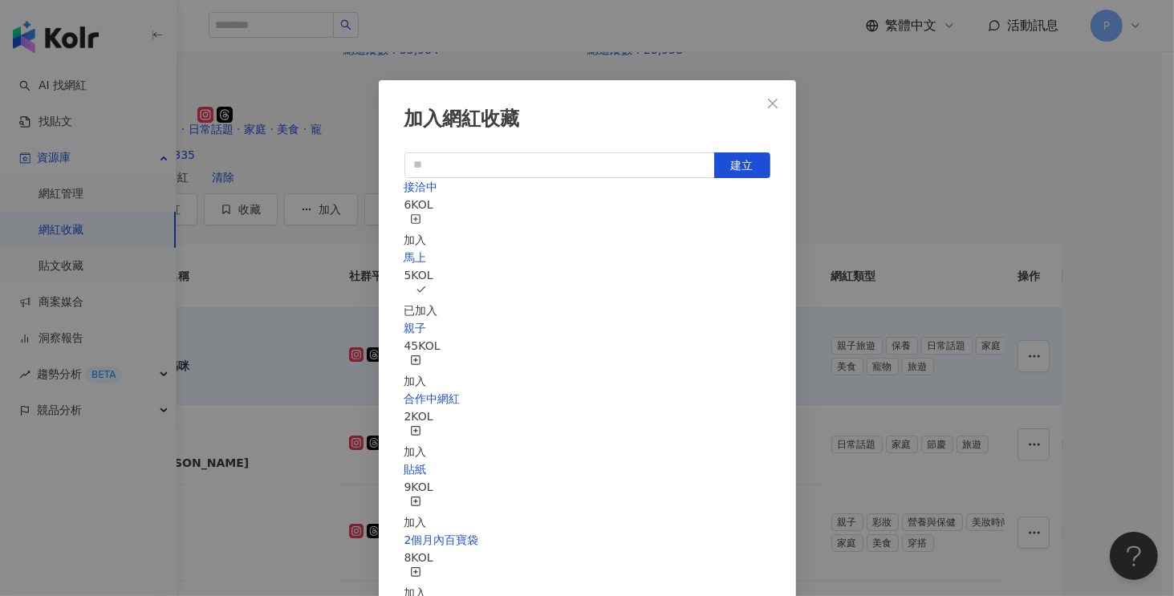
click at [679, 215] on div "接洽中 6 KOL 加入" at bounding box center [587, 213] width 366 height 71
click at [427, 214] on div "加入" at bounding box center [415, 230] width 22 height 35
click at [449, 284] on div "取消收藏" at bounding box center [426, 301] width 45 height 35
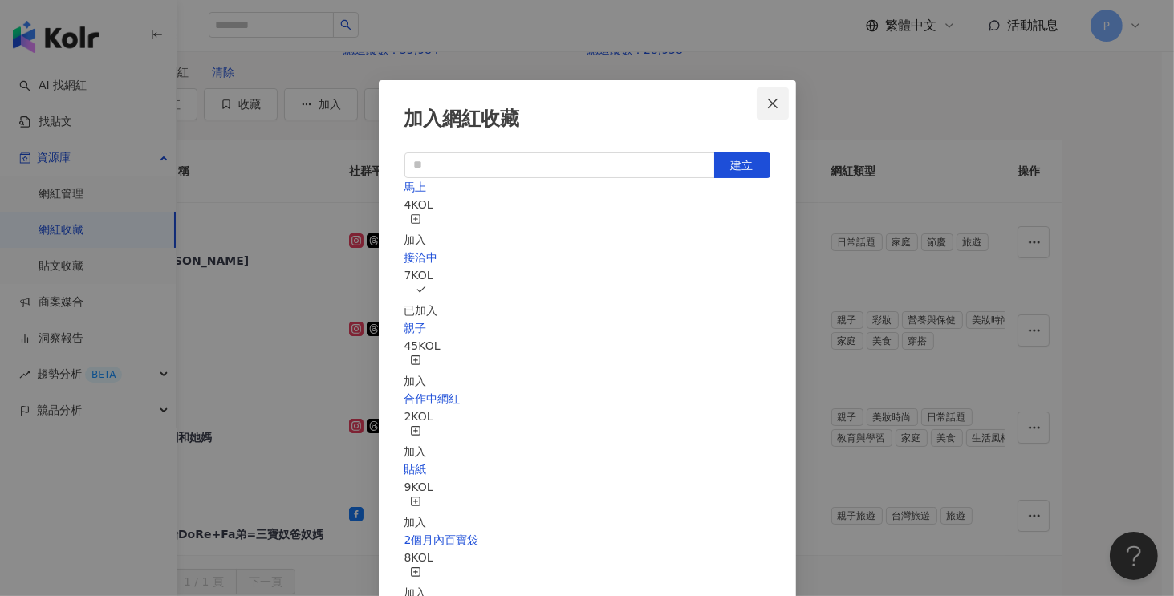
click at [773, 105] on icon "close" at bounding box center [772, 103] width 13 height 13
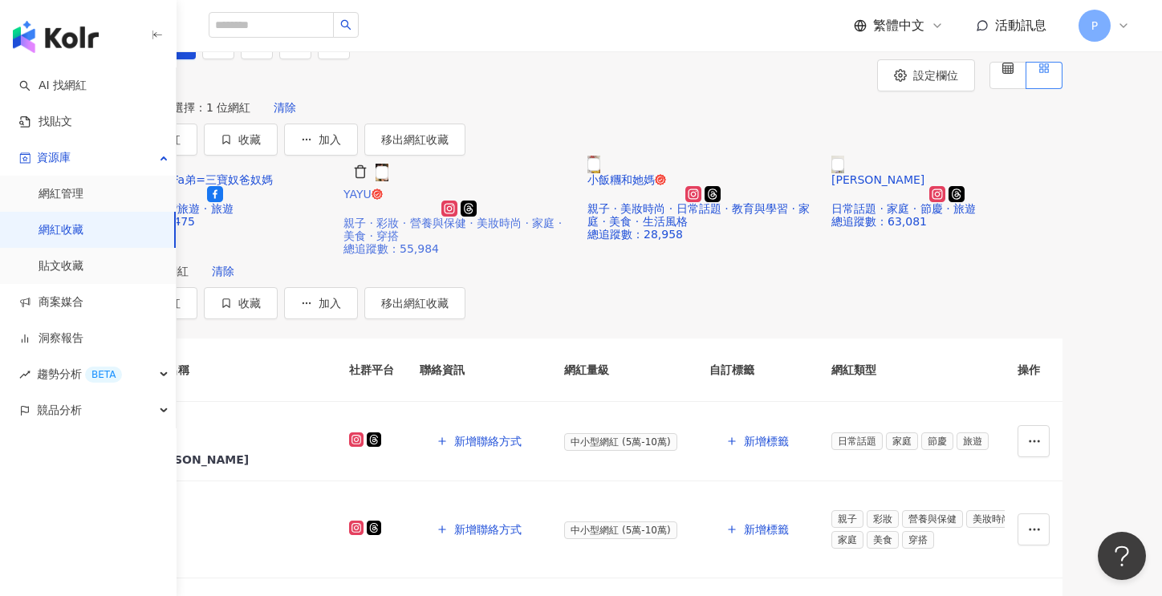
scroll to position [0, 0]
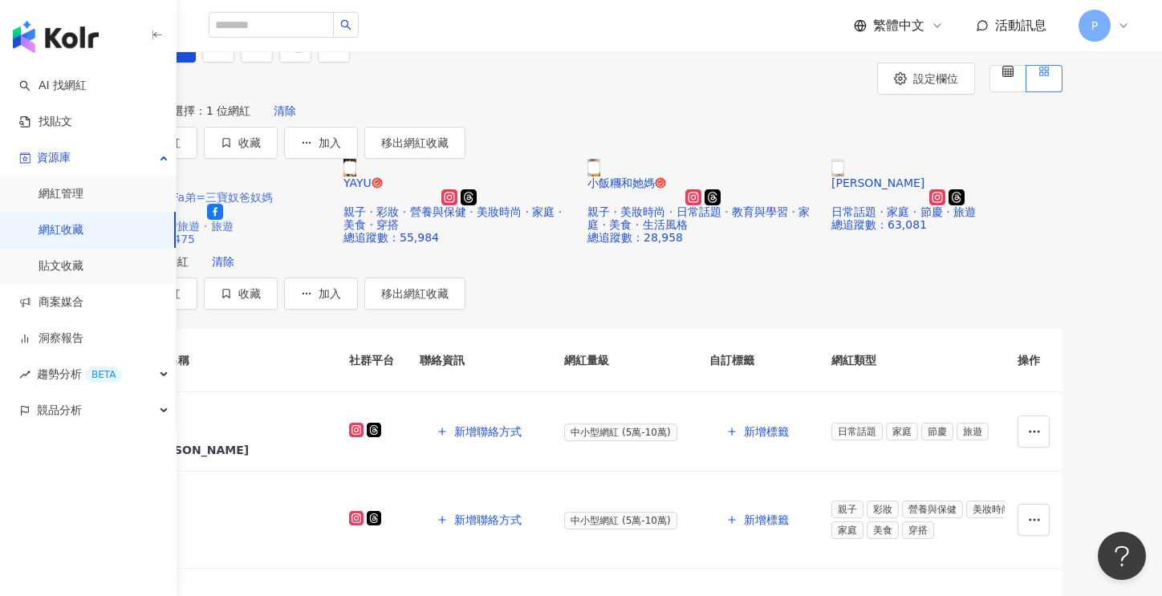
click at [273, 204] on span "雙胞胎DoRe+Fa弟=三寶奴爸奴媽" at bounding box center [186, 197] width 173 height 13
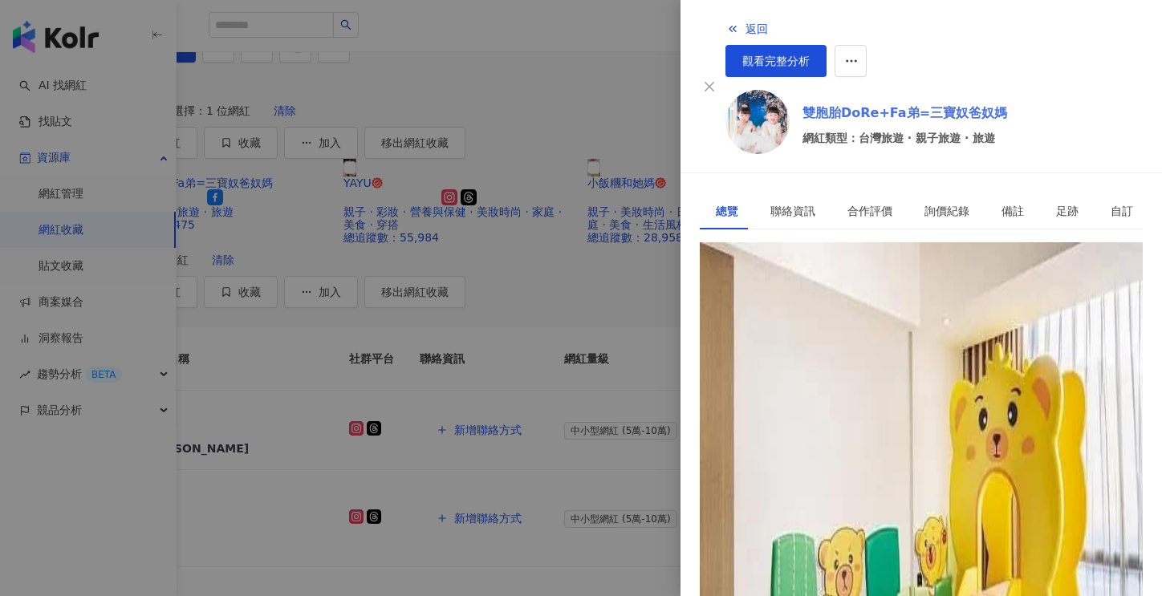
click at [891, 104] on link "雙胞胎DoRe+Fa弟=三寶奴爸奴媽" at bounding box center [904, 113] width 205 height 19
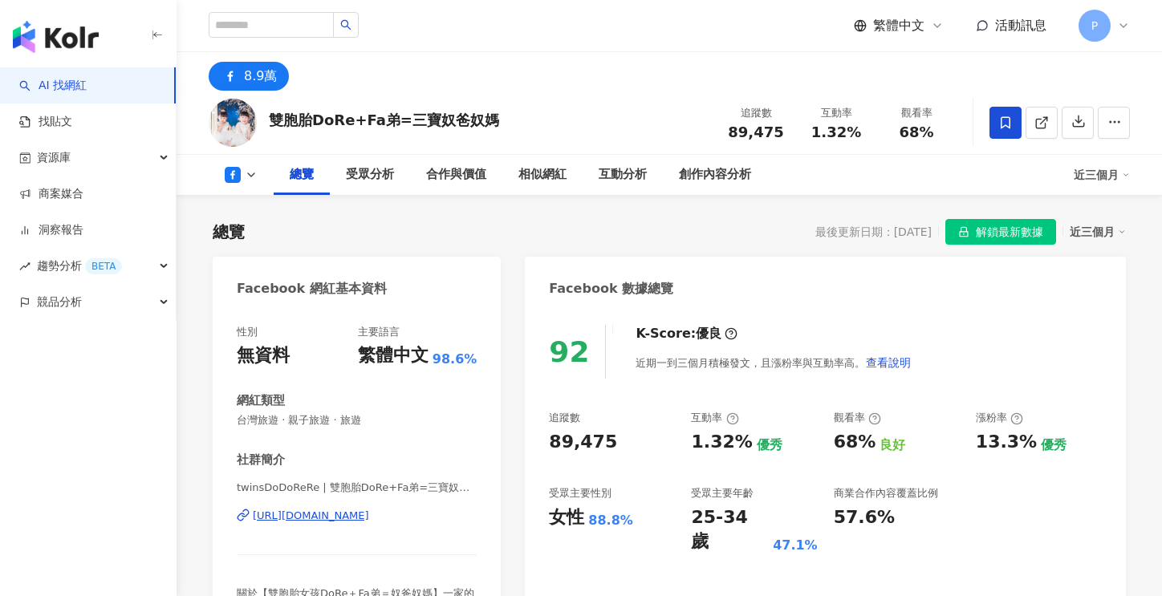
click at [369, 520] on div "https://www.facebook.com/303711936681021" at bounding box center [311, 516] width 116 height 14
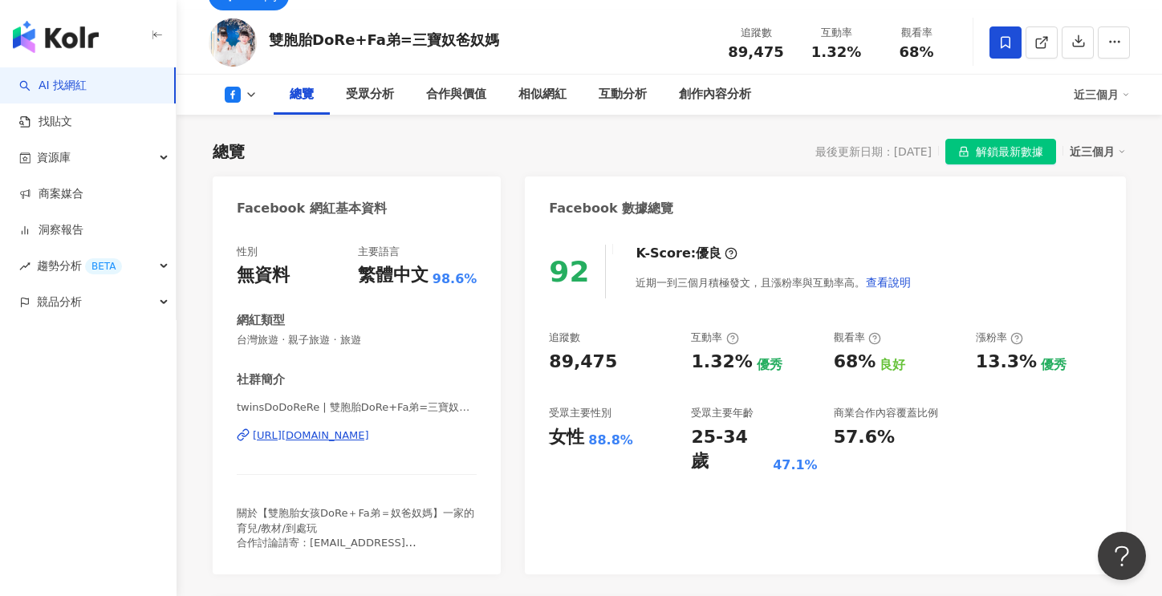
scroll to position [80, 0]
click at [252, 94] on icon at bounding box center [251, 94] width 13 height 13
click at [58, 41] on img "button" at bounding box center [56, 37] width 86 height 32
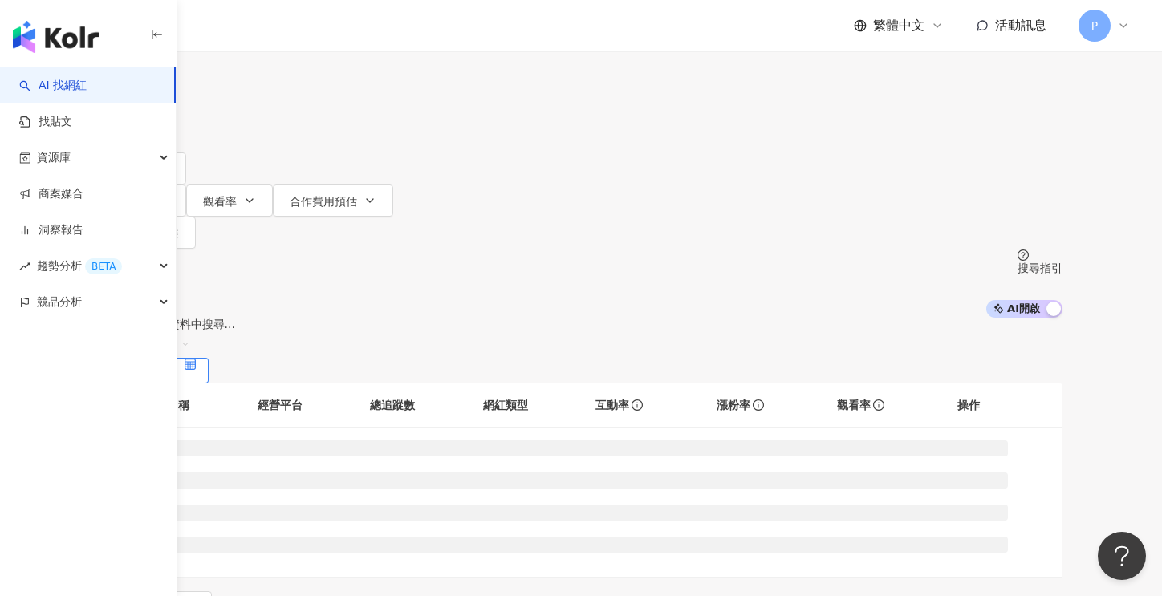
click at [333, 30] on input "search" at bounding box center [268, 15] width 130 height 30
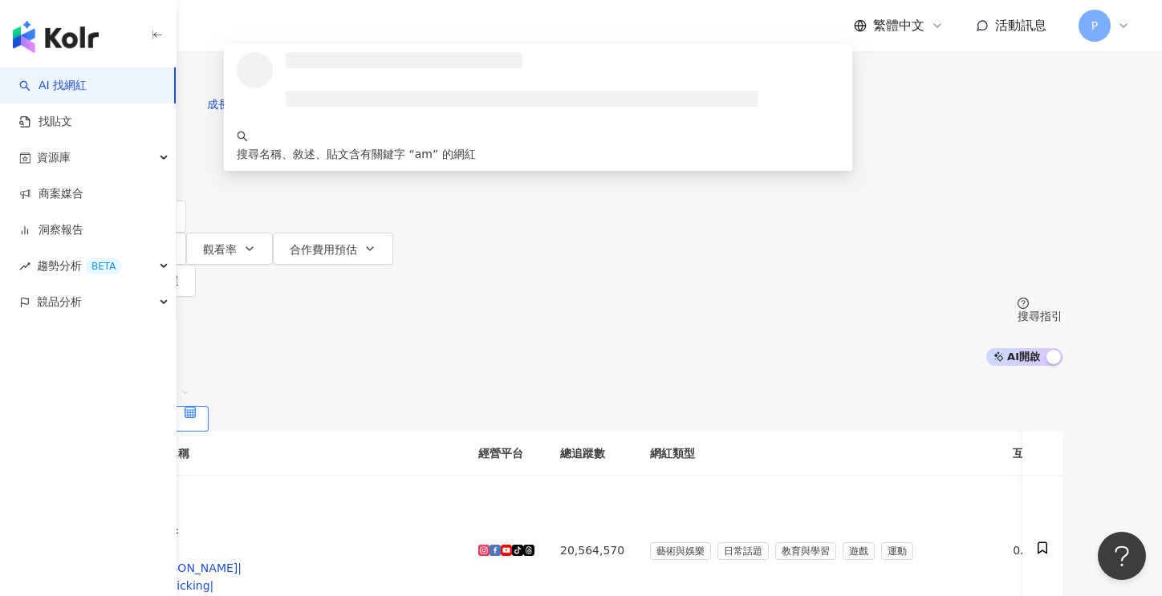
type input "*"
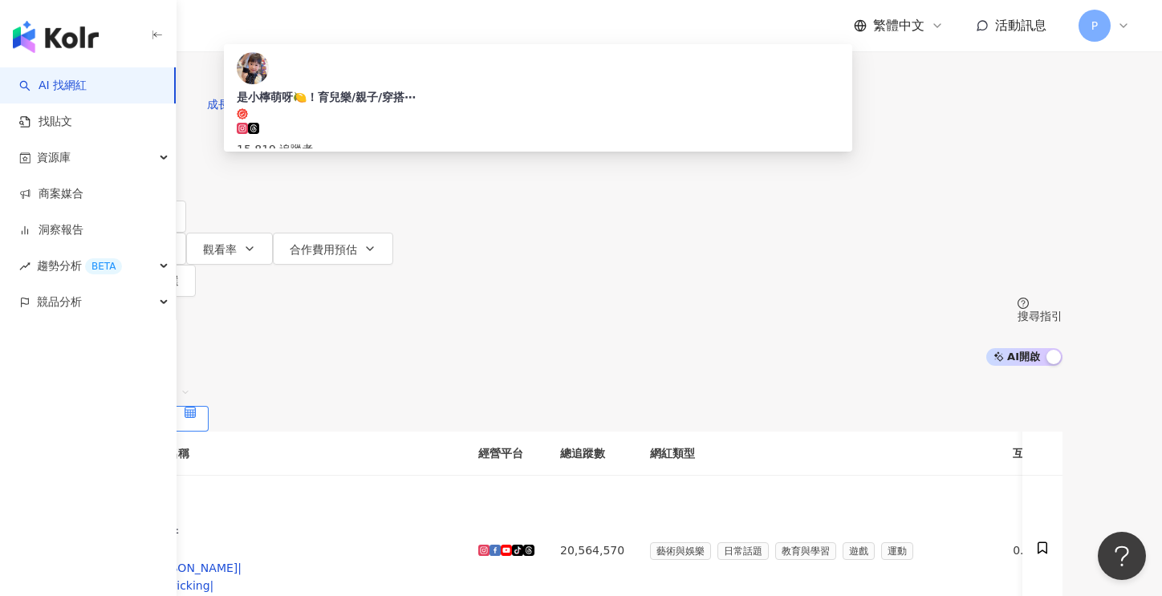
type input "****"
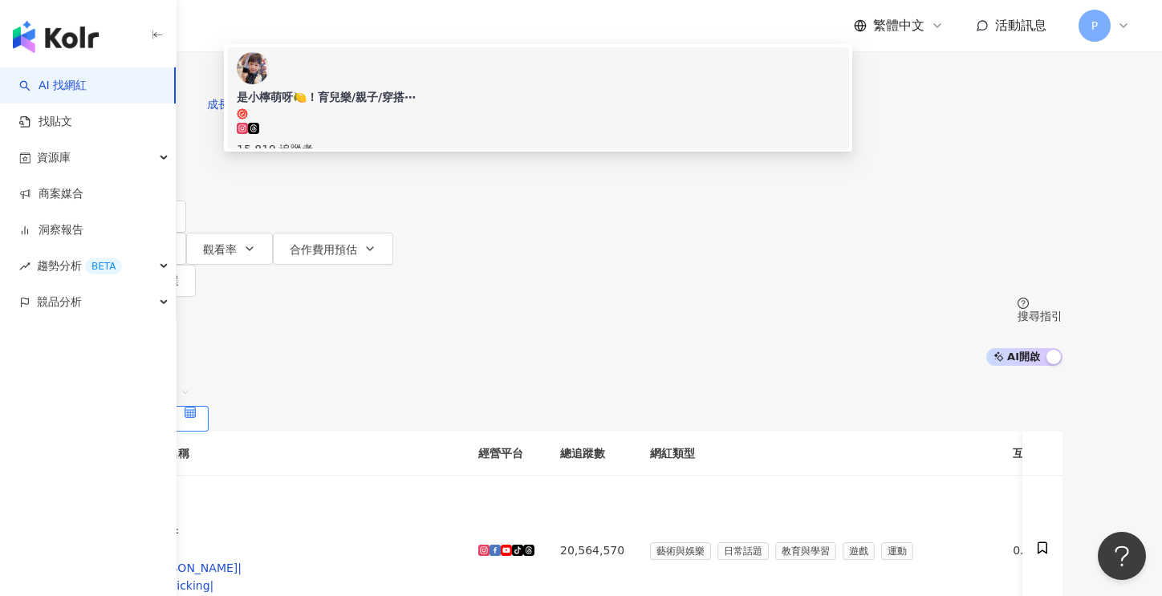
click at [520, 105] on div "是小檸萌呀🍋！育兒樂/親子/穿搭⋯" at bounding box center [538, 97] width 603 height 16
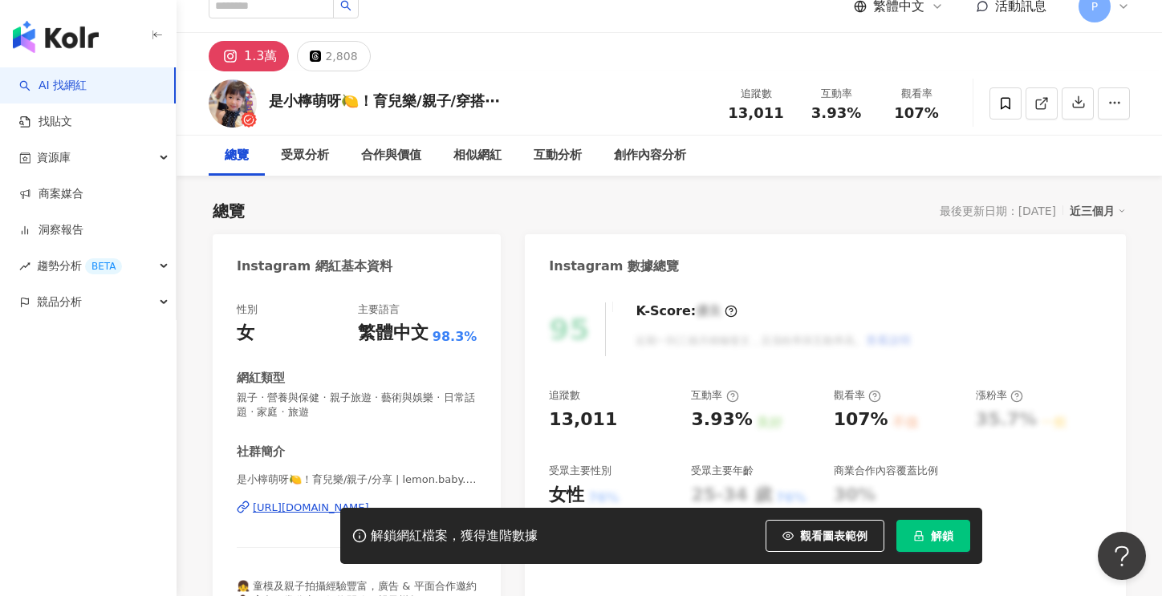
scroll to position [80, 0]
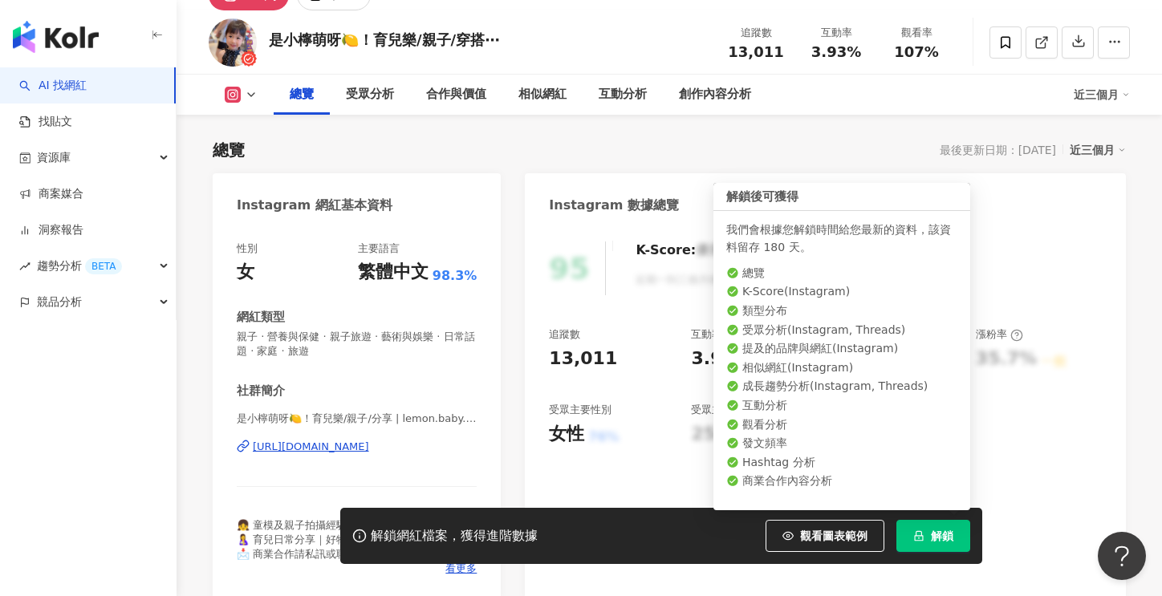
click at [927, 540] on button "解鎖" at bounding box center [933, 536] width 74 height 32
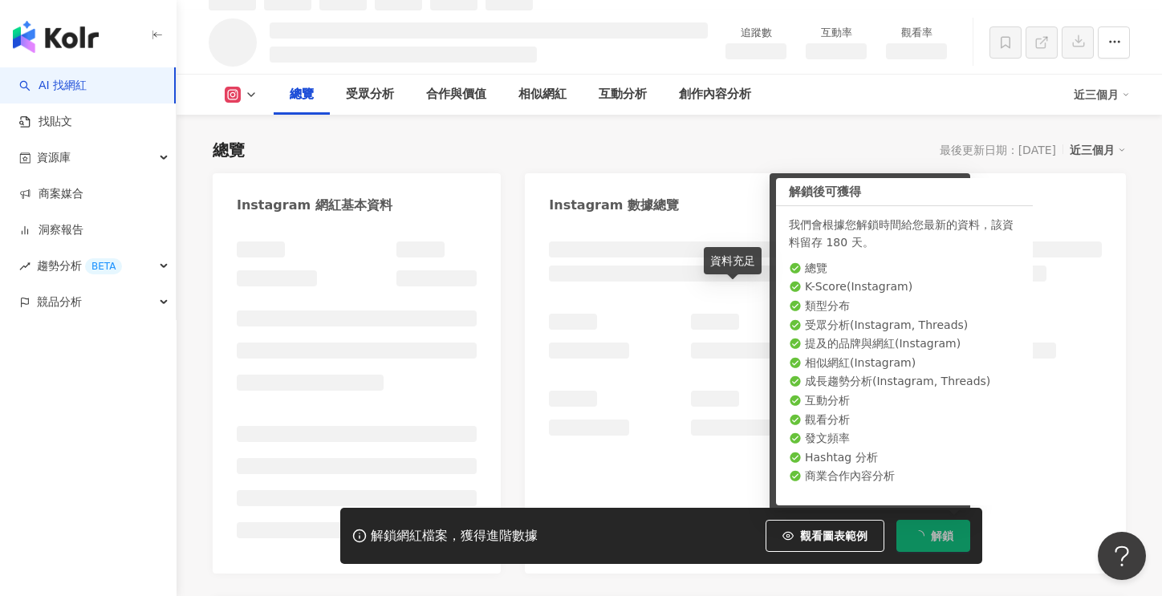
scroll to position [97, 0]
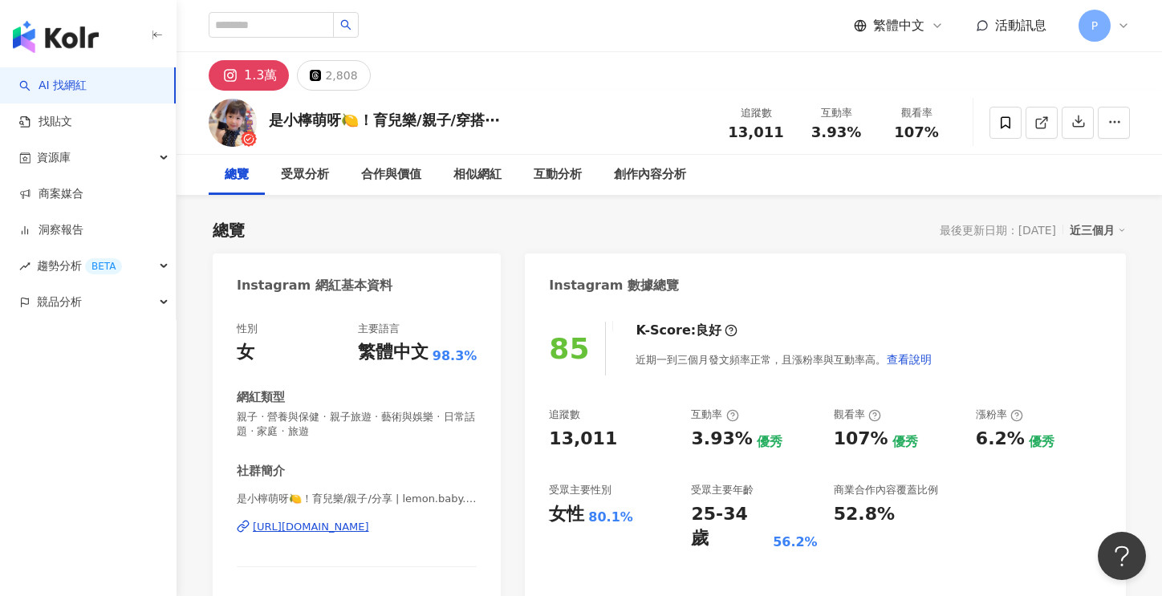
click at [332, 529] on div "https://www.instagram.com/lemon.baby.520/" at bounding box center [311, 527] width 116 height 14
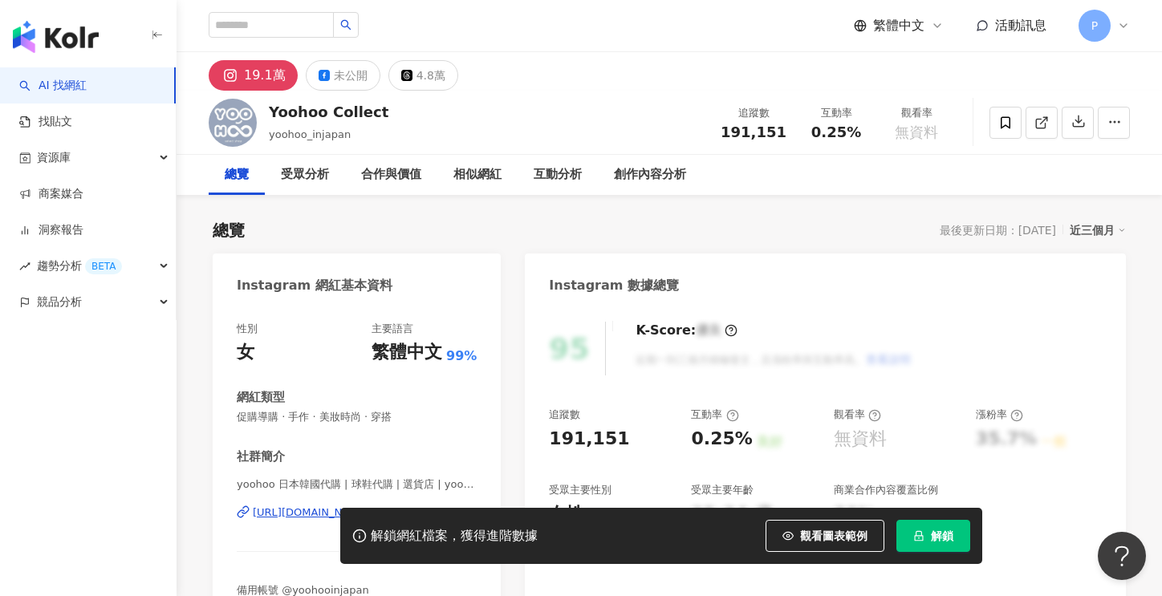
click at [275, 514] on div "解鎖網紅檔案，獲得進階數據 觀看圖表範例 解鎖" at bounding box center [581, 536] width 1162 height 56
click at [308, 517] on div "解鎖網紅檔案，獲得進階數據 觀看圖表範例 解鎖" at bounding box center [581, 536] width 1162 height 56
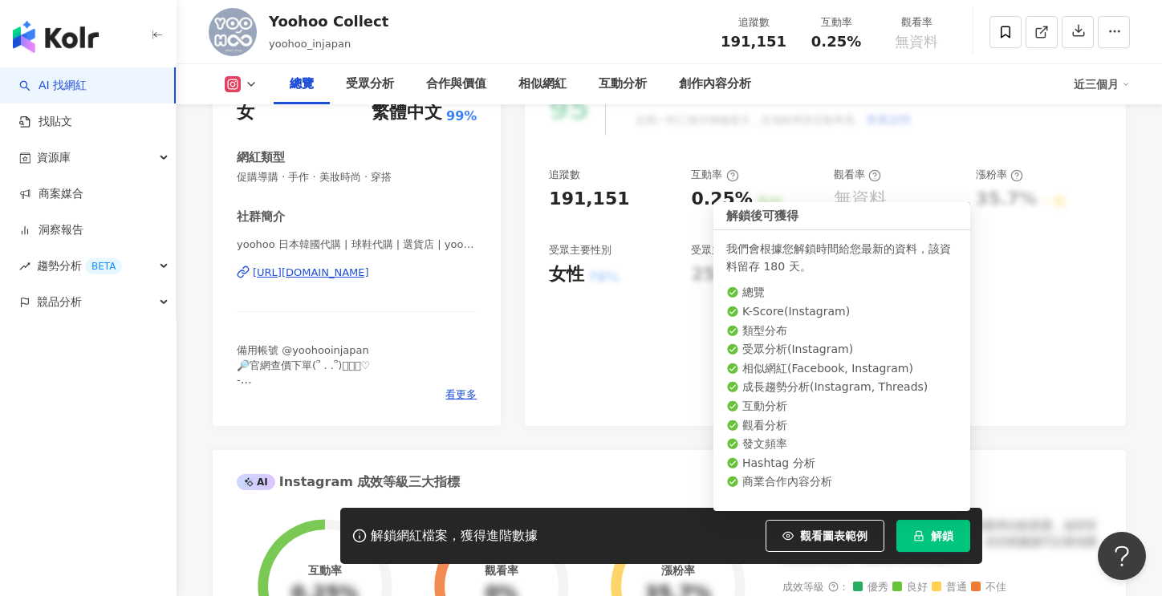
scroll to position [241, 0]
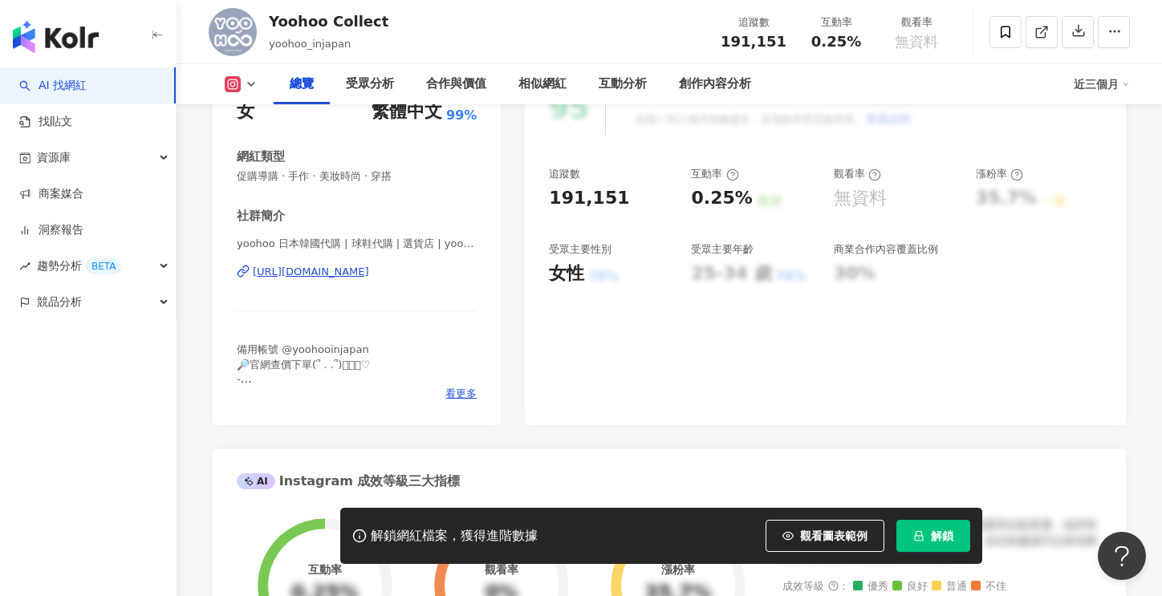
click at [369, 273] on div "https://www.instagram.com/yoohoo_injapan/" at bounding box center [311, 272] width 116 height 14
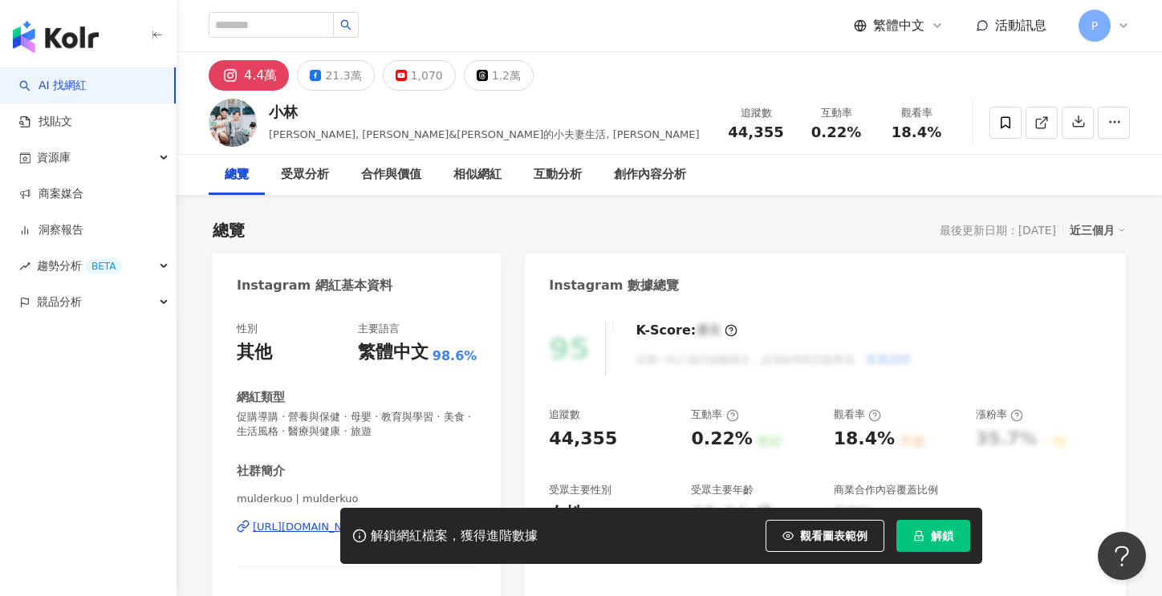
scroll to position [241, 0]
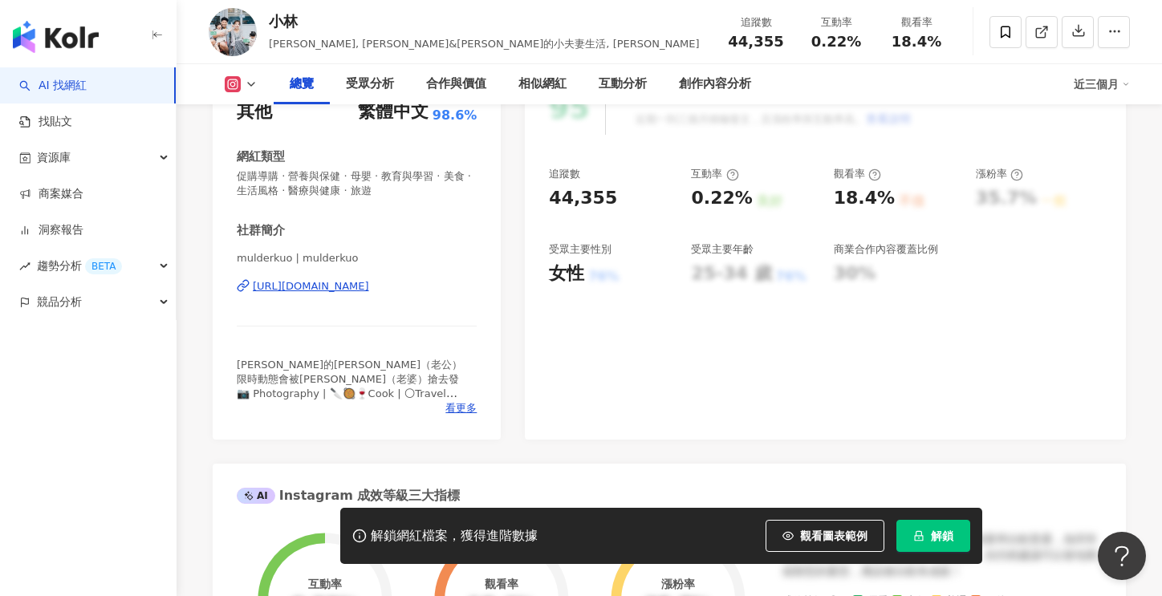
click at [369, 285] on div "[URL][DOMAIN_NAME]" at bounding box center [311, 286] width 116 height 14
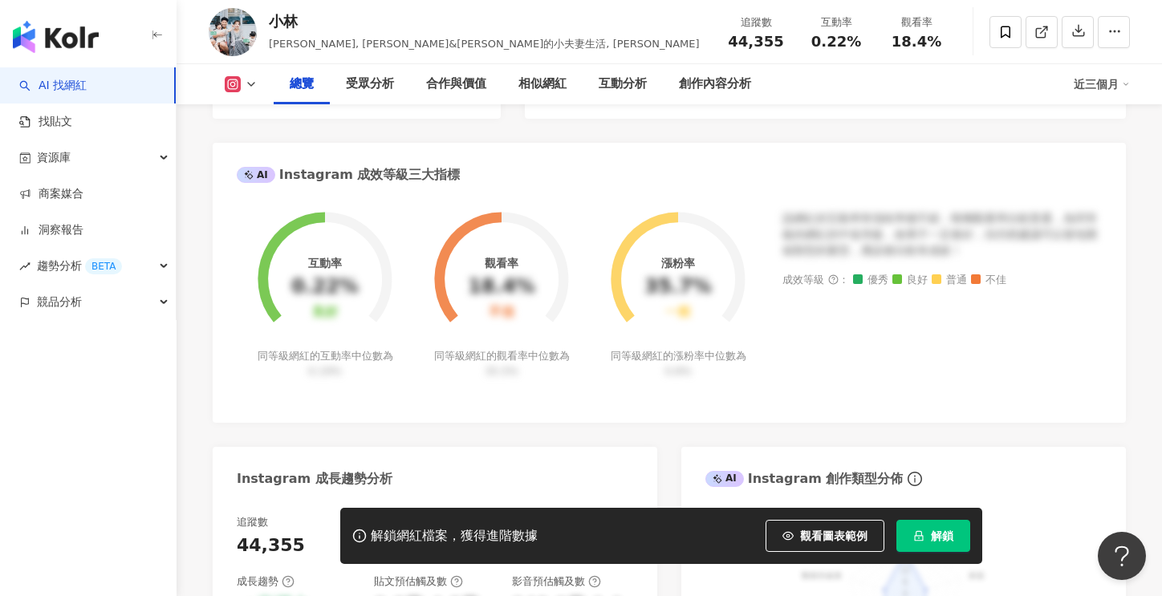
scroll to position [963, 0]
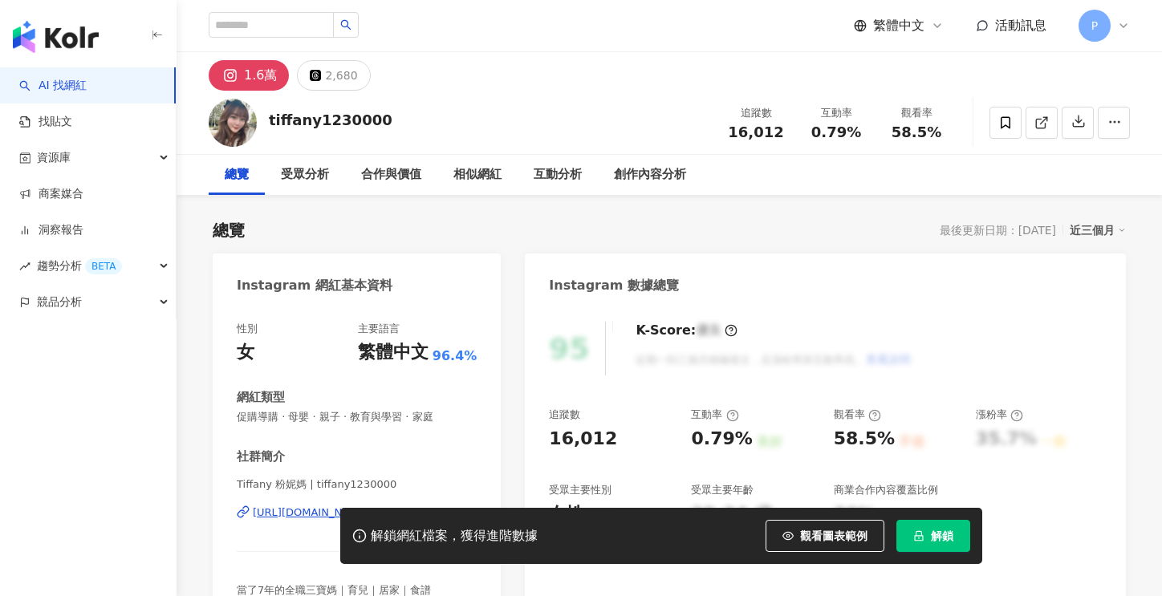
click at [926, 541] on button "解鎖" at bounding box center [933, 536] width 74 height 32
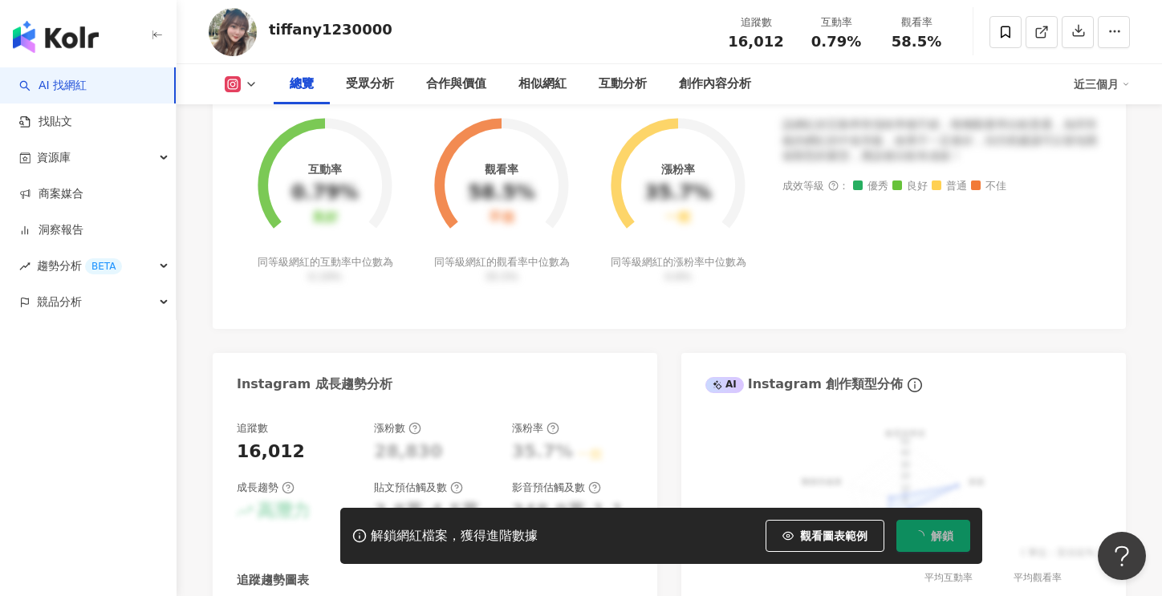
scroll to position [642, 0]
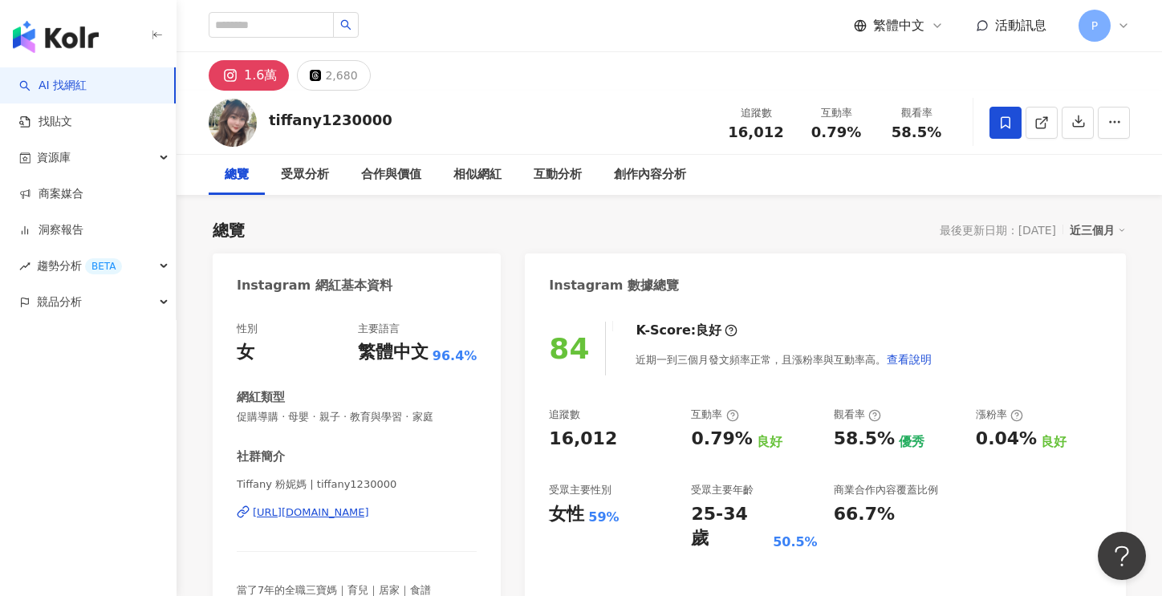
click at [1005, 116] on icon at bounding box center [1005, 123] width 14 height 14
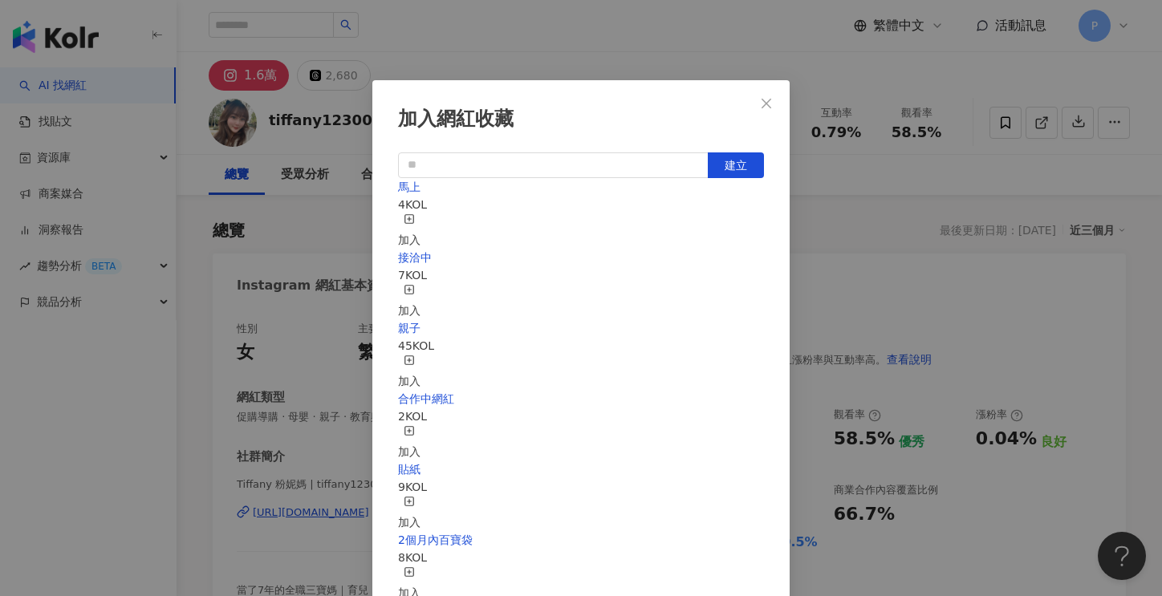
click at [420, 284] on div "加入" at bounding box center [409, 301] width 22 height 35
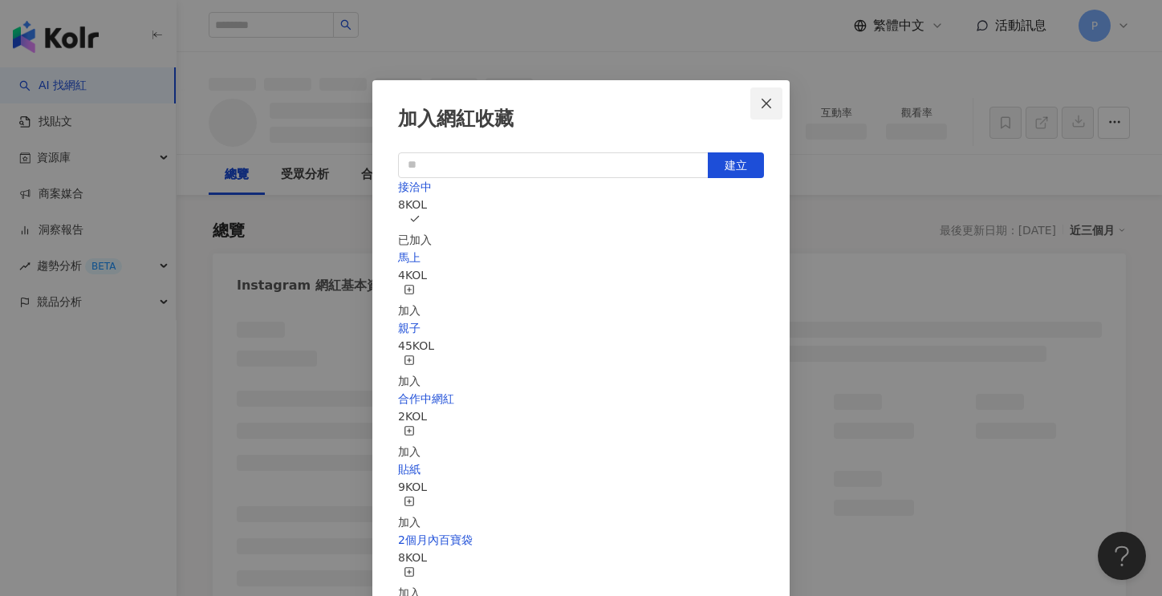
click at [766, 100] on icon "close" at bounding box center [766, 103] width 13 height 13
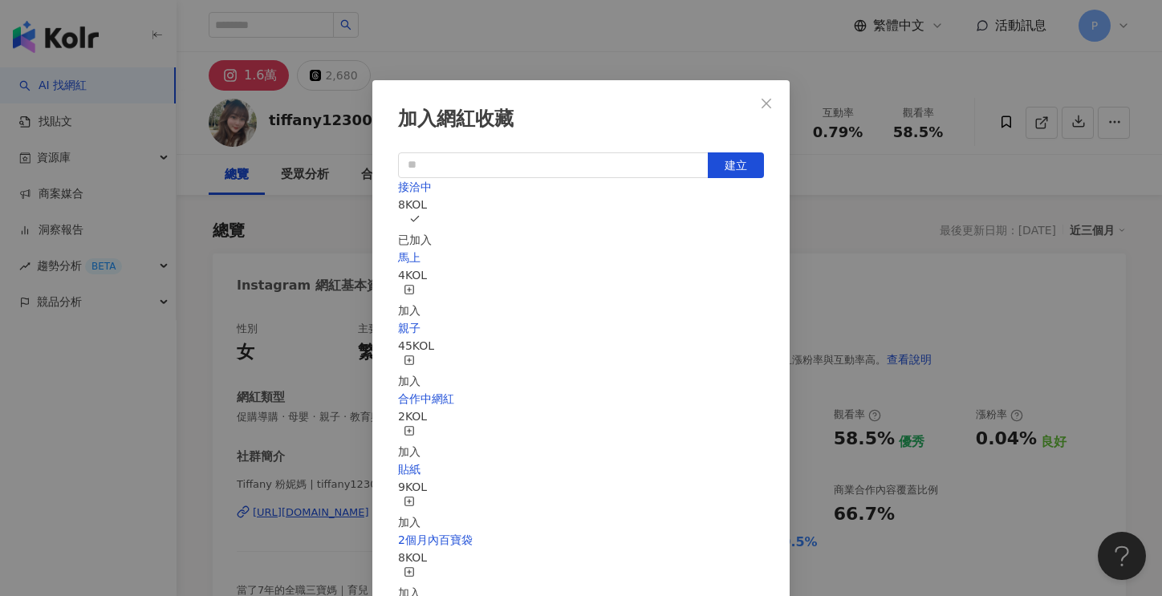
click at [772, 105] on div "加入網紅收藏 建立 接洽中 8 KOL 已加入 馬上 4 KOL 加入 親子 45 KOL 加入 合作中網紅 2 KOL 加入 貼紙 9 KOL 加入 2個月…" at bounding box center [581, 298] width 1162 height 596
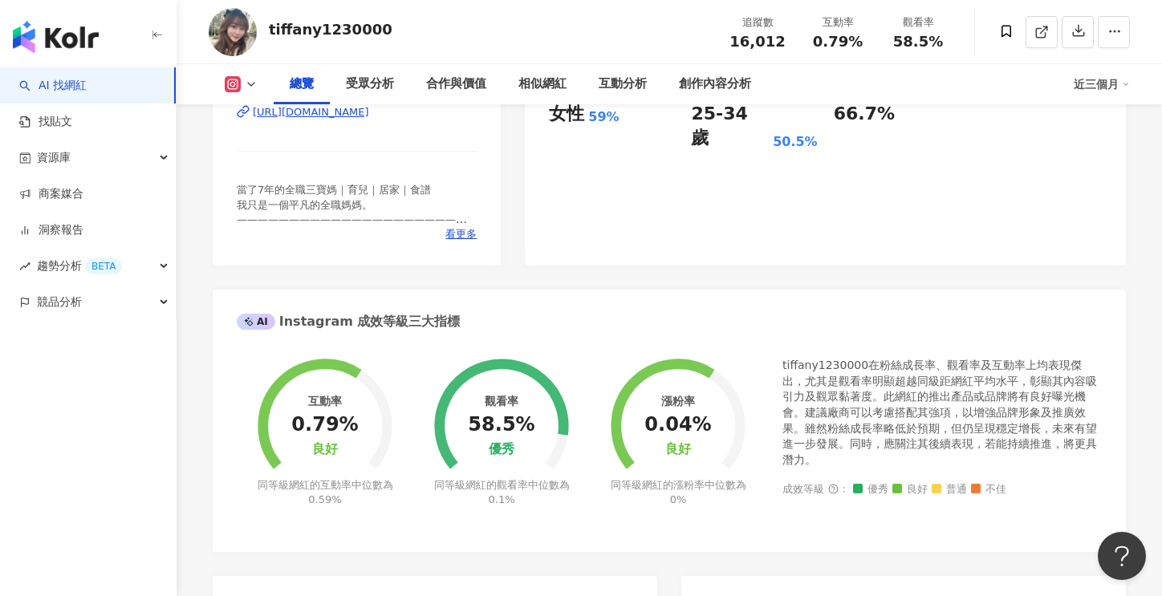
scroll to position [401, 0]
click at [369, 119] on div "https://www.instagram.com/tiffany1230000/" at bounding box center [311, 111] width 116 height 14
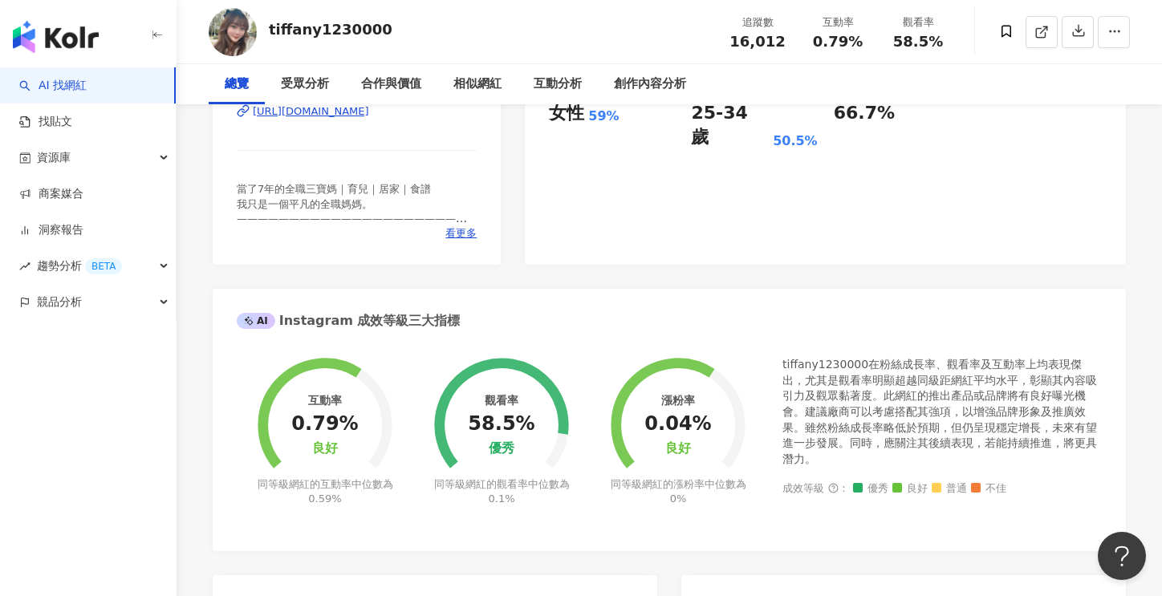
scroll to position [0, 0]
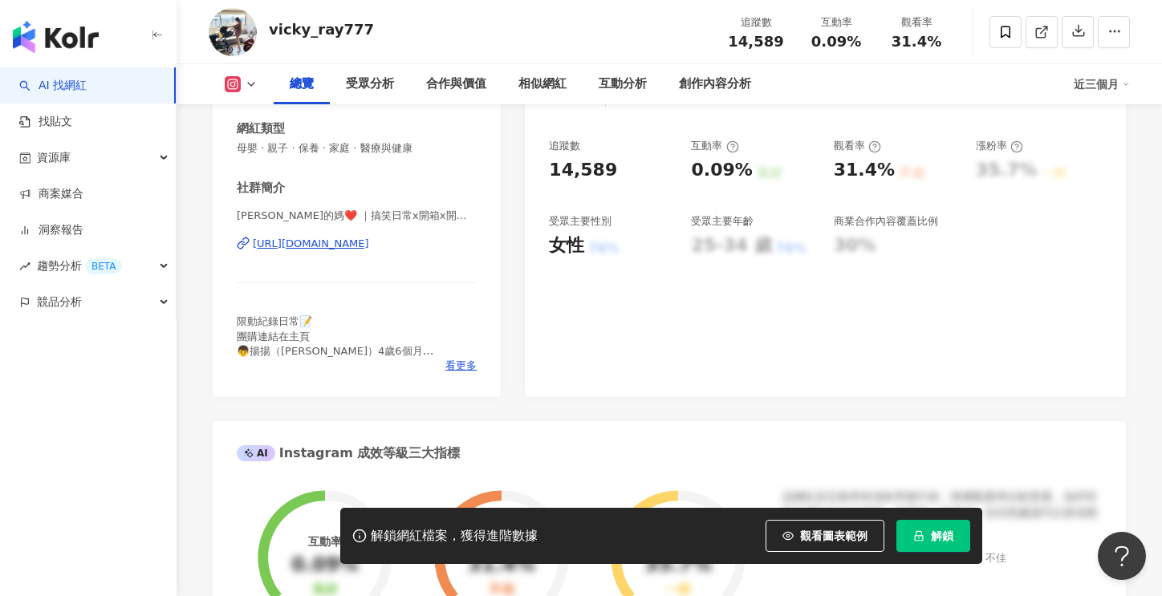
scroll to position [241, 0]
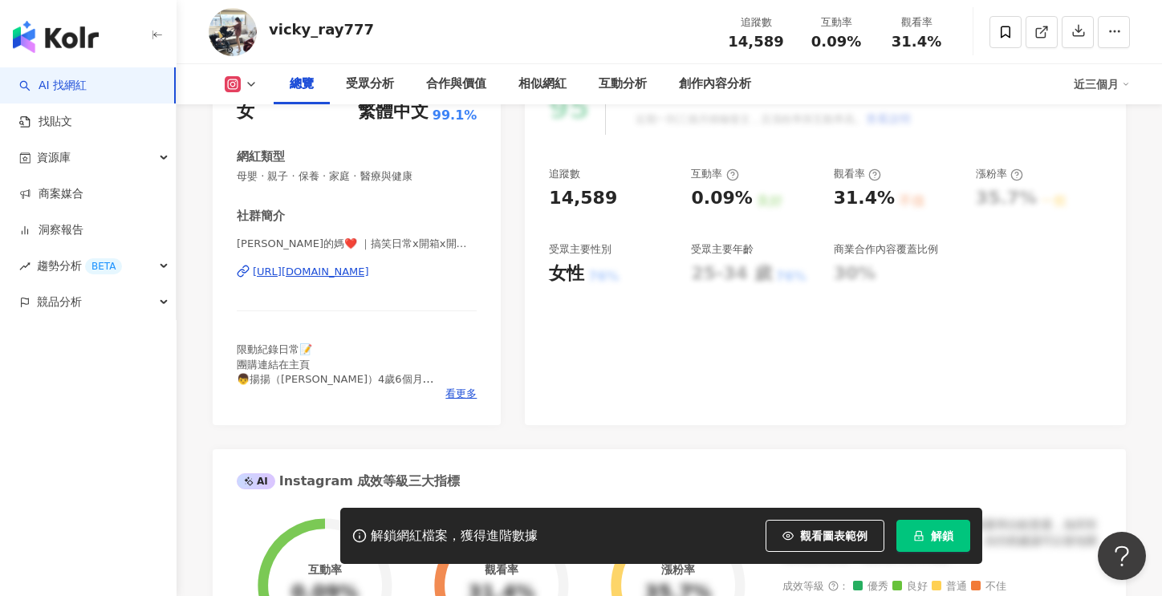
click at [369, 271] on div "[URL][DOMAIN_NAME]" at bounding box center [311, 272] width 116 height 14
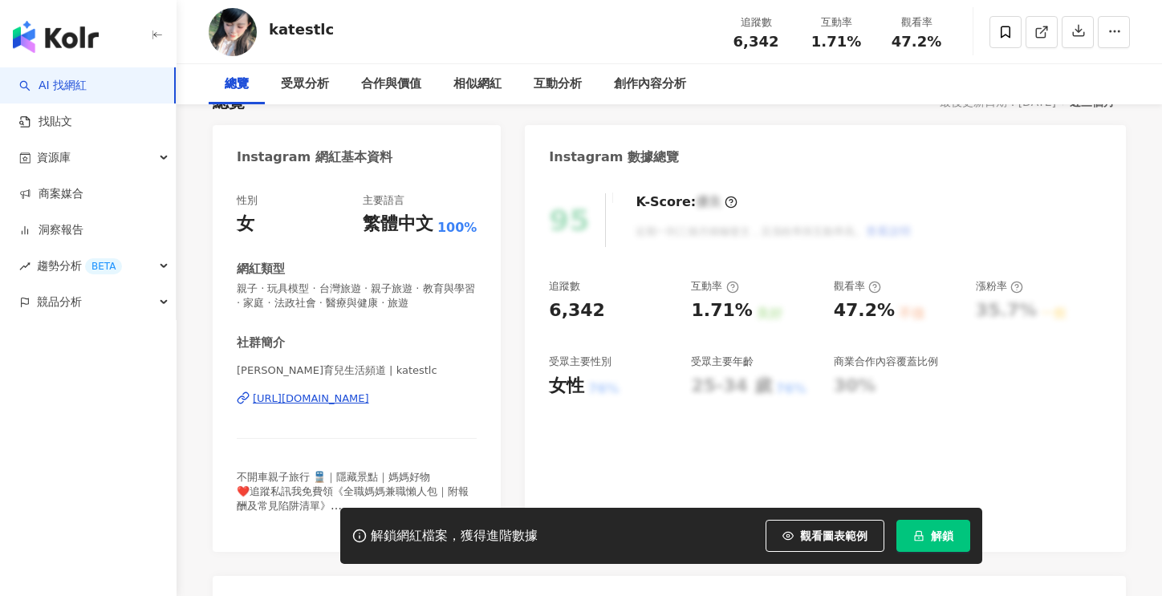
scroll to position [160, 0]
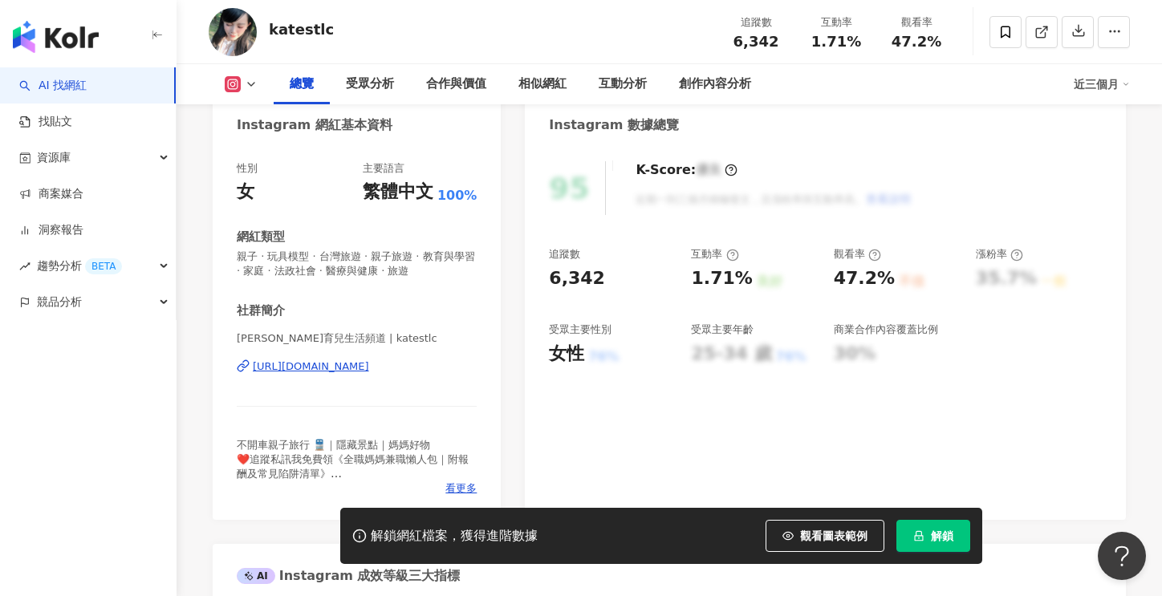
click at [369, 360] on div "[URL][DOMAIN_NAME]" at bounding box center [311, 366] width 116 height 14
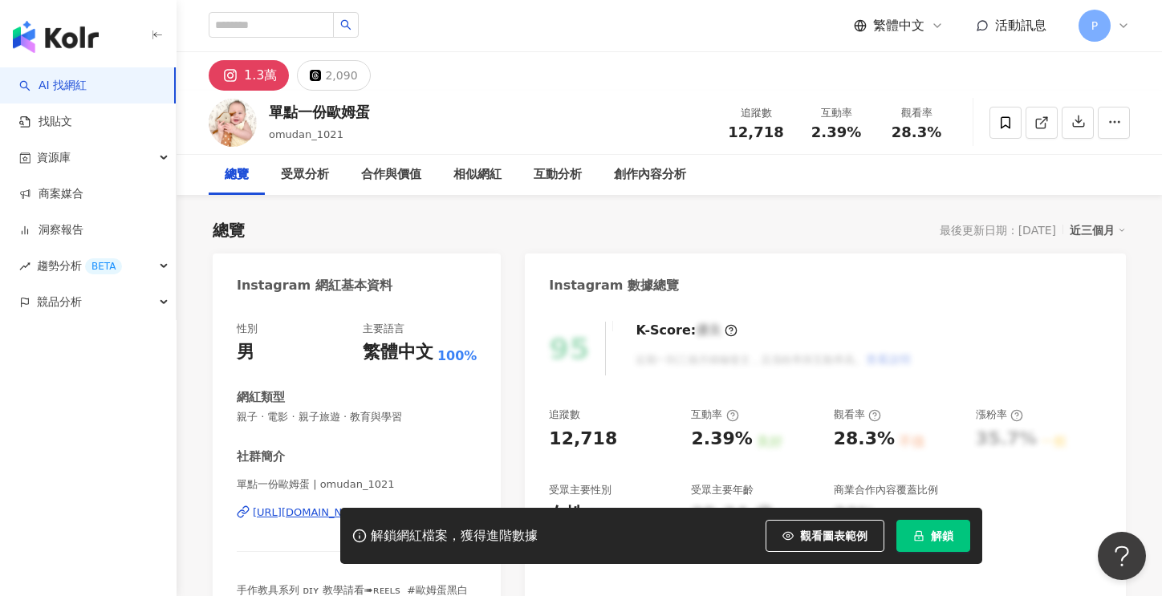
scroll to position [321, 0]
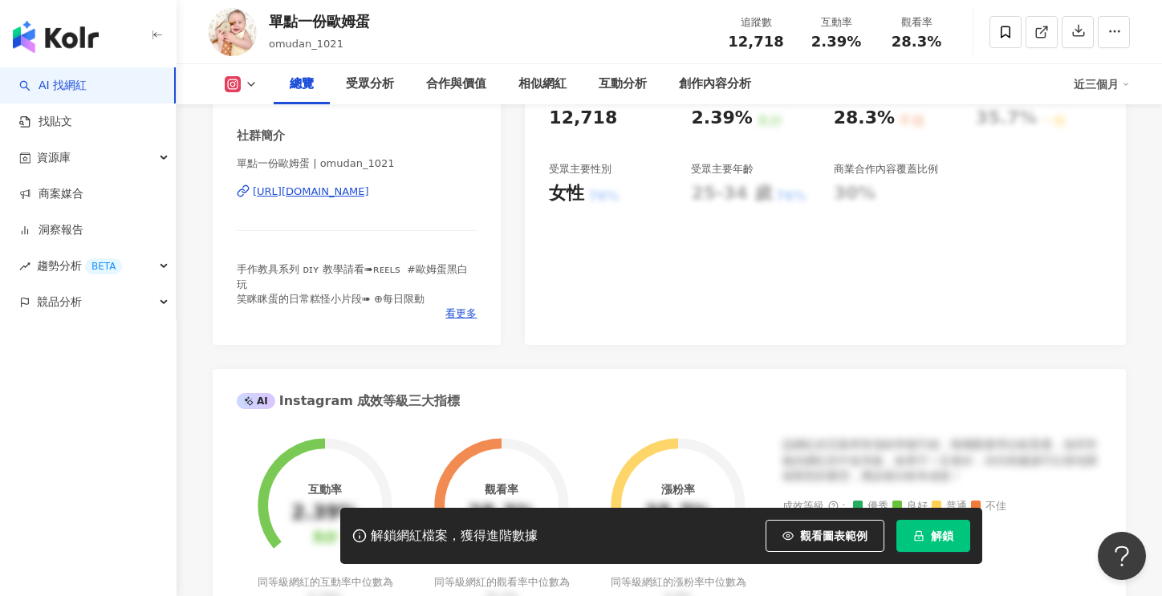
click at [369, 191] on div "https://www.instagram.com/omudan_1021/" at bounding box center [311, 192] width 116 height 14
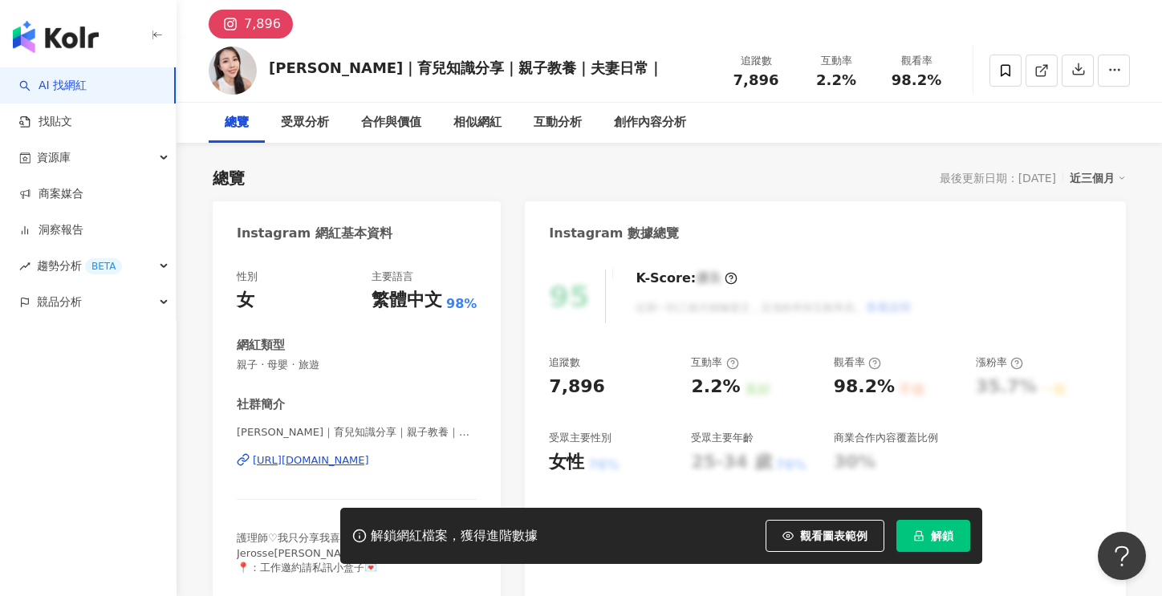
scroll to position [80, 0]
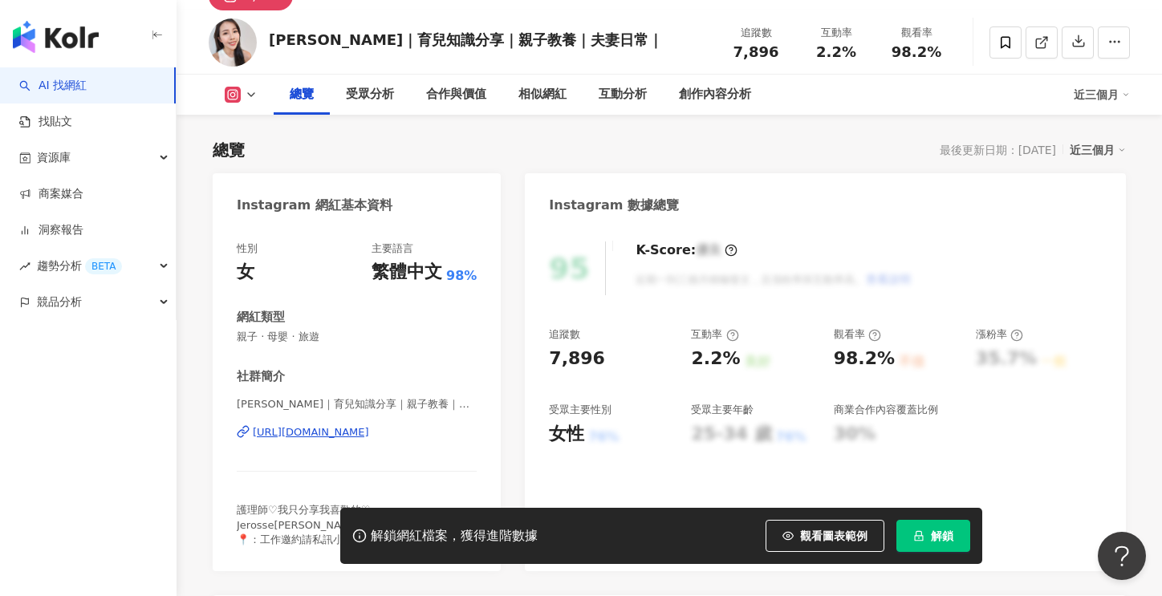
click at [314, 433] on div "[URL][DOMAIN_NAME]" at bounding box center [311, 432] width 116 height 14
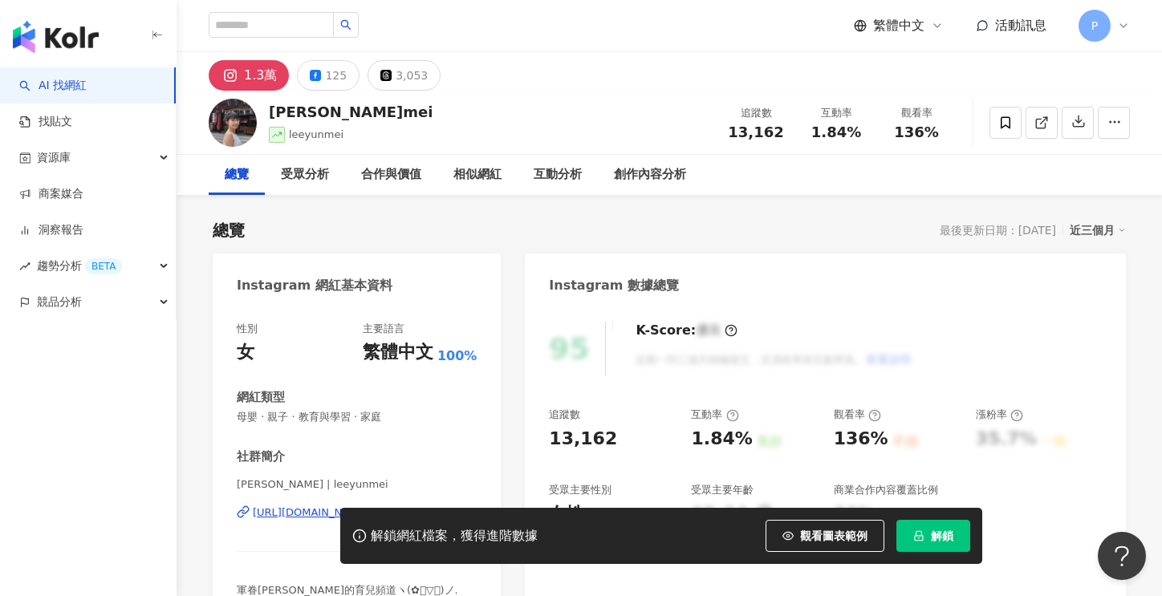
click at [928, 538] on button "解鎖" at bounding box center [933, 536] width 74 height 32
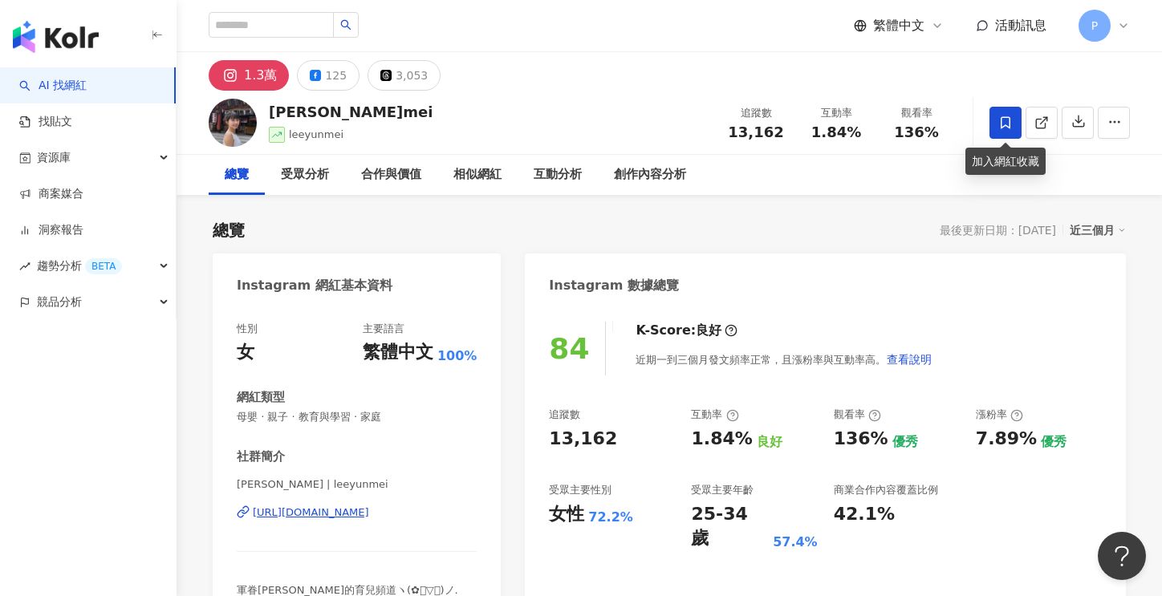
click at [1003, 123] on icon at bounding box center [1005, 123] width 14 height 14
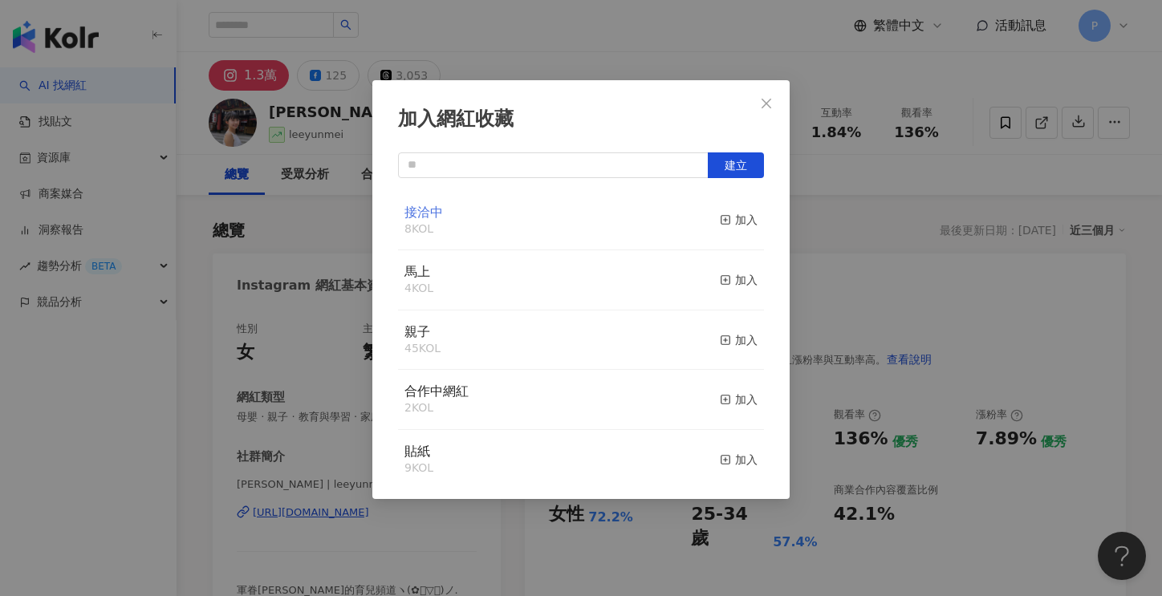
click at [430, 209] on span "接洽中" at bounding box center [423, 212] width 39 height 15
click at [729, 216] on div "加入" at bounding box center [739, 220] width 38 height 18
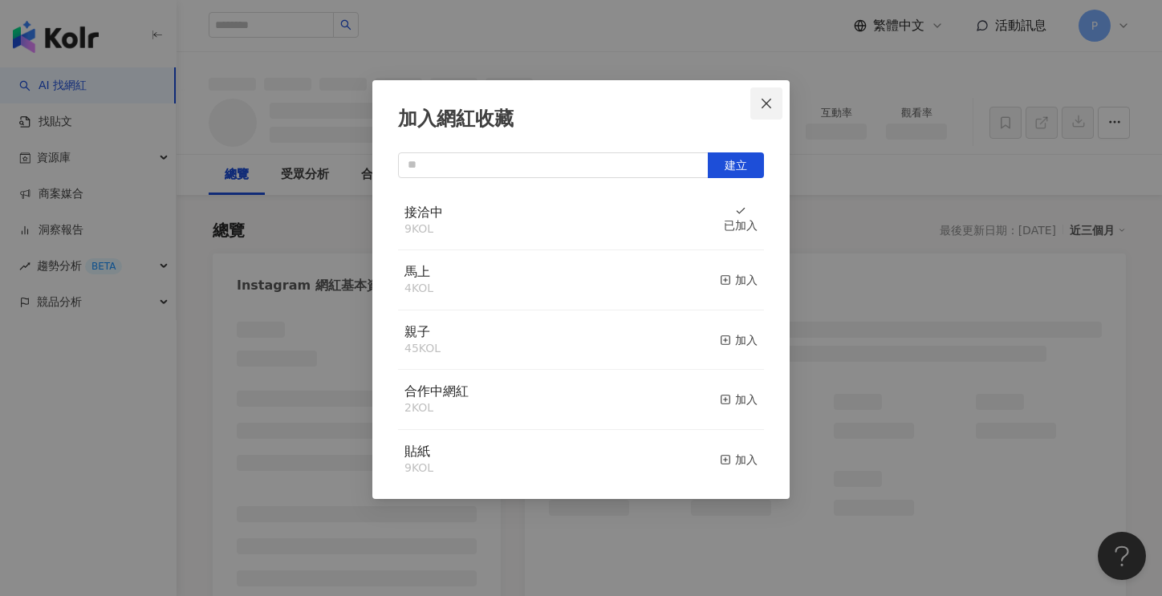
click at [765, 99] on icon "close" at bounding box center [766, 103] width 13 height 13
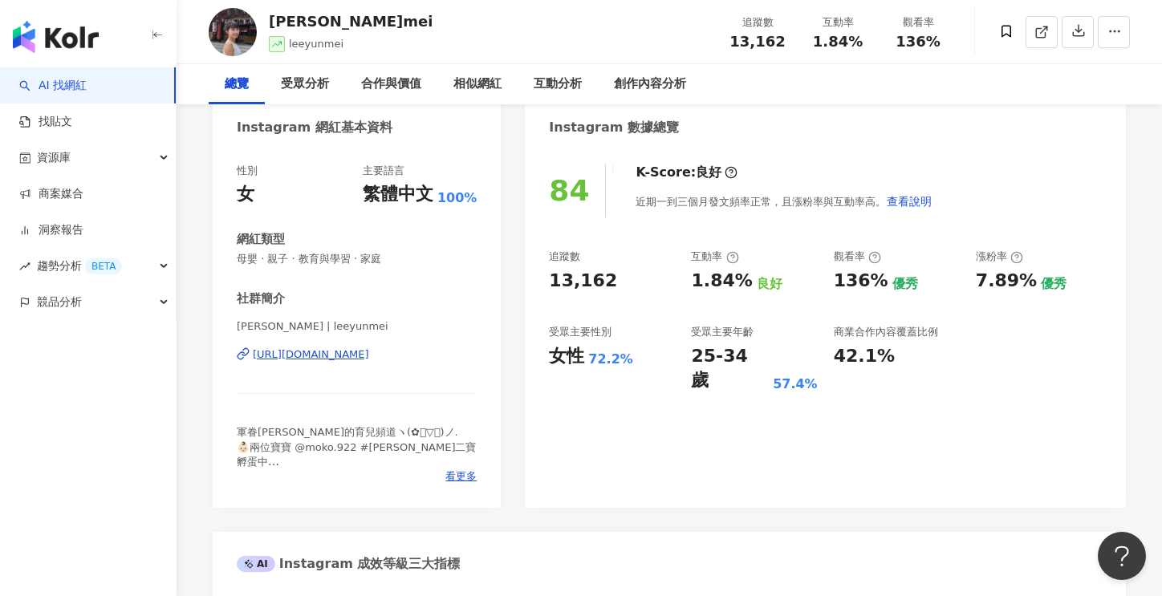
scroll to position [160, 0]
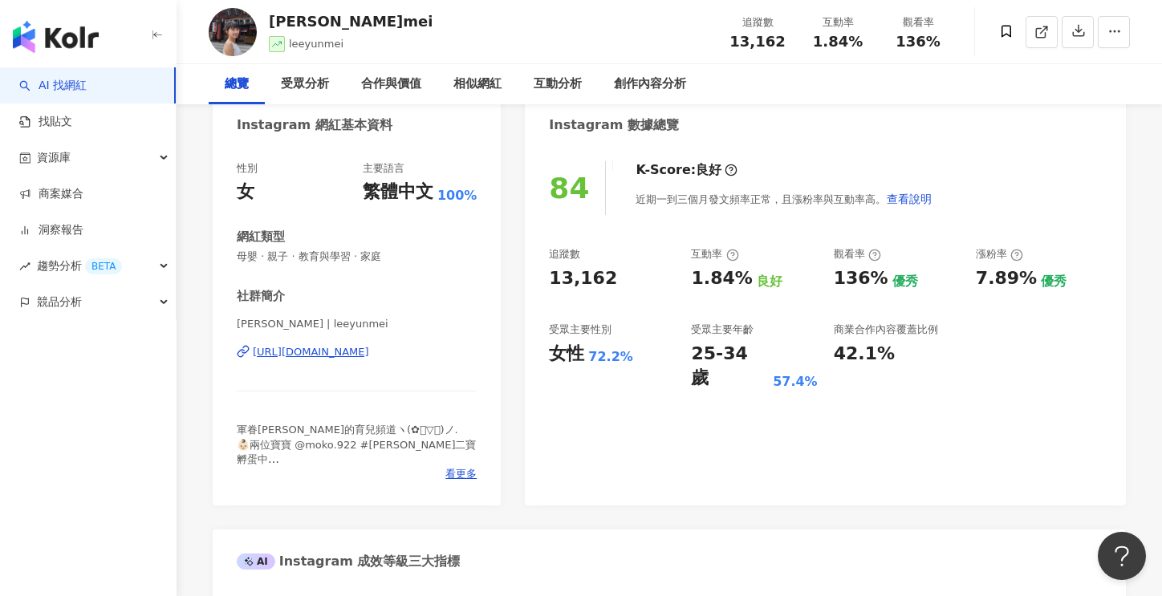
click at [364, 354] on div "https://www.instagram.com/leeyunmei/" at bounding box center [311, 352] width 116 height 14
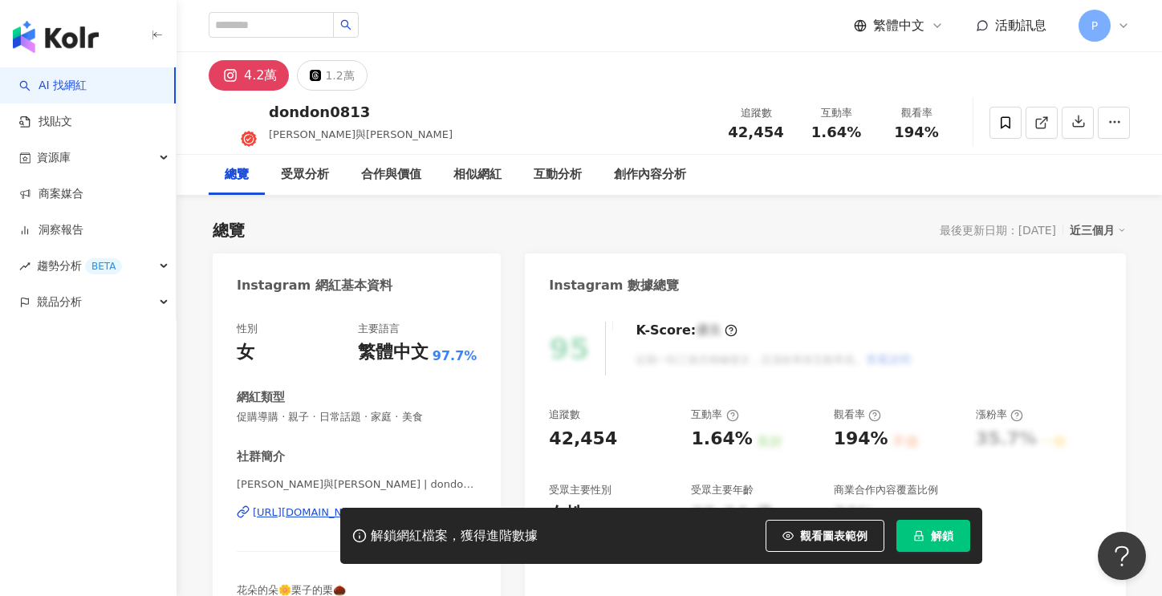
scroll to position [160, 0]
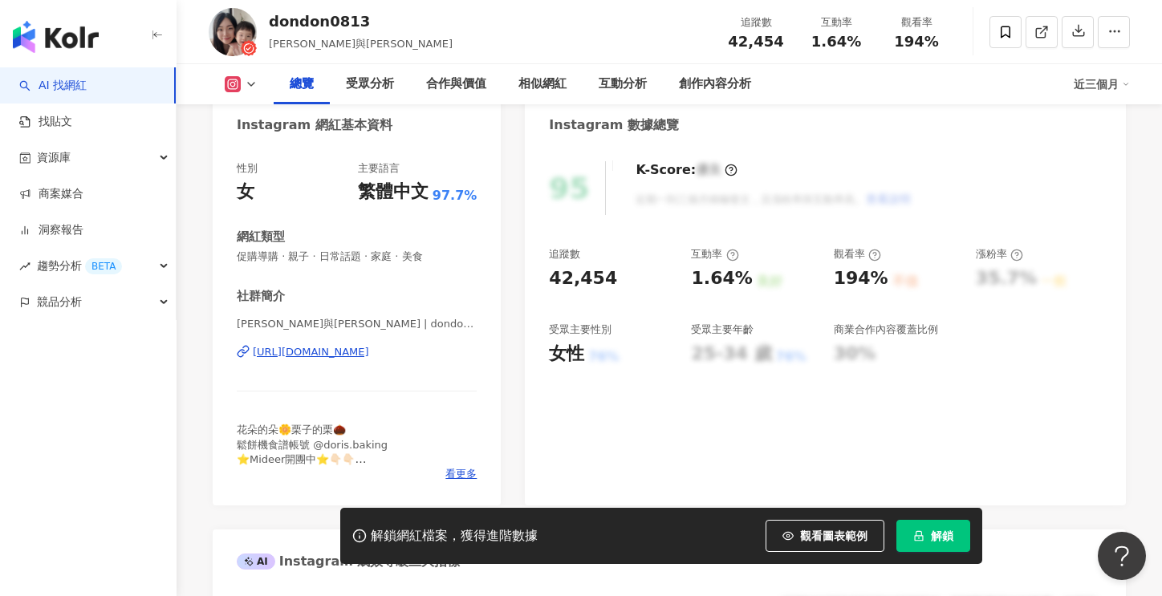
click at [353, 349] on div "[URL][DOMAIN_NAME]" at bounding box center [311, 352] width 116 height 14
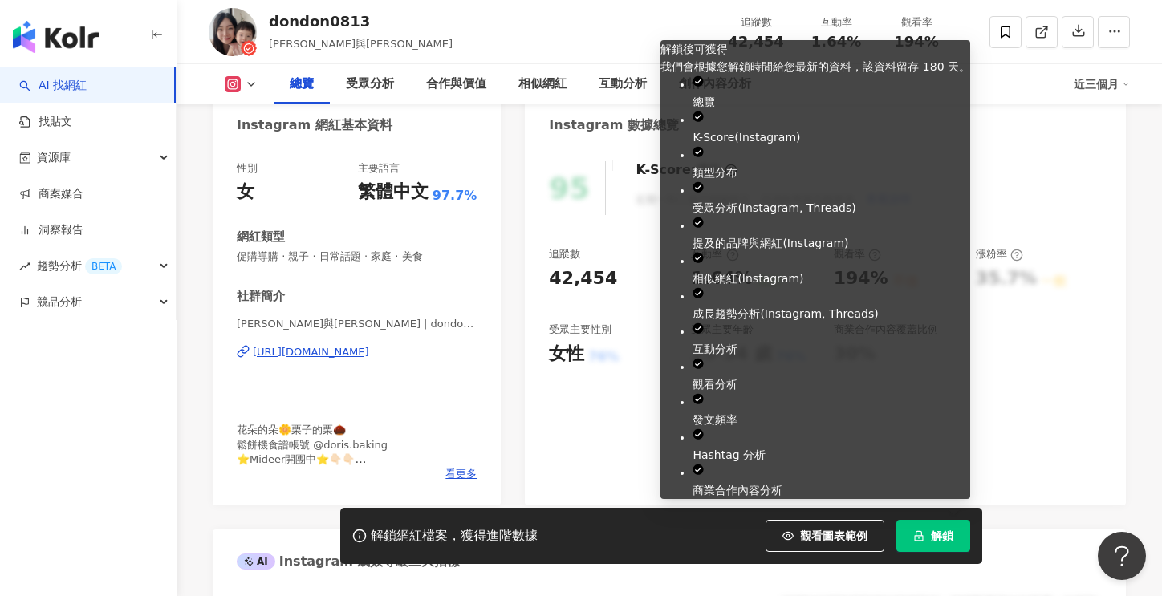
click at [934, 532] on span "解鎖" at bounding box center [942, 536] width 22 height 13
